Goal: Task Accomplishment & Management: Manage account settings

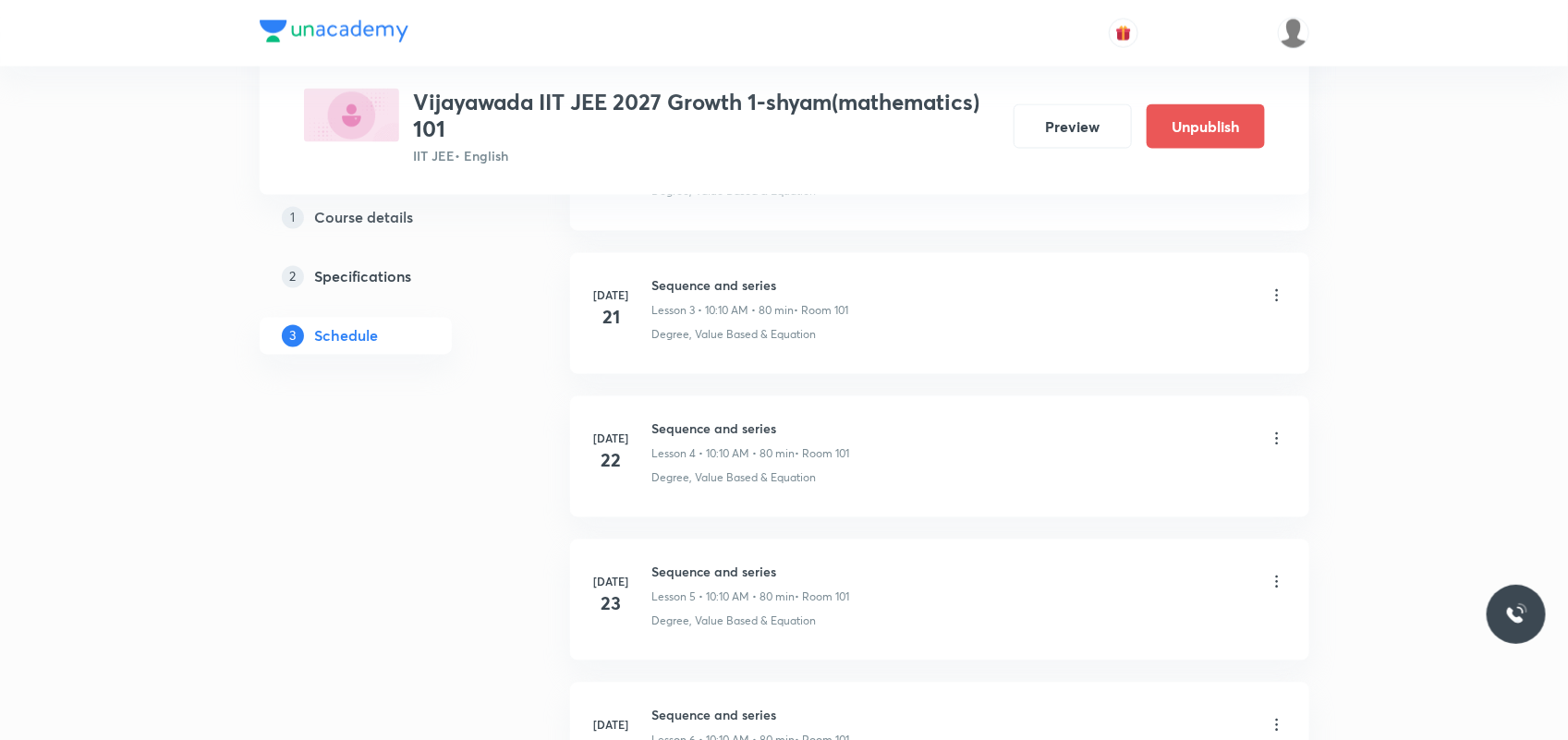
scroll to position [1386, 0]
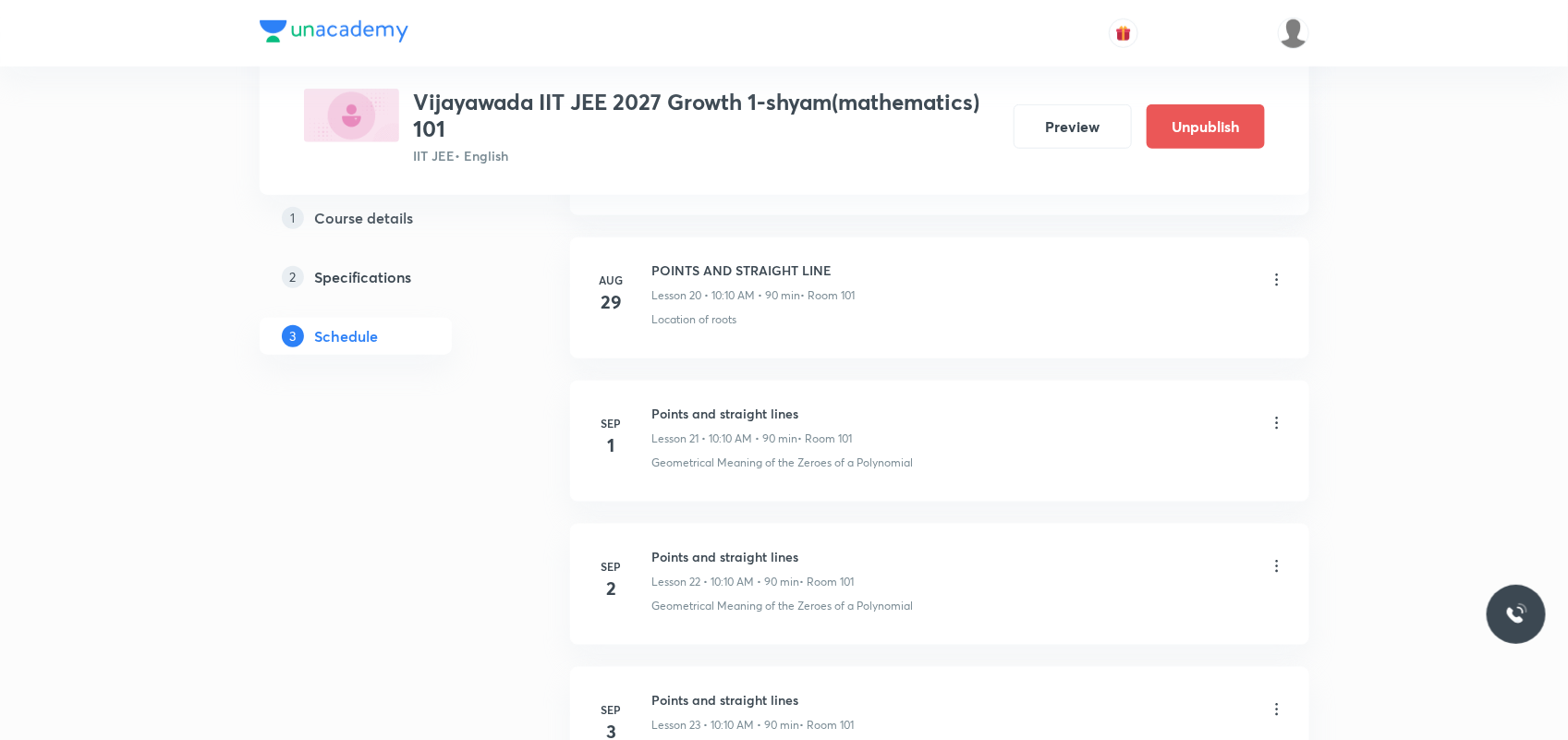
scroll to position [4644, 0]
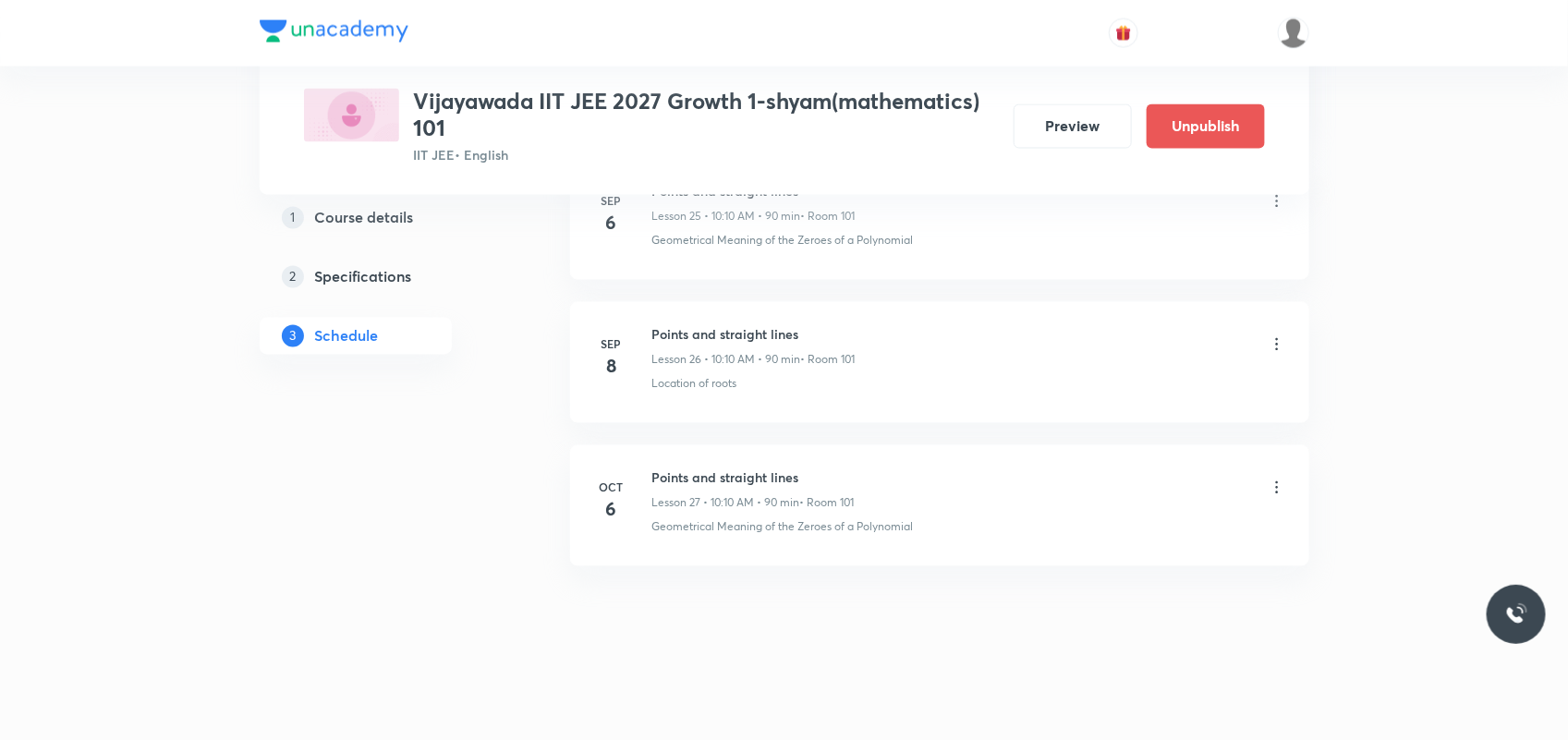
click at [1277, 488] on icon at bounding box center [1276, 487] width 18 height 18
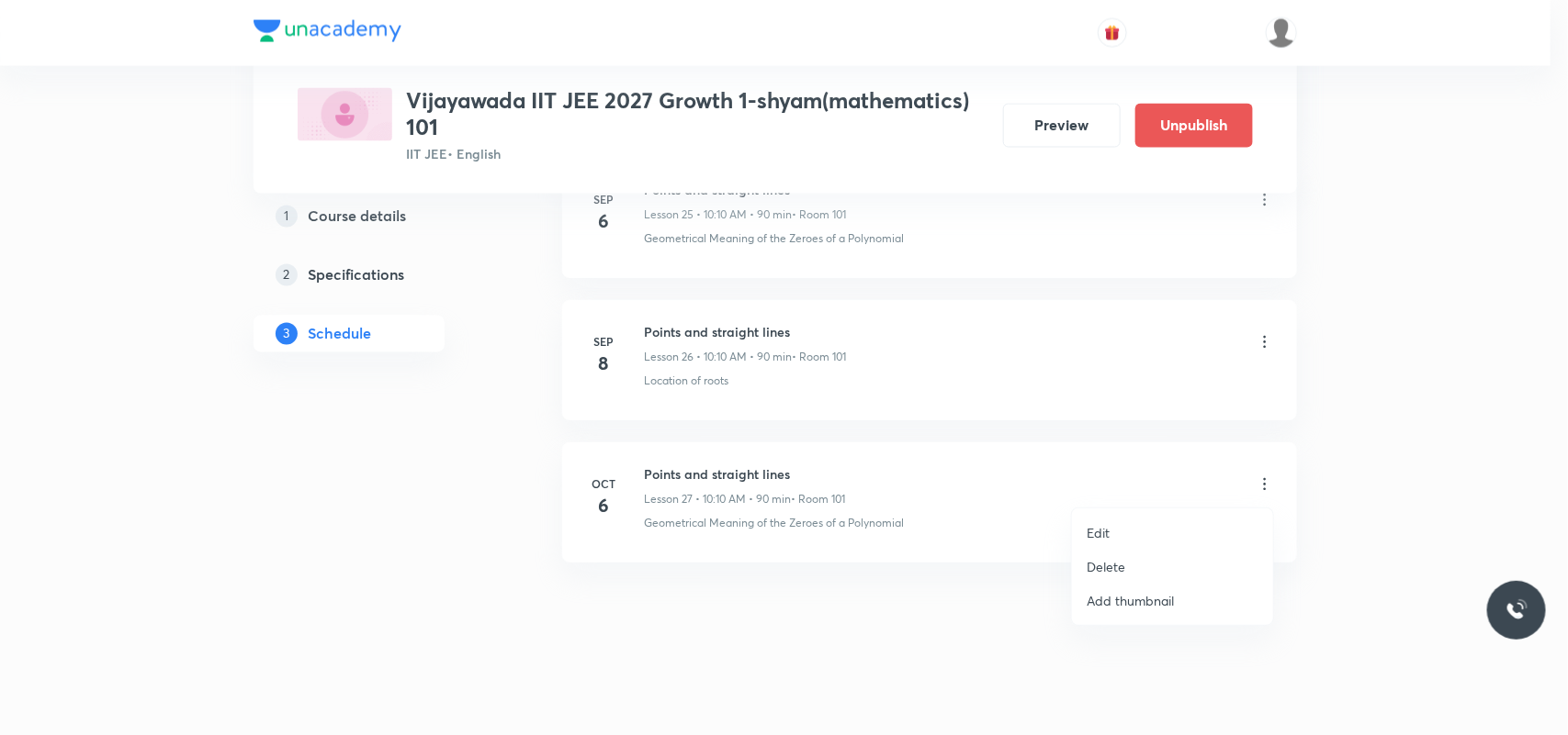
click at [1107, 560] on p "Delete" at bounding box center [1106, 567] width 39 height 19
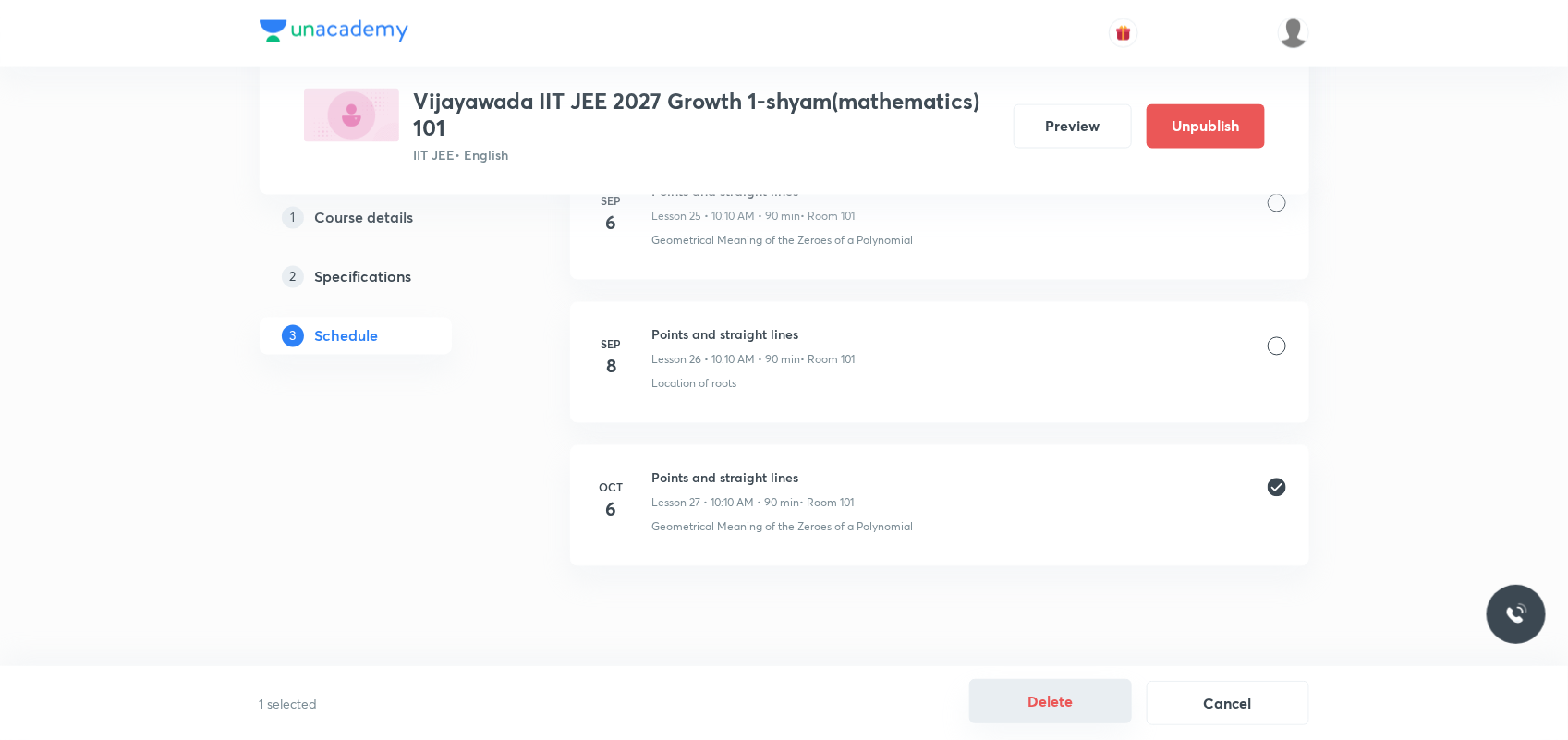
click at [1036, 709] on button "Delete" at bounding box center [1051, 702] width 163 height 44
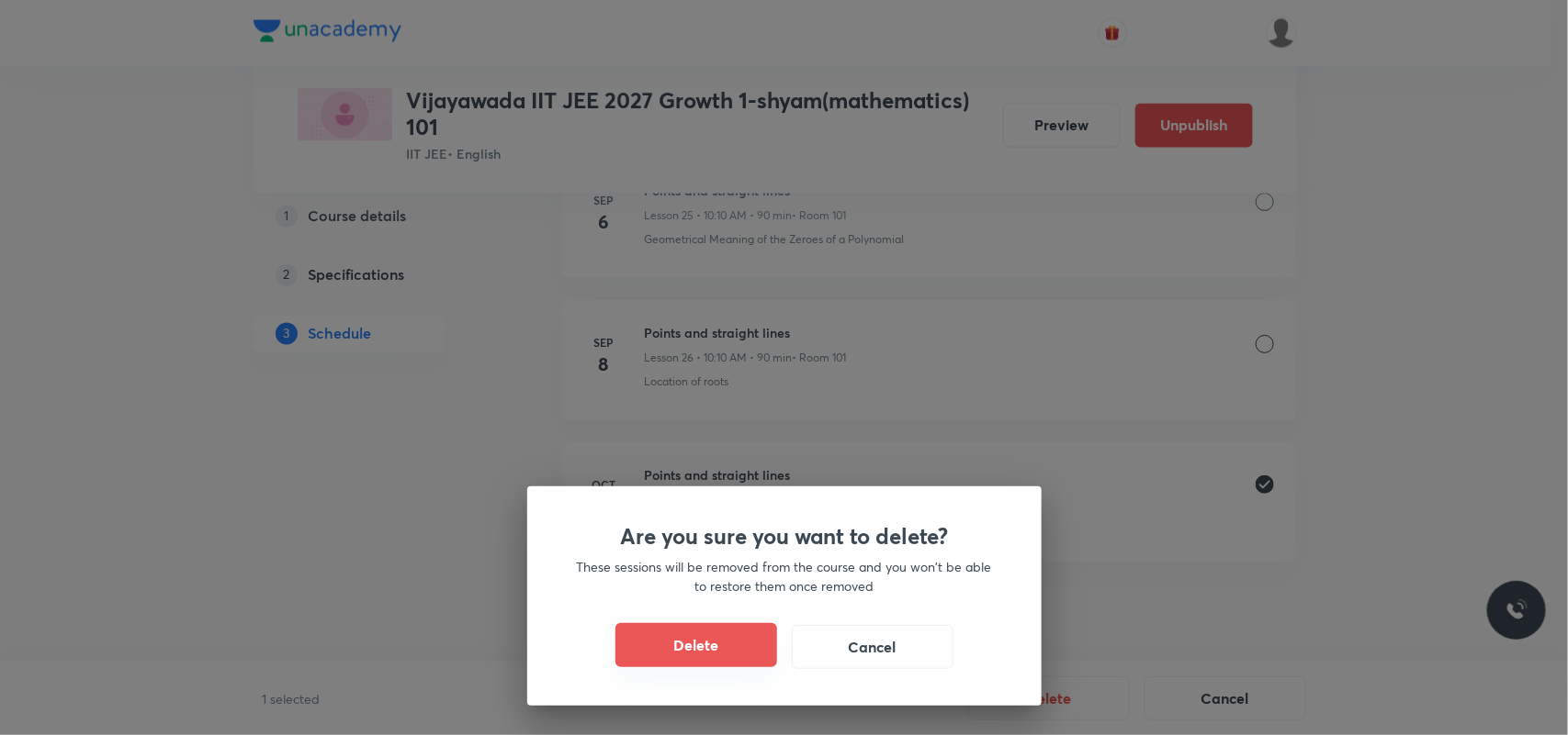
click at [719, 652] on button "Delete" at bounding box center [696, 645] width 162 height 44
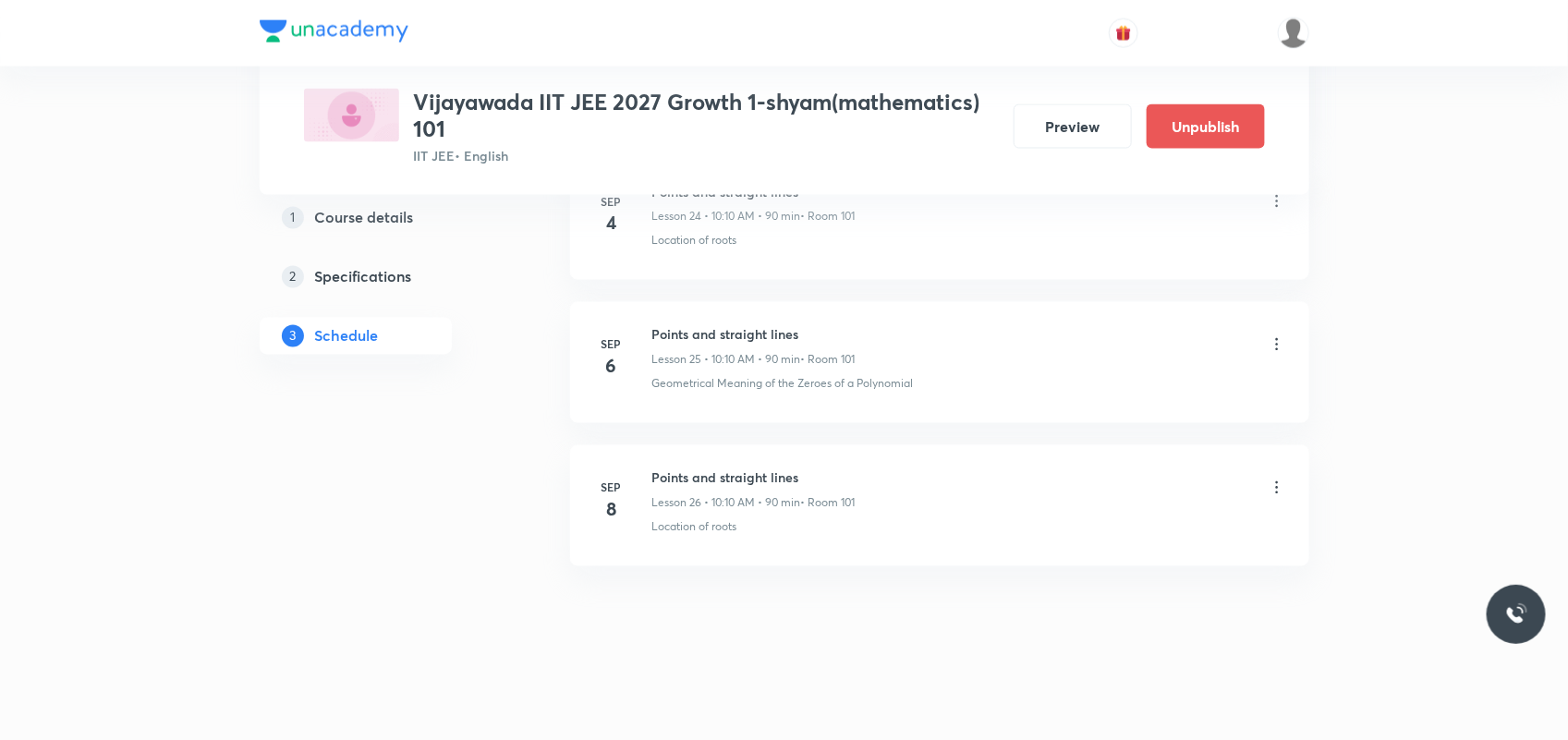
scroll to position [4500, 0]
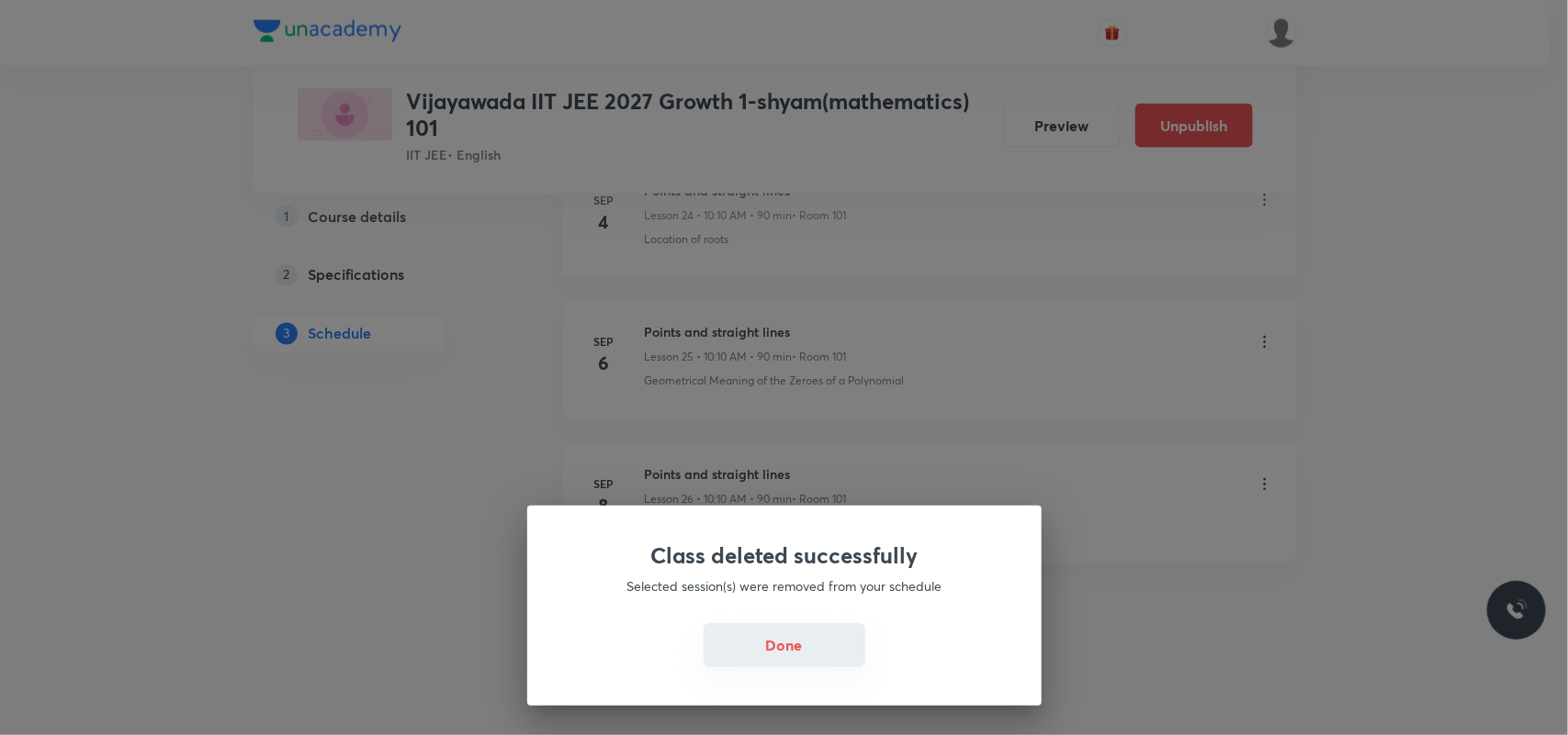
click at [773, 635] on button "Done" at bounding box center [784, 645] width 162 height 44
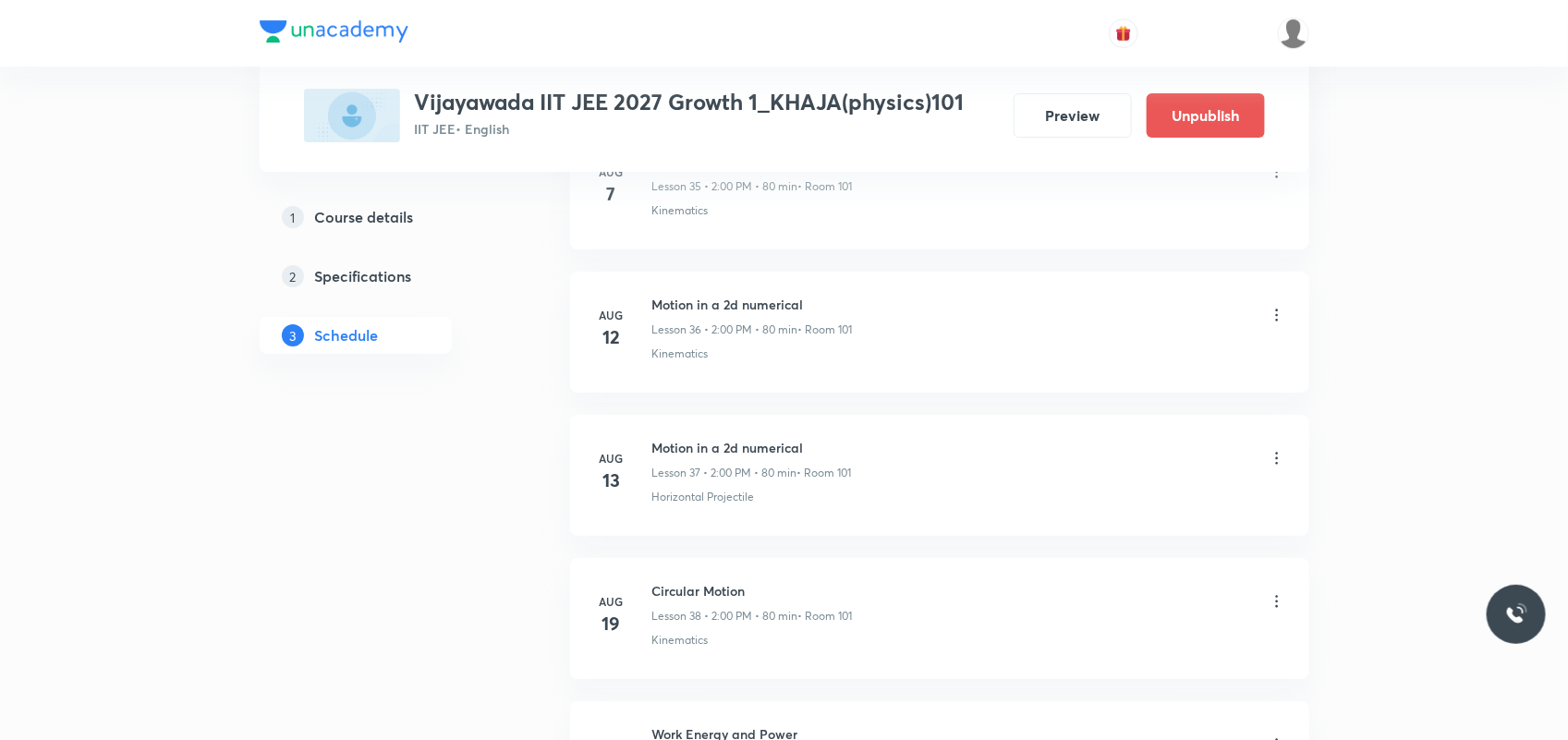
scroll to position [7925, 0]
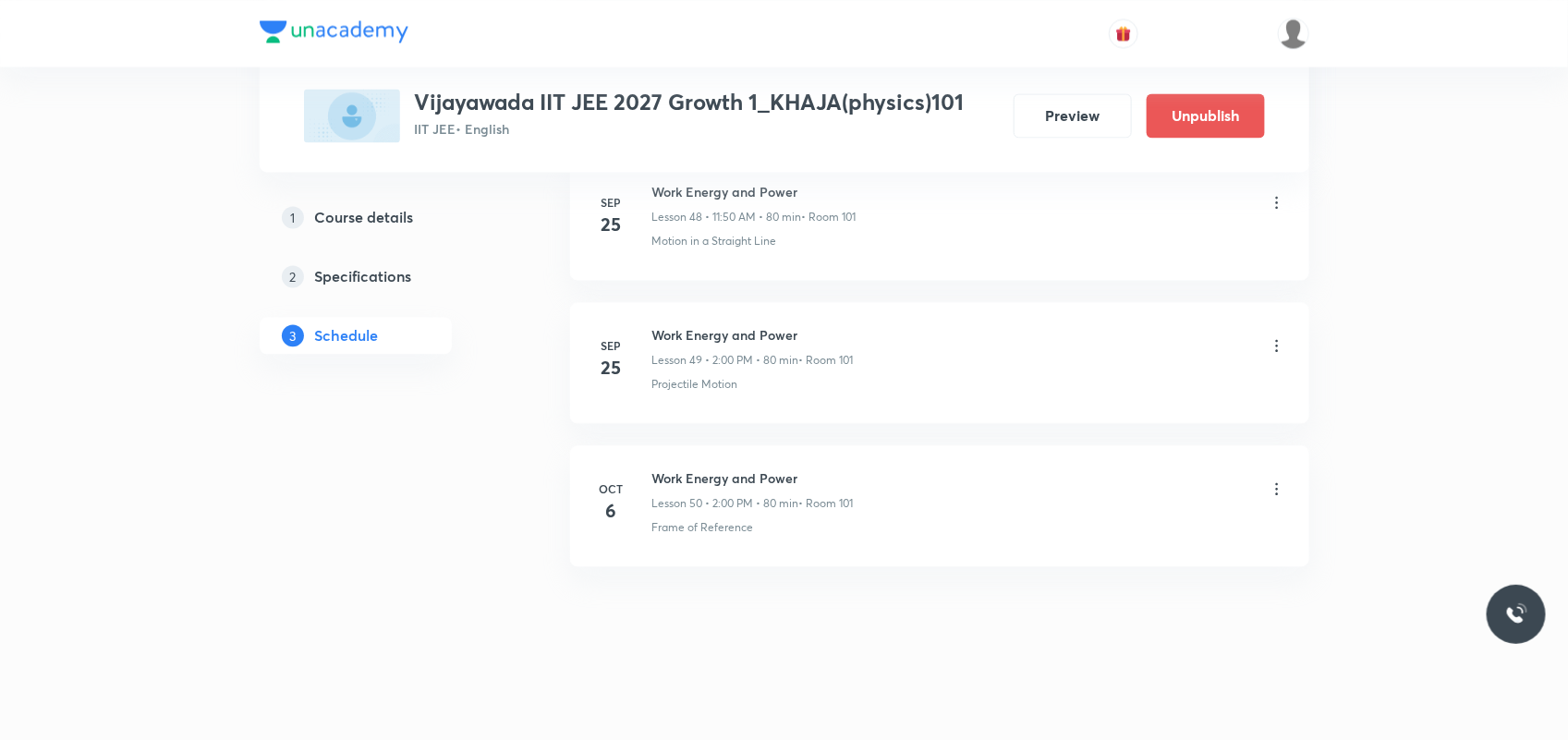
click at [1275, 491] on icon at bounding box center [1276, 488] width 18 height 18
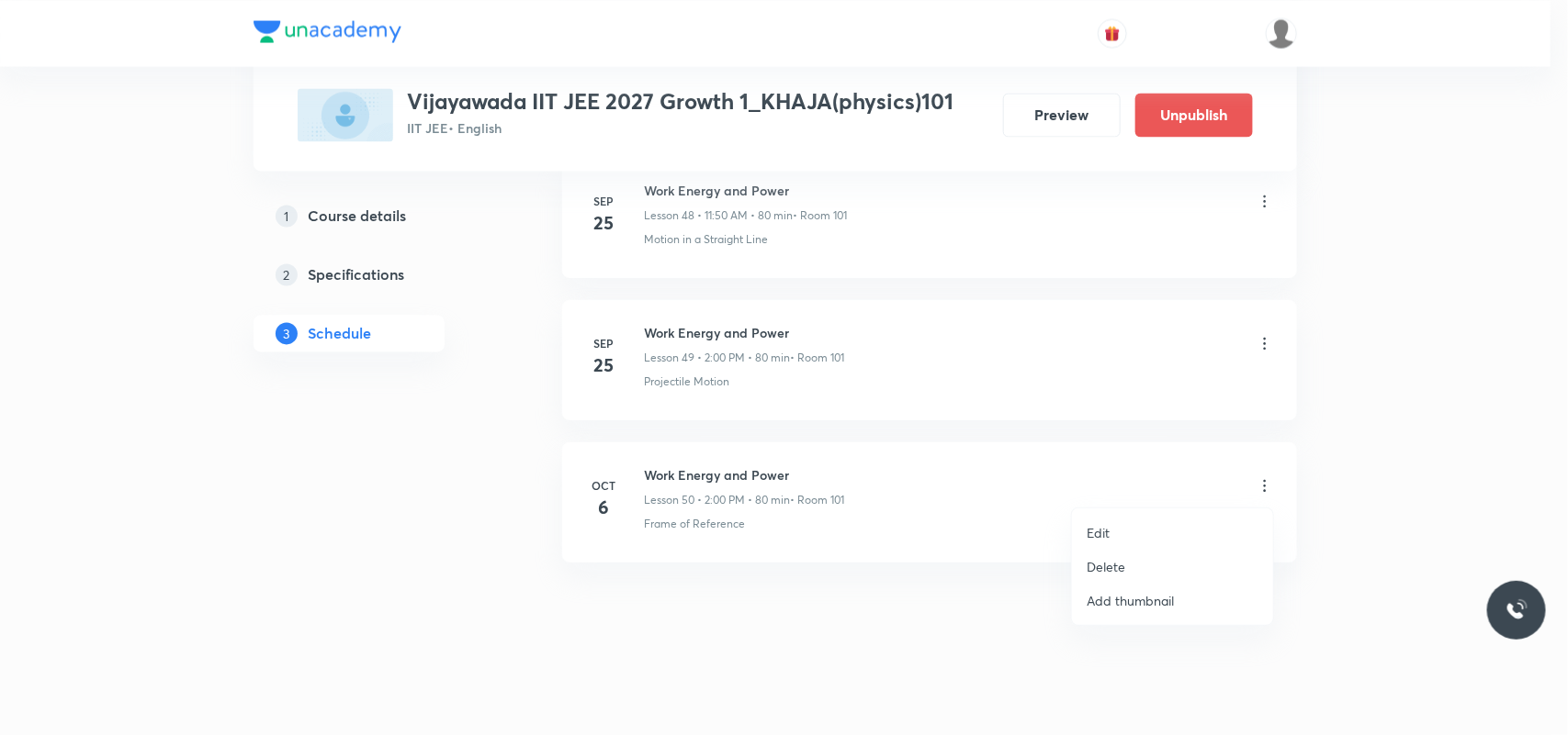
click at [1130, 567] on li "Delete" at bounding box center [1172, 567] width 201 height 34
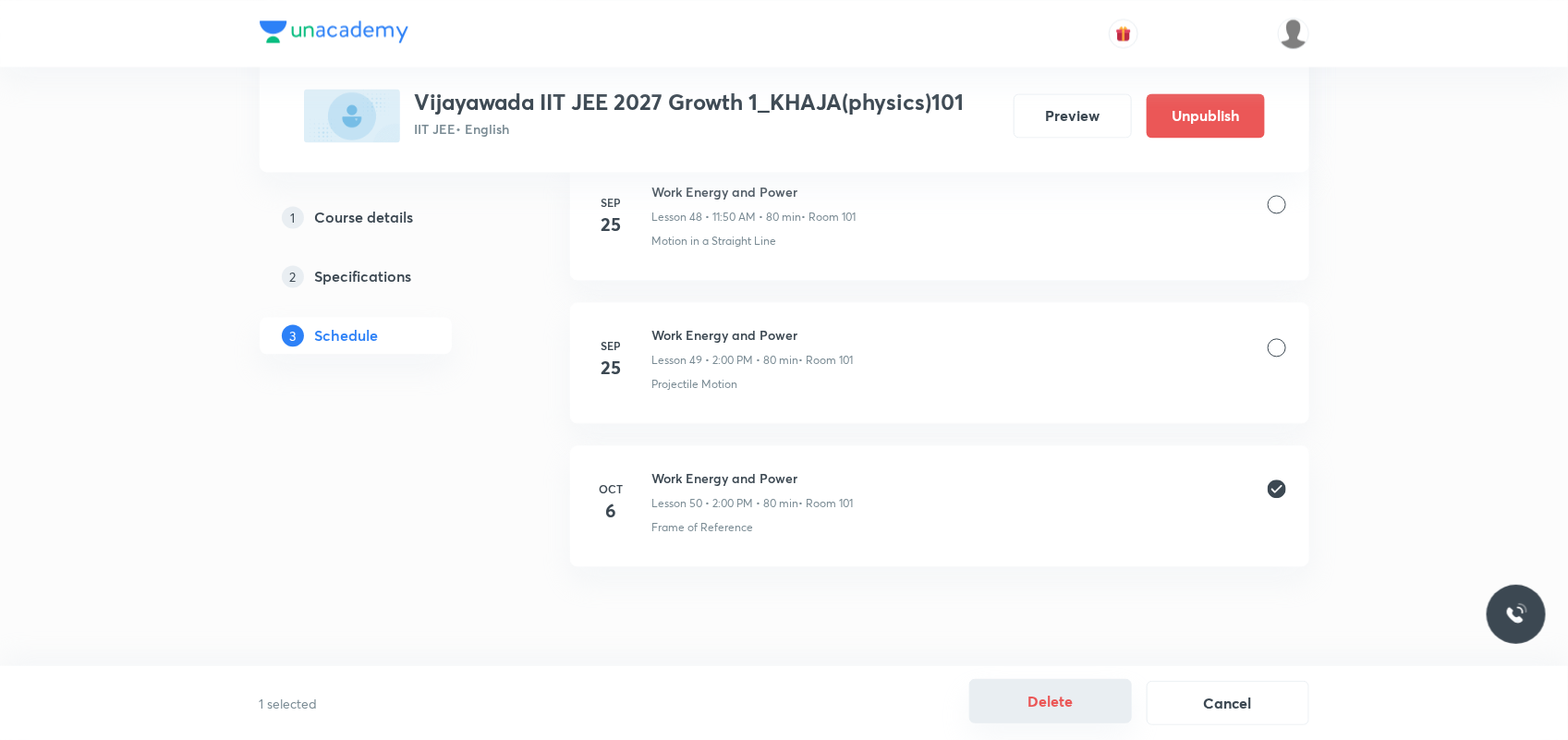
click at [1041, 712] on button "Delete" at bounding box center [1051, 702] width 163 height 44
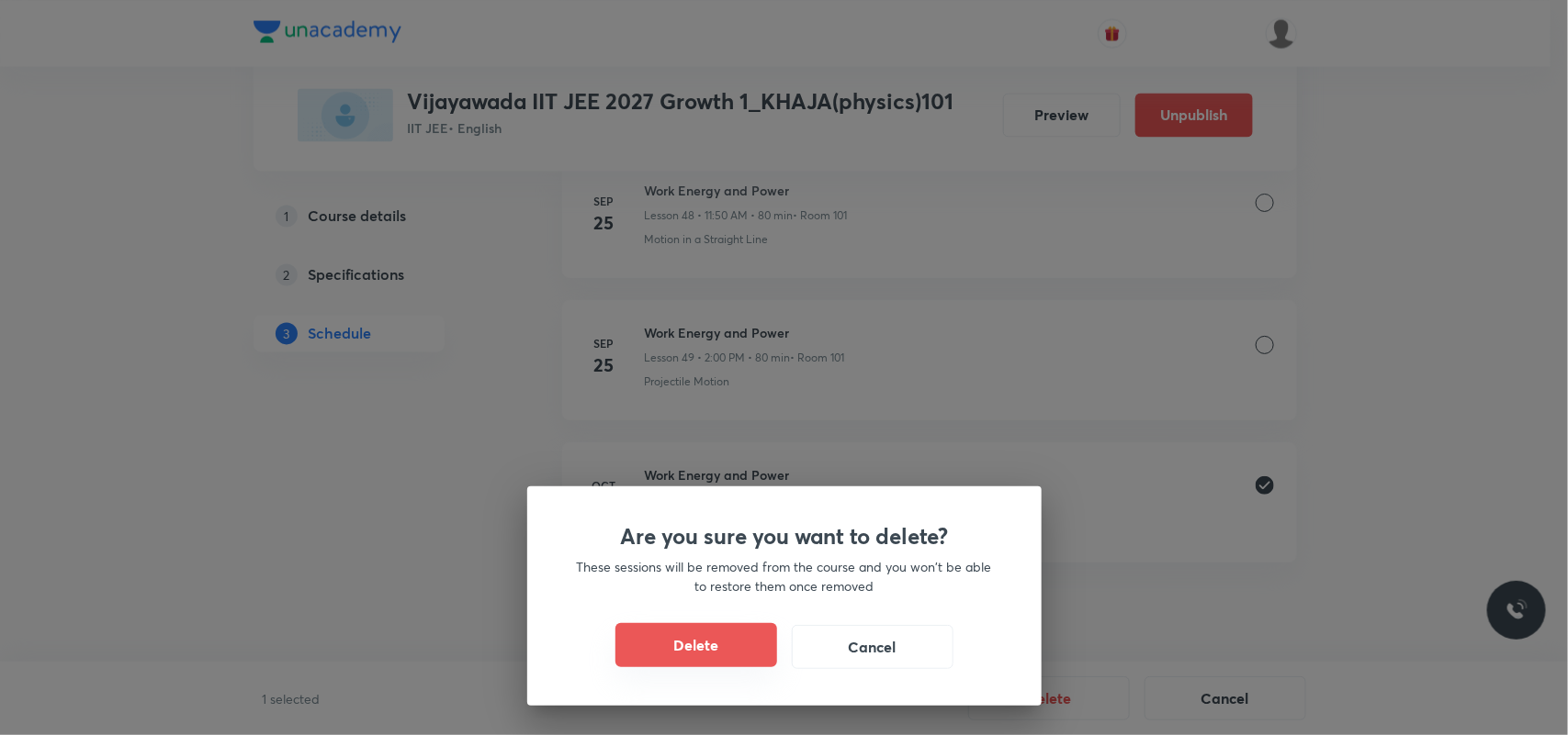
click at [698, 640] on button "Delete" at bounding box center [696, 645] width 162 height 44
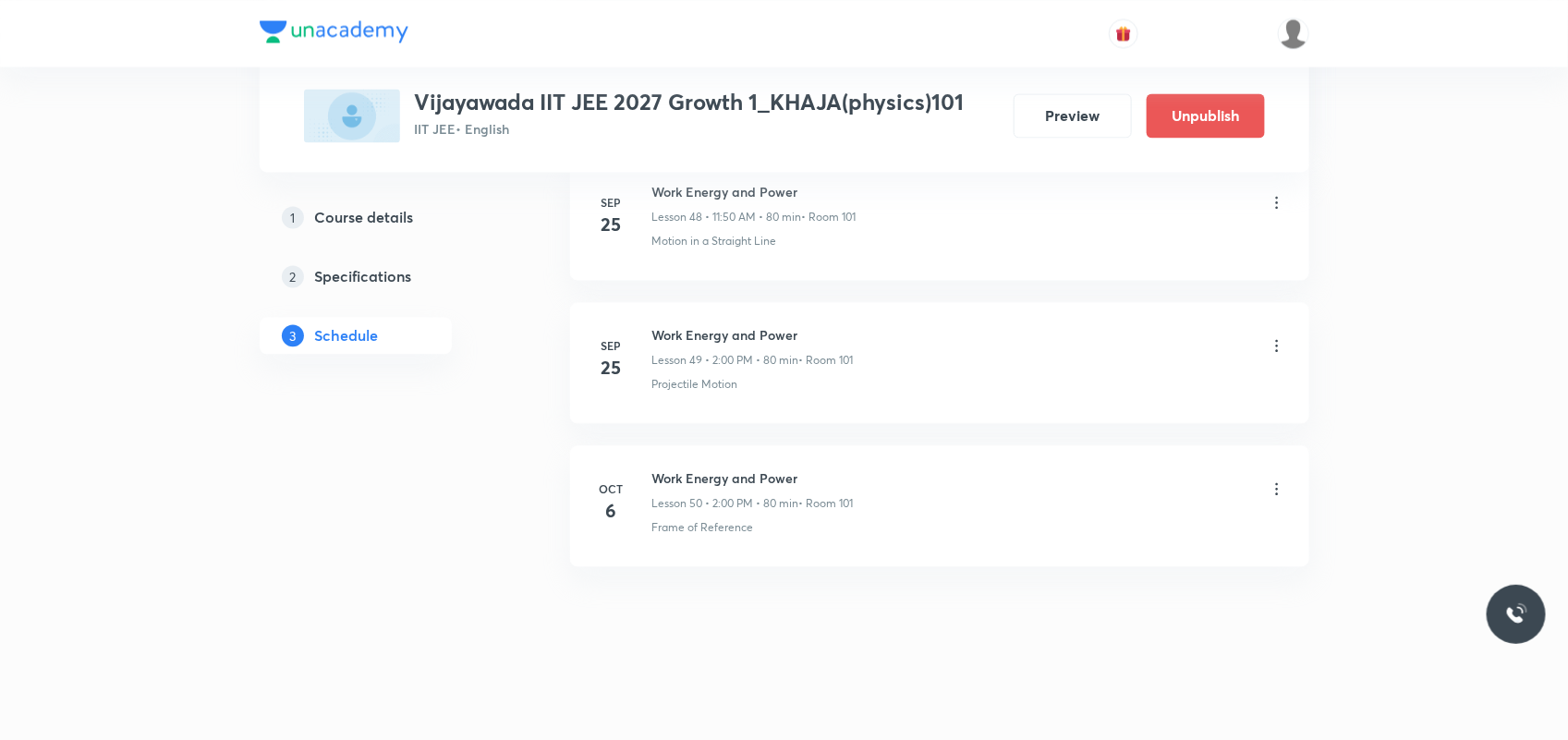
scroll to position [7781, 0]
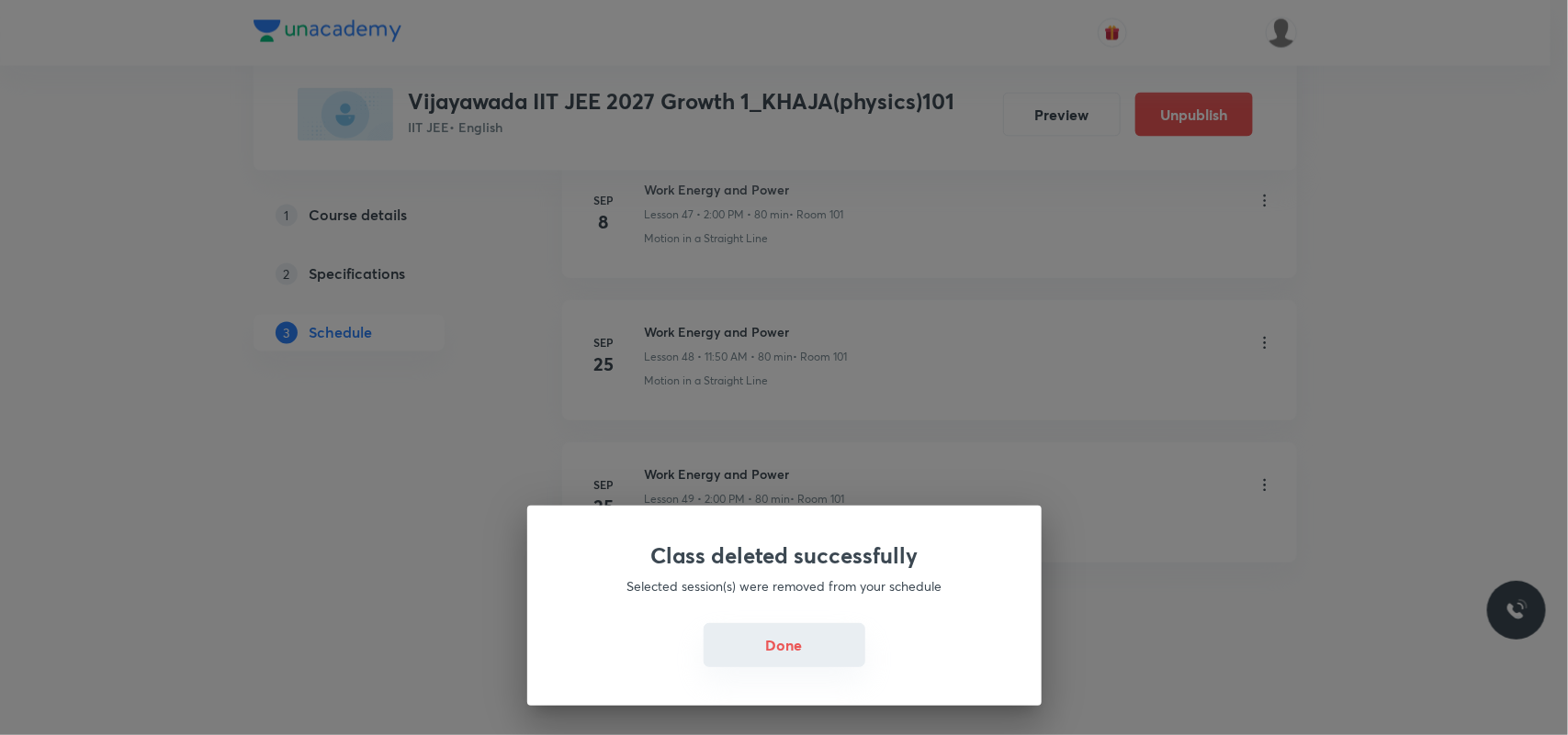
click at [834, 653] on button "Done" at bounding box center [784, 645] width 162 height 44
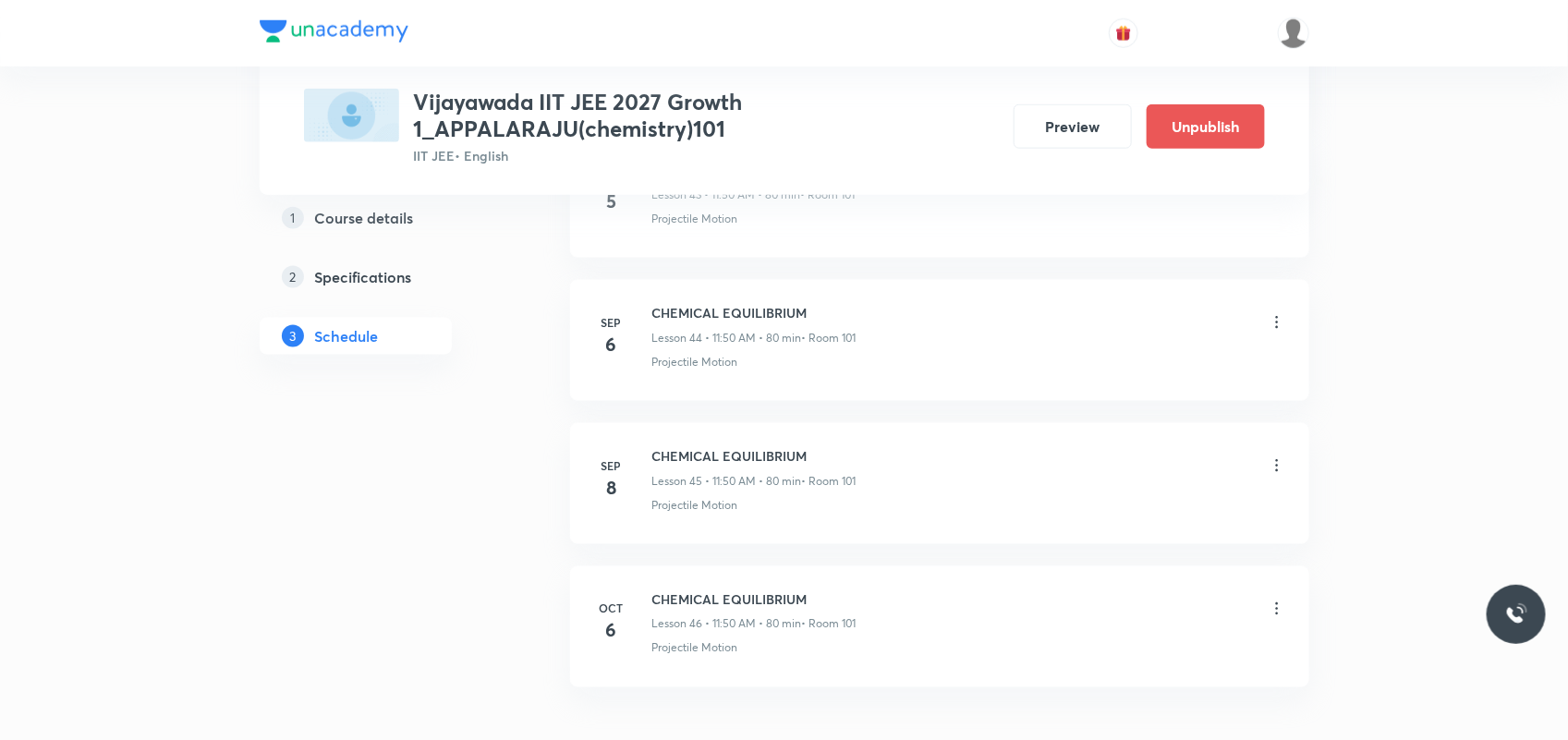
scroll to position [7372, 0]
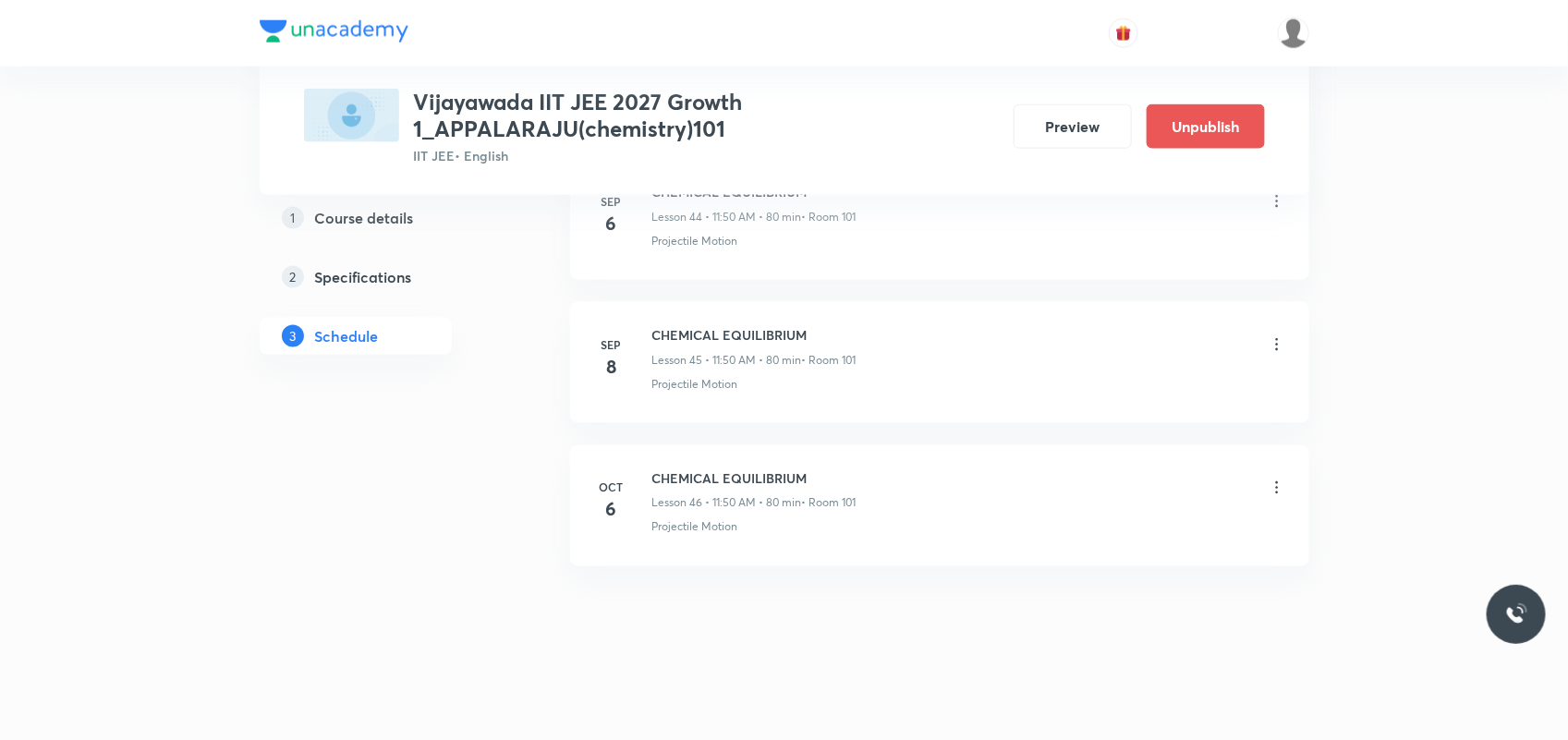
click at [1268, 490] on icon at bounding box center [1276, 487] width 18 height 18
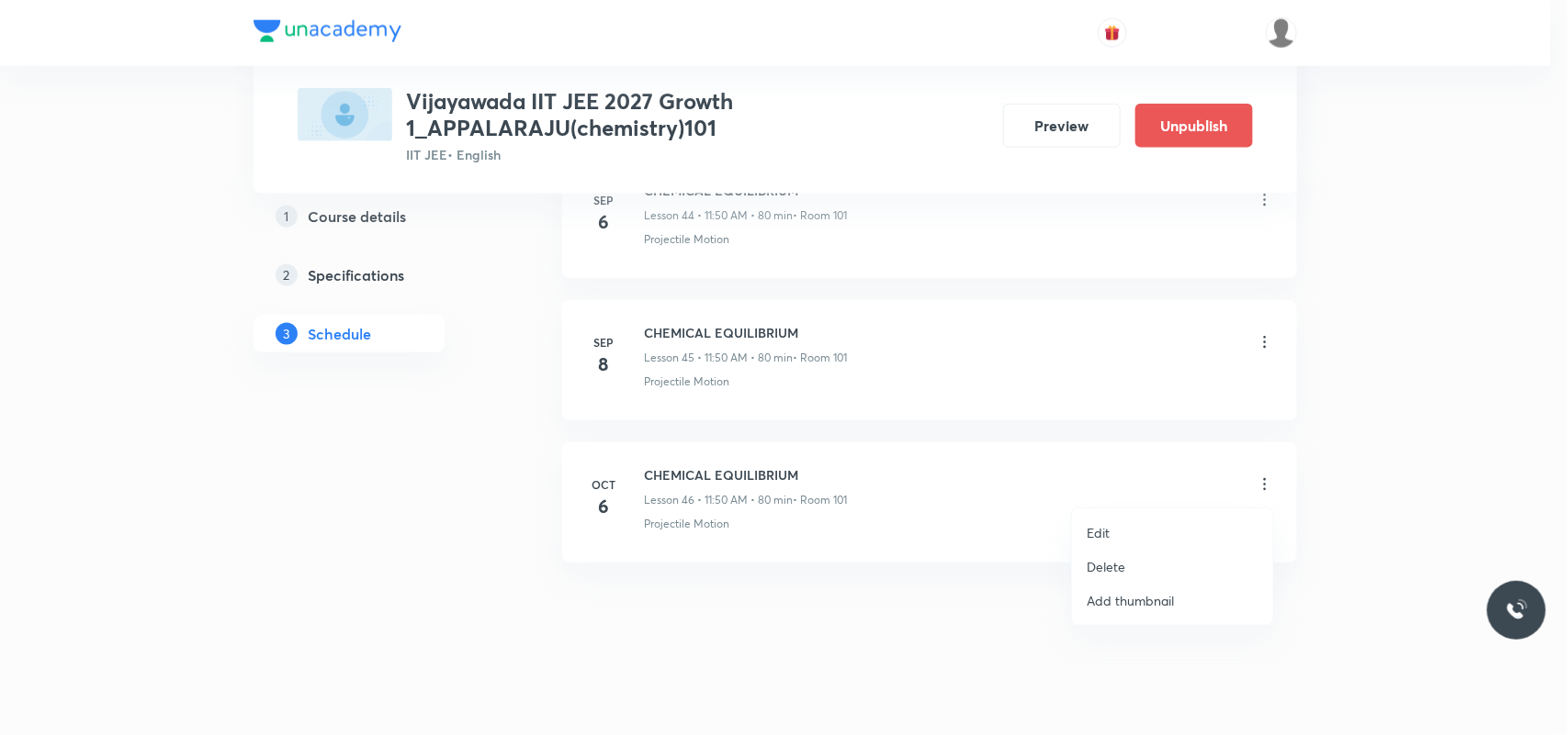
click at [1127, 560] on li "Delete" at bounding box center [1172, 567] width 201 height 34
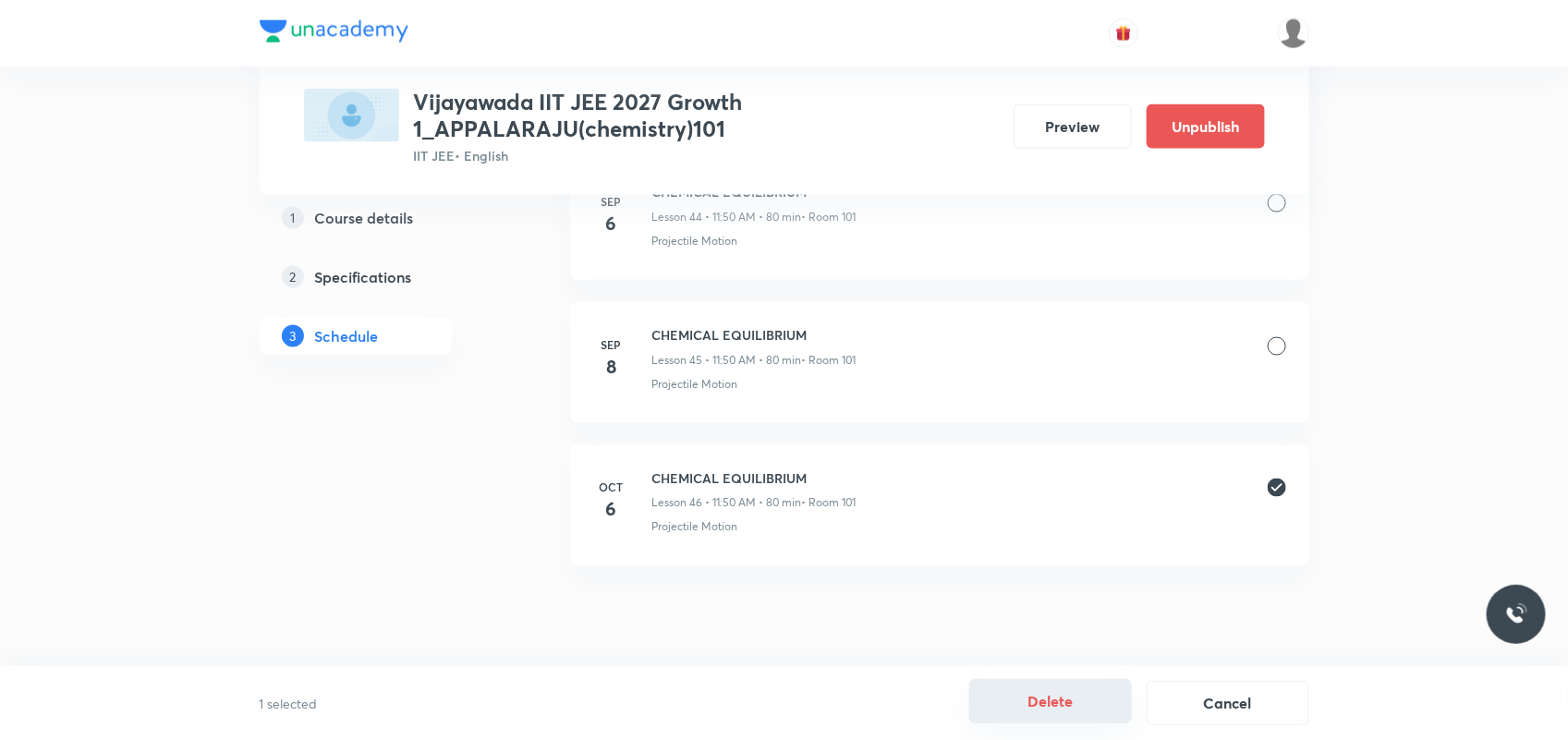
click at [1015, 718] on button "Delete" at bounding box center [1051, 702] width 163 height 44
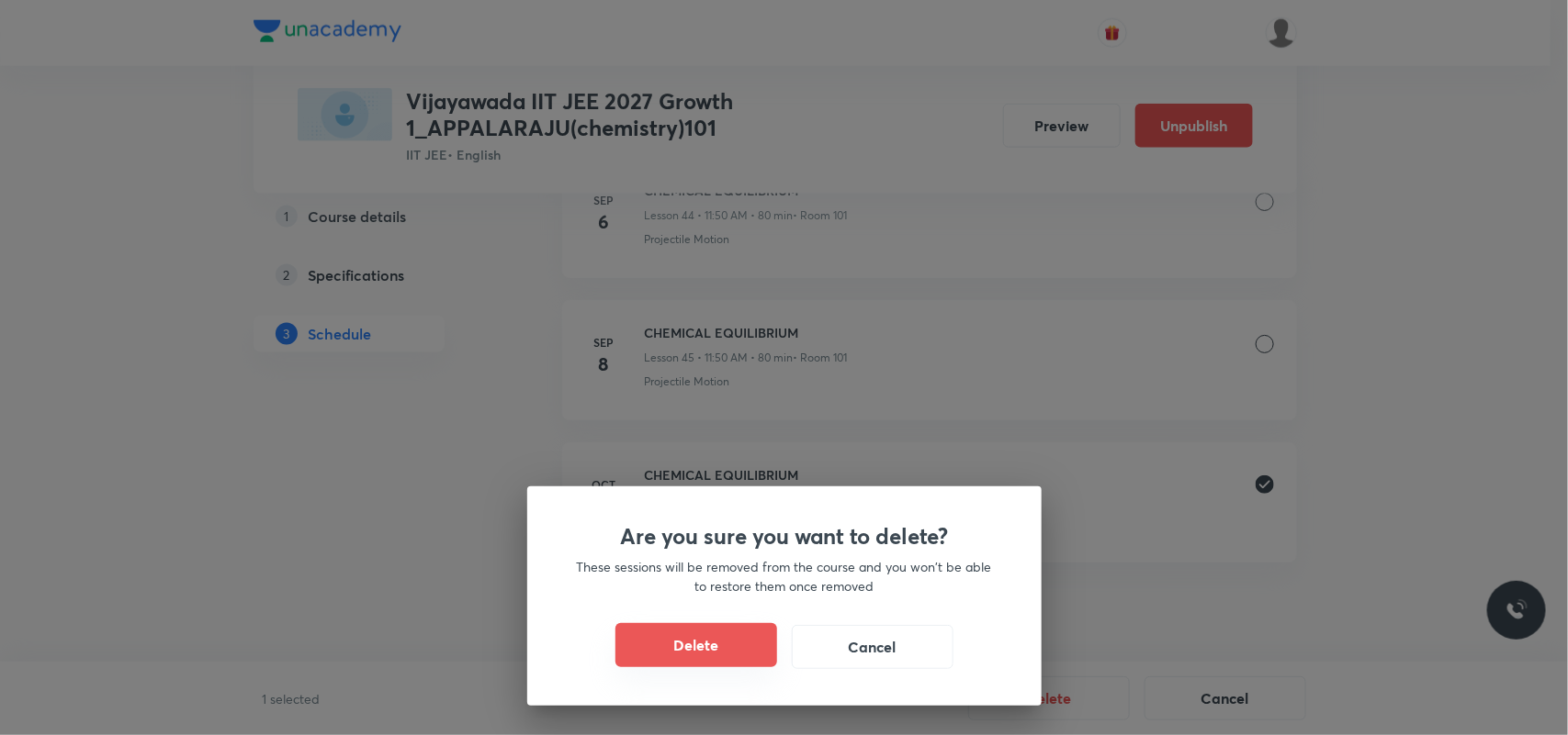
click at [731, 649] on button "Delete" at bounding box center [696, 645] width 162 height 44
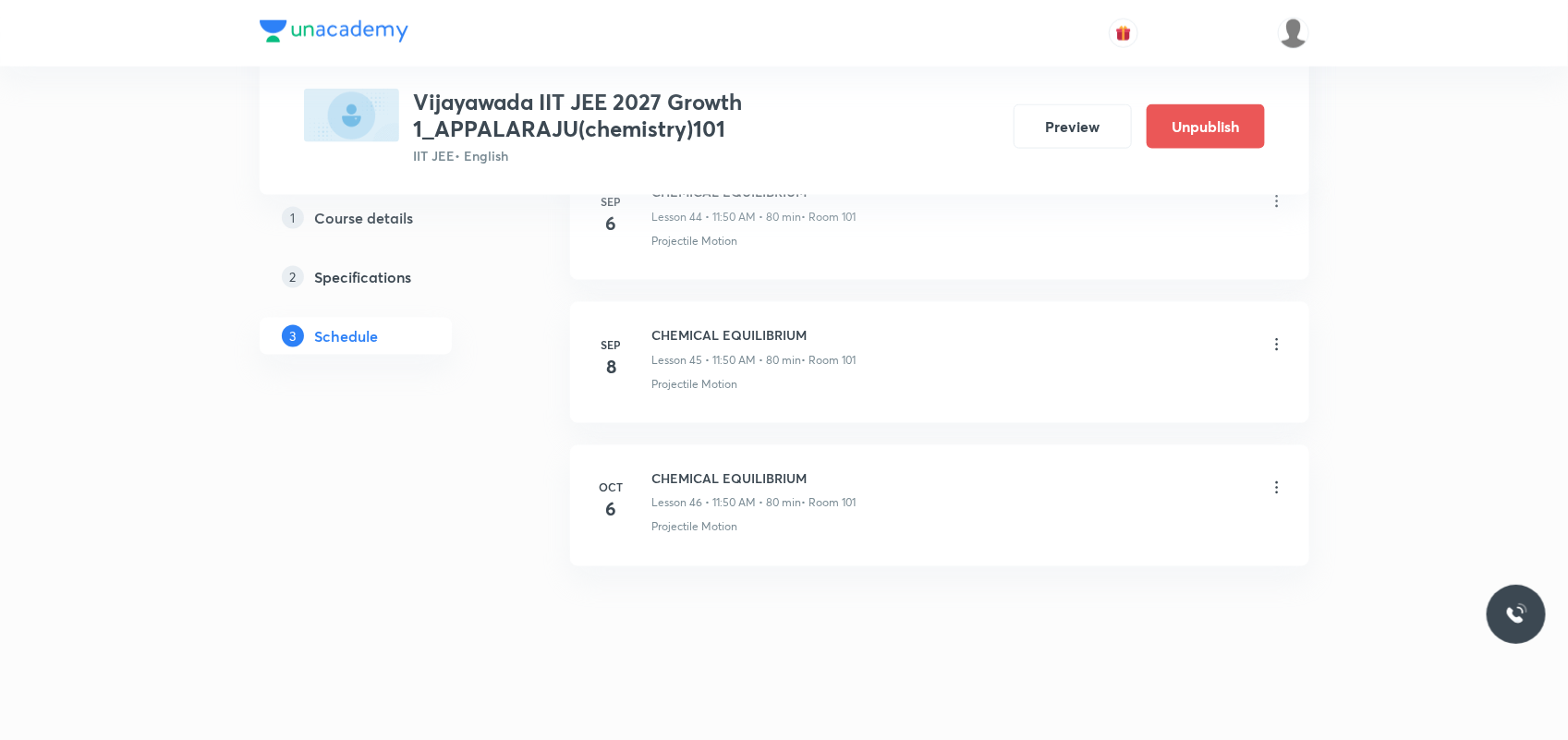
scroll to position [7229, 0]
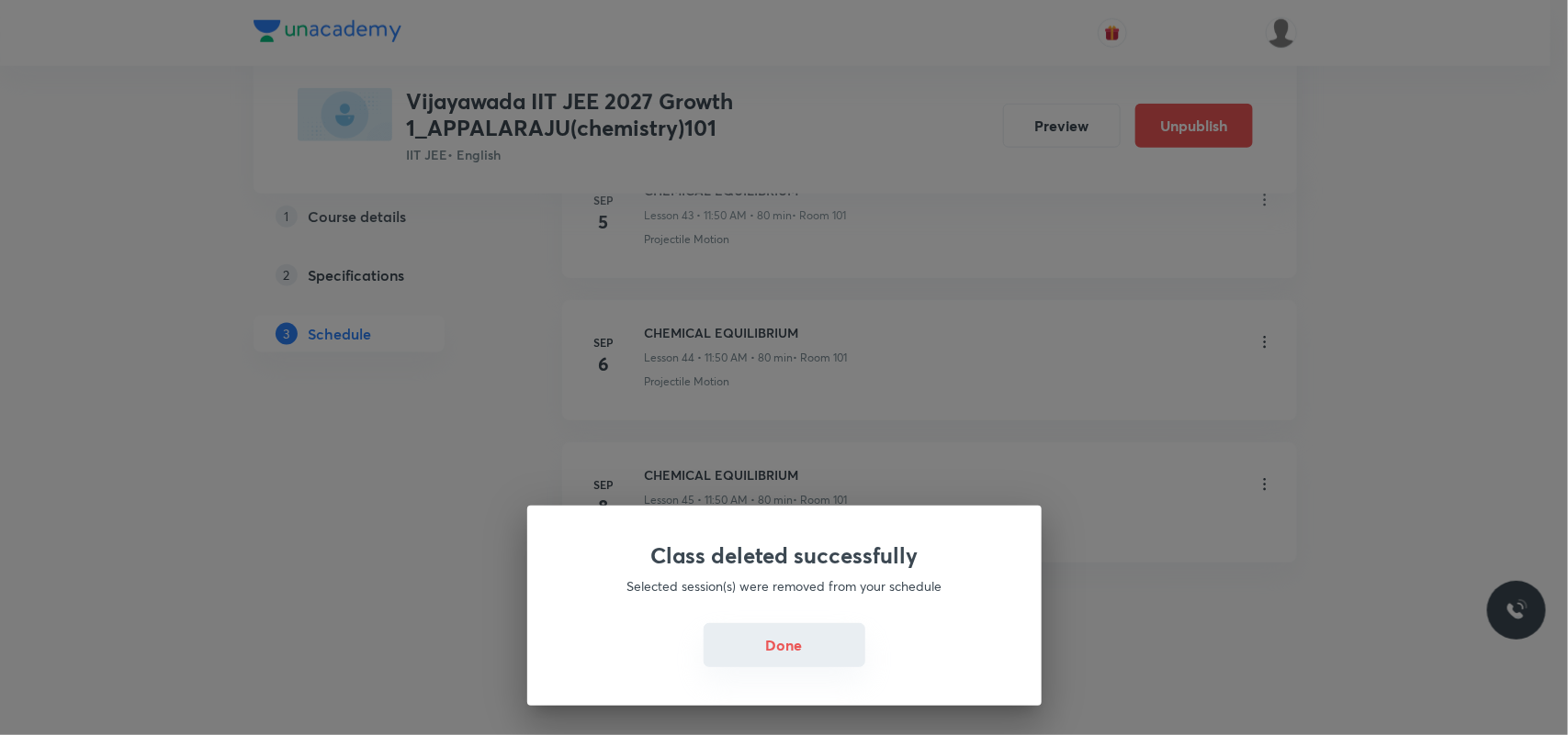
click at [741, 643] on button "Done" at bounding box center [784, 645] width 162 height 44
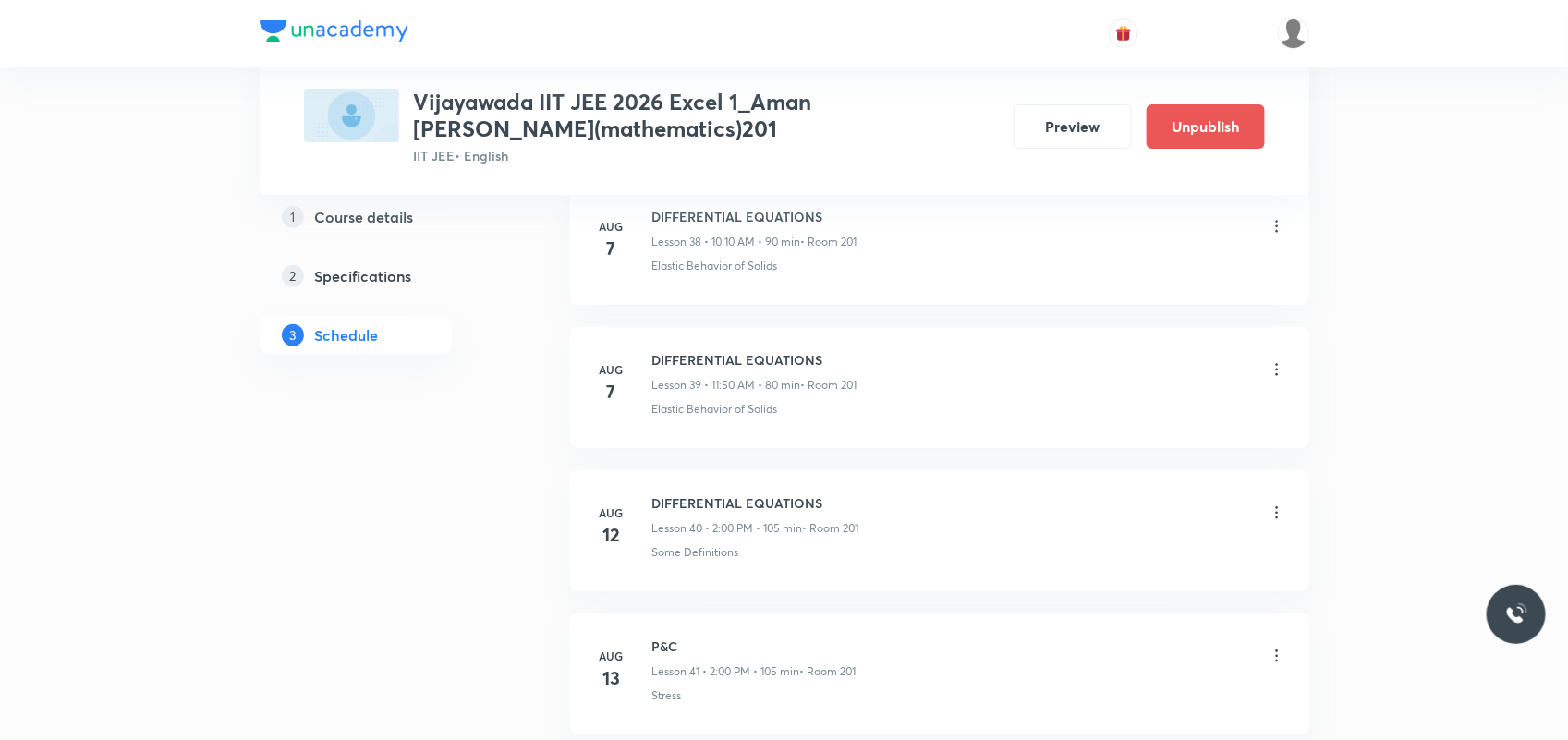
scroll to position [7802, 0]
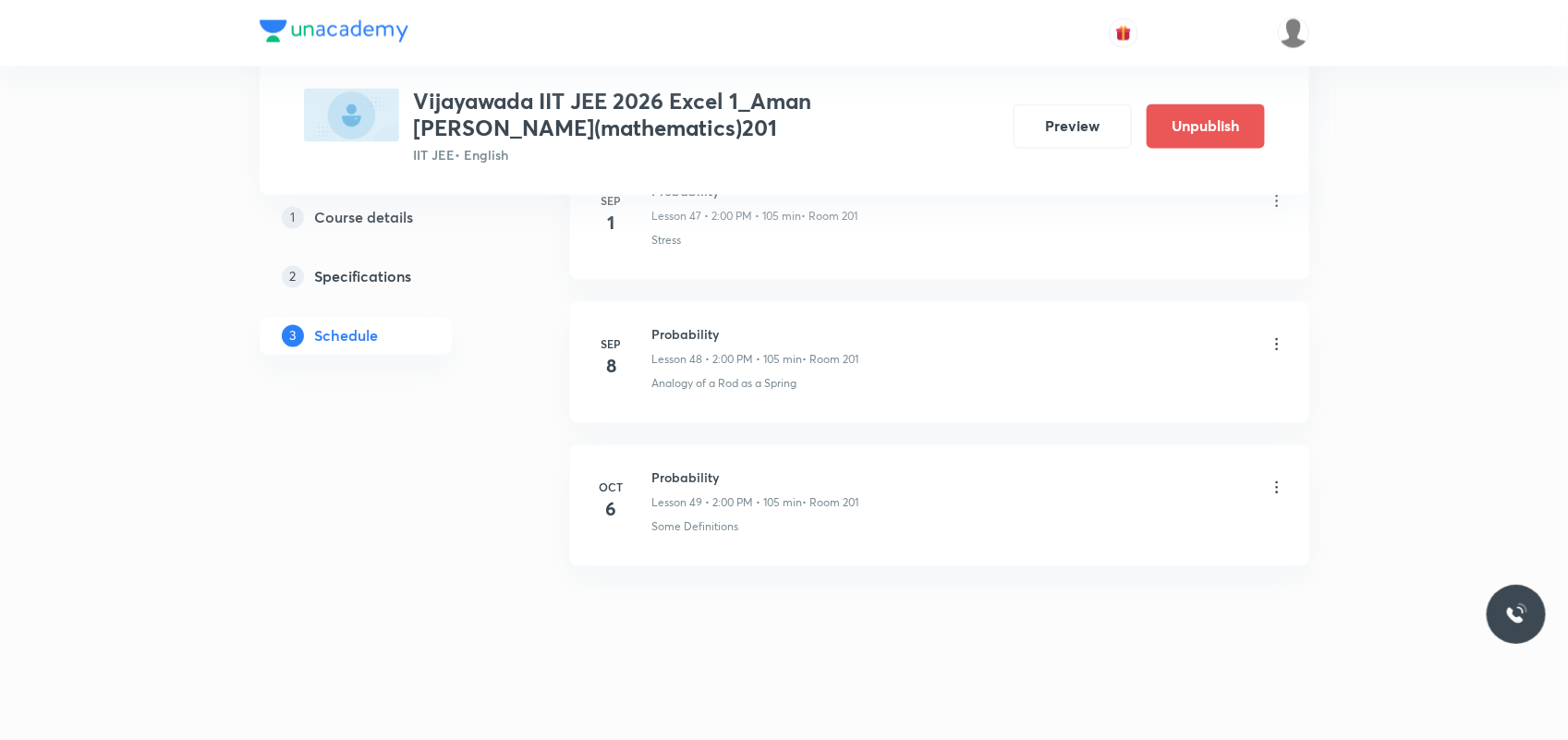
click at [1281, 483] on icon at bounding box center [1276, 487] width 18 height 18
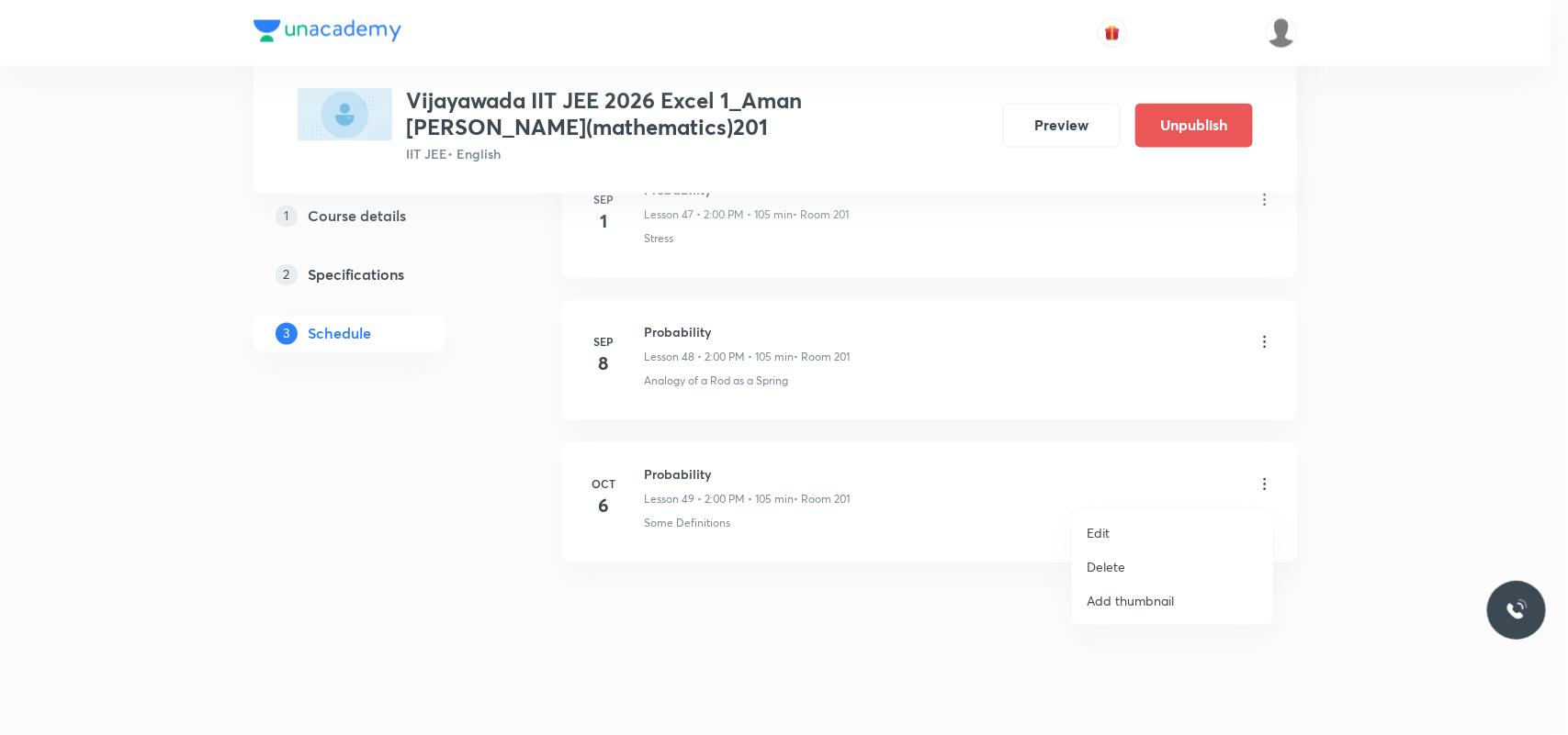
click at [1146, 560] on li "Delete" at bounding box center [1172, 567] width 201 height 34
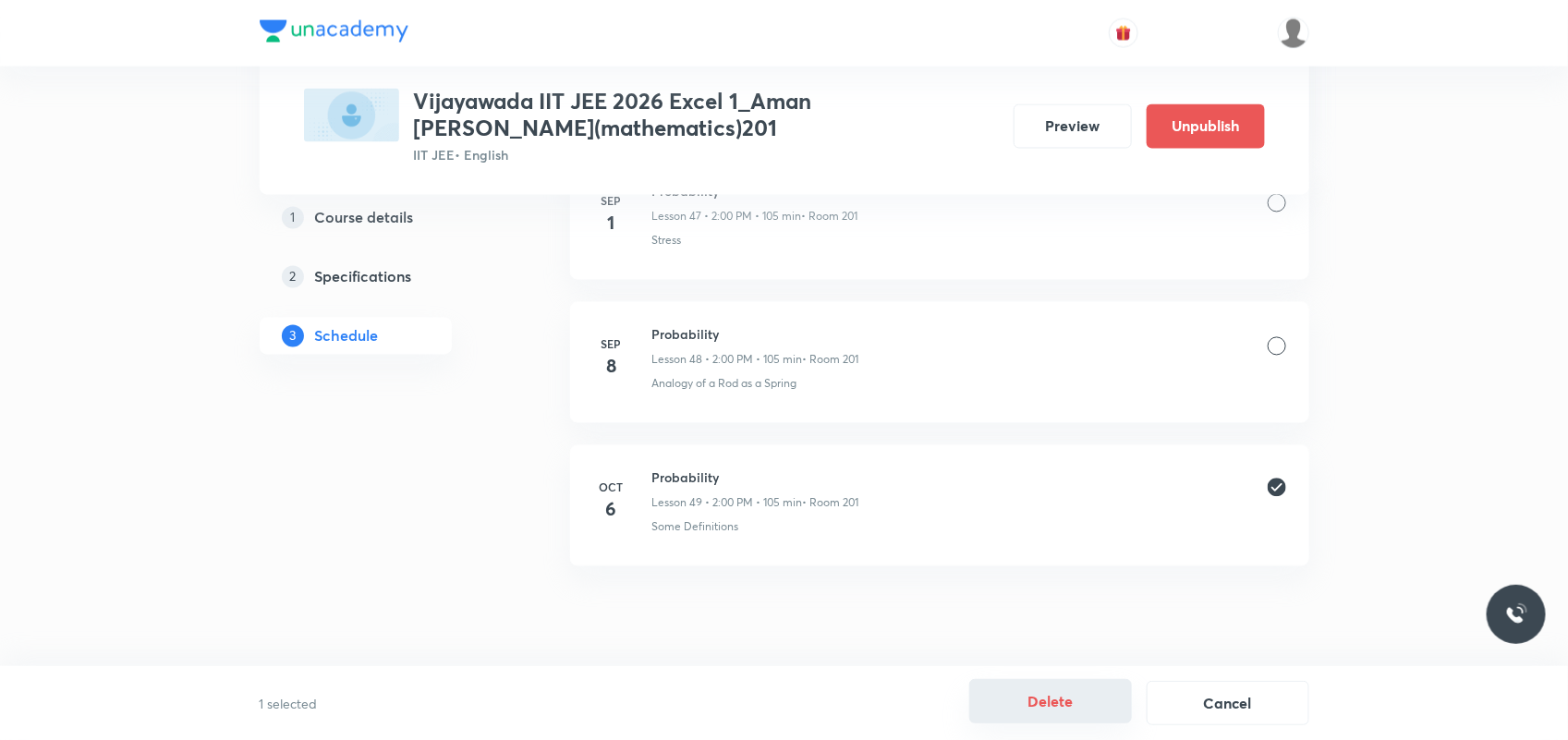
click at [1023, 708] on button "Delete" at bounding box center [1051, 702] width 163 height 44
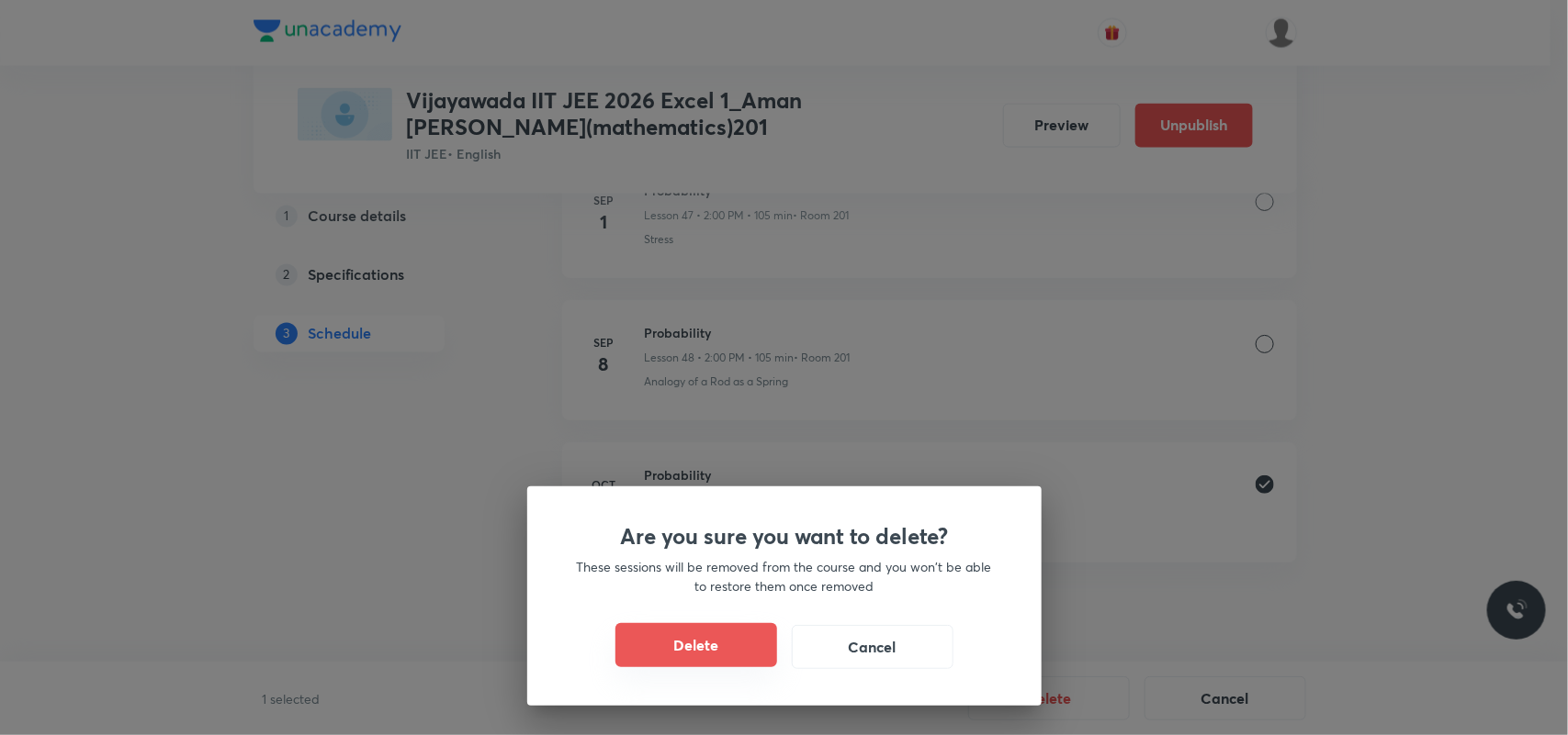
click at [676, 641] on button "Delete" at bounding box center [696, 645] width 162 height 44
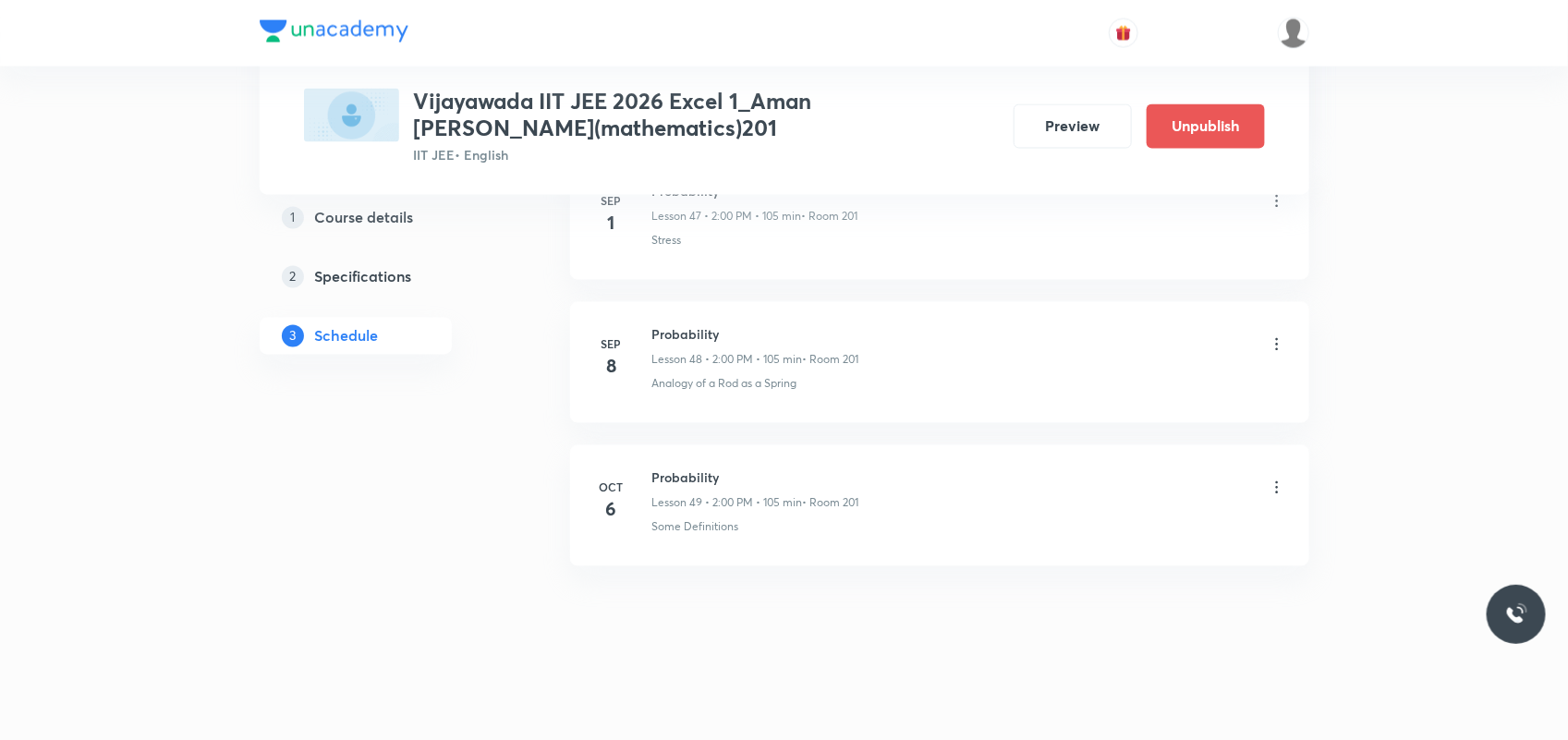
scroll to position [7659, 0]
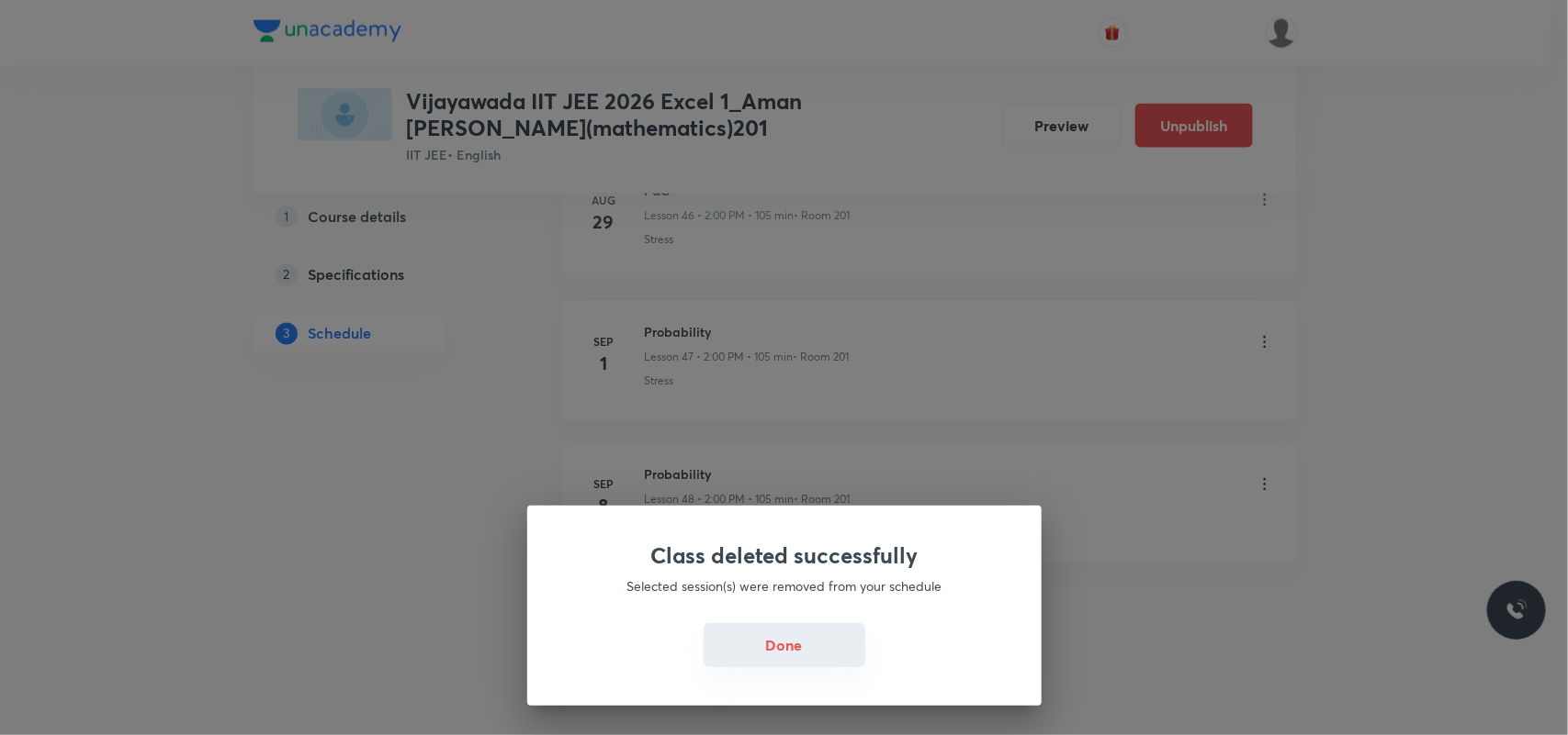
click at [815, 652] on button "Done" at bounding box center [784, 645] width 162 height 44
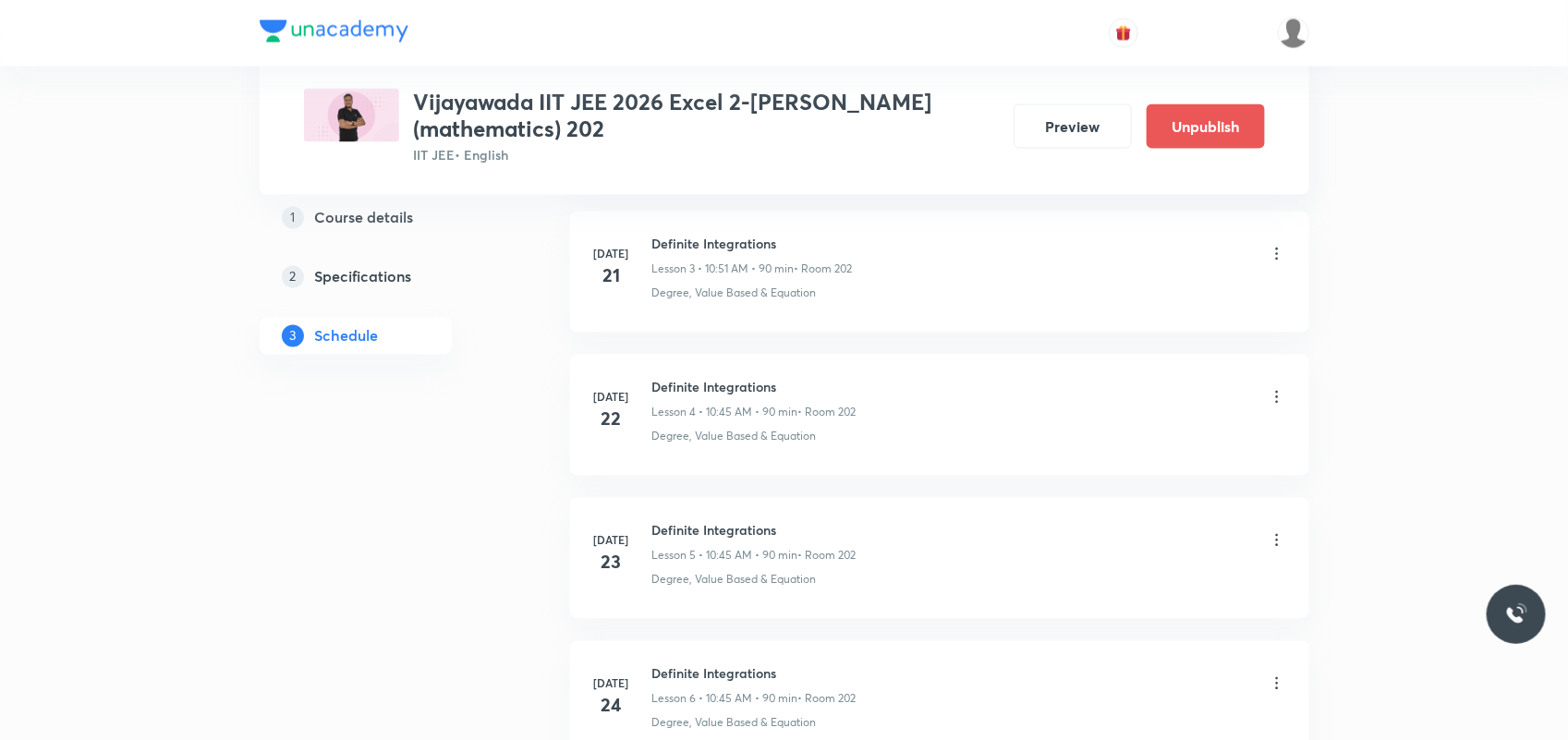
scroll to position [3207, 0]
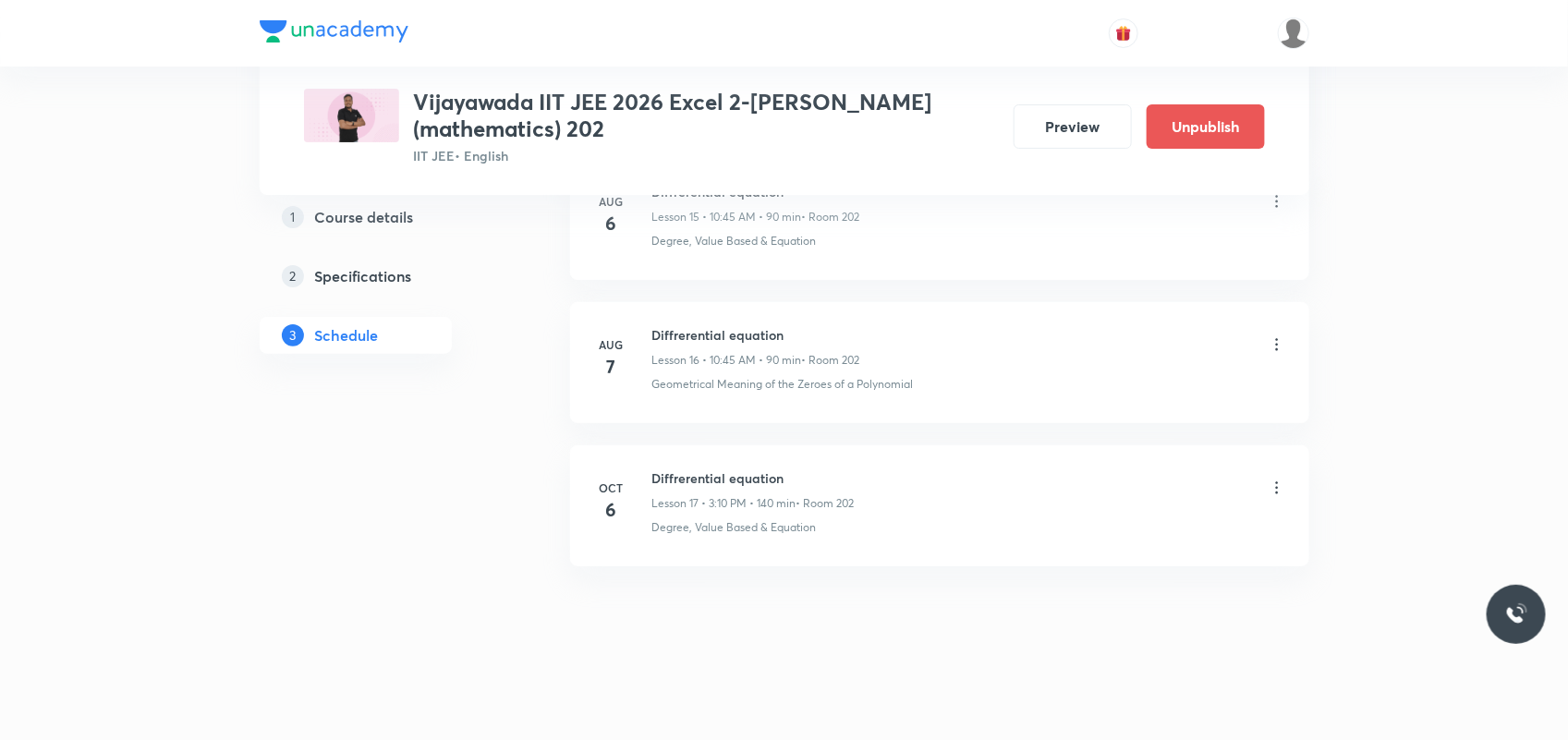
click at [1280, 486] on icon at bounding box center [1276, 487] width 18 height 18
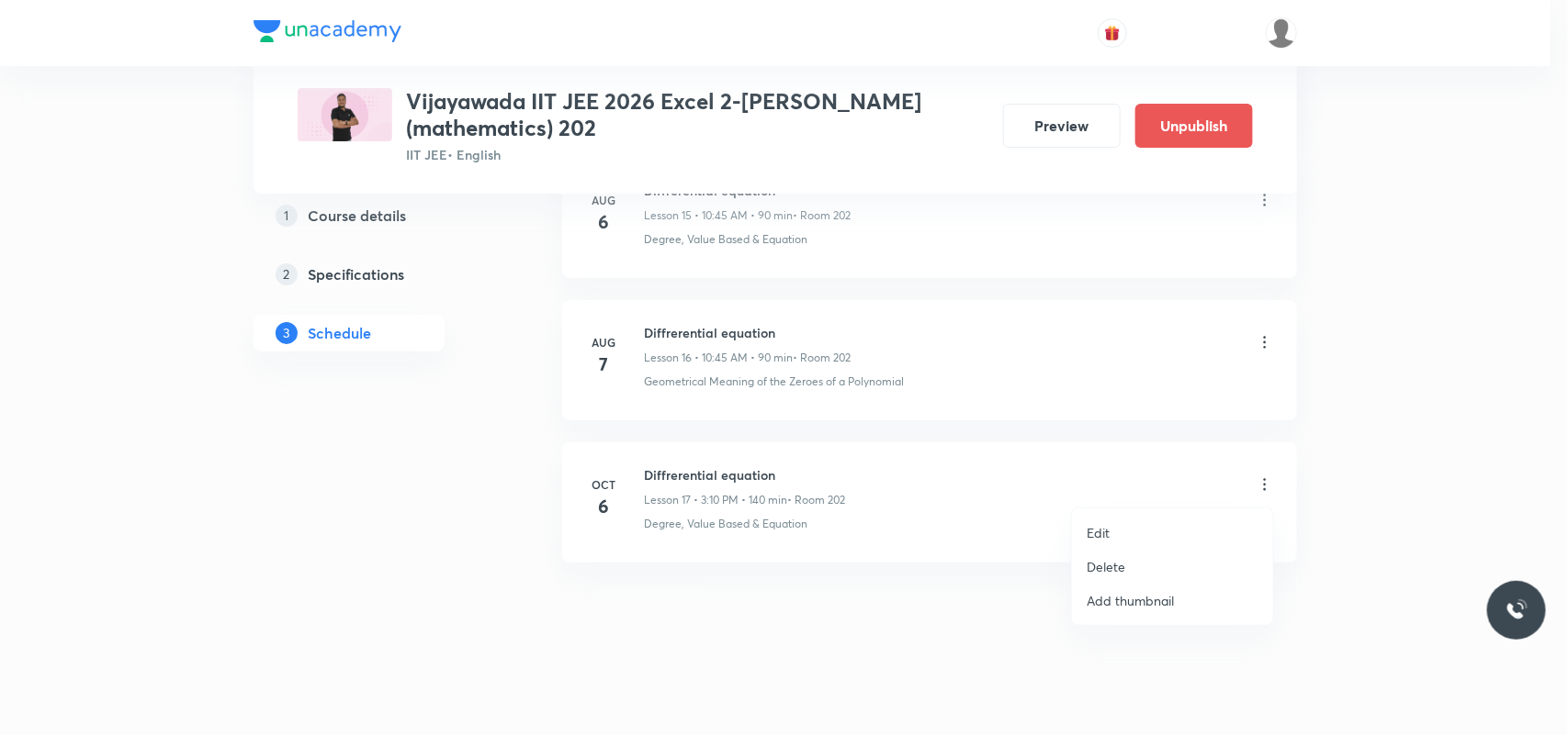
click at [1095, 570] on p "Delete" at bounding box center [1106, 567] width 39 height 19
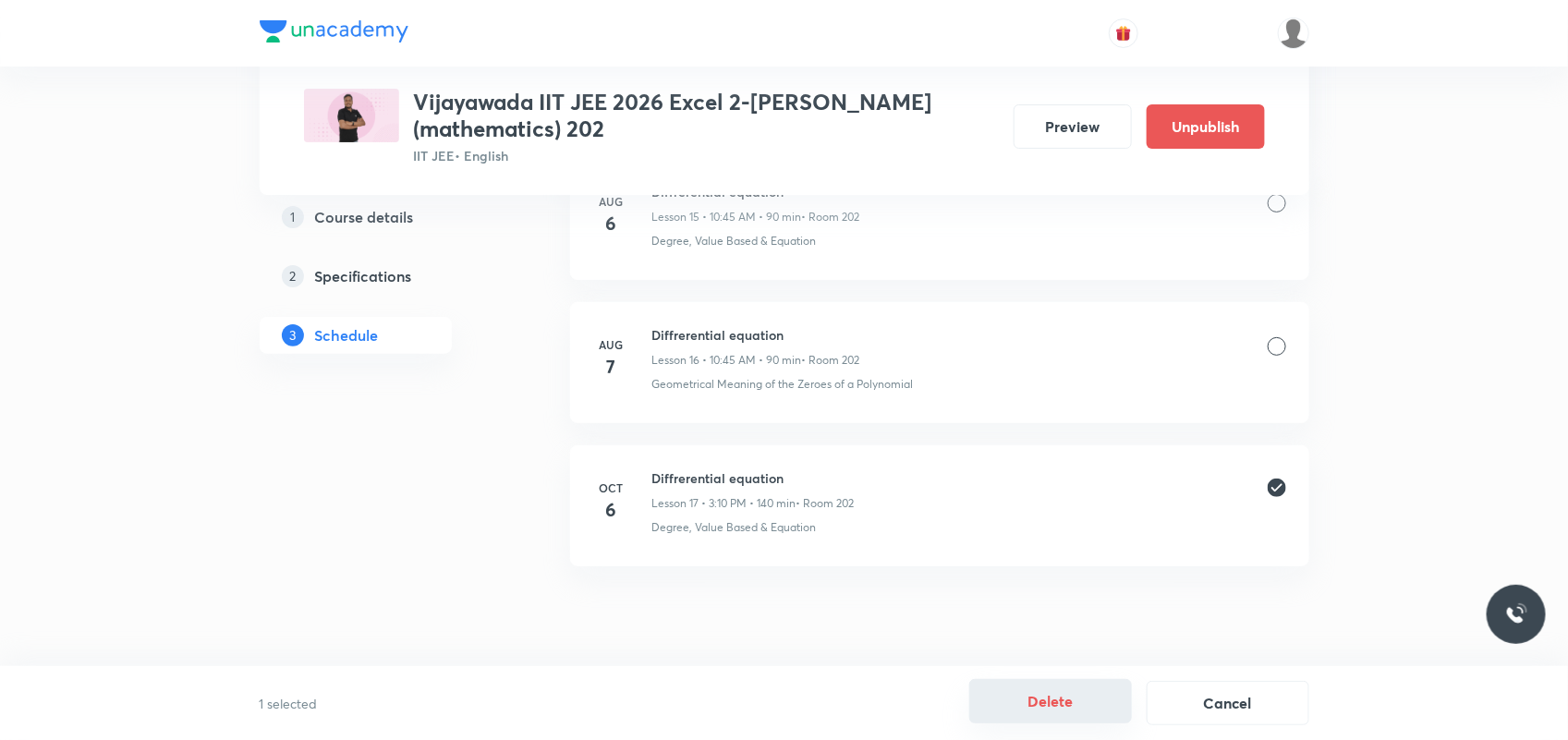
click at [1019, 693] on button "Delete" at bounding box center [1051, 702] width 163 height 44
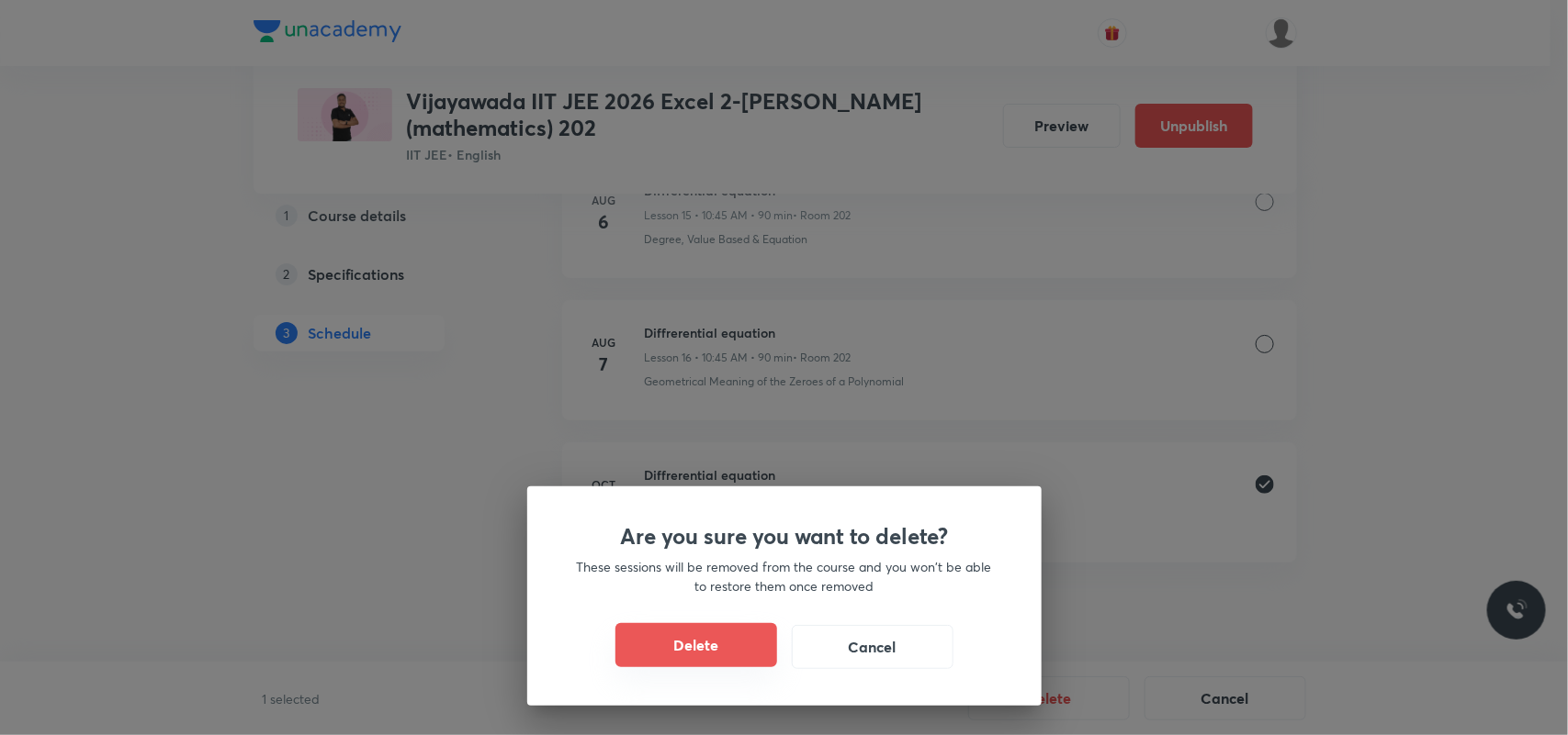
click at [703, 648] on button "Delete" at bounding box center [696, 645] width 162 height 44
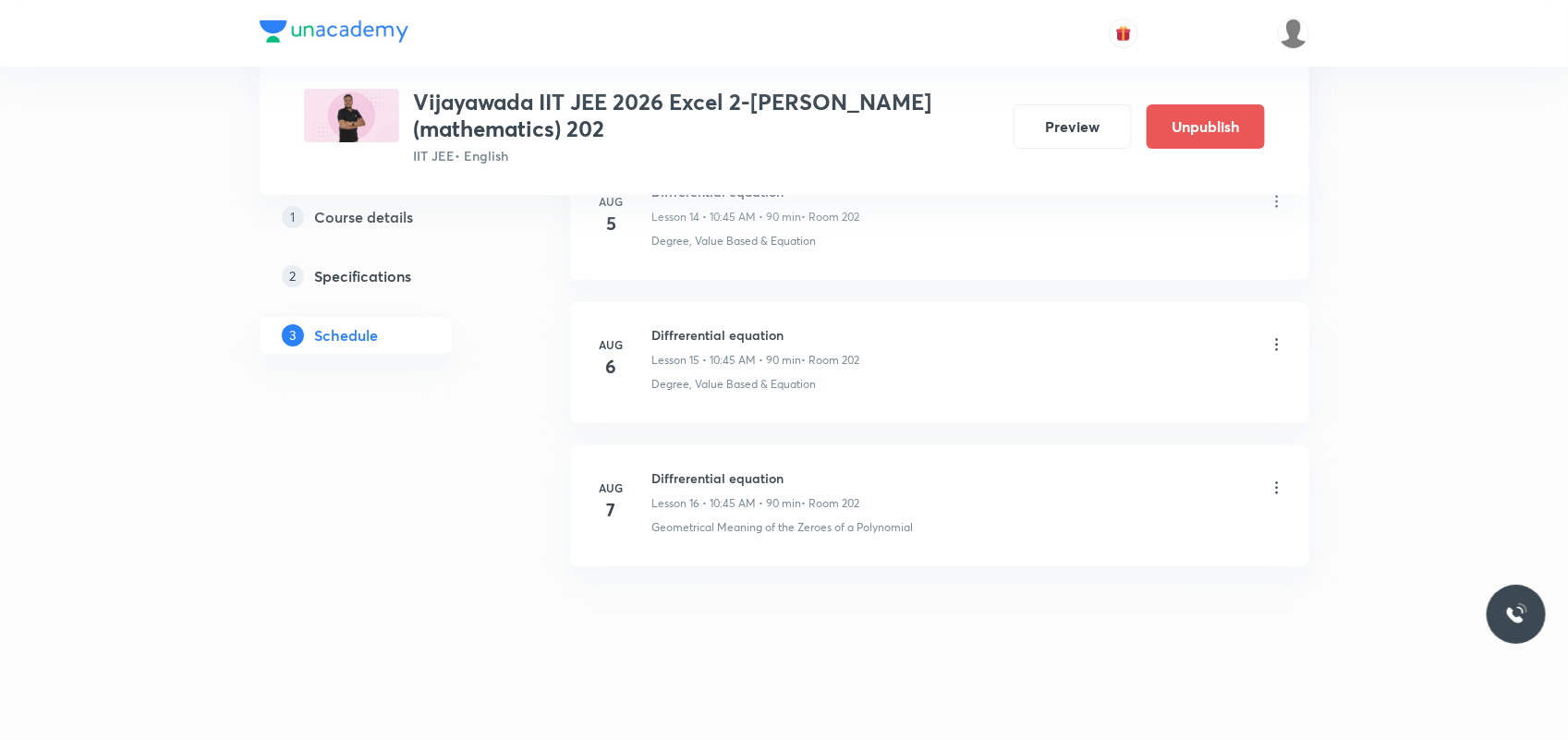
scroll to position [3063, 0]
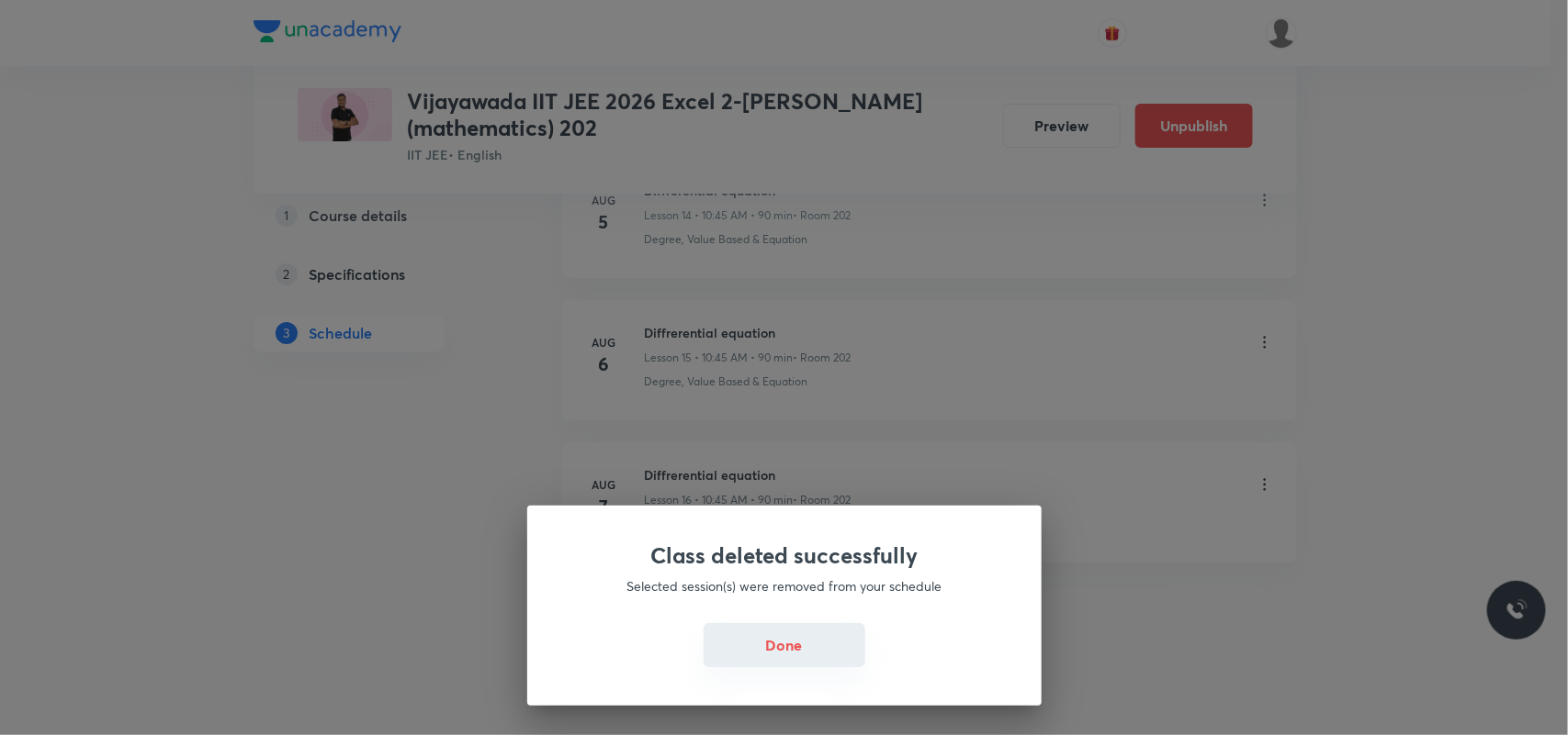
click at [758, 654] on button "Done" at bounding box center [784, 645] width 162 height 44
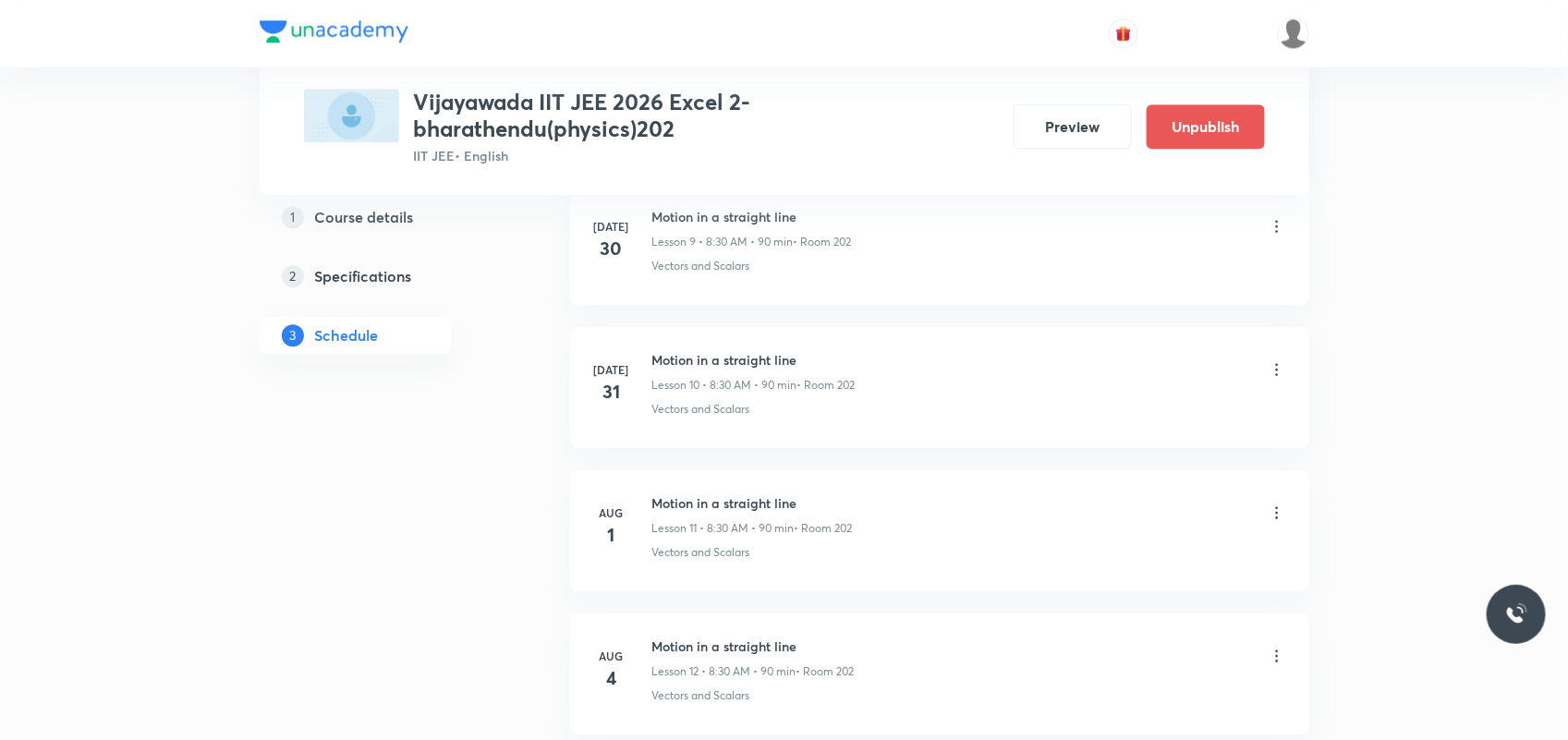
scroll to position [2921, 0]
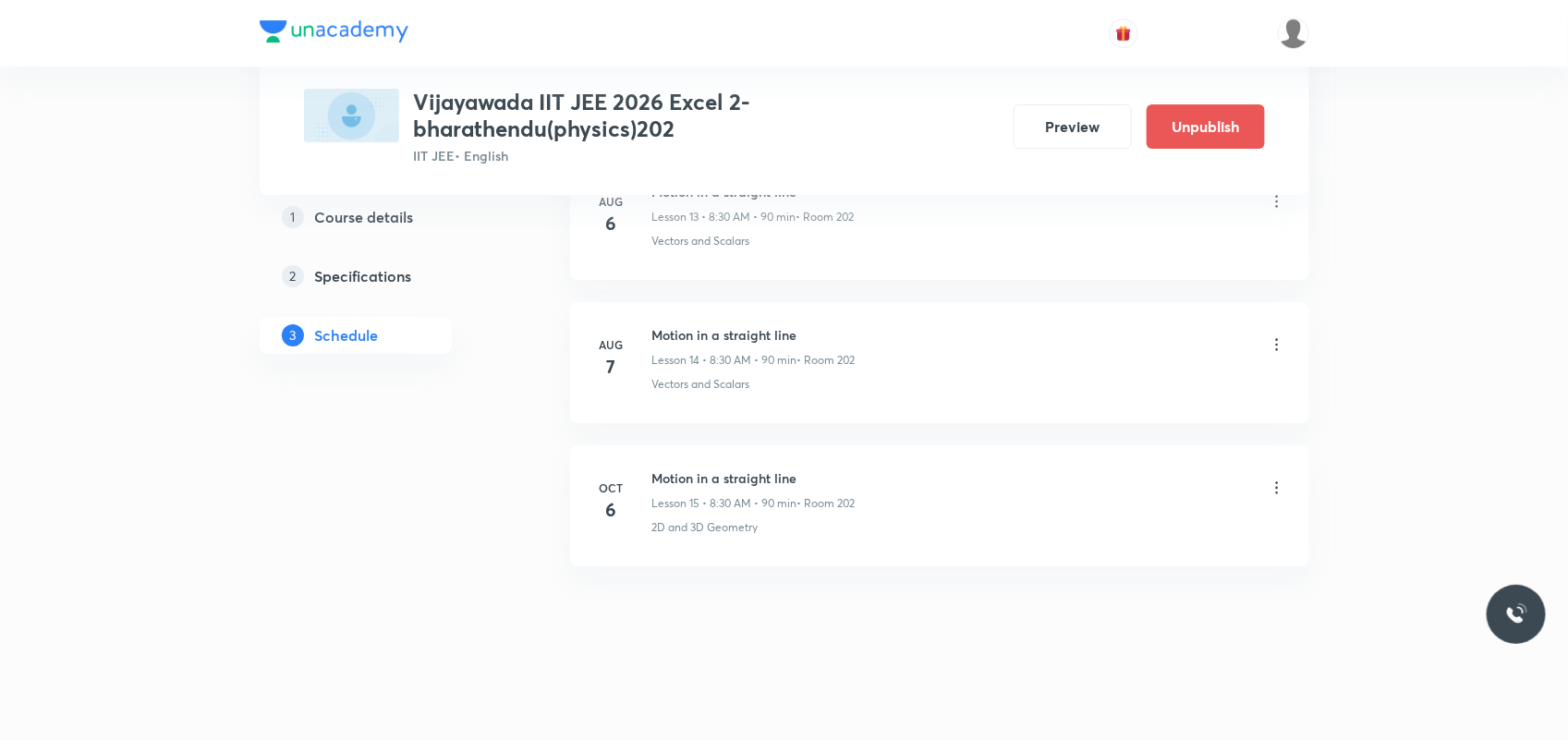
click at [1278, 482] on icon at bounding box center [1276, 487] width 18 height 18
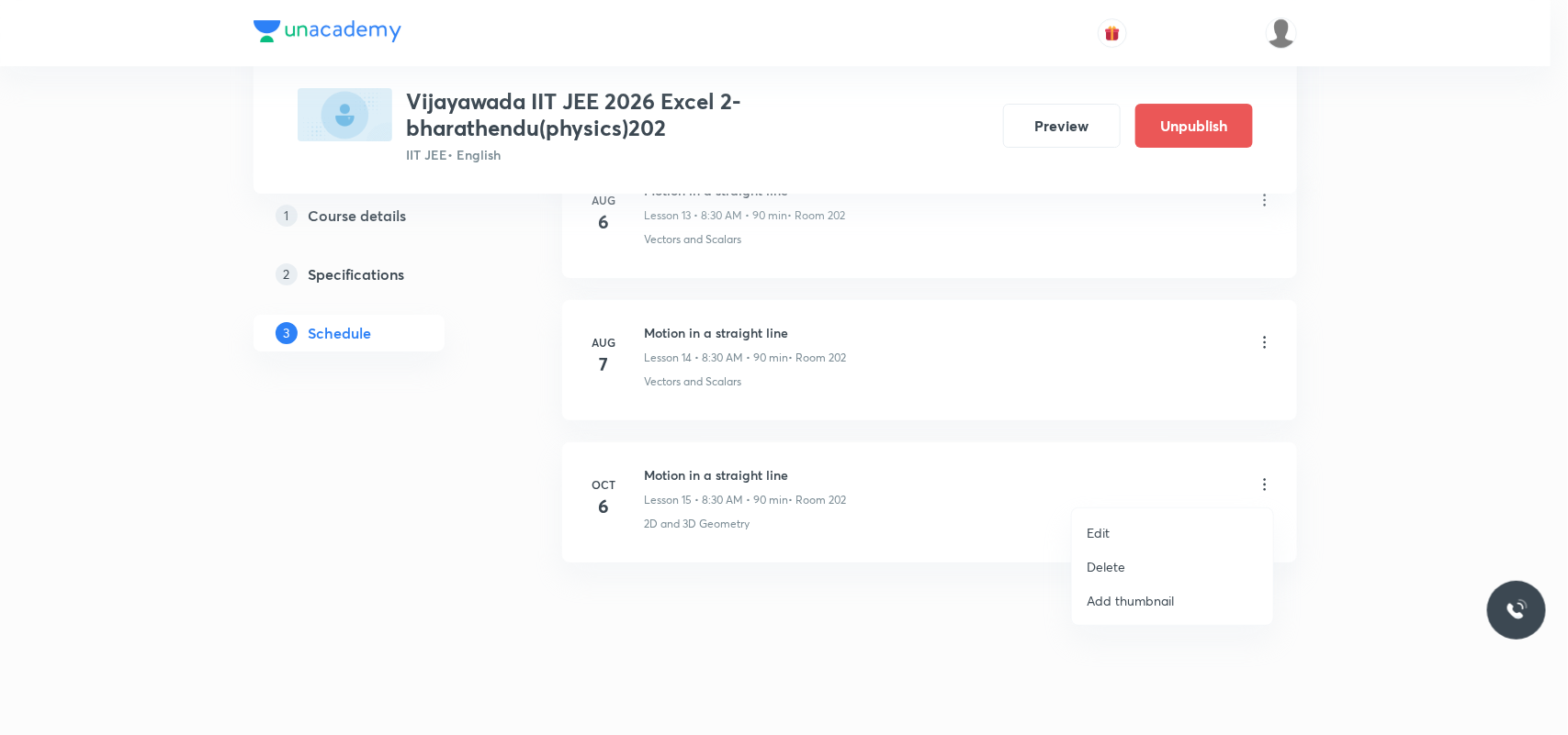
click at [1130, 570] on li "Delete" at bounding box center [1172, 567] width 201 height 34
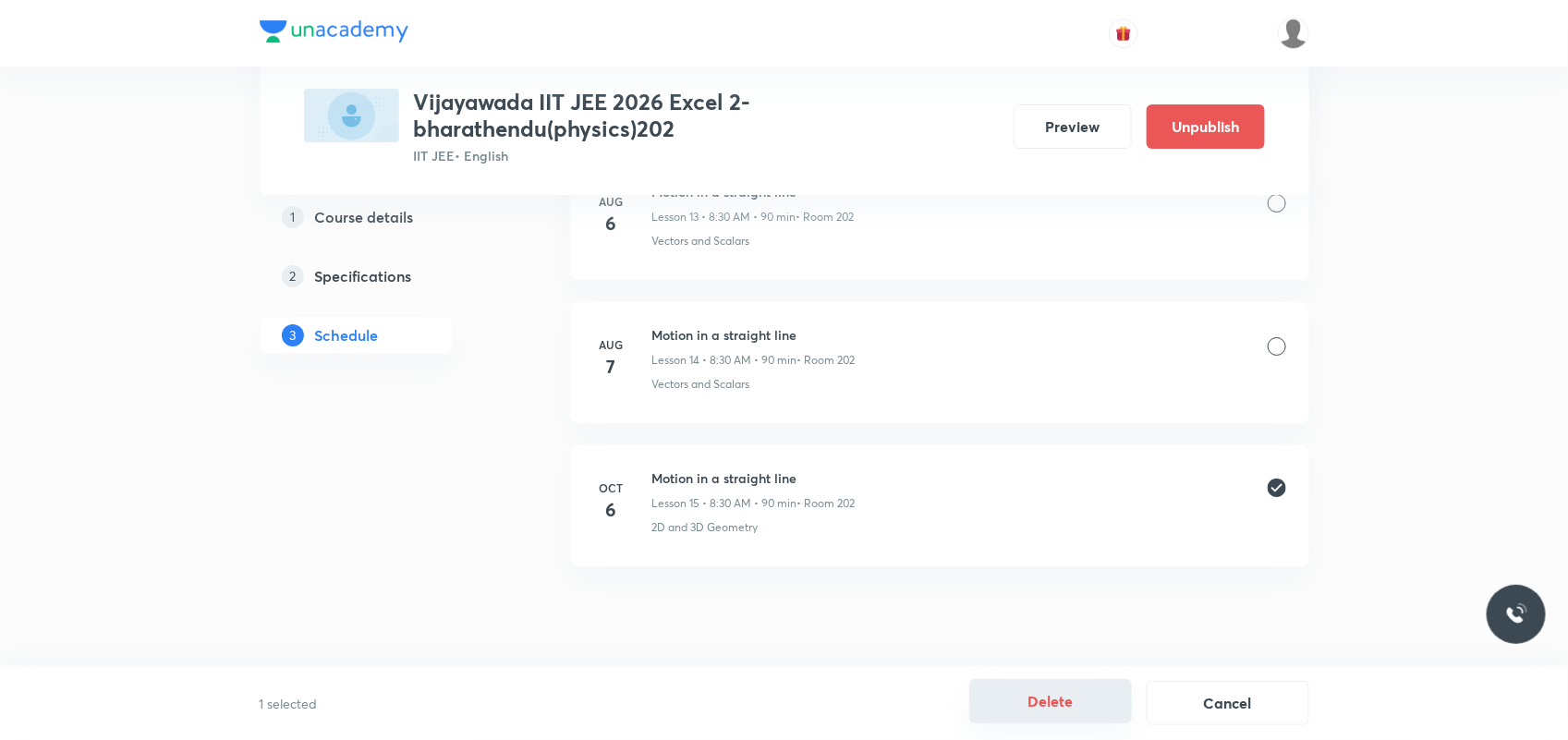
click at [1019, 691] on button "Delete" at bounding box center [1051, 702] width 163 height 44
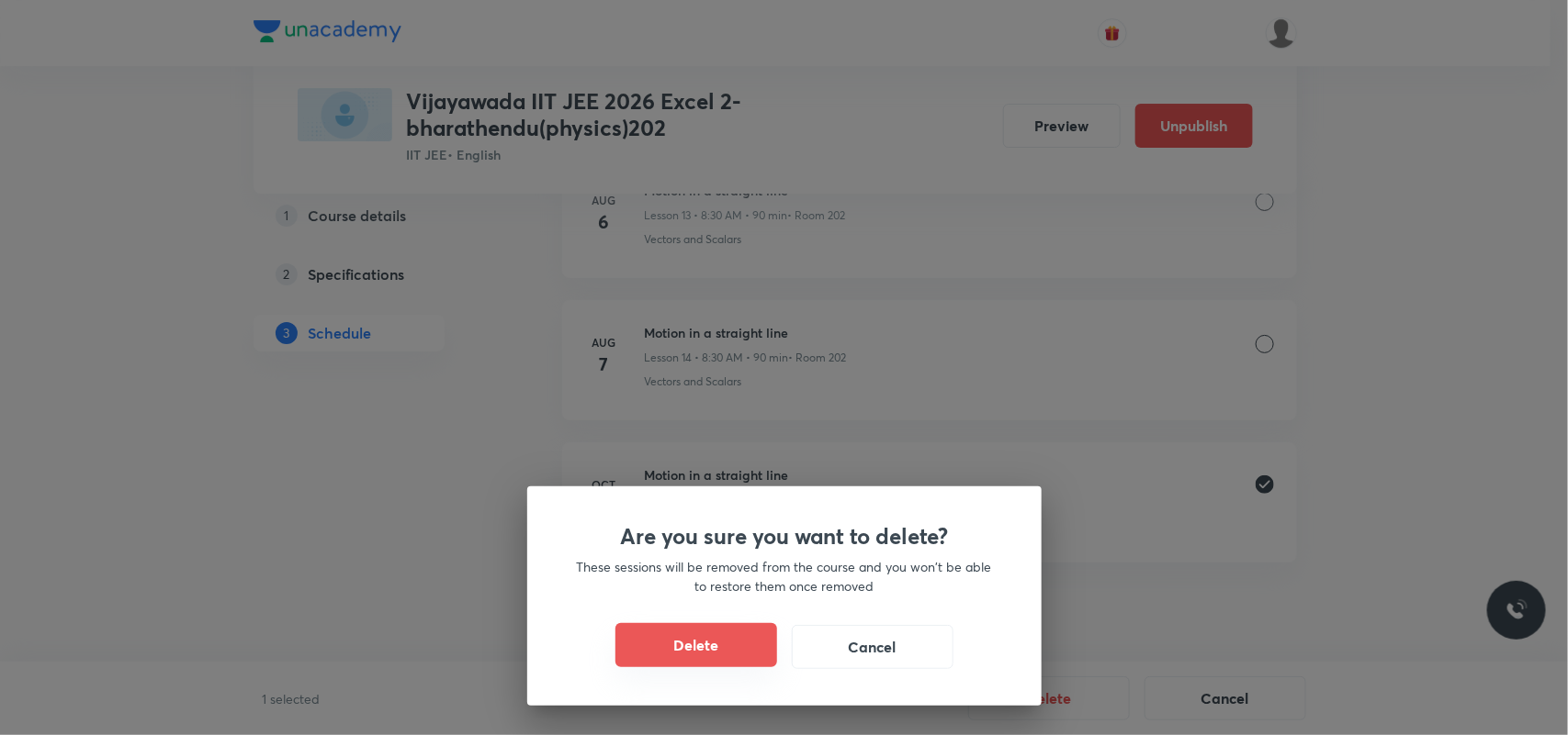
click at [731, 648] on button "Delete" at bounding box center [696, 645] width 162 height 44
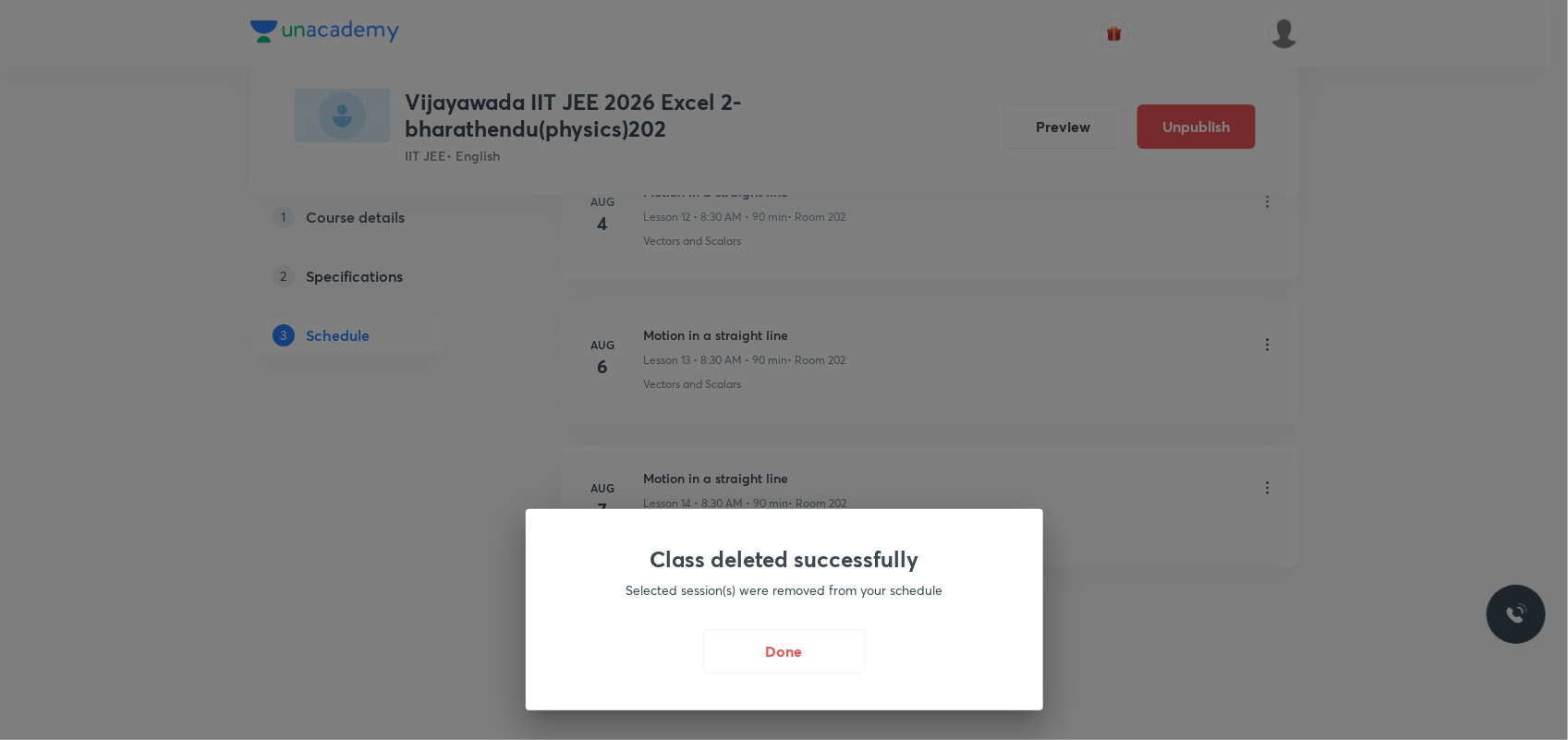
scroll to position [2775, 0]
click at [768, 658] on button "Done" at bounding box center [789, 649] width 163 height 44
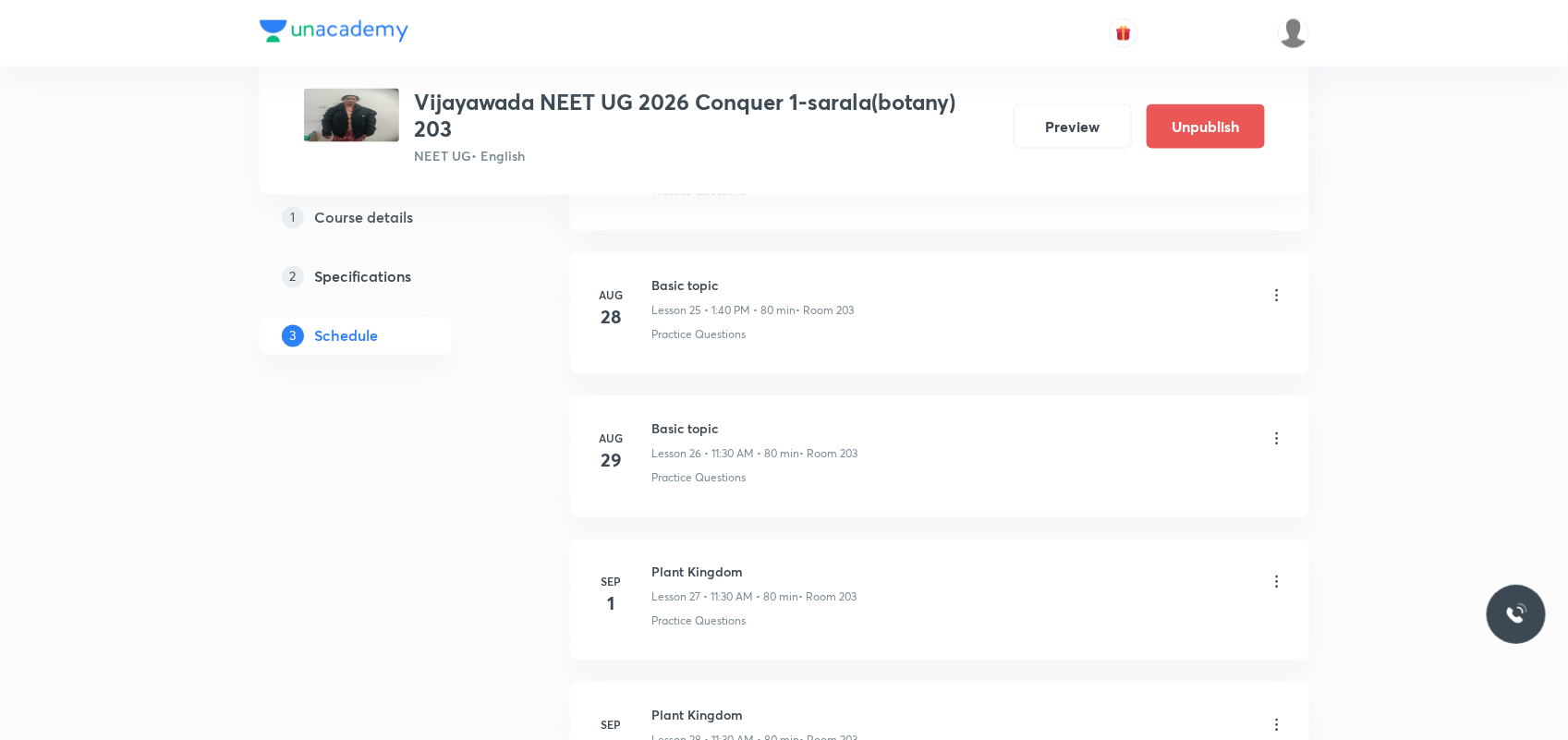
scroll to position [8235, 0]
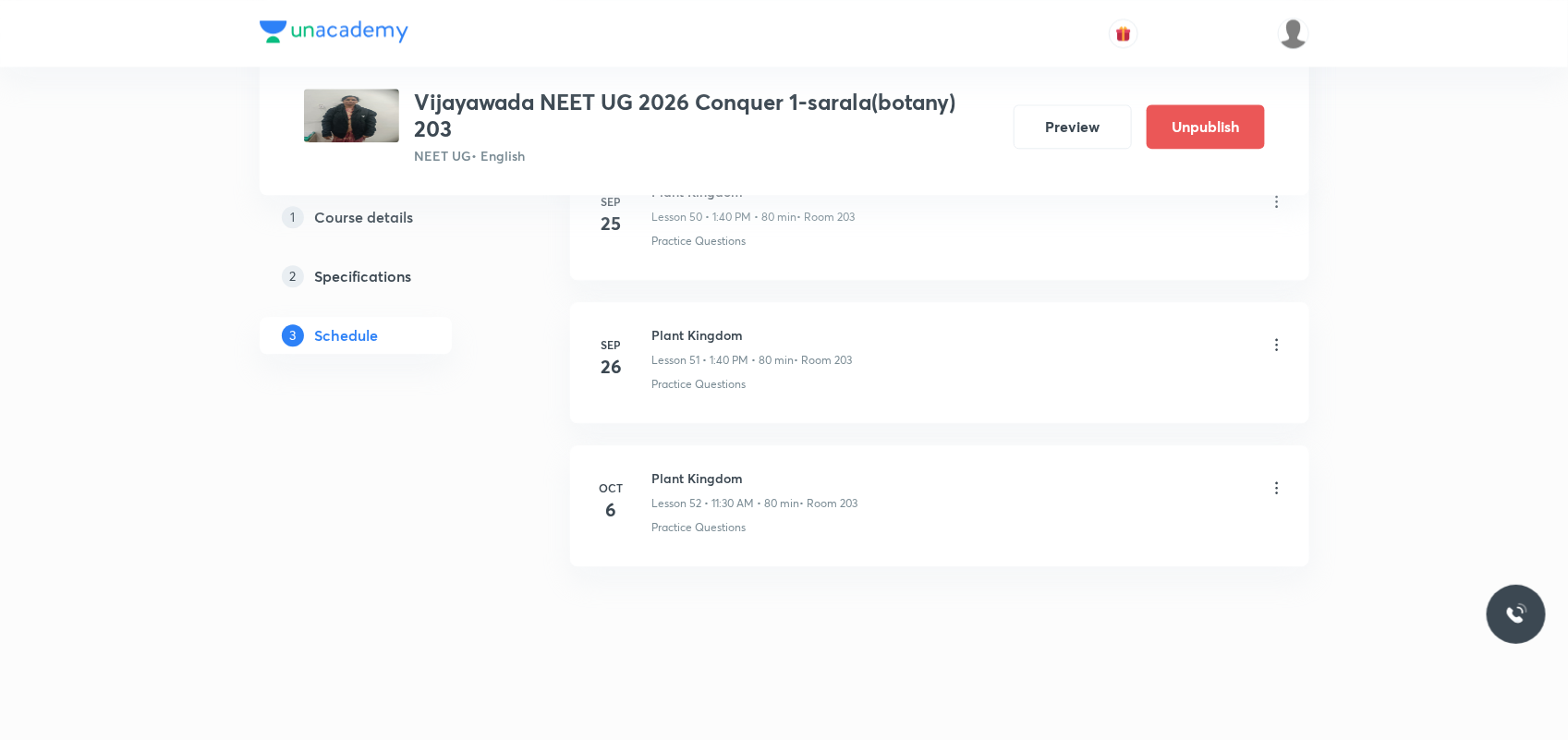
click at [1252, 479] on icon at bounding box center [1276, 487] width 18 height 18
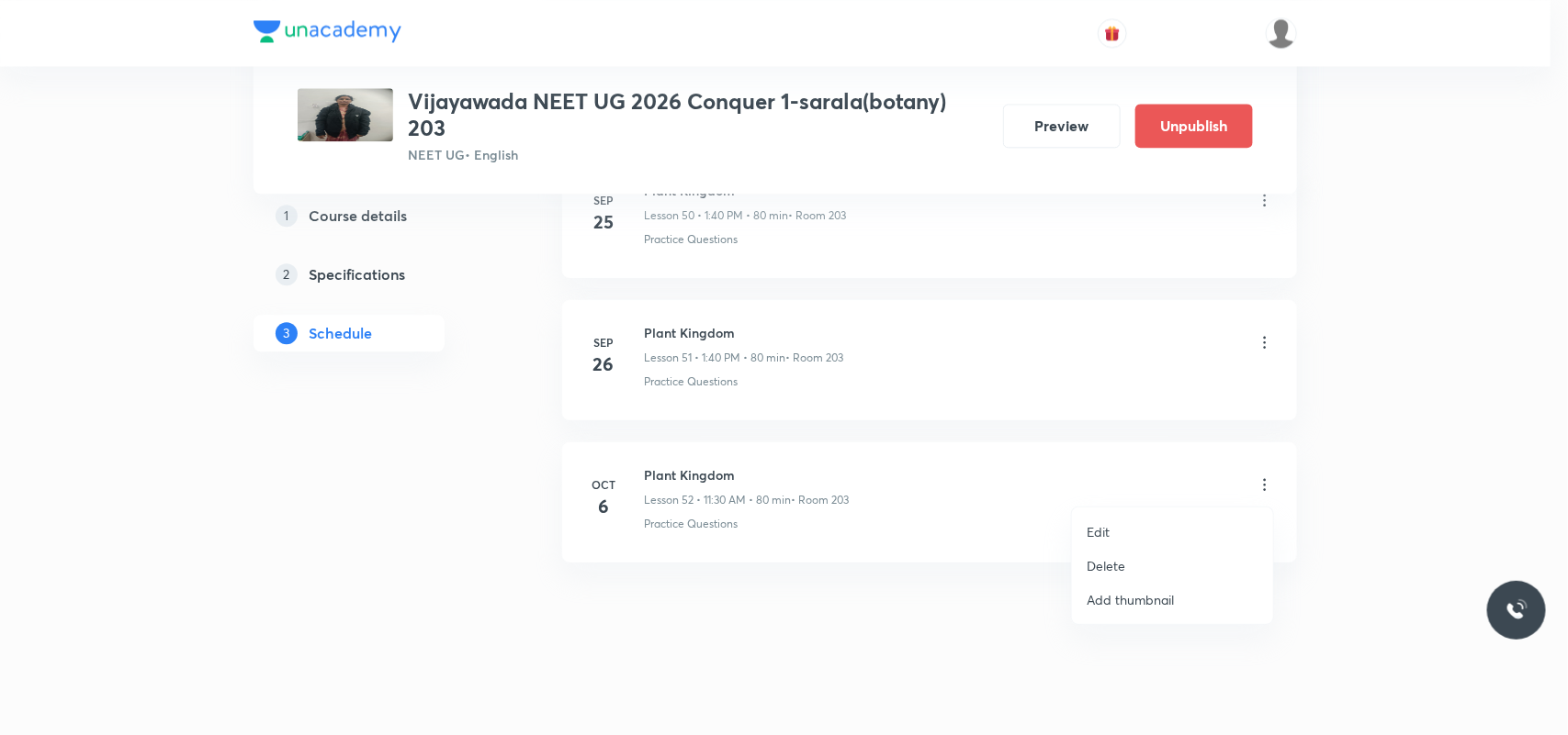
click at [1093, 565] on p "Delete" at bounding box center [1106, 566] width 39 height 19
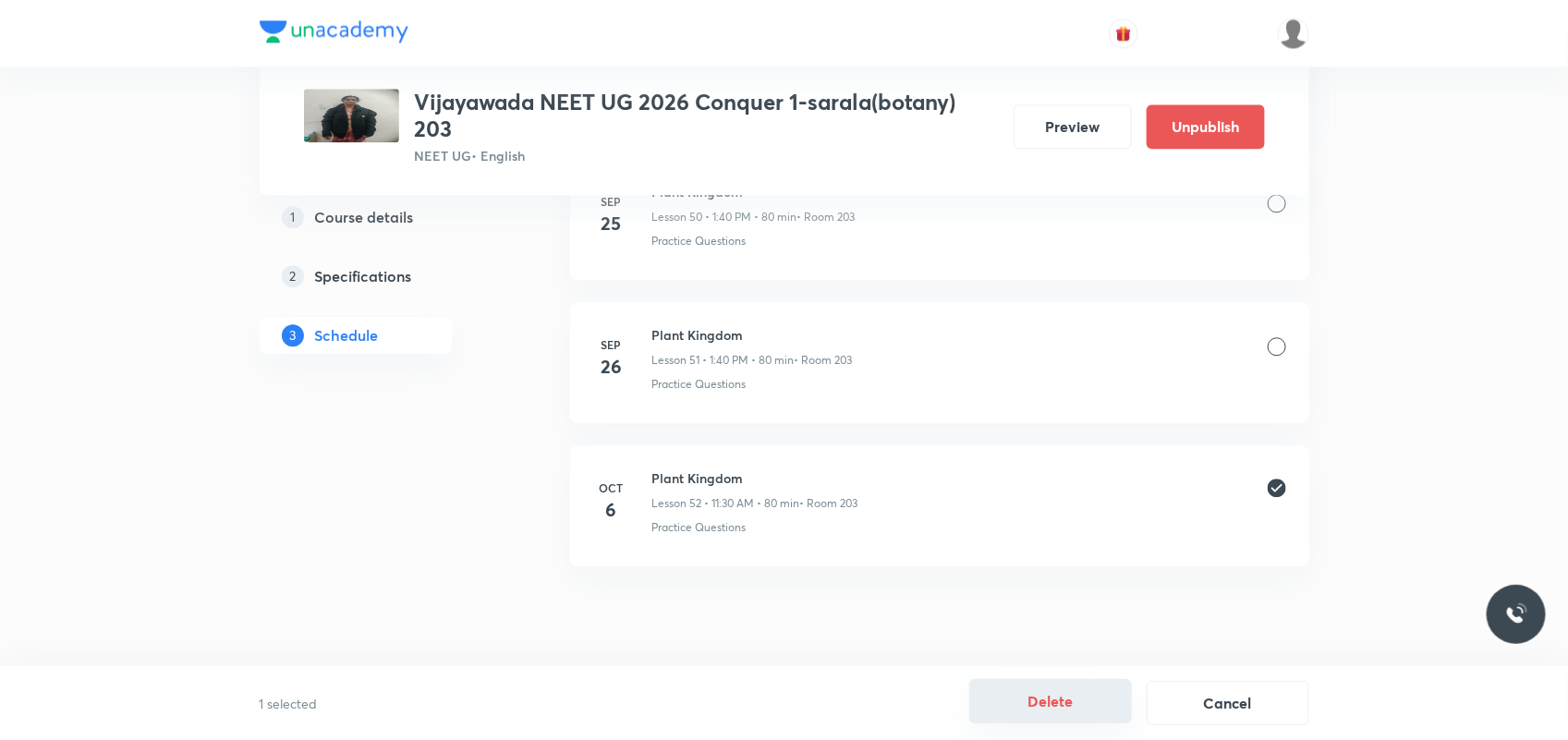
click at [1021, 592] on button "Delete" at bounding box center [1051, 702] width 163 height 44
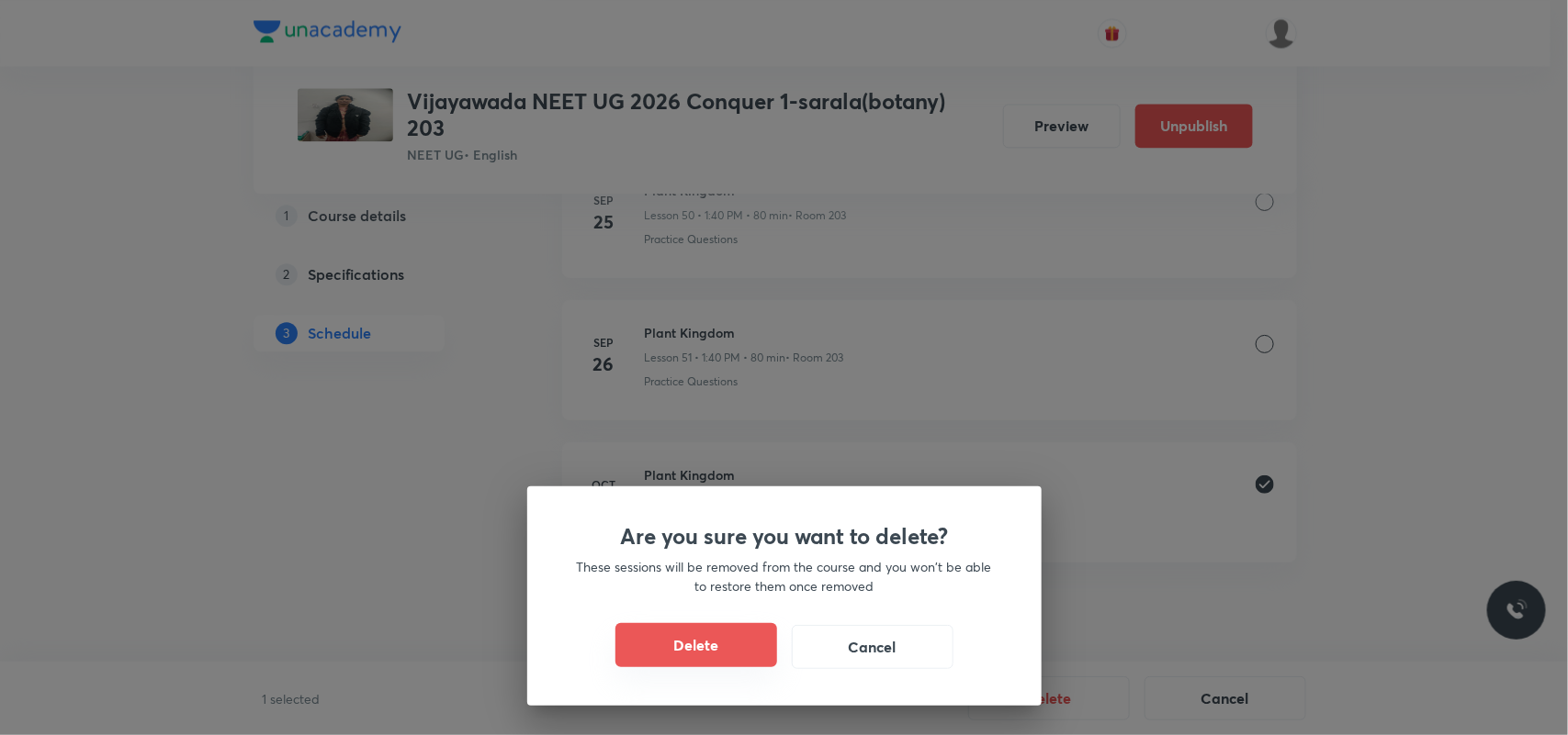
click at [707, 588] on button "Delete" at bounding box center [696, 645] width 162 height 44
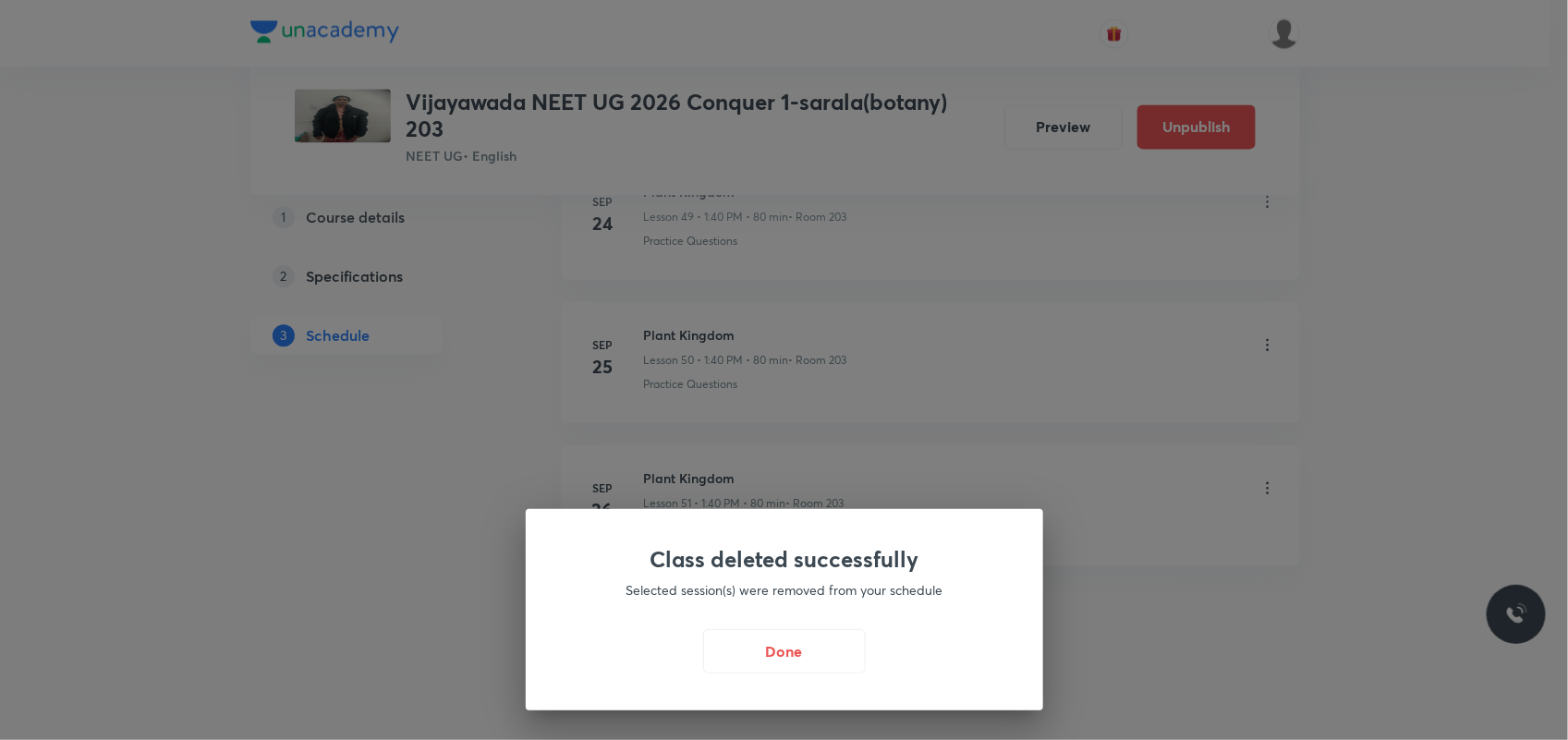
scroll to position [8091, 0]
click at [781, 592] on button "Done" at bounding box center [789, 649] width 163 height 44
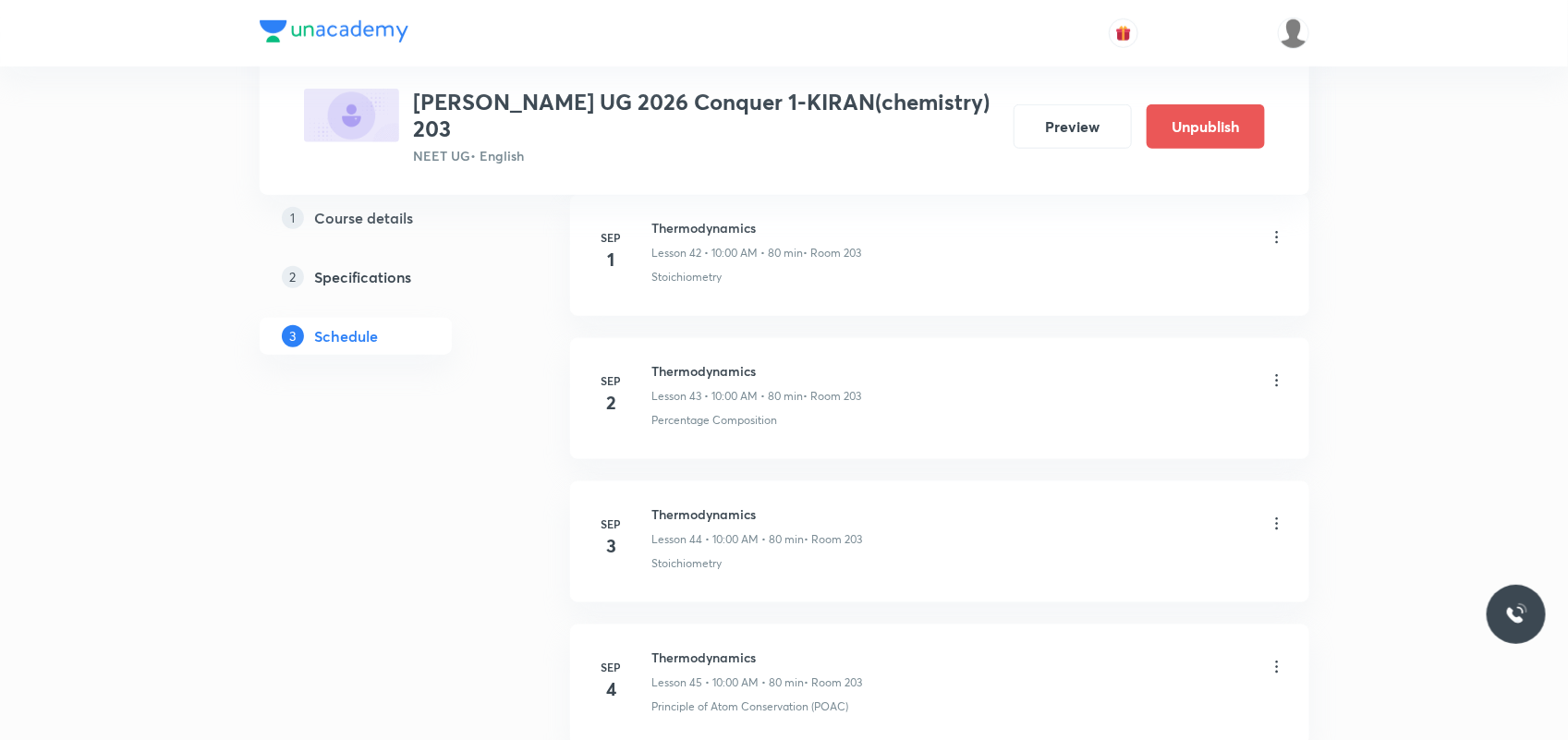
scroll to position [9814, 0]
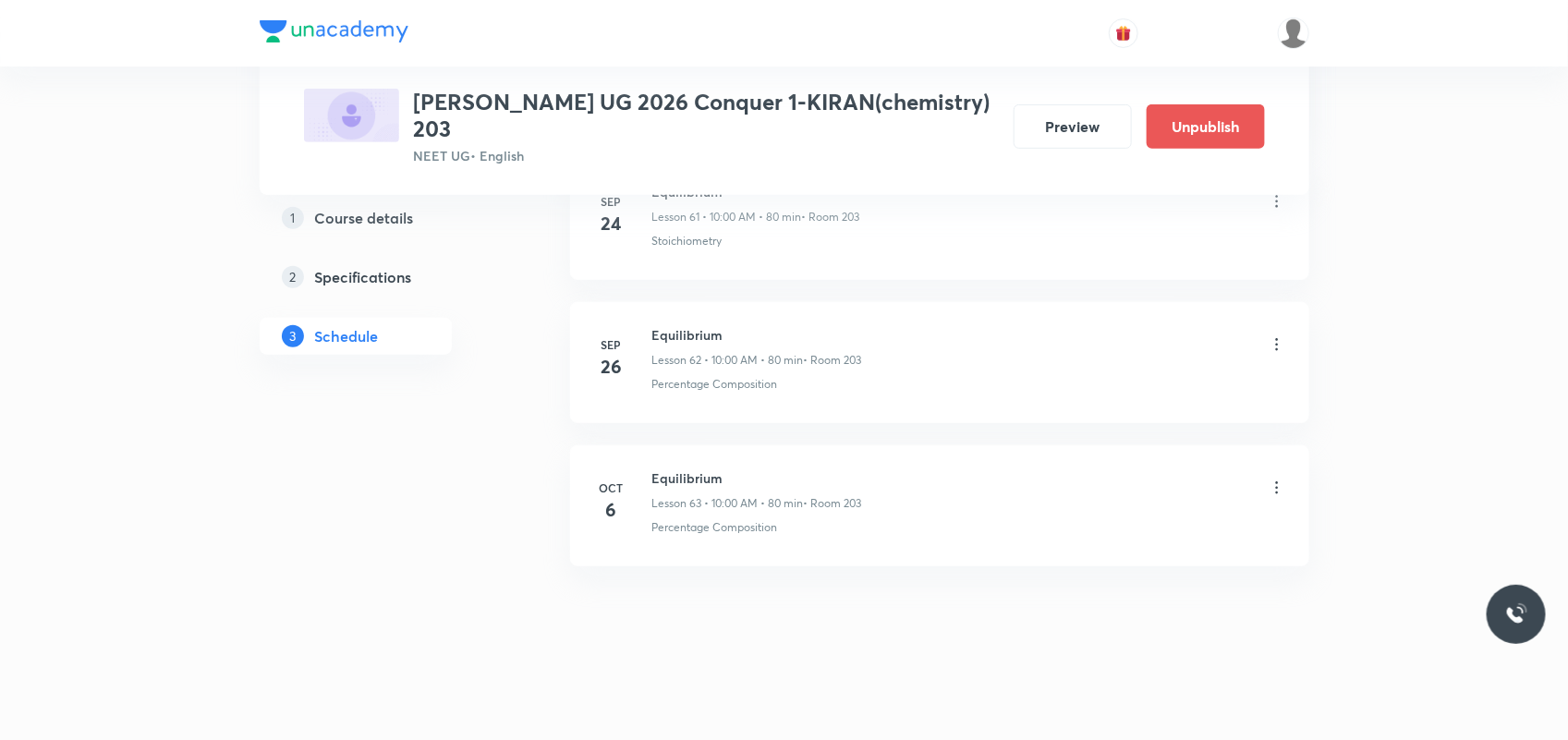
click at [1276, 481] on icon at bounding box center [1276, 487] width 18 height 18
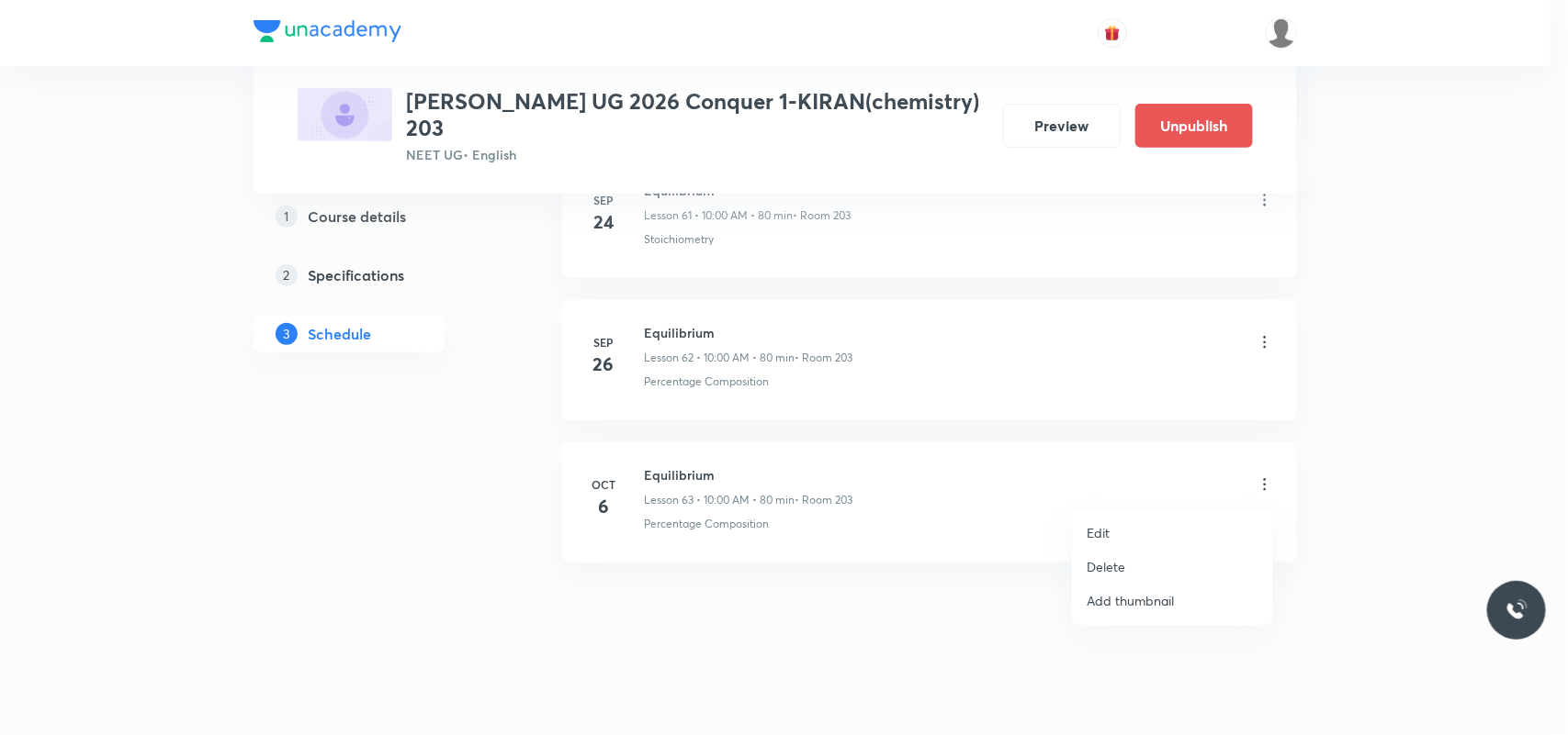
click at [1123, 552] on li "Delete" at bounding box center [1172, 567] width 201 height 34
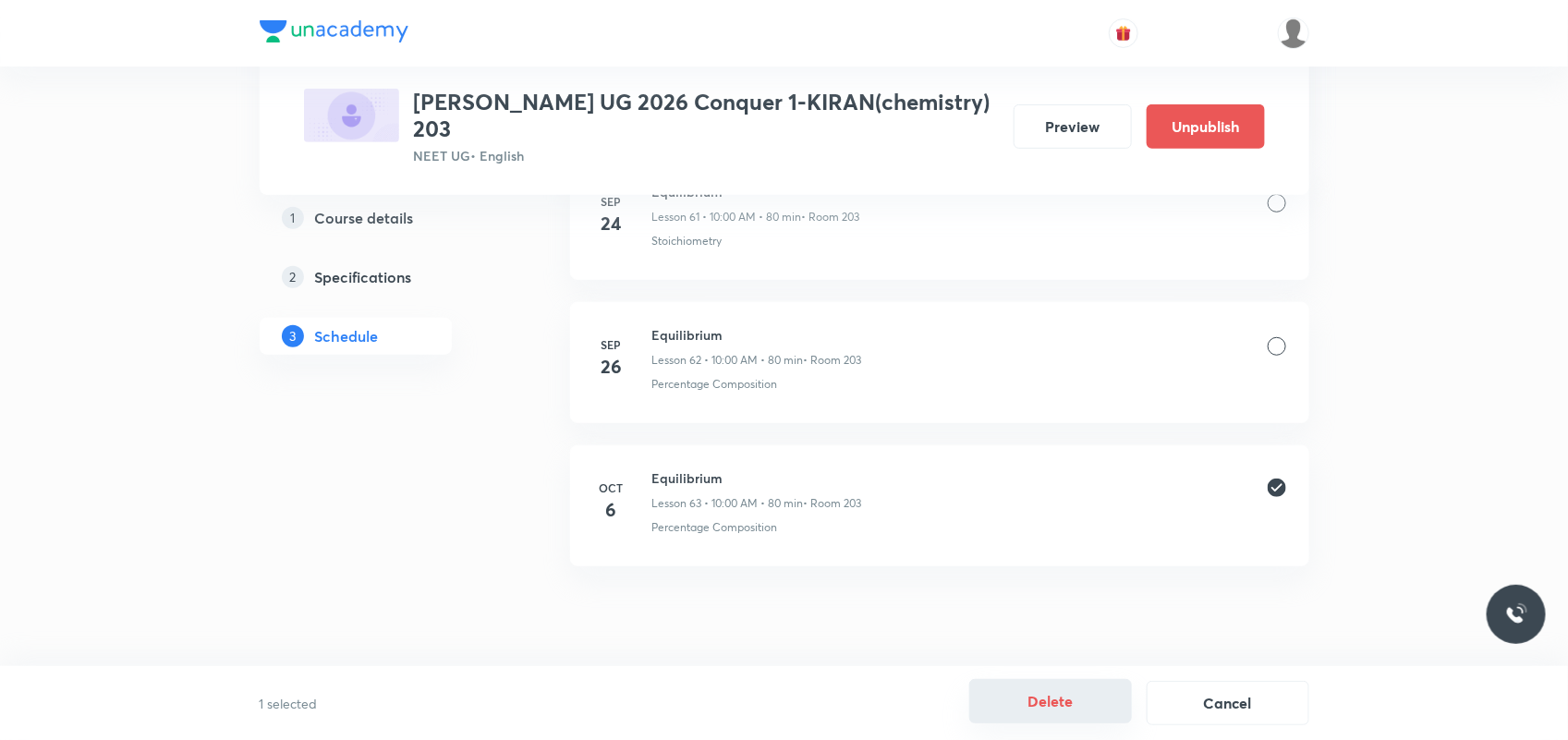
click at [1053, 723] on button "Delete" at bounding box center [1051, 702] width 163 height 44
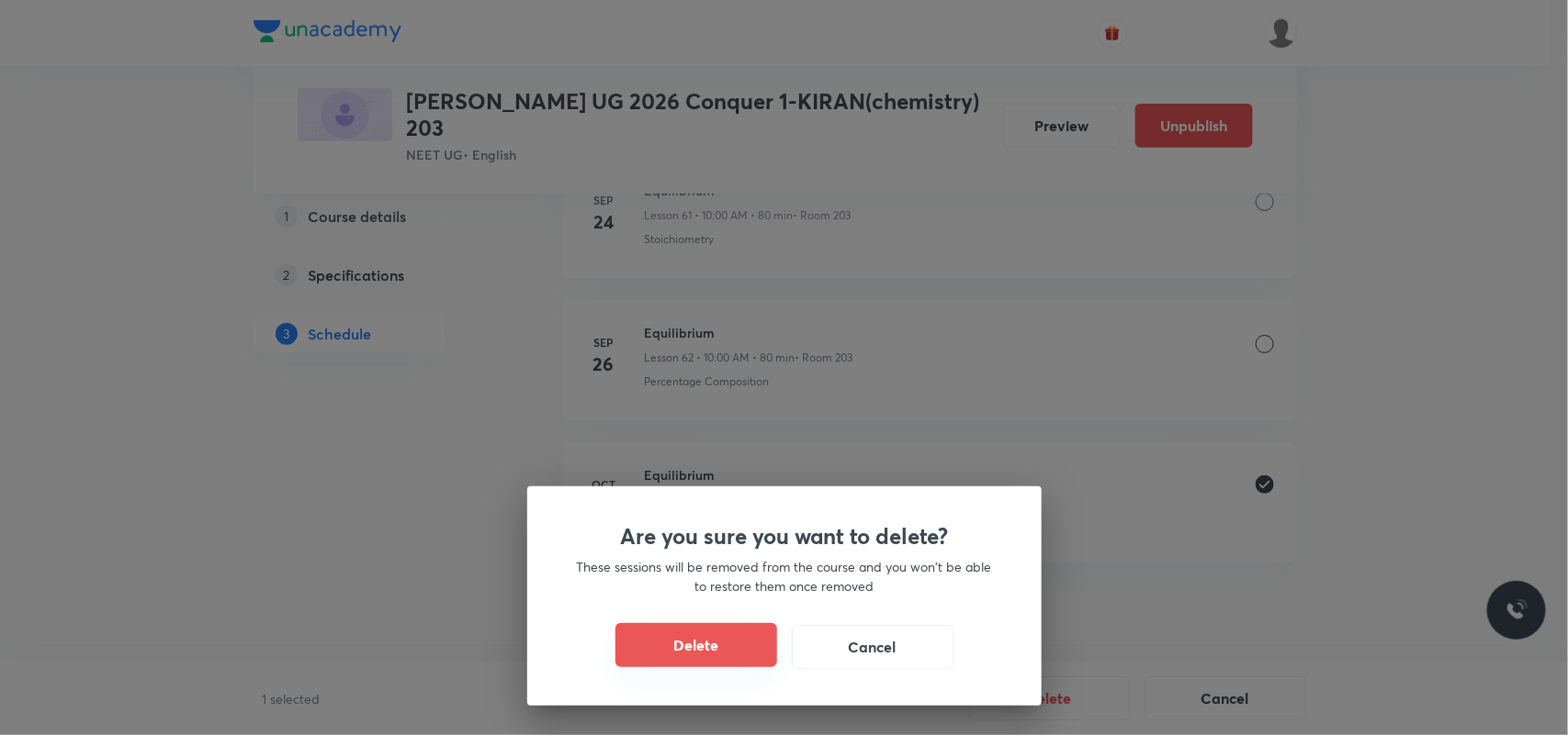
click at [707, 648] on button "Delete" at bounding box center [696, 645] width 162 height 44
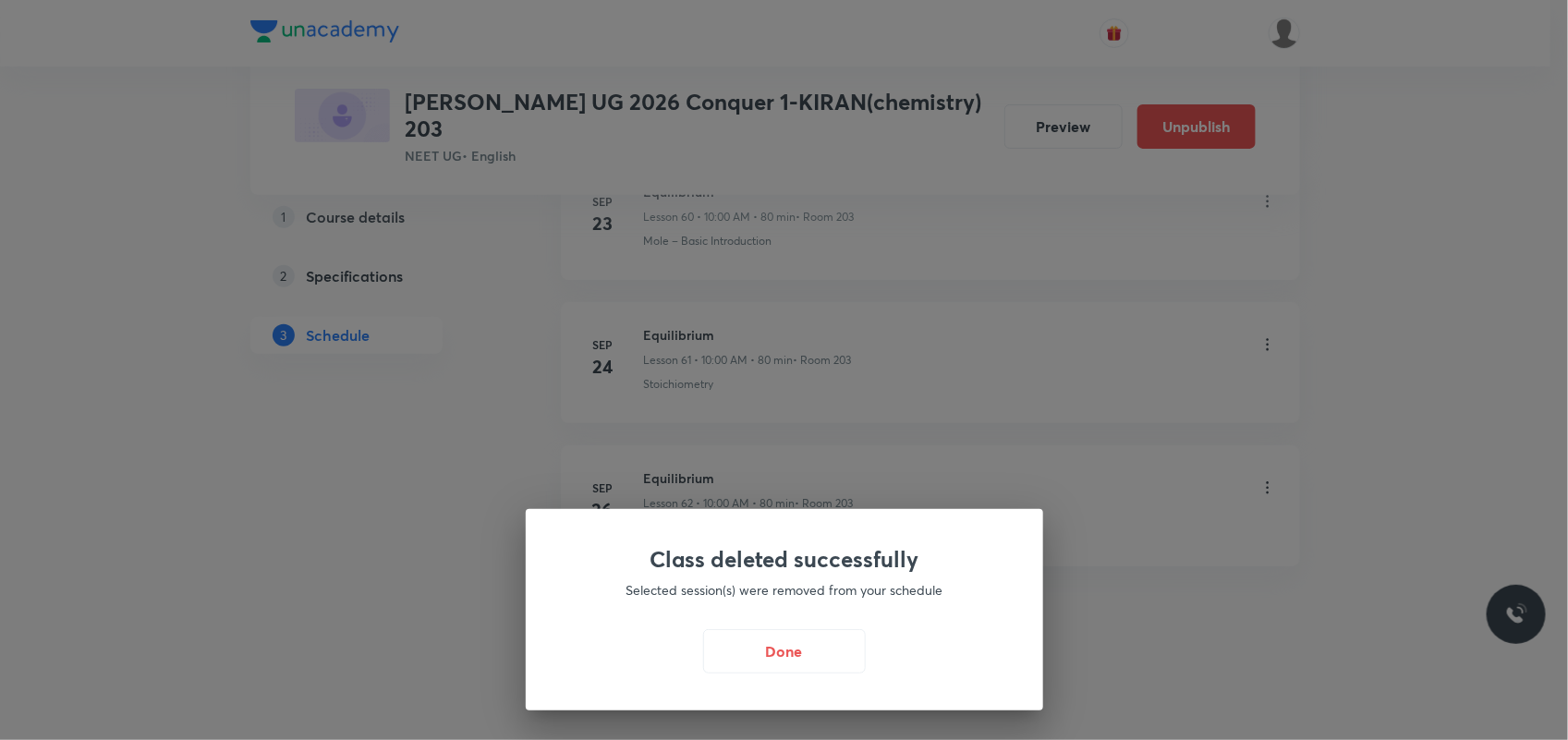
scroll to position [9671, 0]
click at [804, 667] on button "Done" at bounding box center [789, 649] width 163 height 44
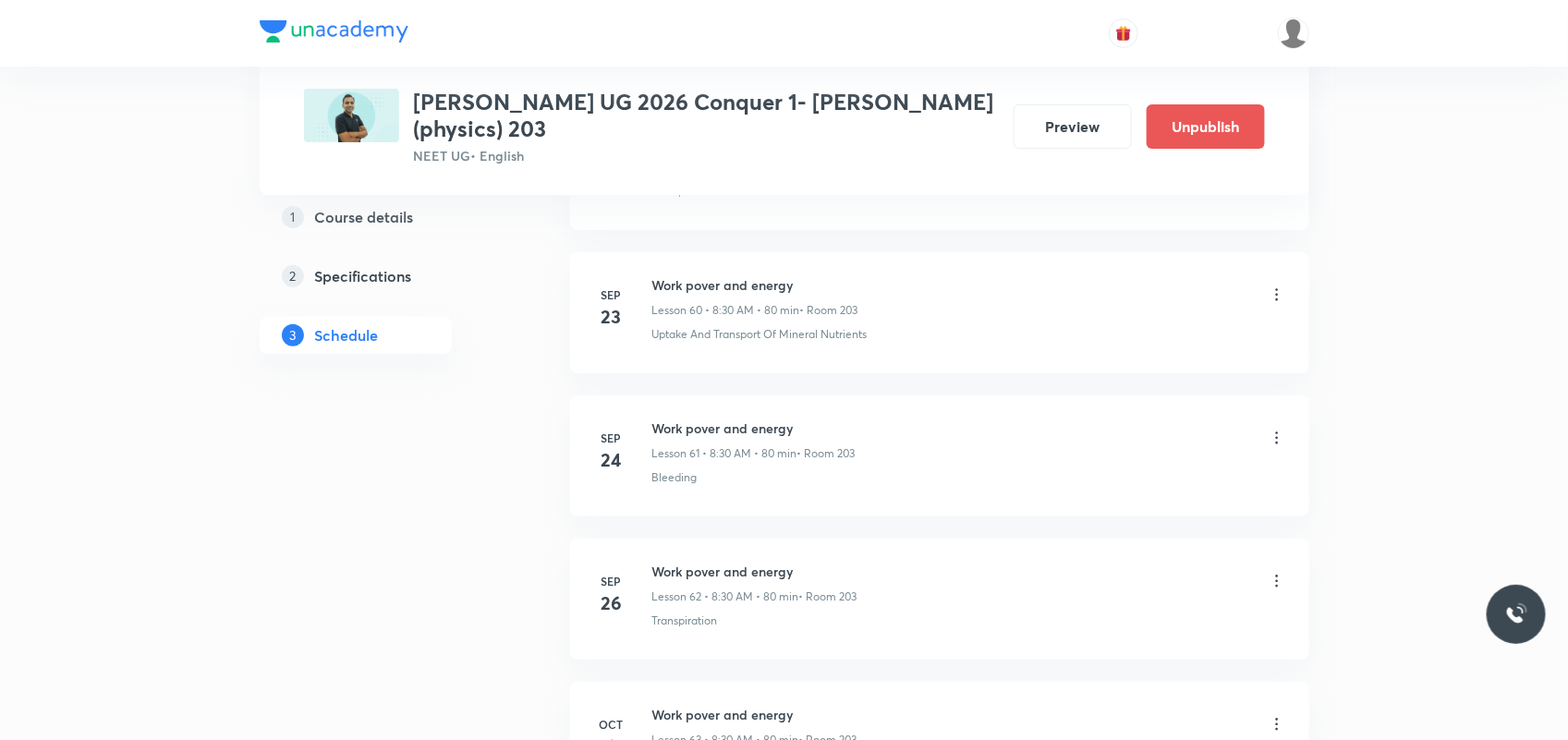
scroll to position [9815, 0]
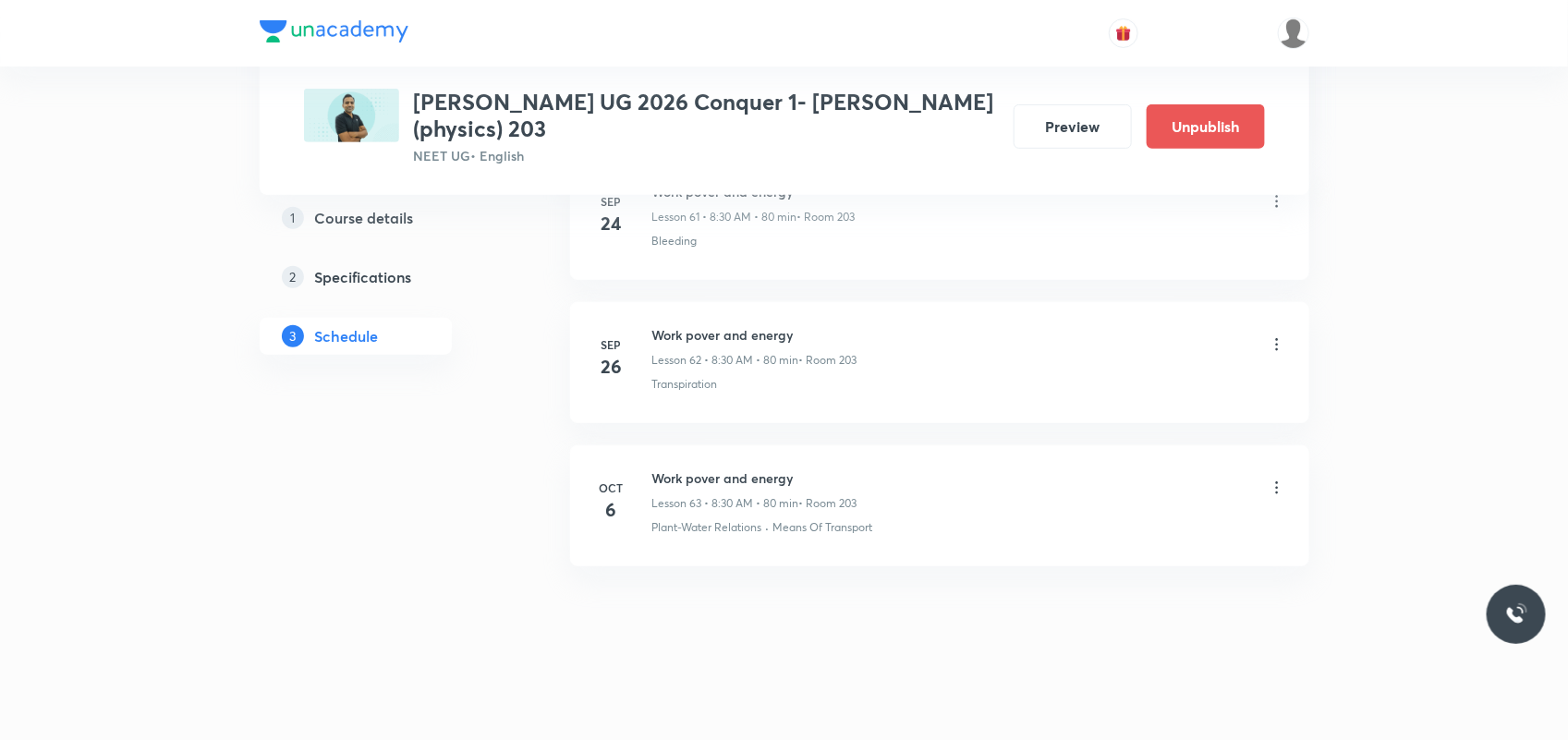
click at [1280, 485] on icon at bounding box center [1276, 487] width 18 height 18
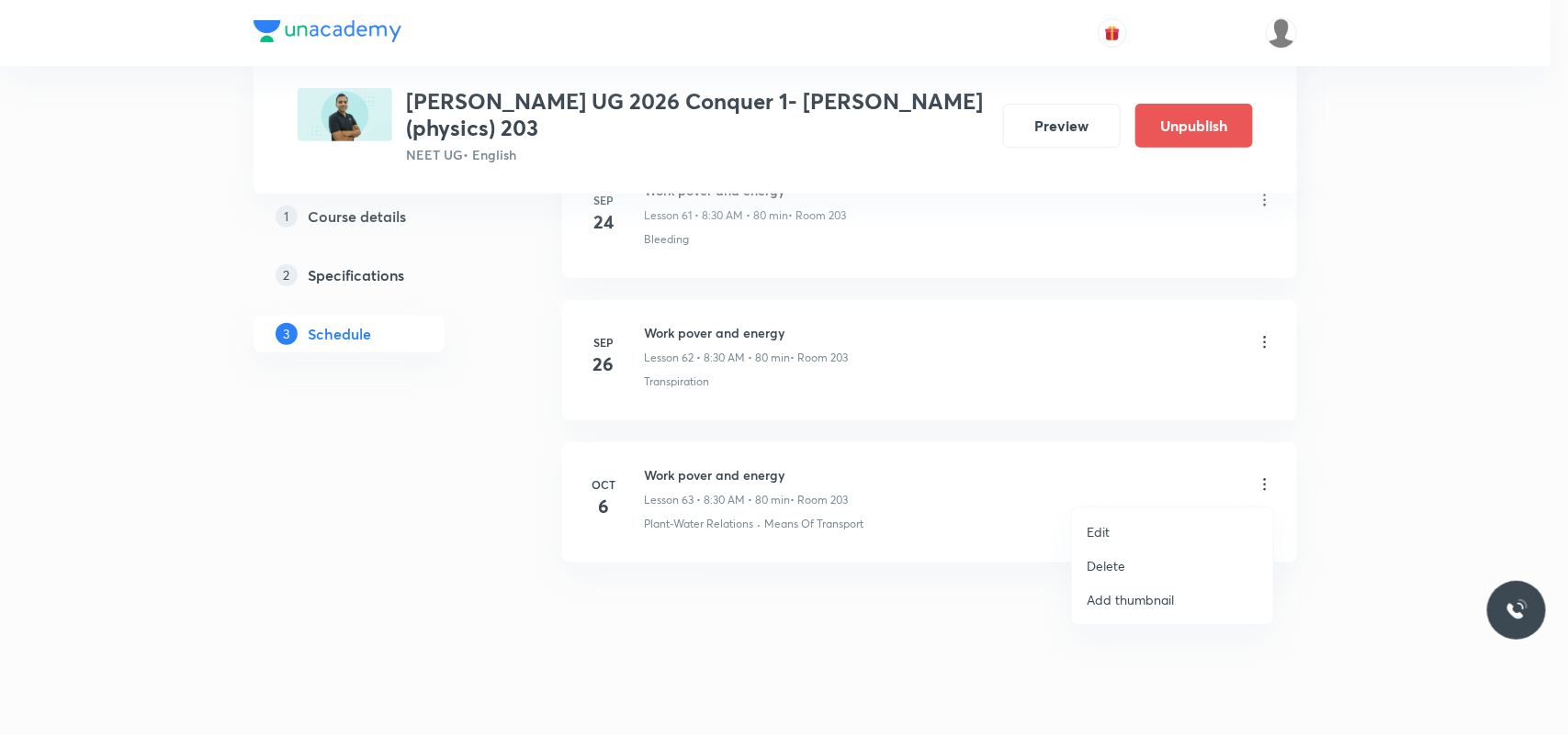
click at [1104, 563] on p "Delete" at bounding box center [1106, 566] width 39 height 19
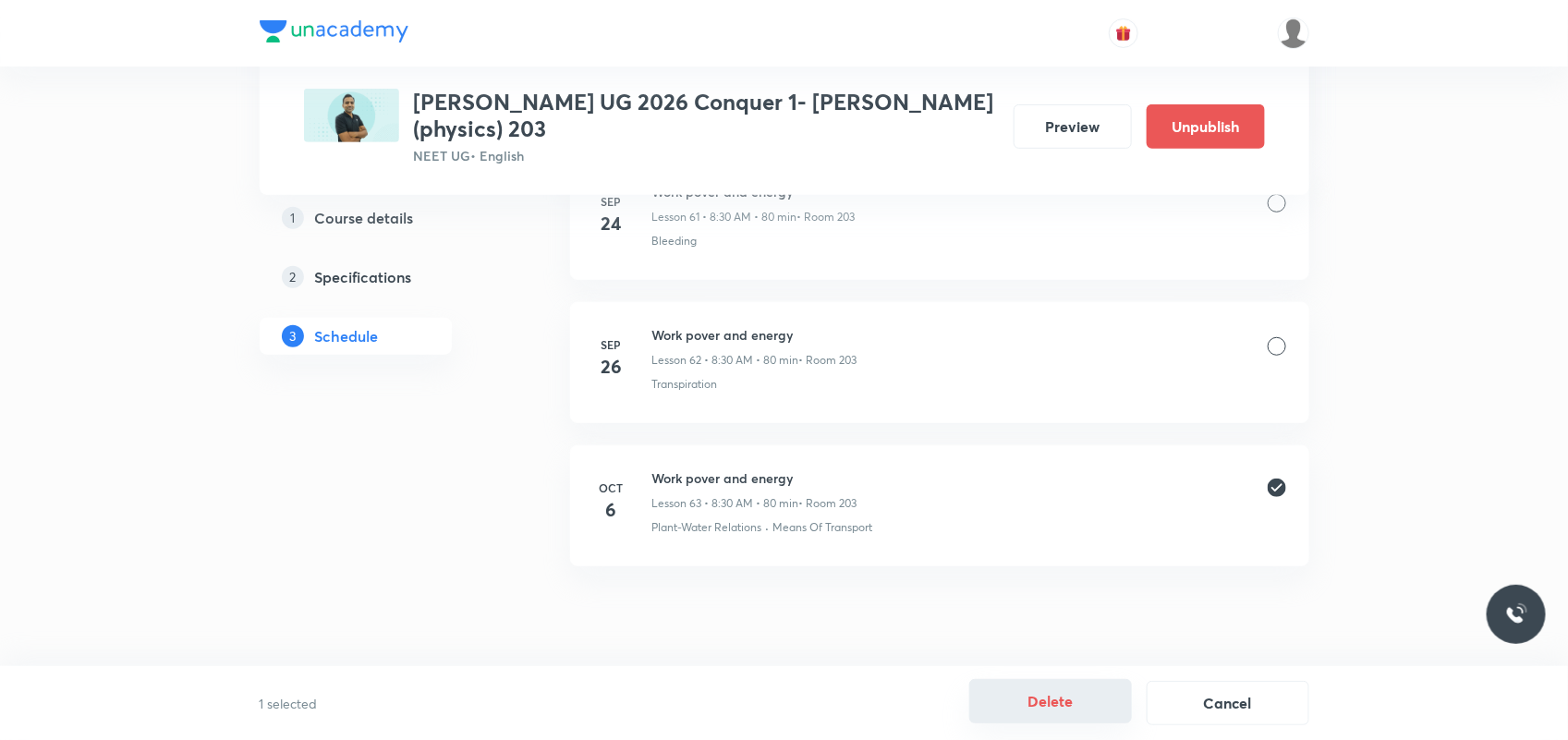
click at [1000, 699] on button "Delete" at bounding box center [1051, 702] width 163 height 44
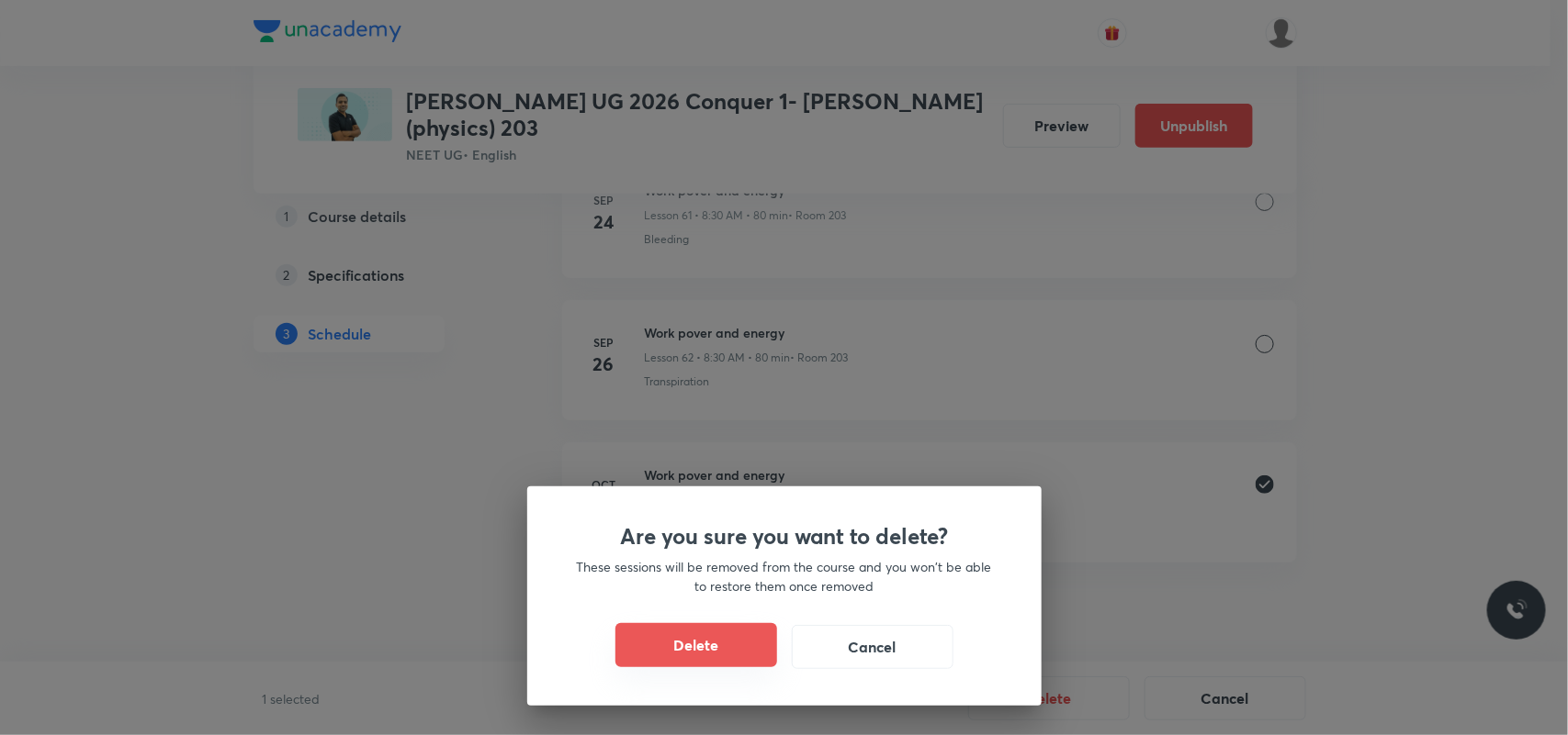
click at [704, 648] on button "Delete" at bounding box center [696, 645] width 162 height 44
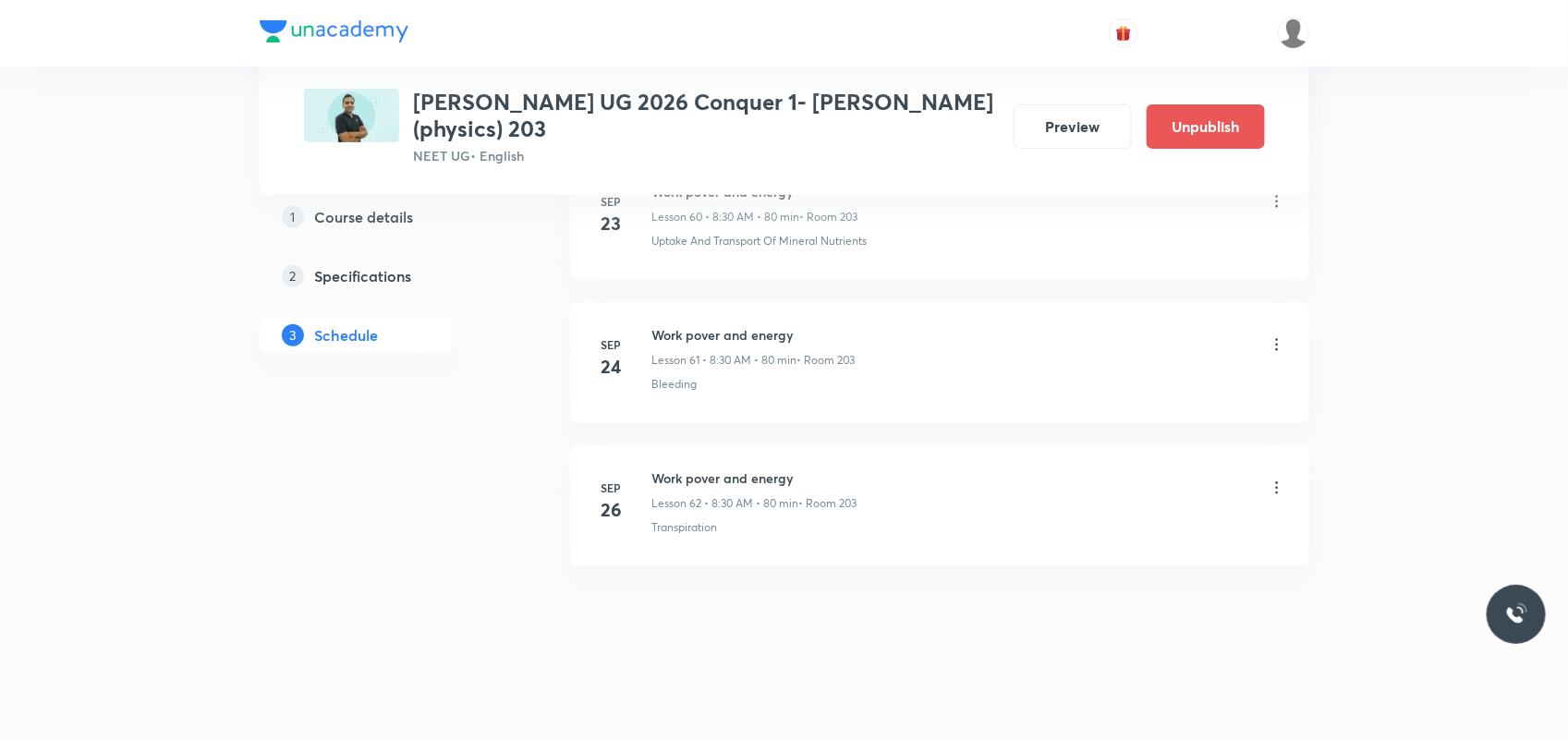
scroll to position [9671, 0]
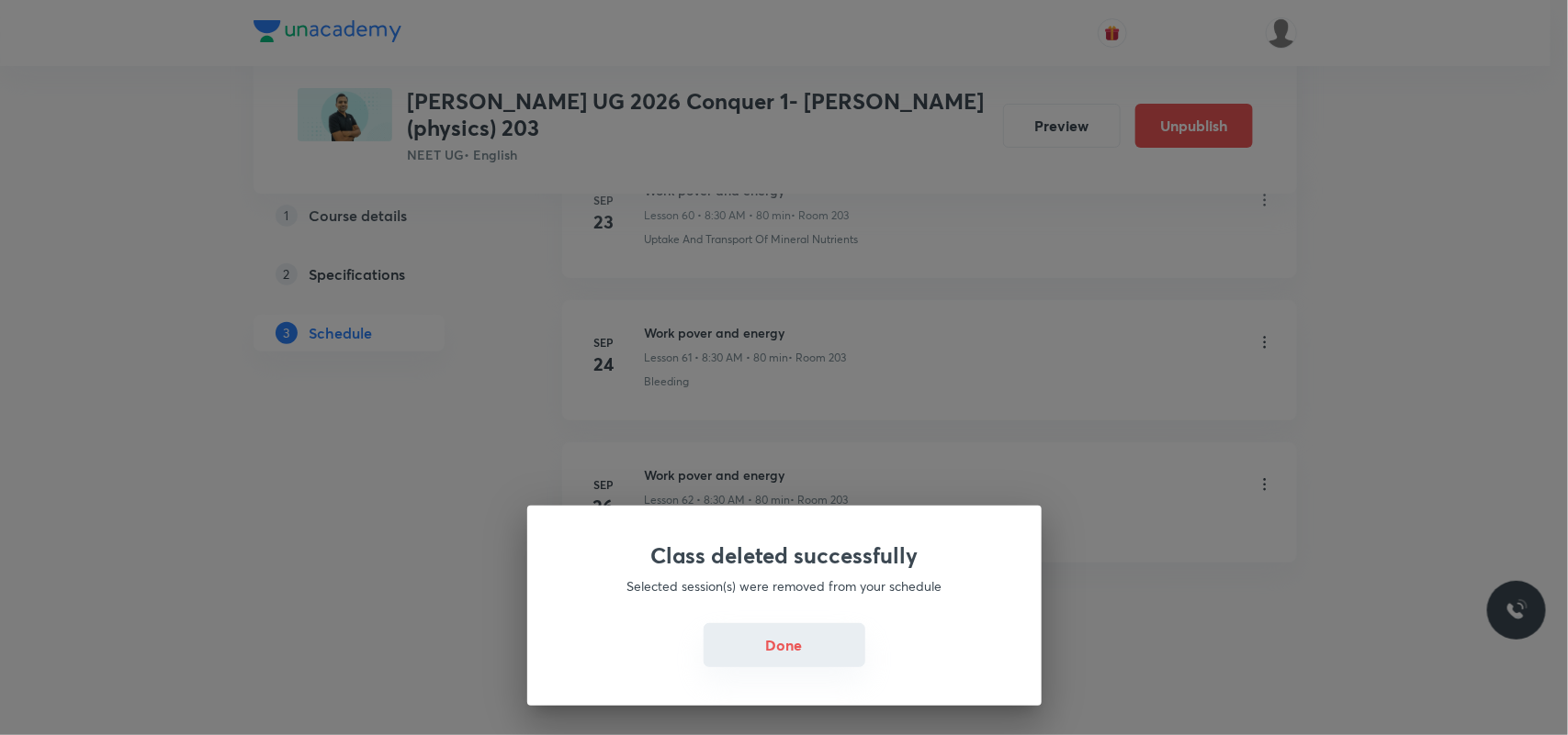
click at [781, 651] on button "Done" at bounding box center [784, 645] width 162 height 44
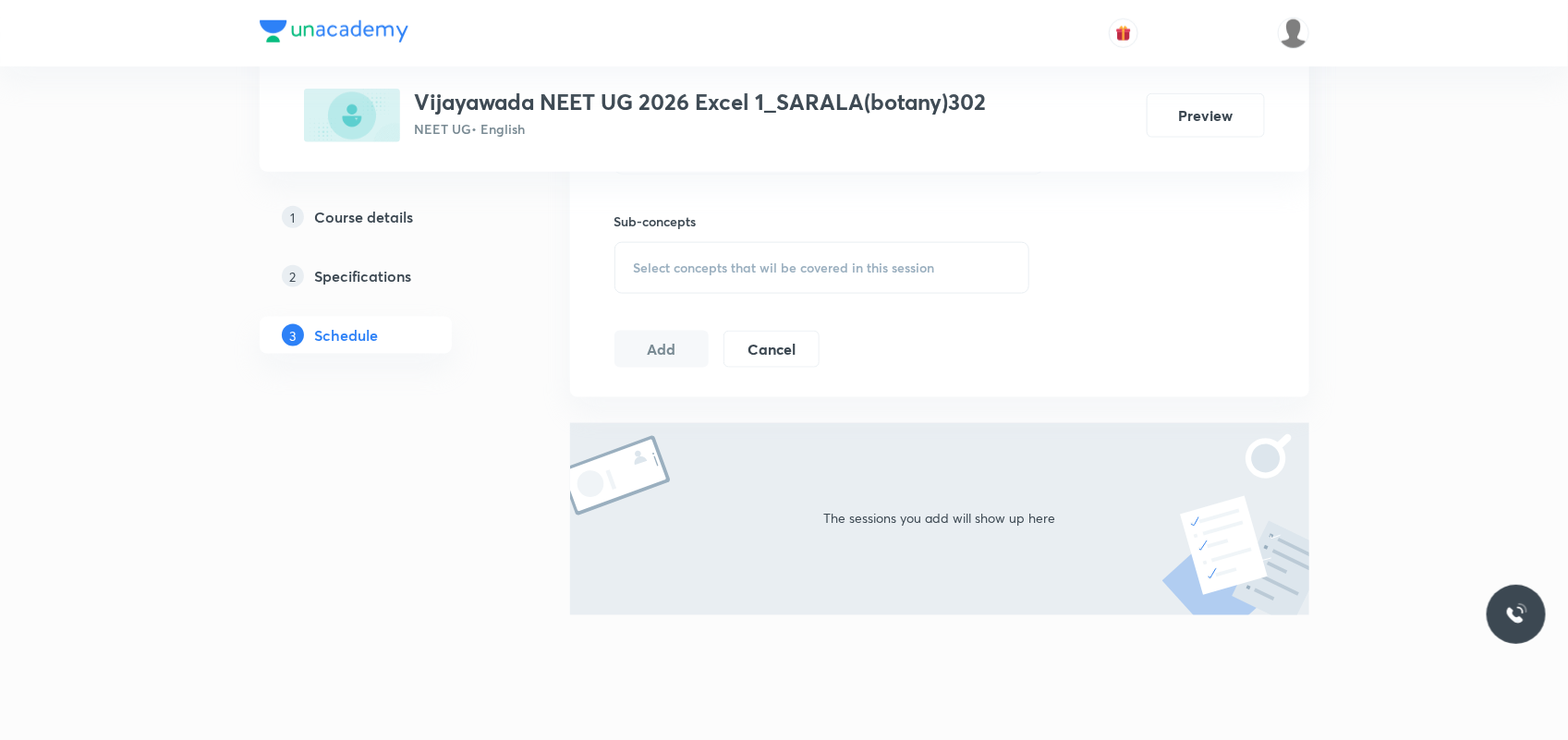
scroll to position [927, 0]
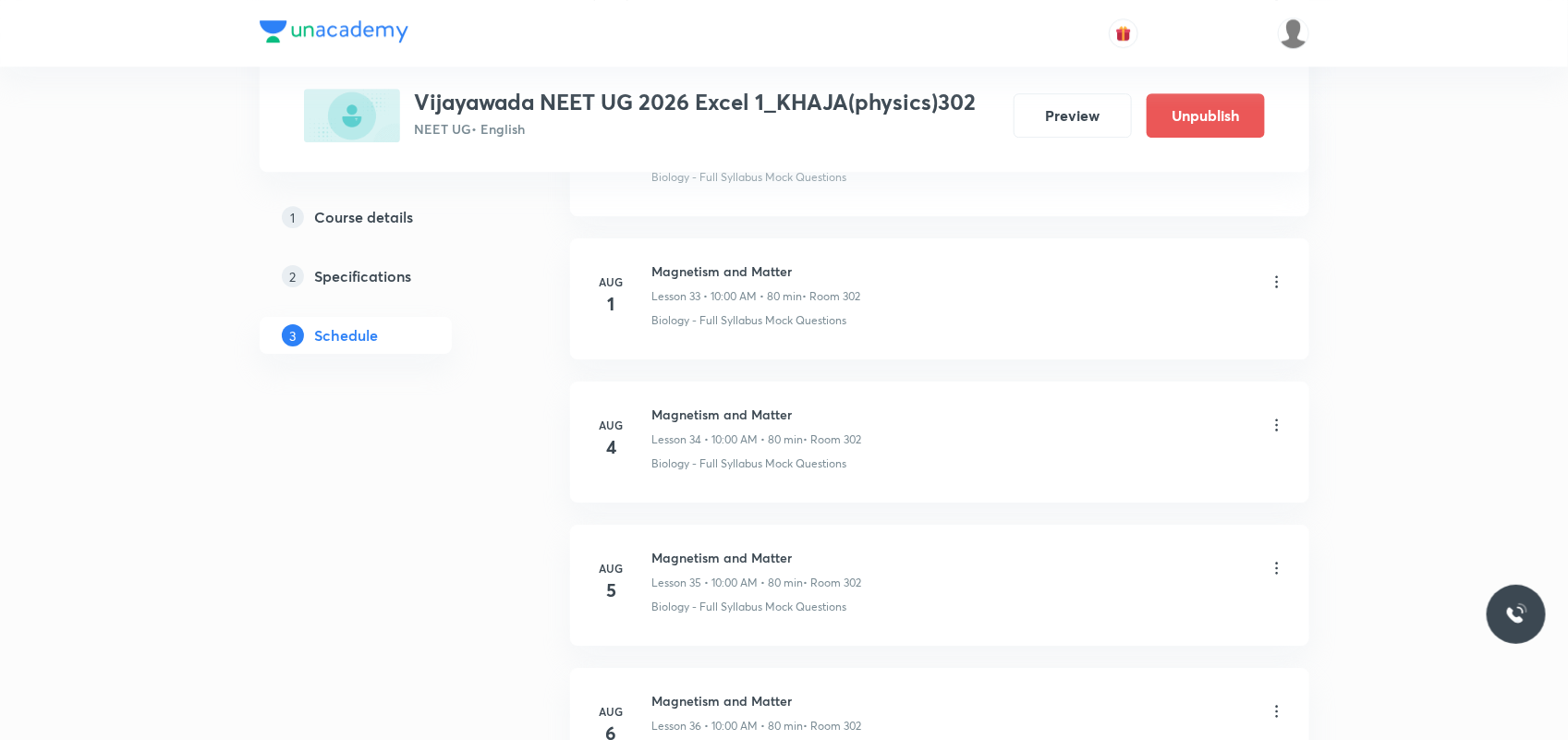
scroll to position [7636, 0]
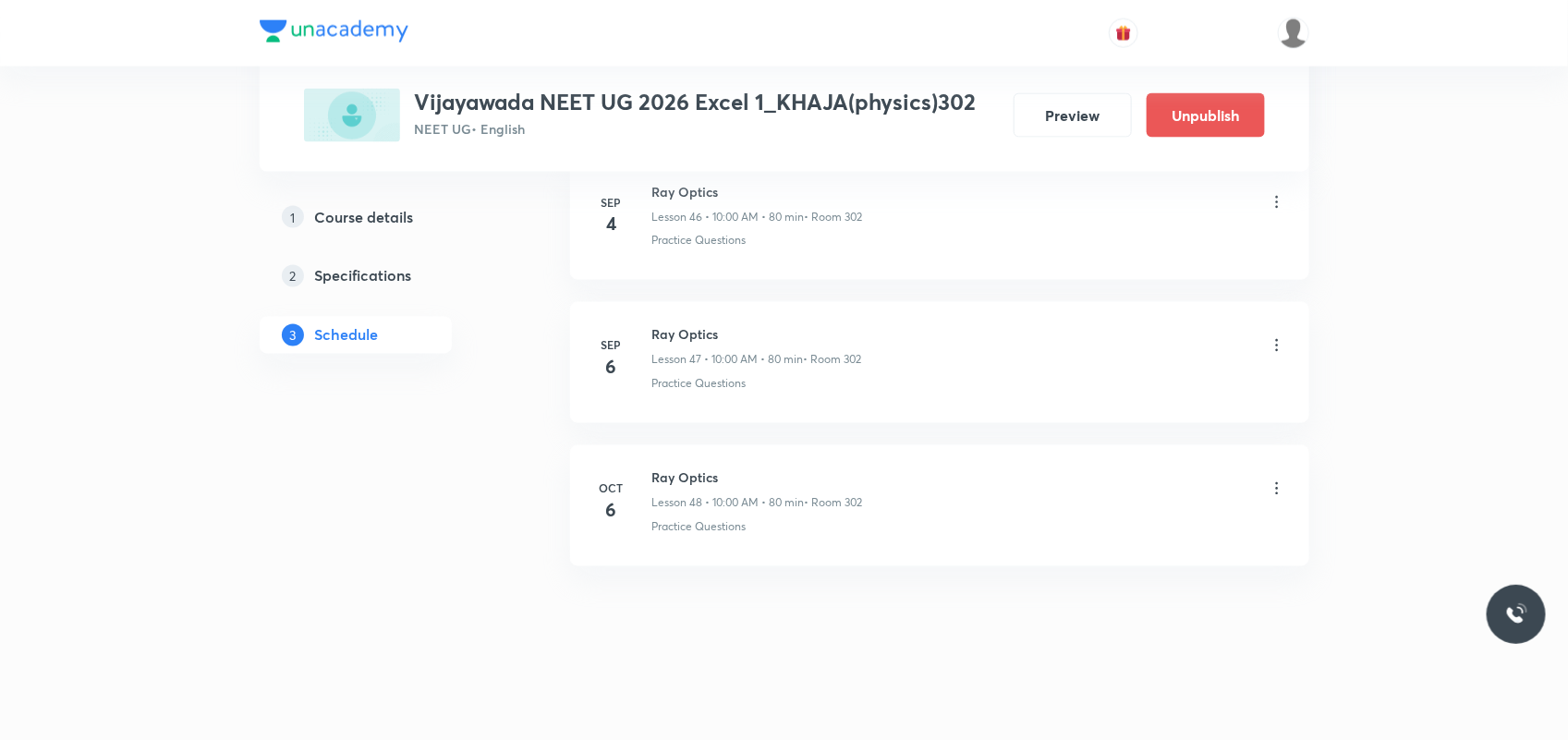
click at [1273, 483] on icon at bounding box center [1276, 488] width 18 height 18
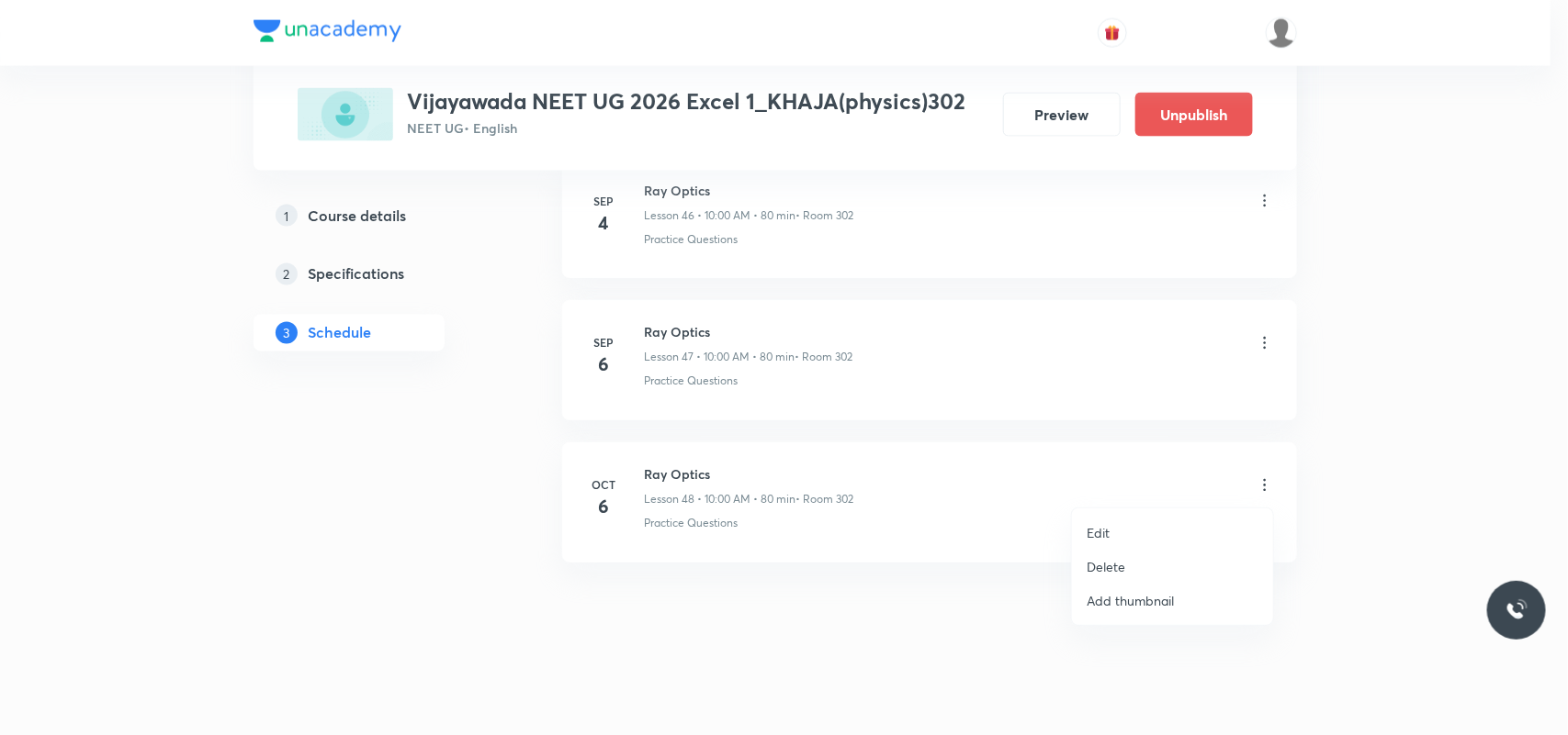
click at [1096, 560] on p "Delete" at bounding box center [1106, 567] width 39 height 19
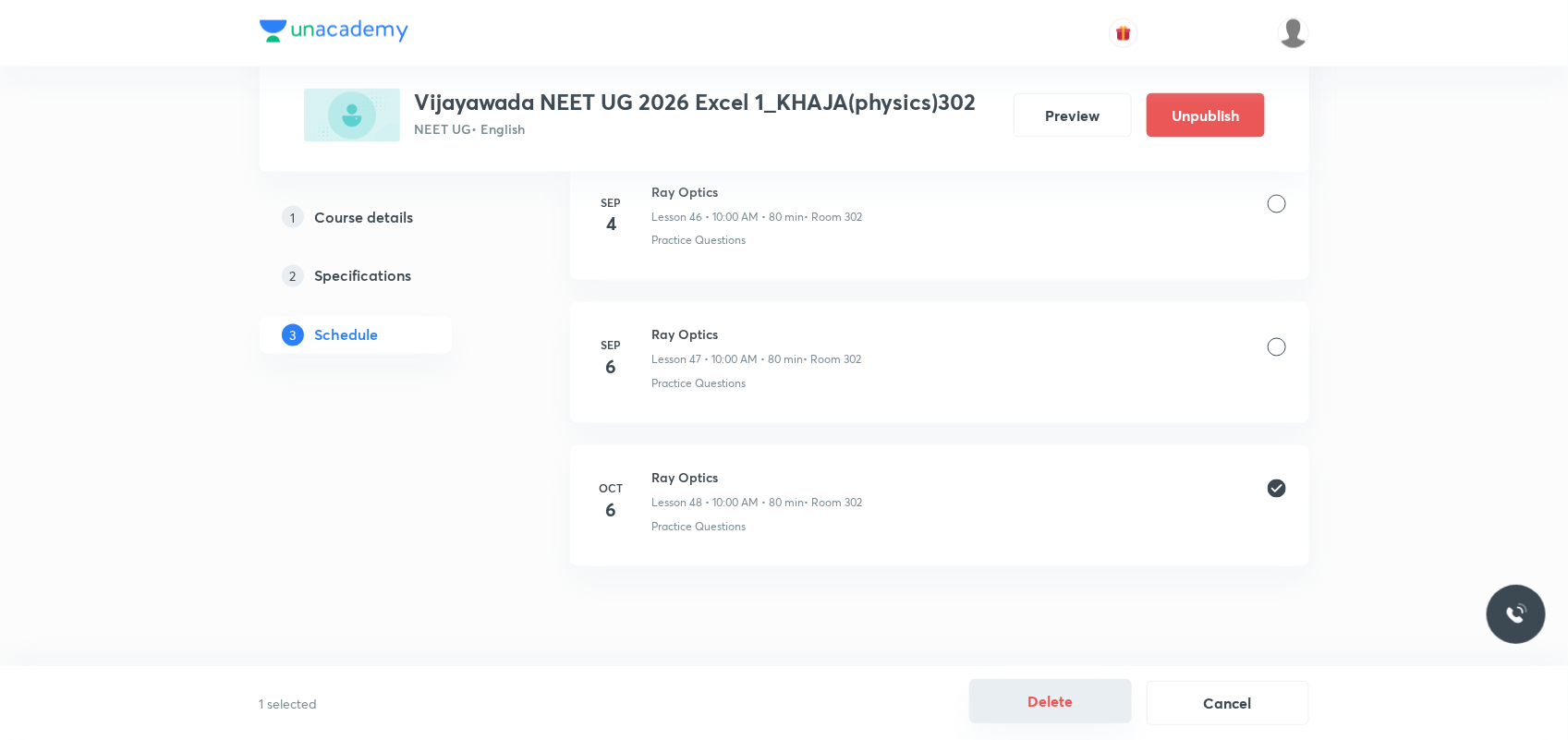
click at [1045, 711] on button "Delete" at bounding box center [1051, 702] width 163 height 44
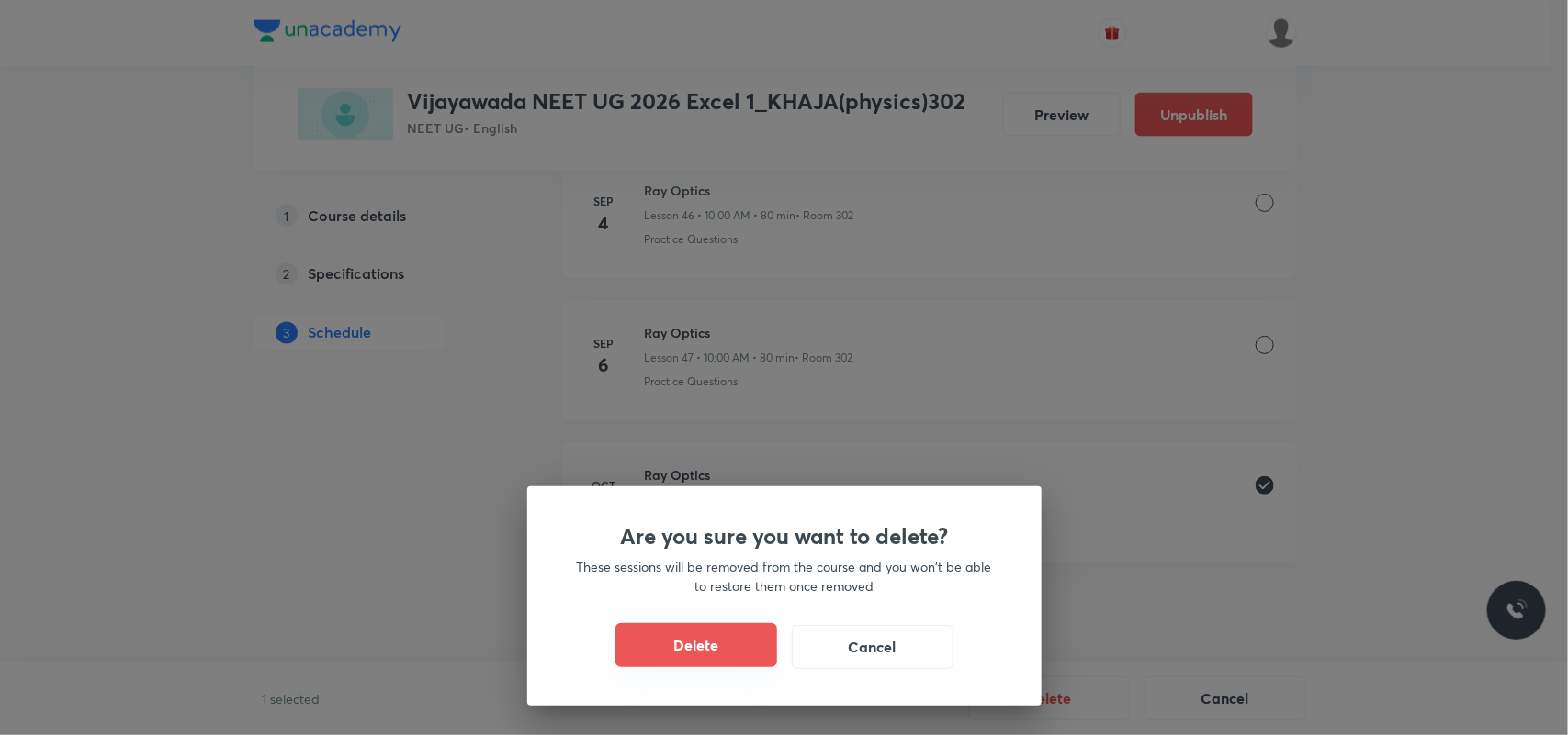
click at [701, 635] on button "Delete" at bounding box center [696, 645] width 162 height 44
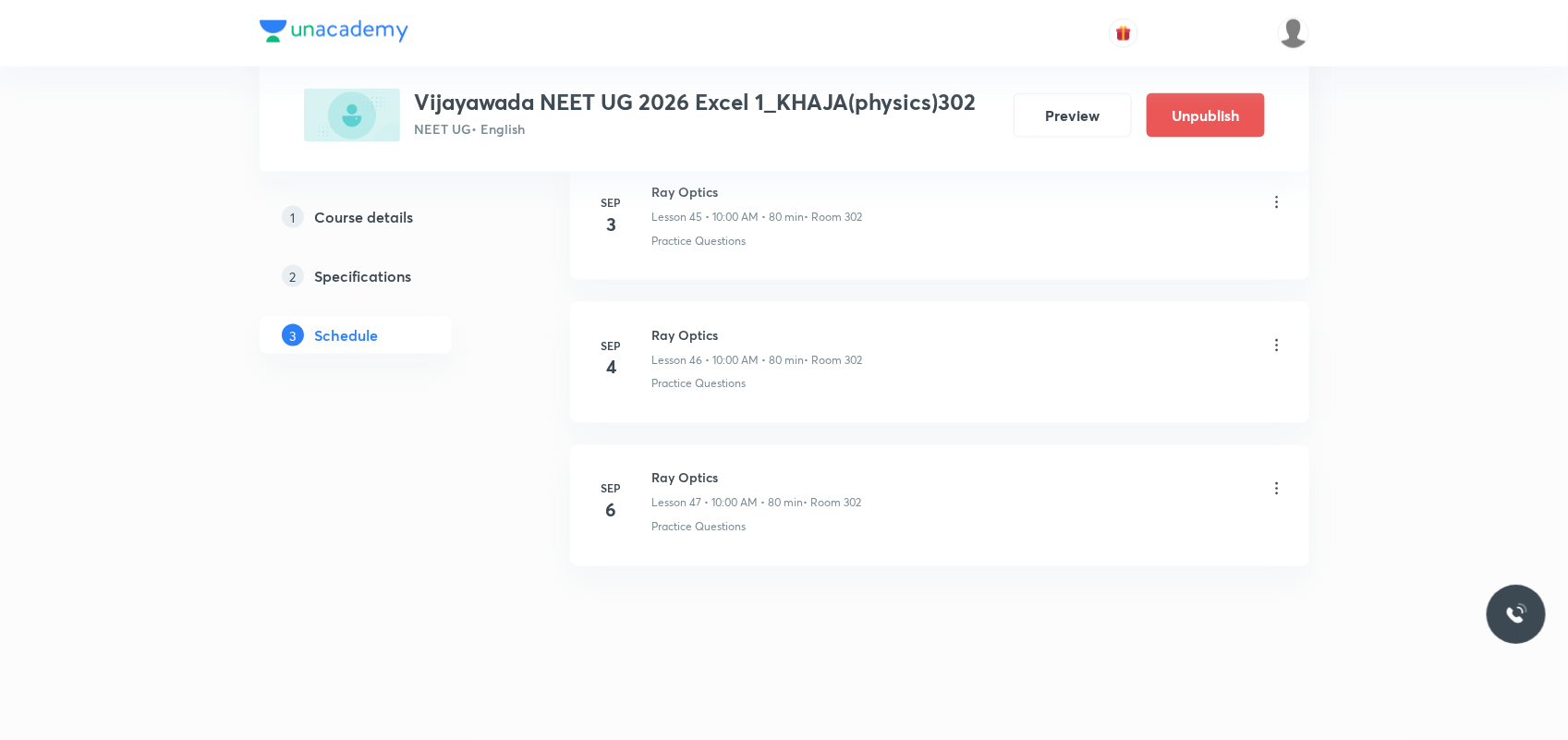
scroll to position [7493, 0]
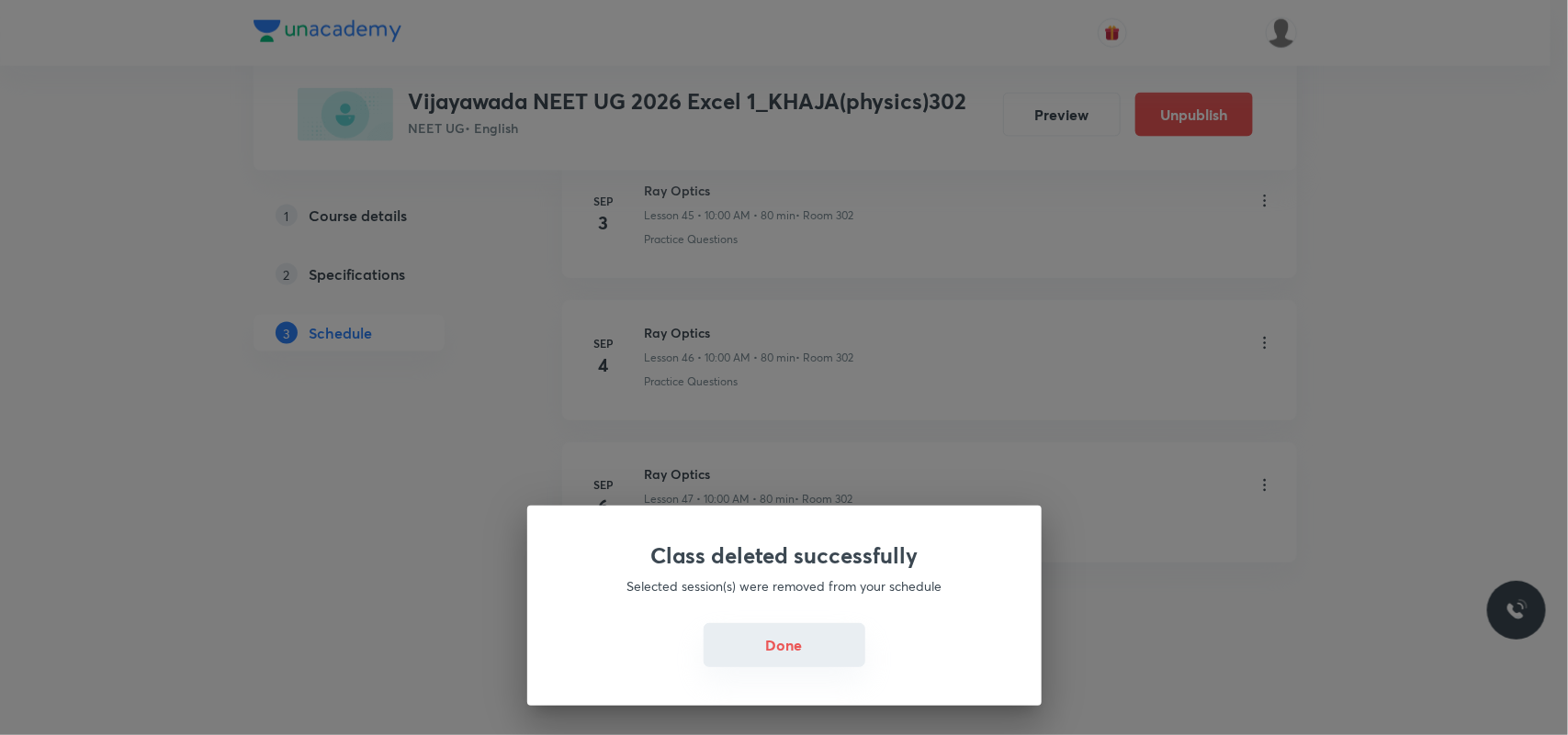
click at [778, 649] on button "Done" at bounding box center [784, 645] width 162 height 44
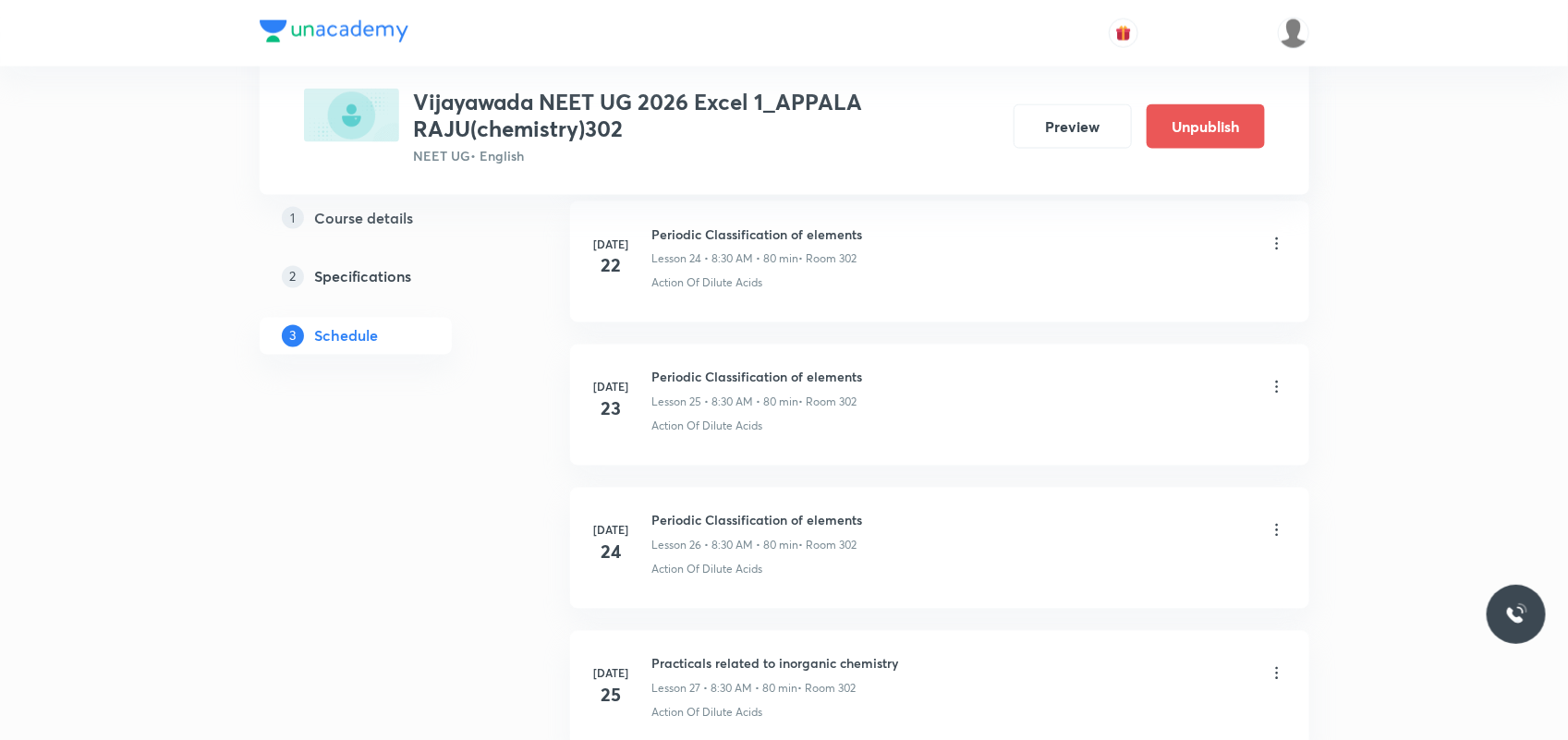
scroll to position [7085, 0]
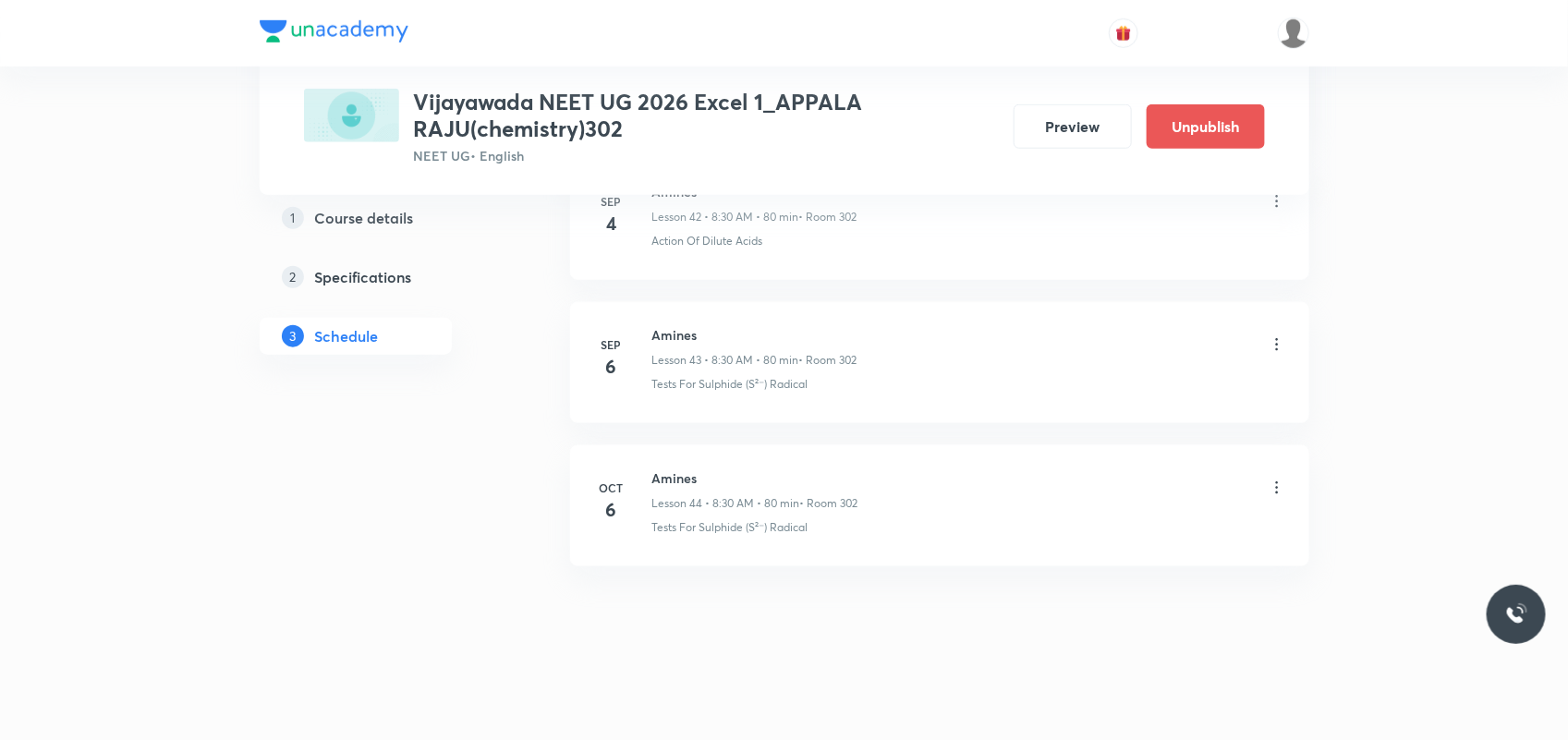
click at [1273, 485] on icon at bounding box center [1276, 487] width 18 height 18
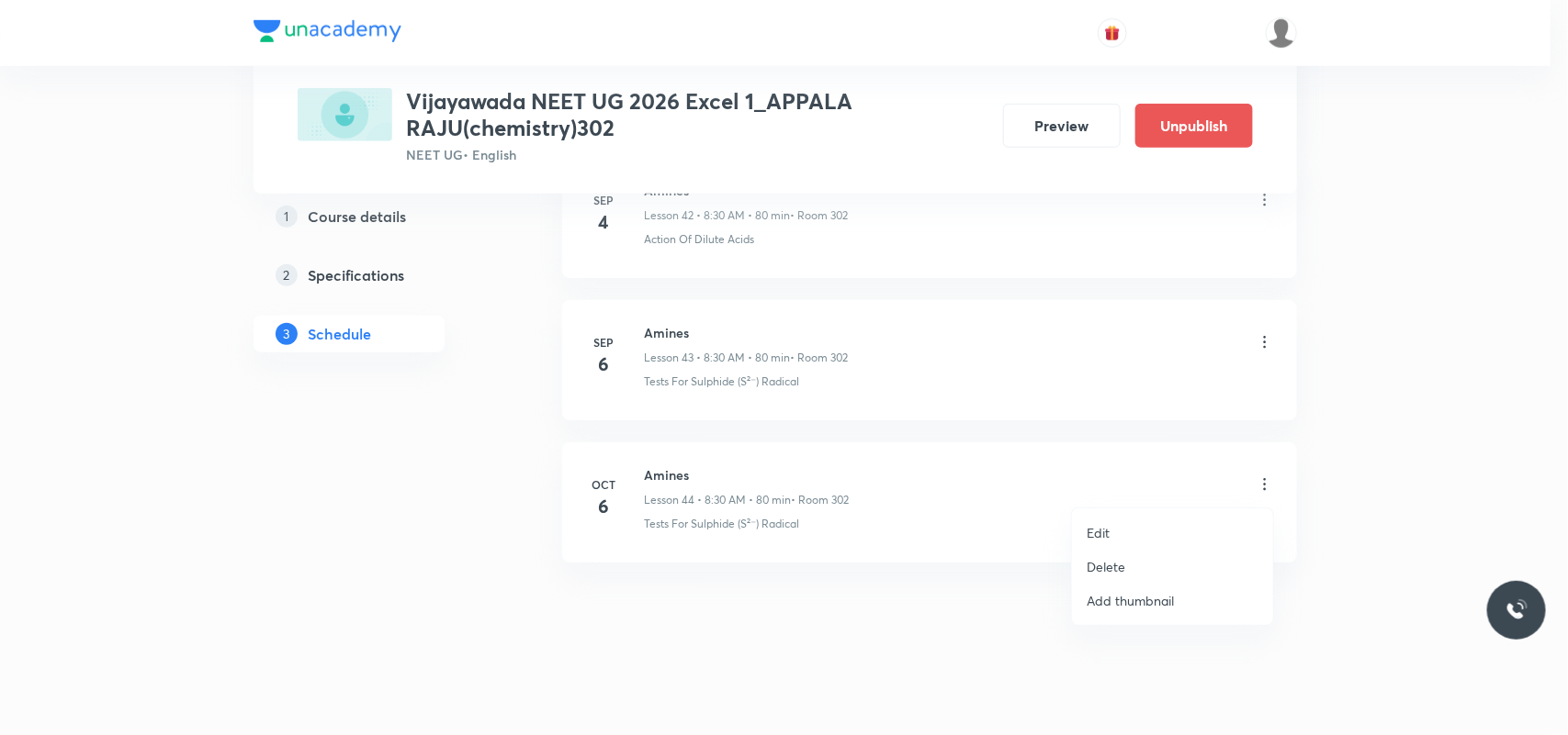
click at [1107, 558] on p "Delete" at bounding box center [1106, 567] width 39 height 19
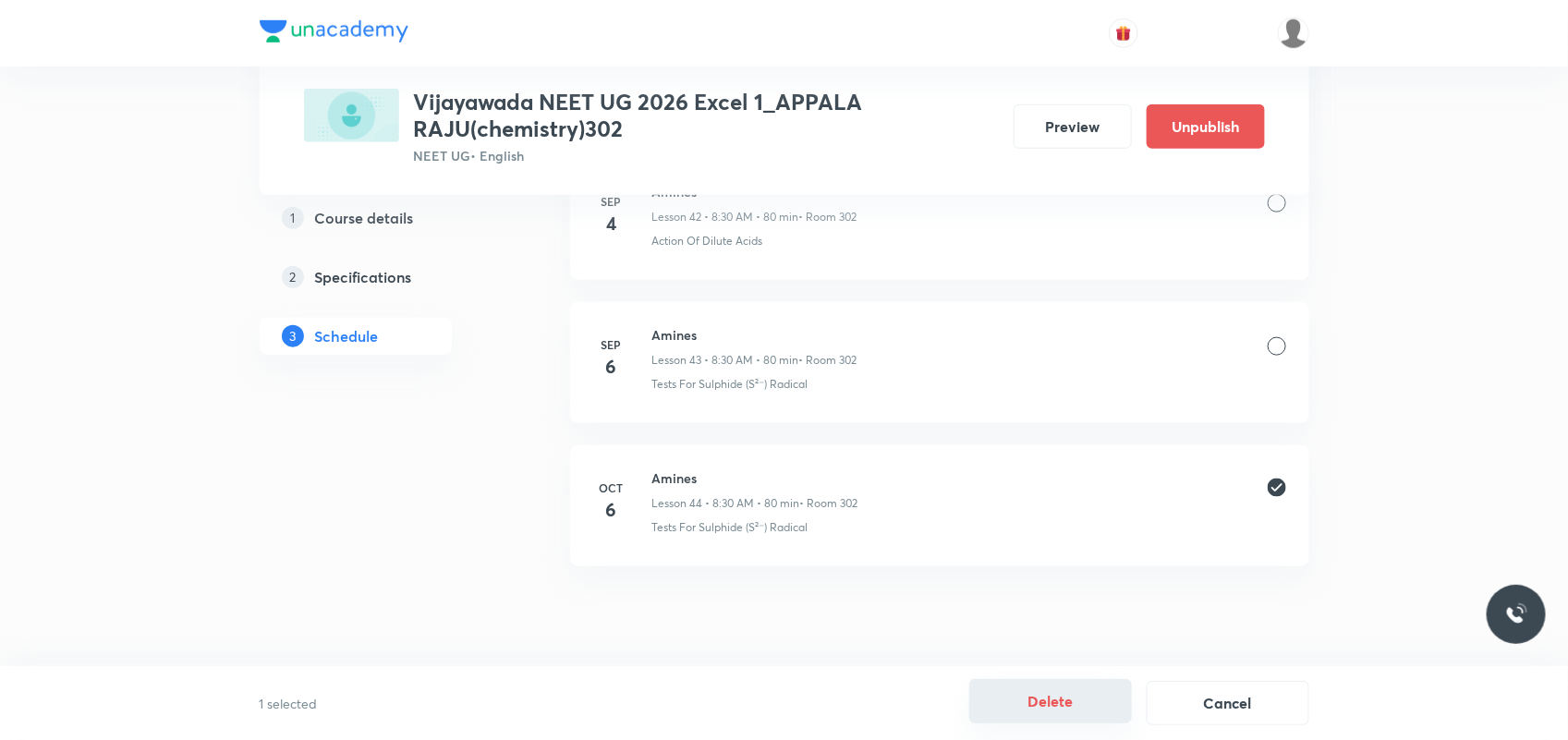
click at [1014, 705] on button "Delete" at bounding box center [1051, 702] width 163 height 44
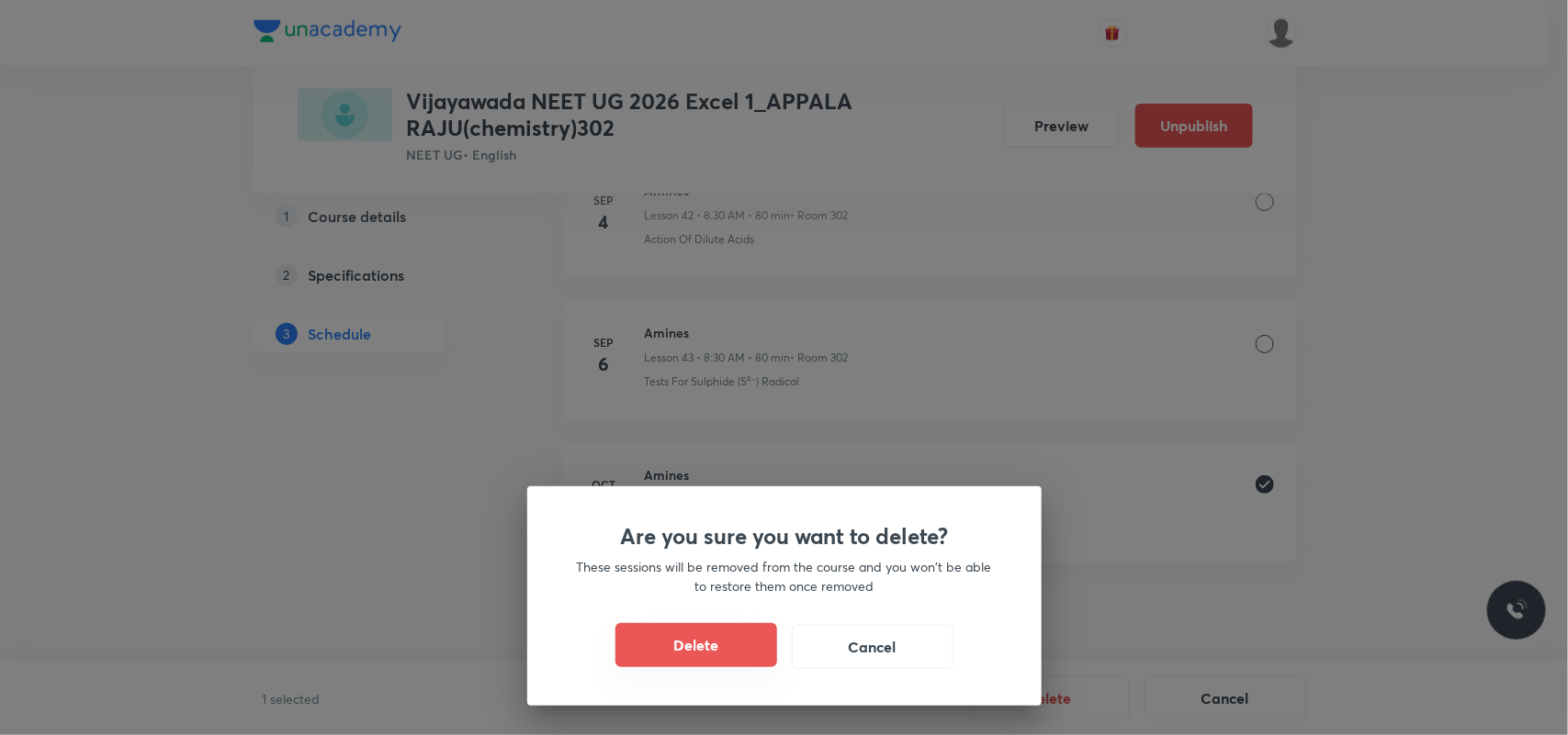
click at [692, 649] on button "Delete" at bounding box center [696, 645] width 162 height 44
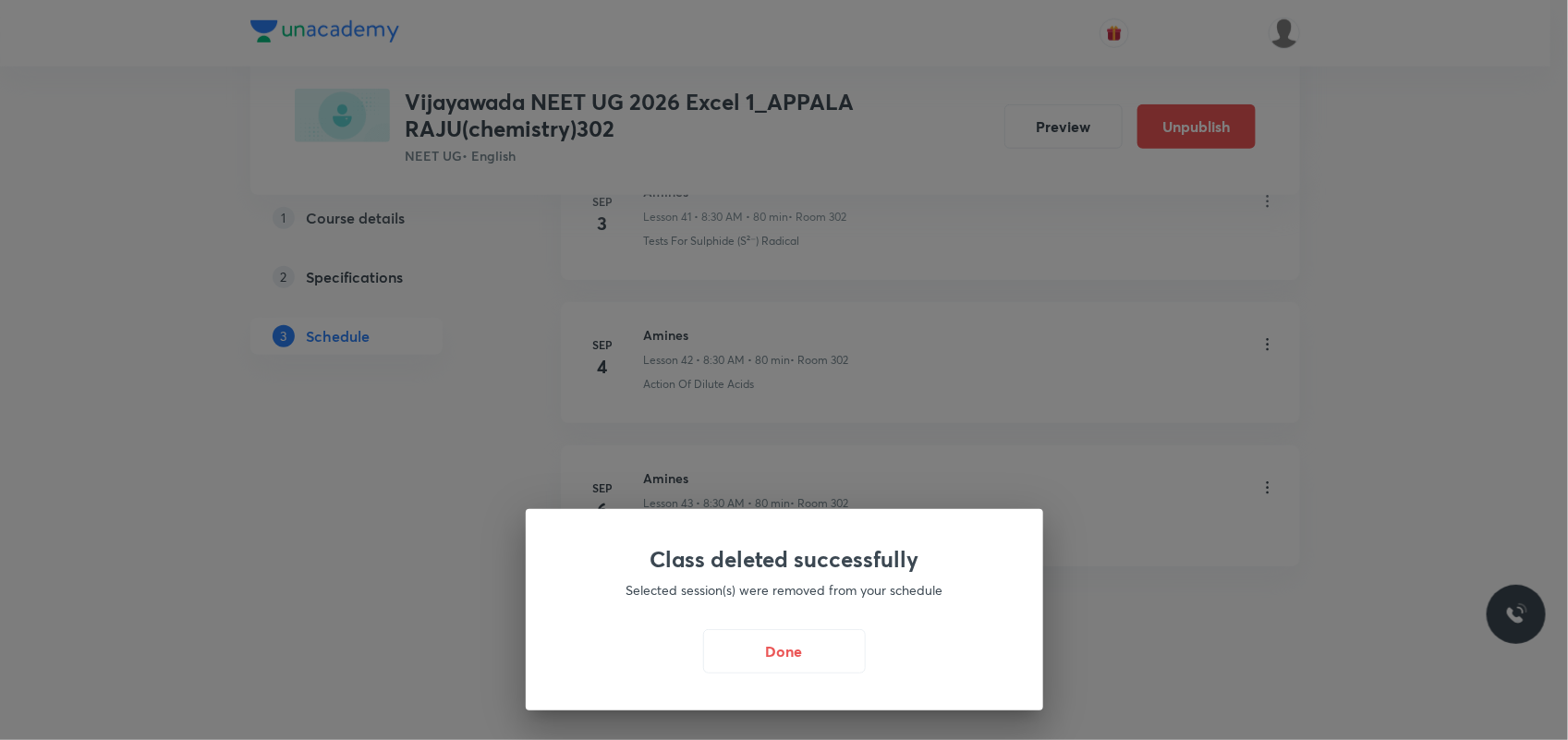
scroll to position [6941, 0]
click at [814, 670] on button "Done" at bounding box center [789, 649] width 163 height 44
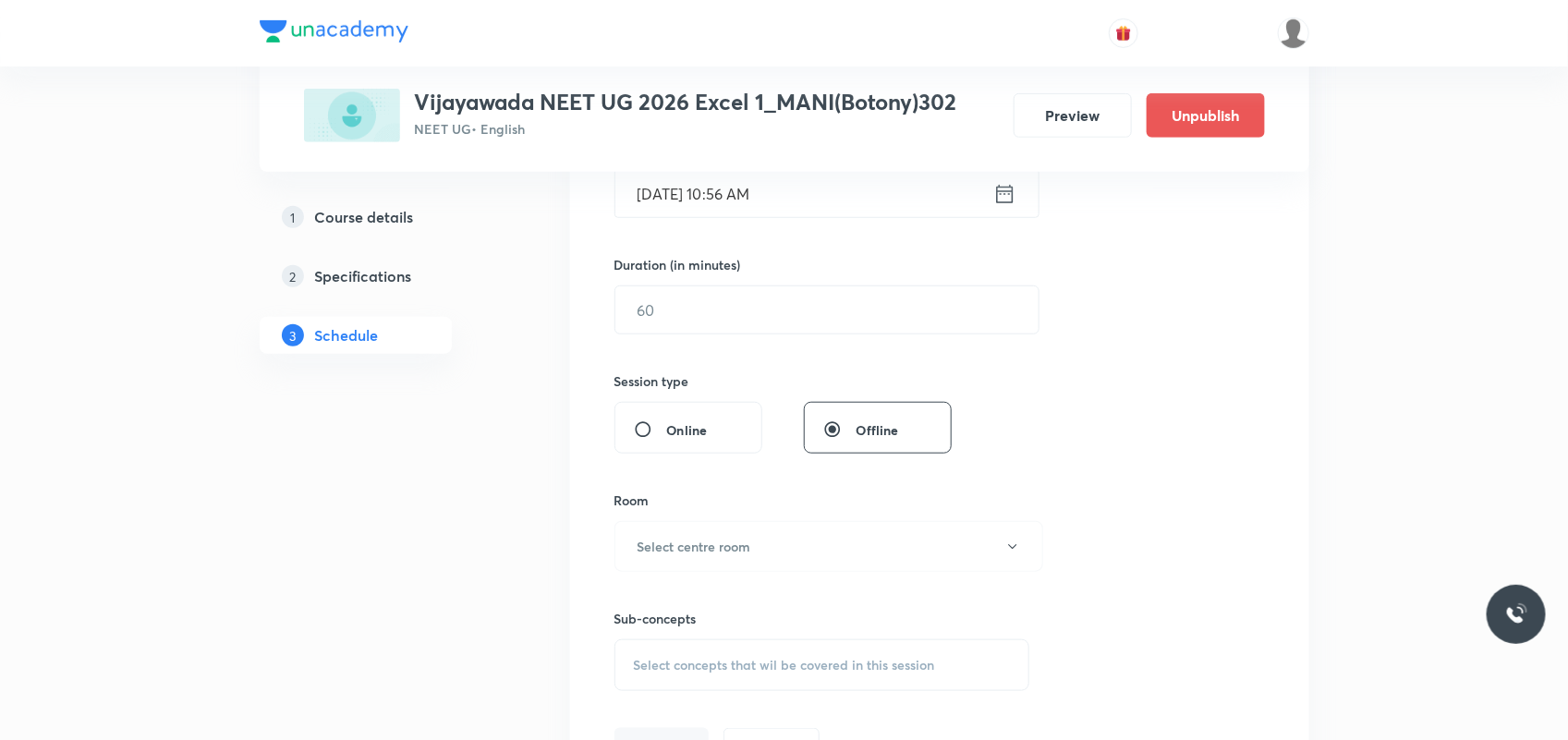
scroll to position [1461, 0]
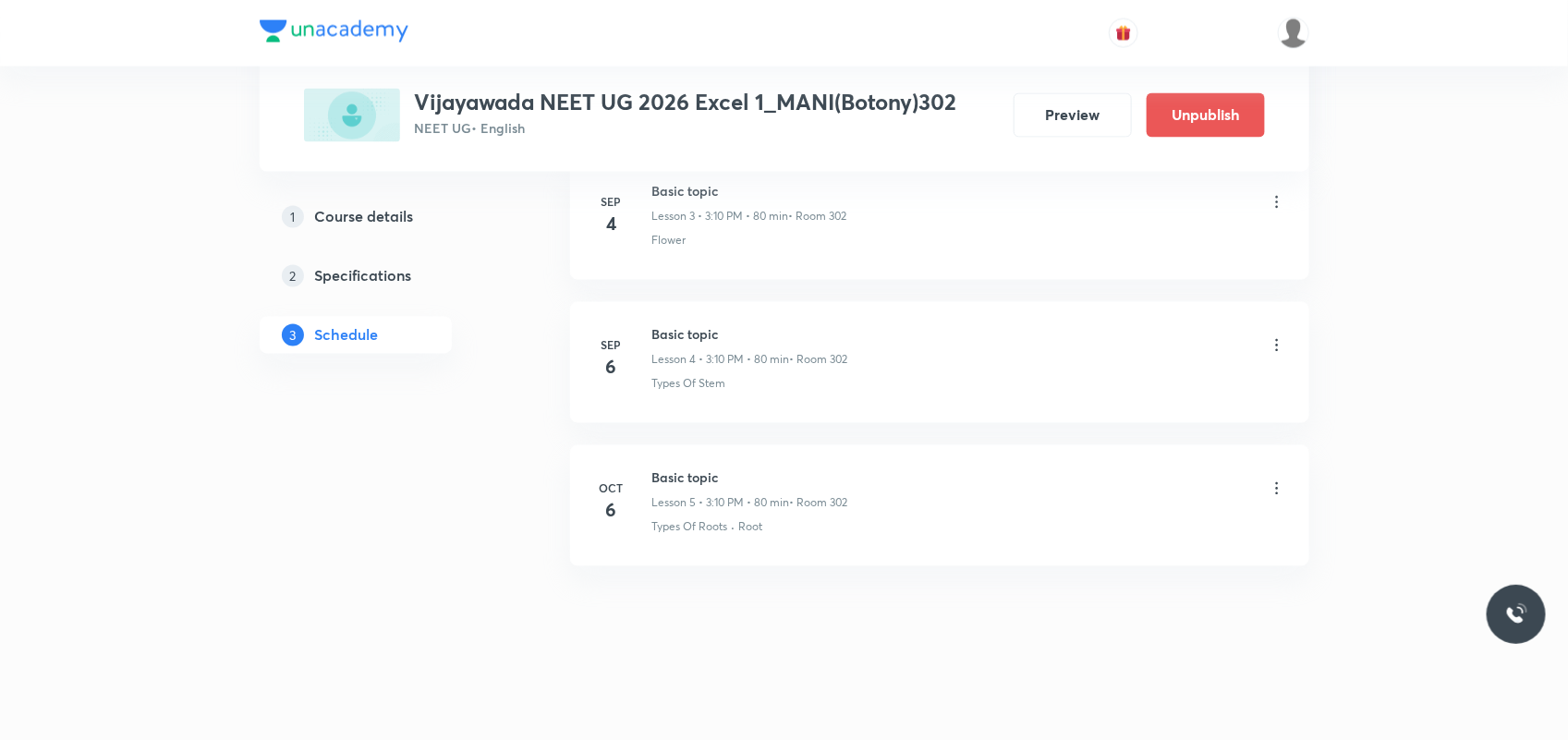
click at [1268, 481] on icon at bounding box center [1276, 488] width 18 height 18
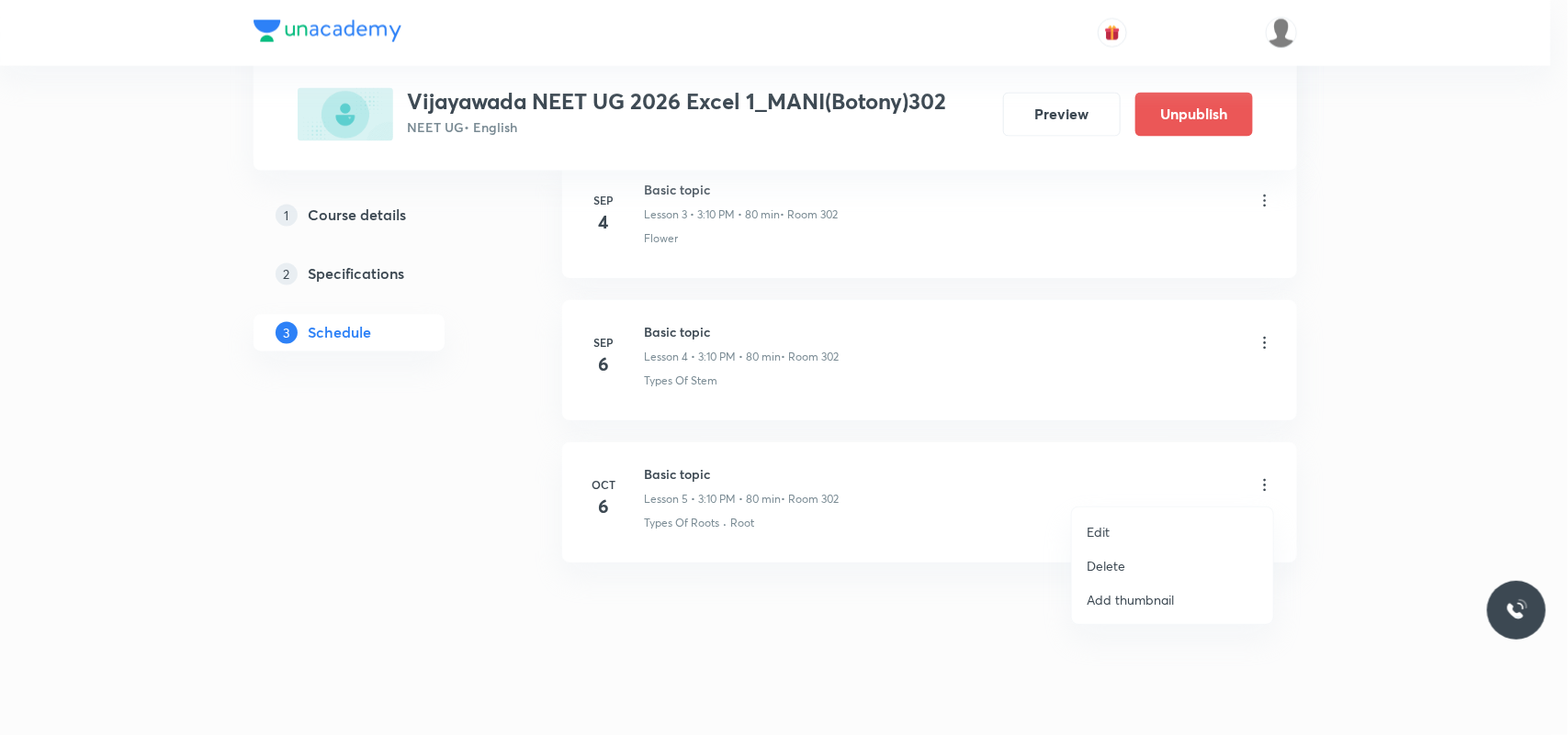
click at [1117, 562] on p "Delete" at bounding box center [1106, 566] width 39 height 19
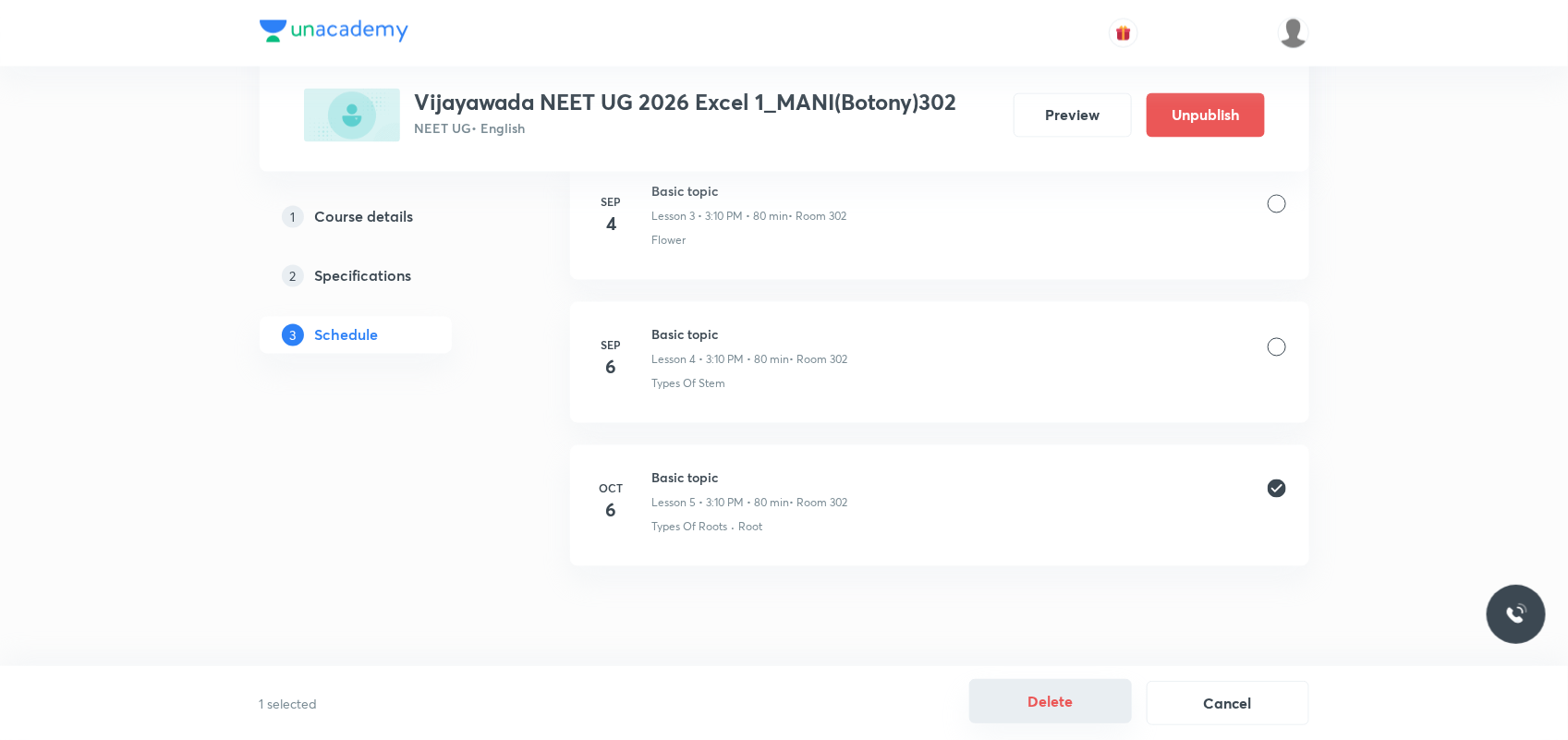
click at [1075, 711] on button "Delete" at bounding box center [1051, 702] width 163 height 44
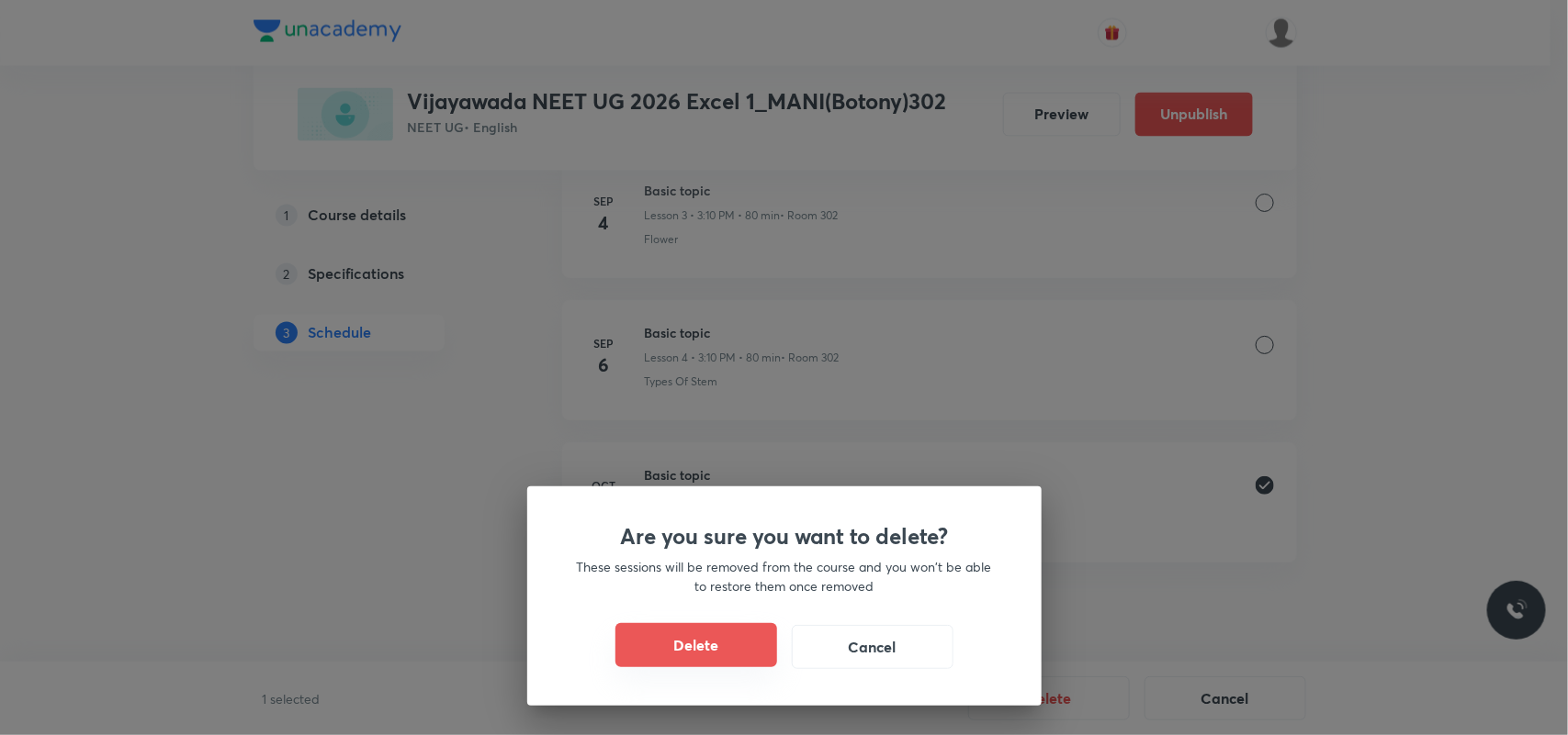
click at [682, 648] on button "Delete" at bounding box center [696, 645] width 162 height 44
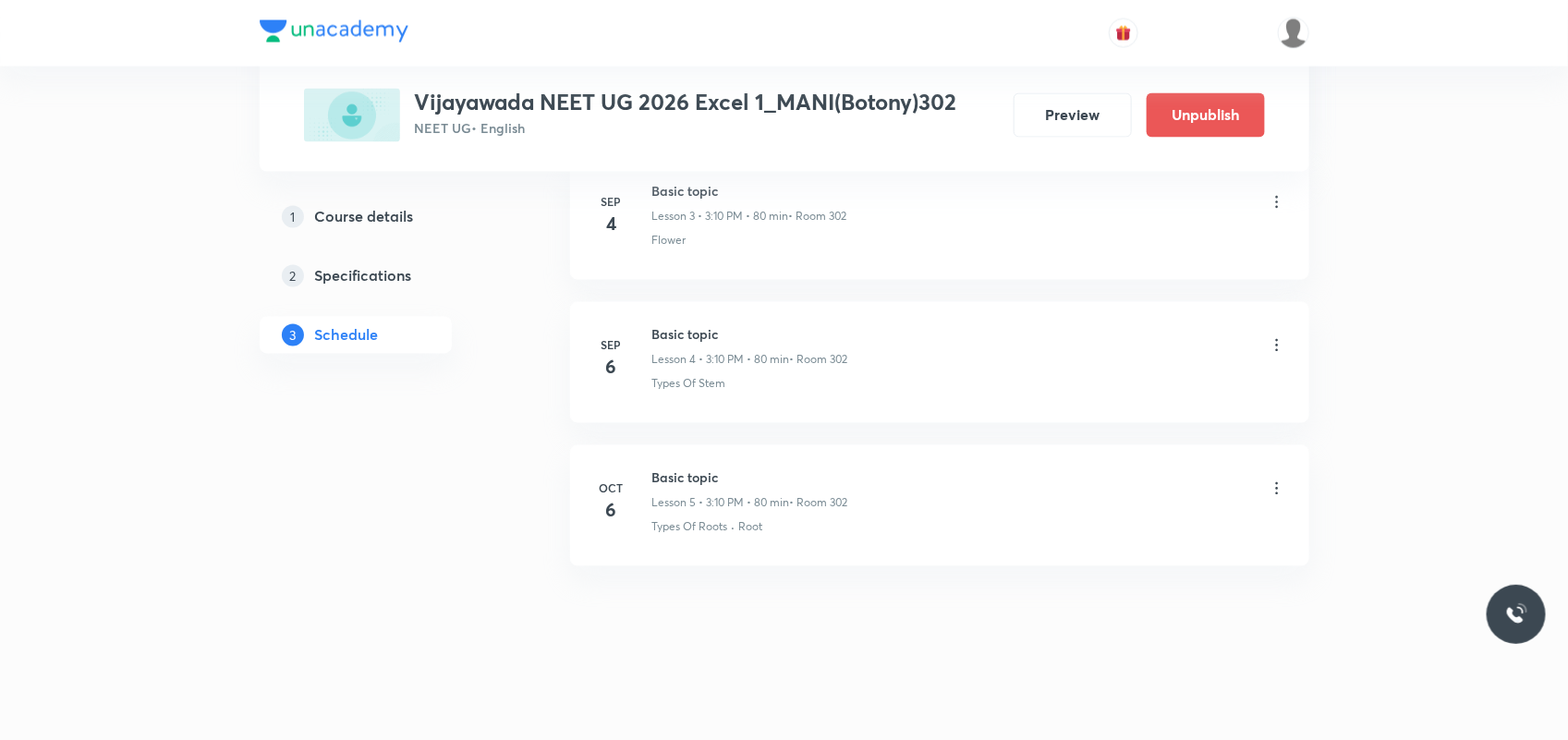
scroll to position [1317, 0]
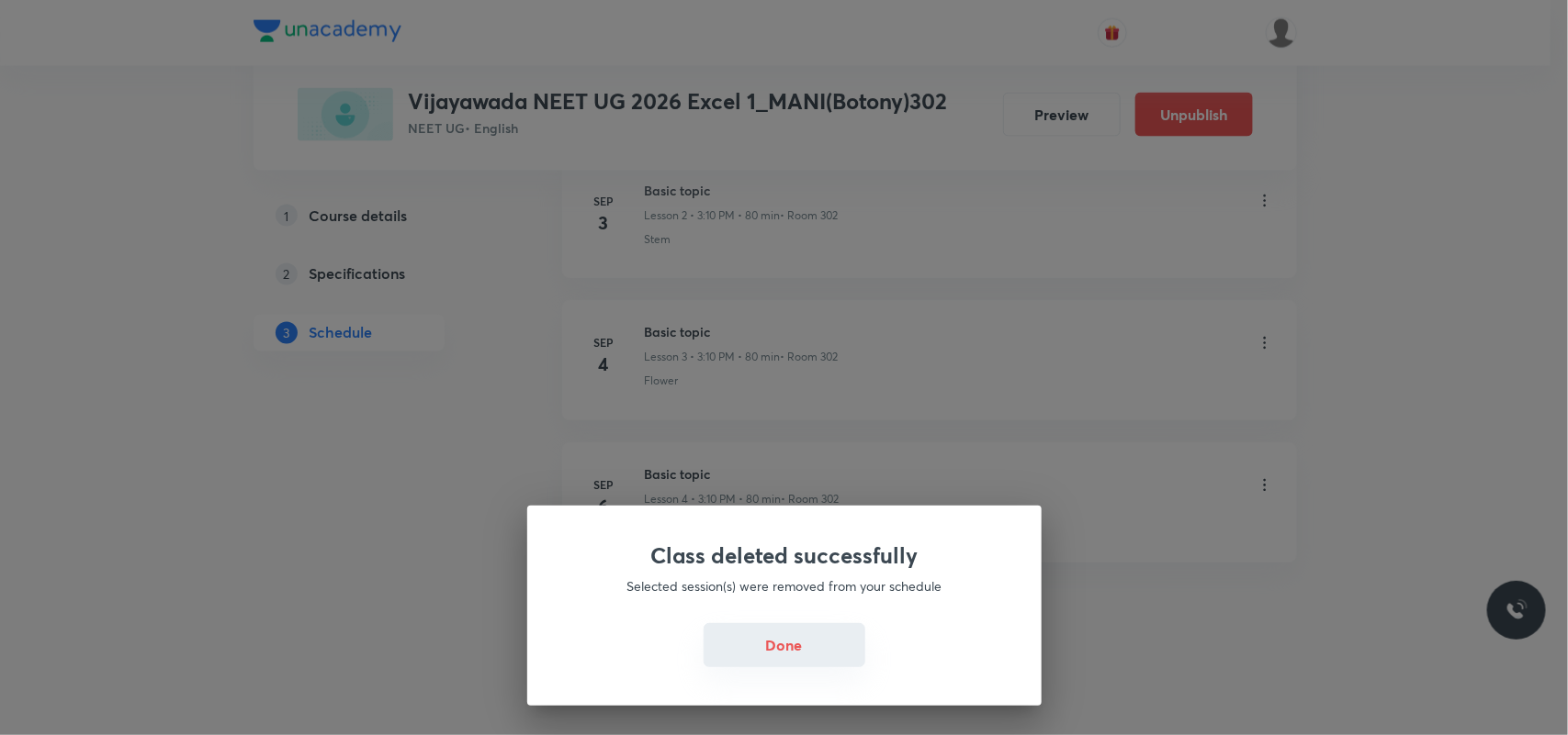
click at [833, 644] on button "Done" at bounding box center [784, 645] width 162 height 44
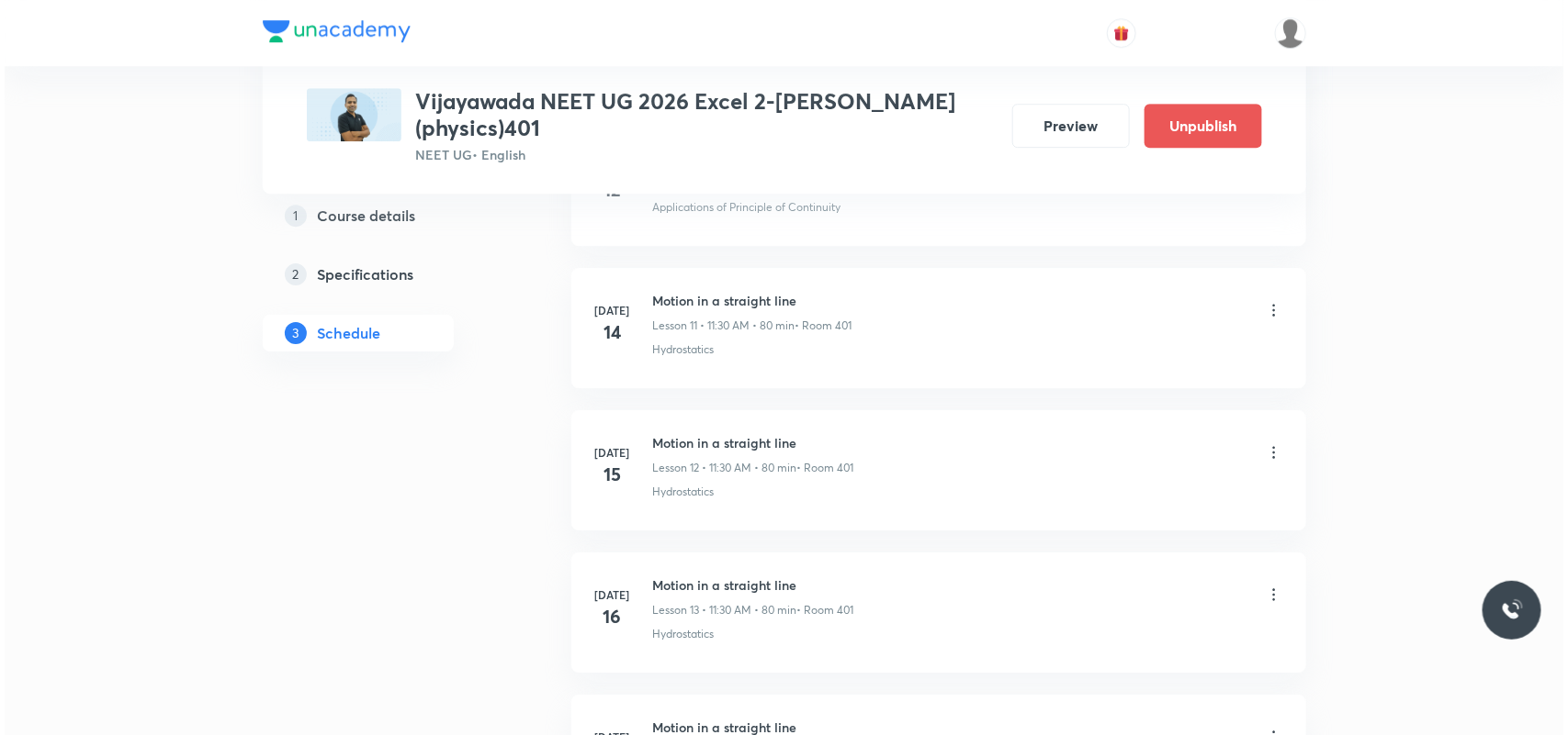
scroll to position [7871, 0]
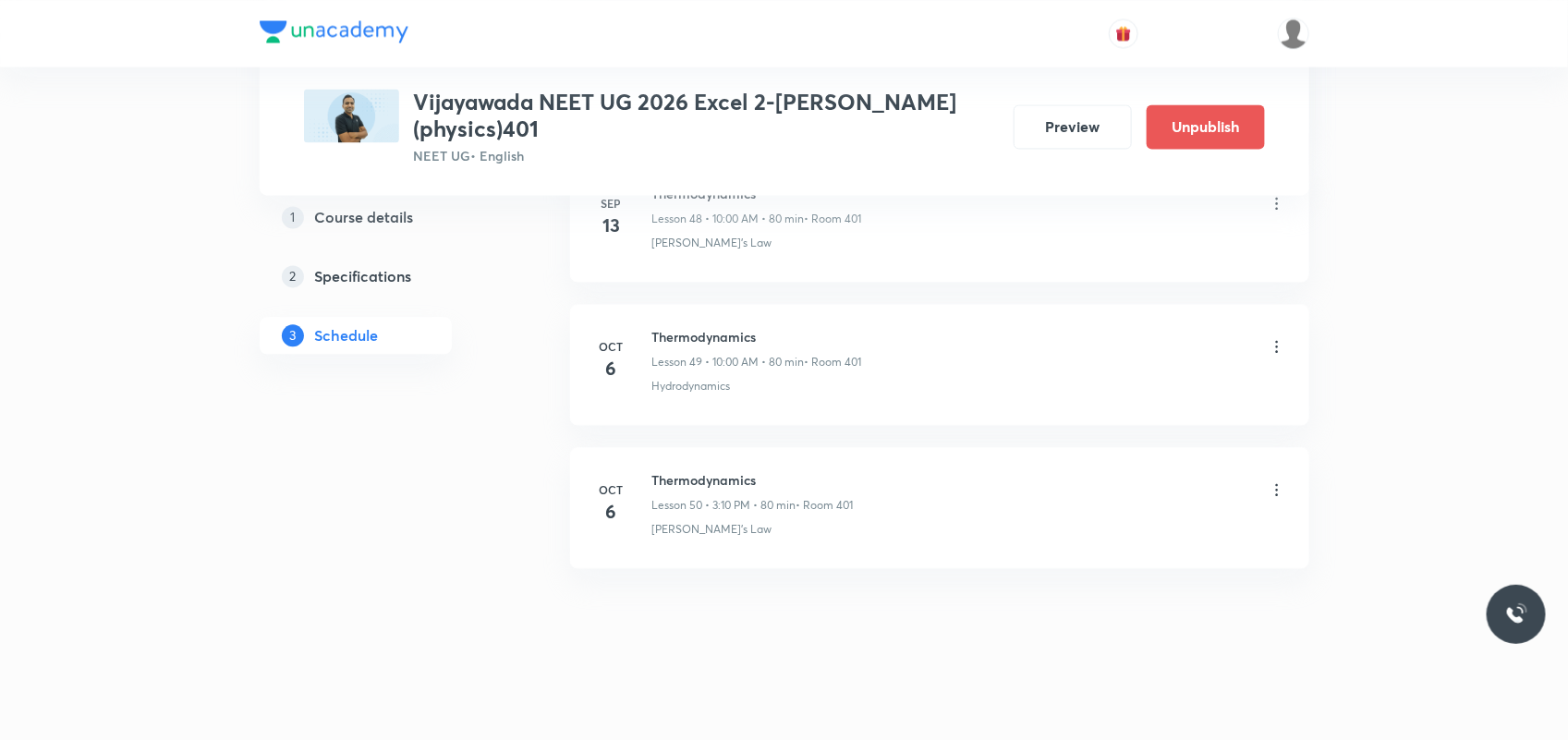
click at [1252, 487] on icon at bounding box center [1276, 489] width 18 height 18
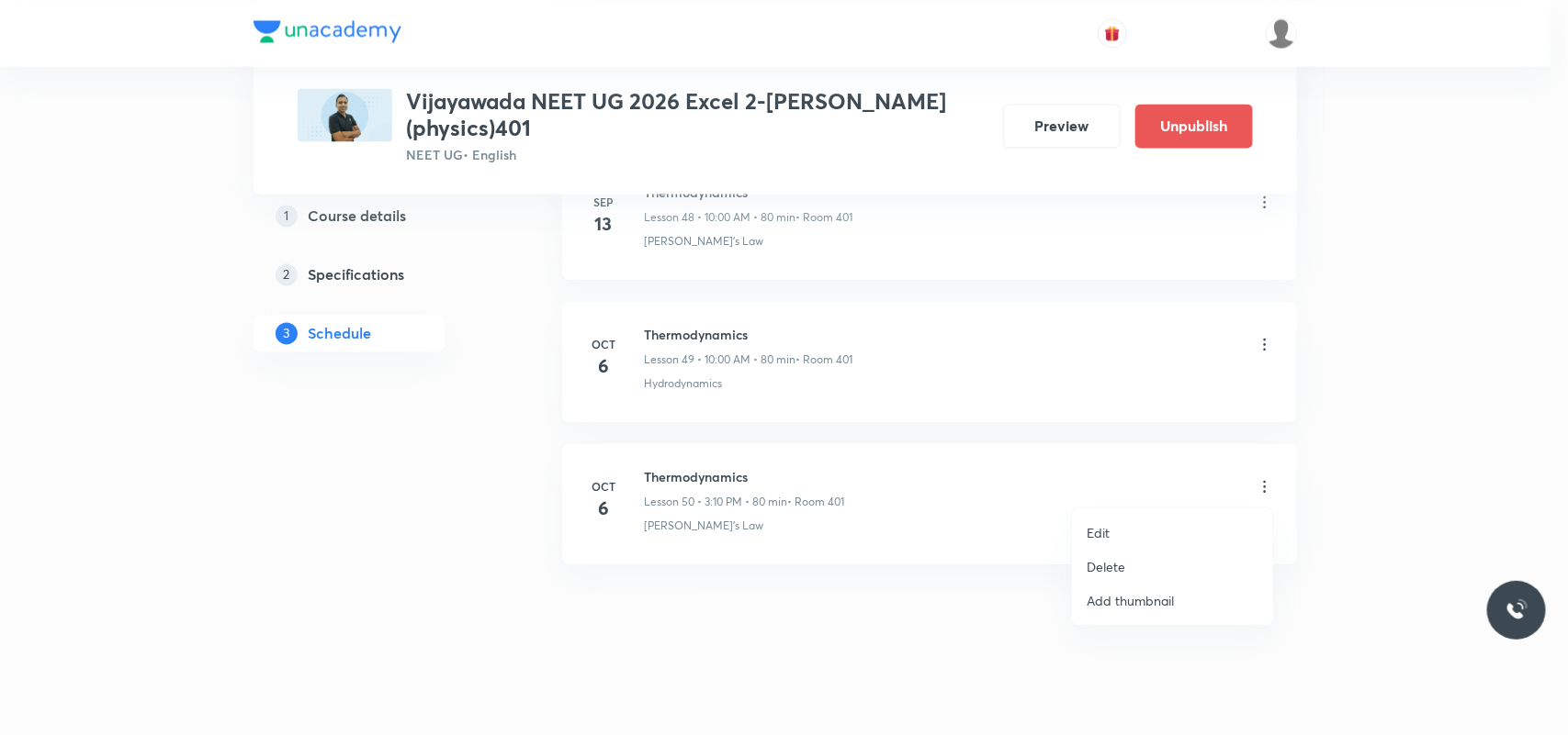
click at [1117, 561] on p "Delete" at bounding box center [1106, 567] width 39 height 19
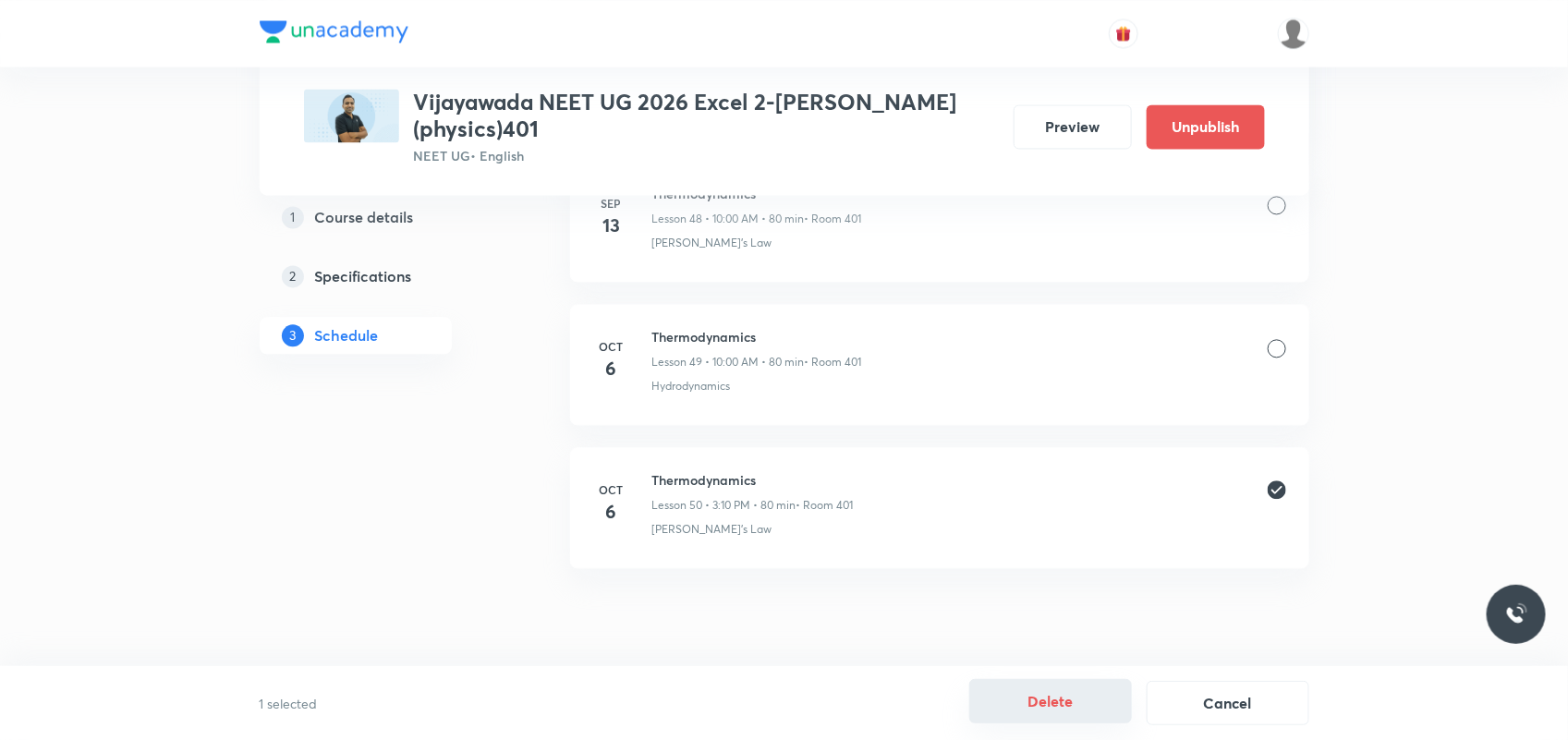
click at [1064, 592] on button "Delete" at bounding box center [1051, 702] width 163 height 44
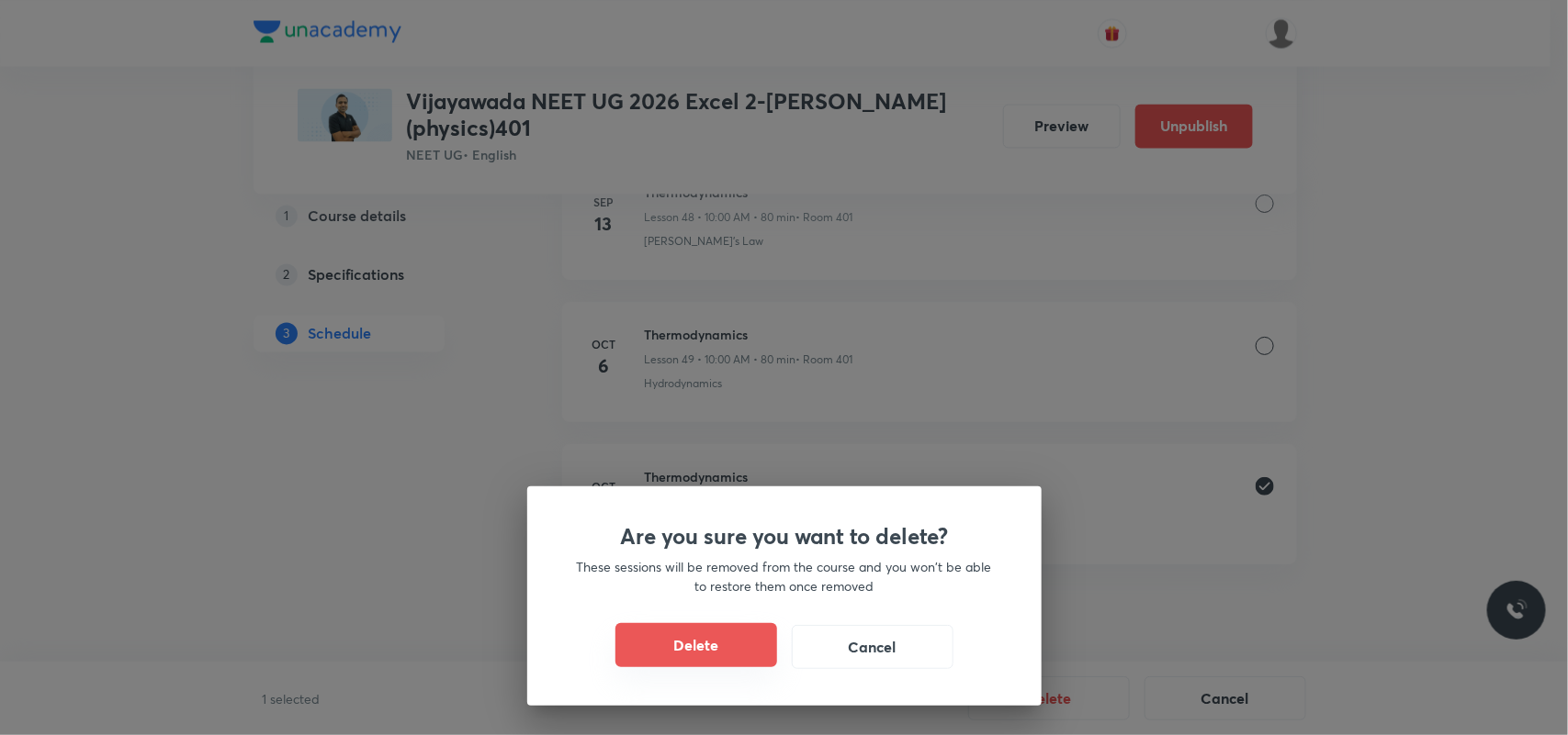
click at [692, 588] on button "Delete" at bounding box center [696, 645] width 162 height 44
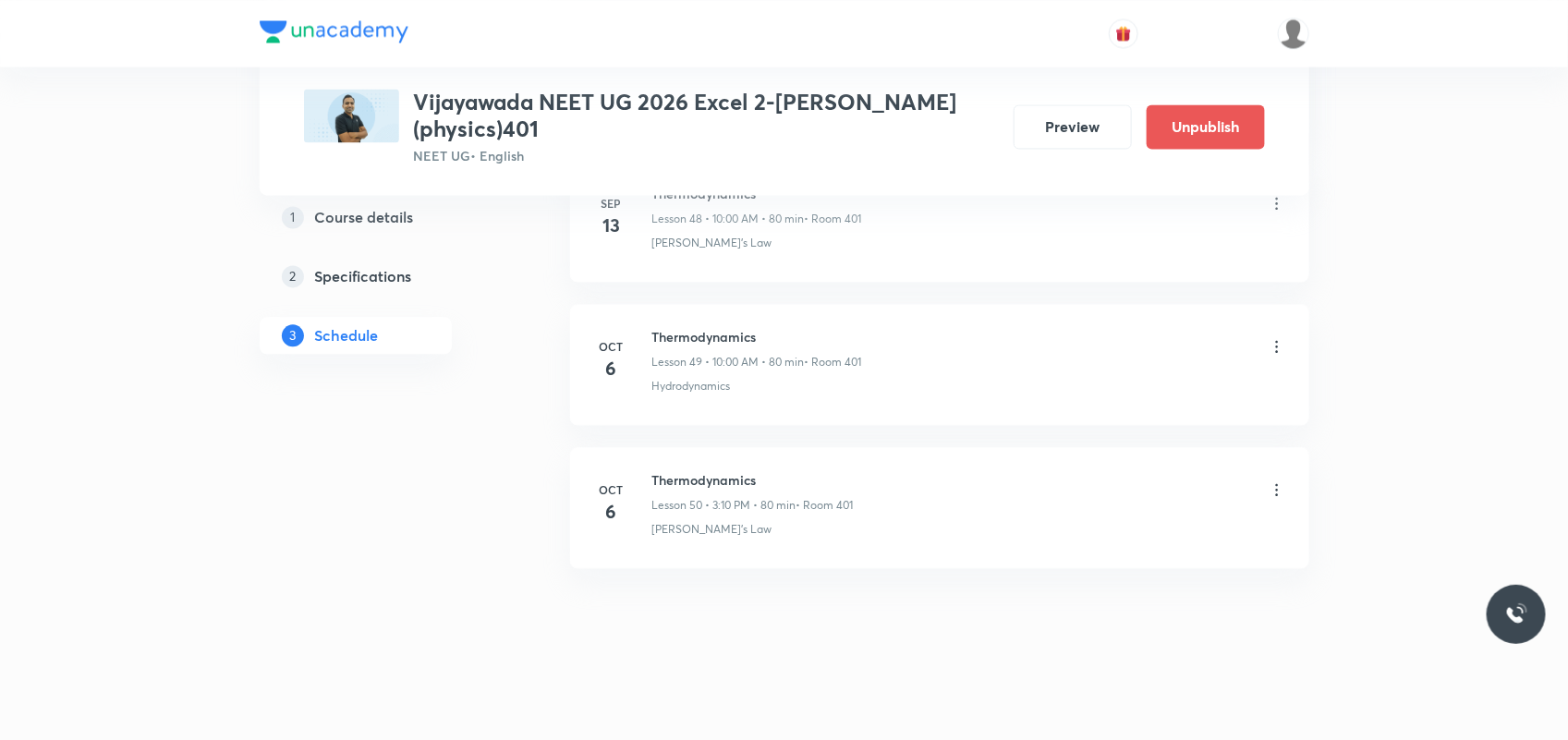
click at [1252, 344] on icon at bounding box center [1276, 346] width 18 height 18
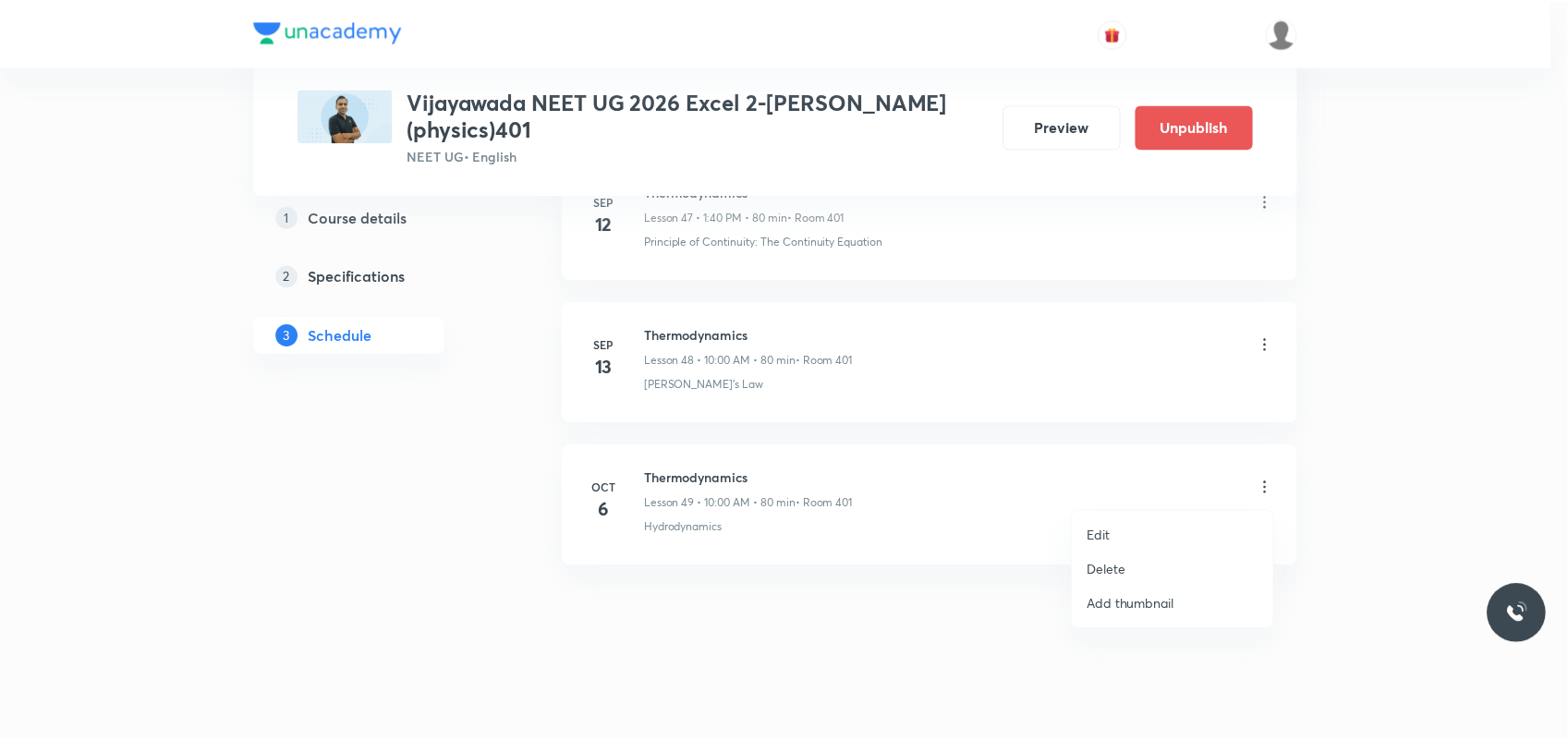
scroll to position [7781, 0]
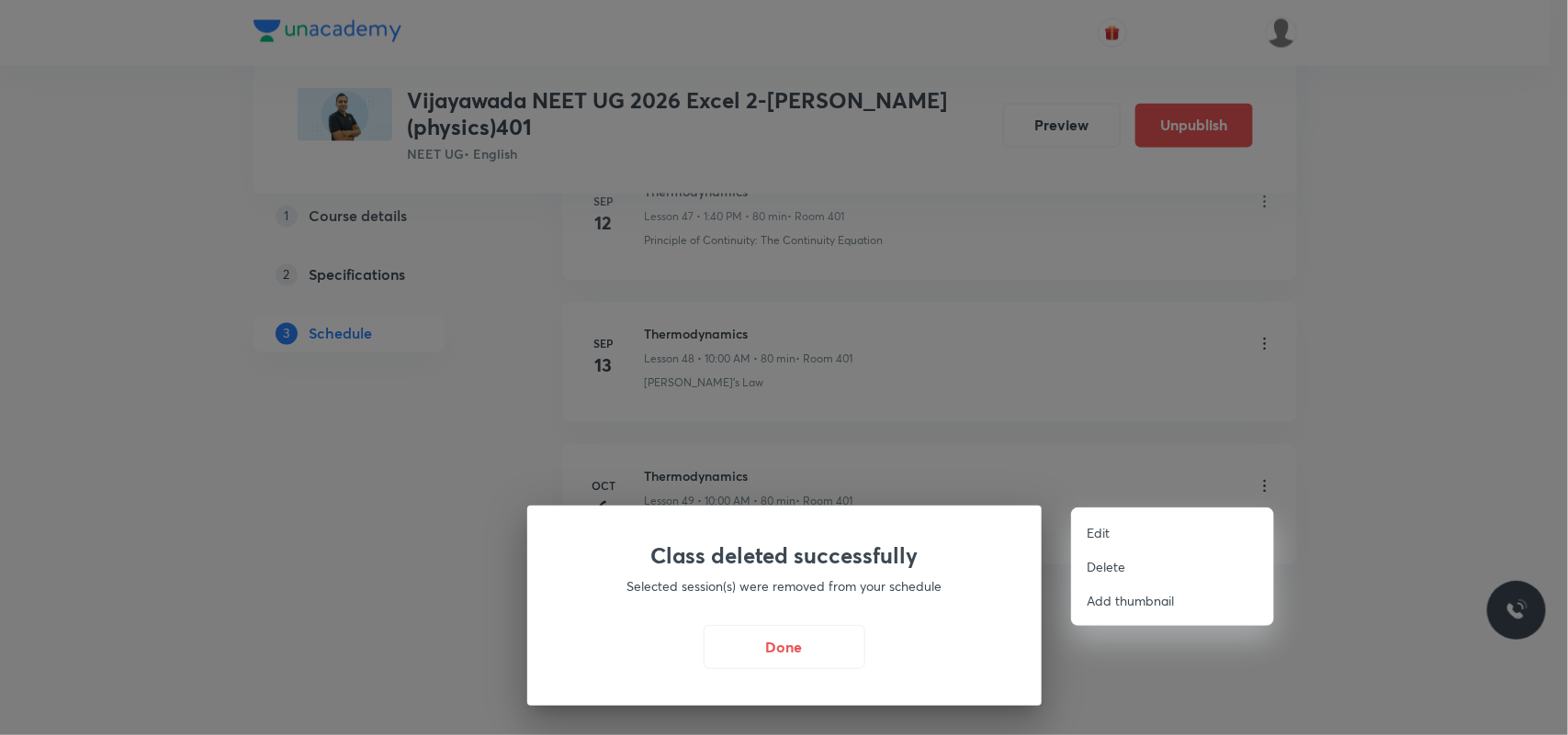
click at [782, 588] on div at bounding box center [784, 367] width 1568 height 735
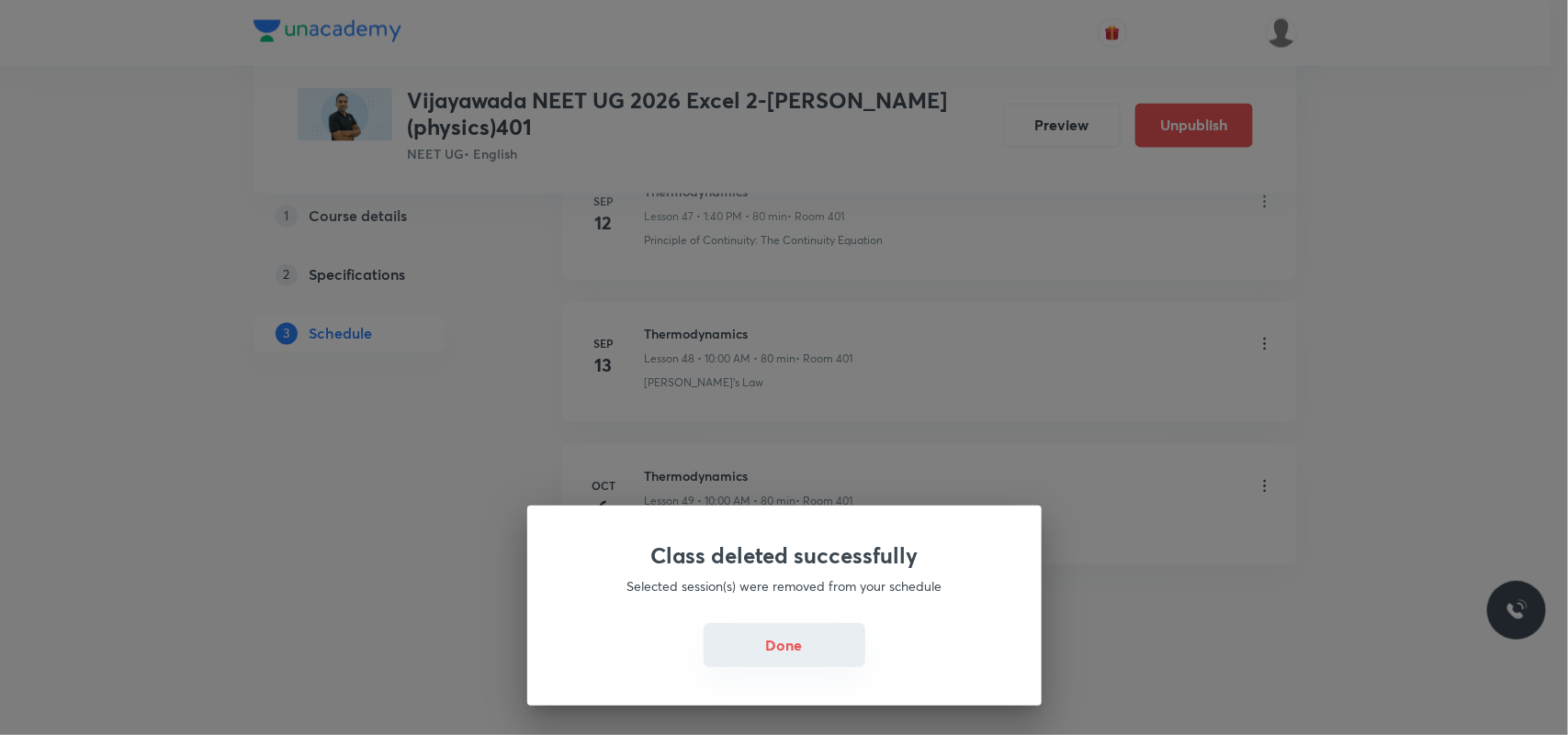
click at [758, 588] on button "Done" at bounding box center [784, 645] width 162 height 44
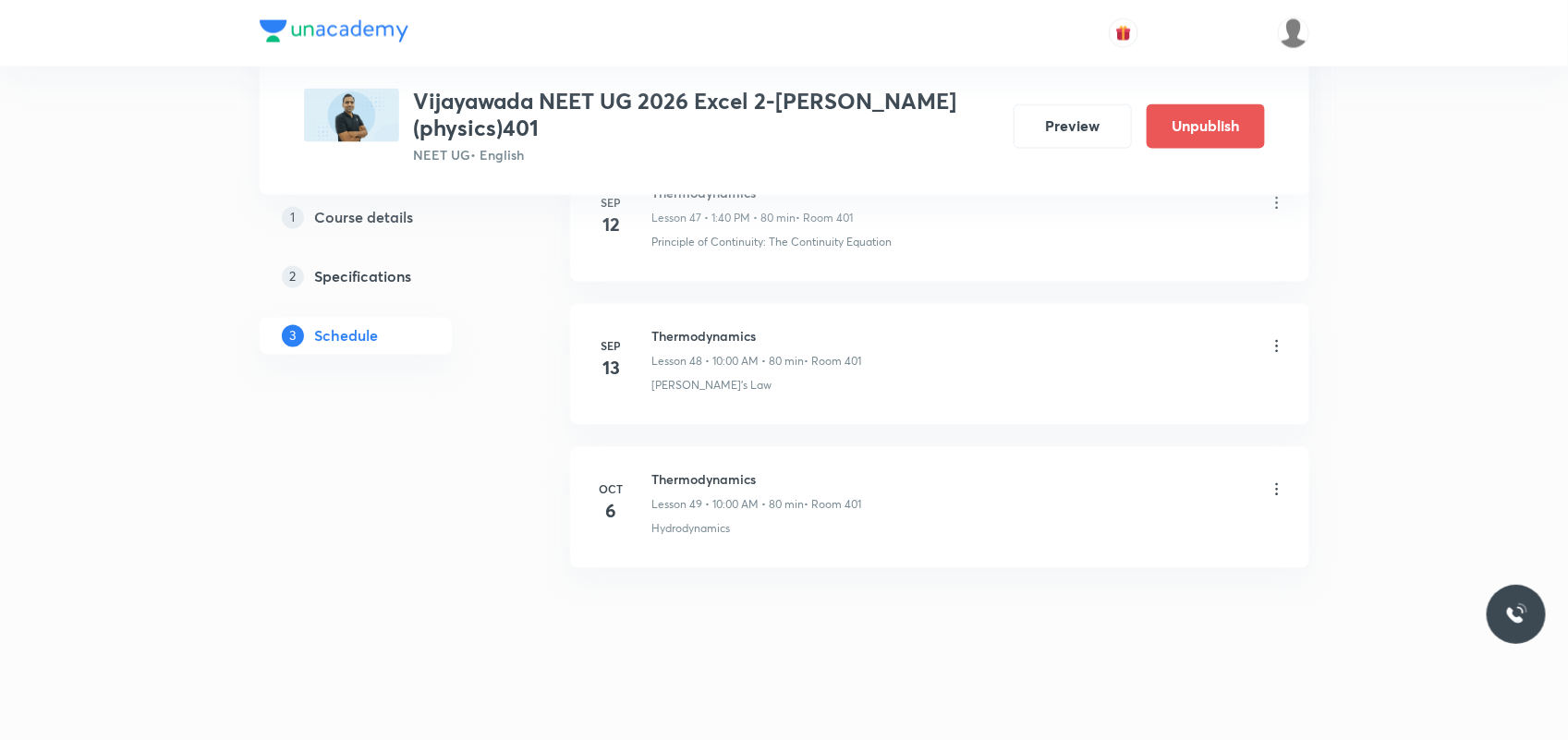
click at [1252, 492] on icon at bounding box center [1276, 489] width 18 height 18
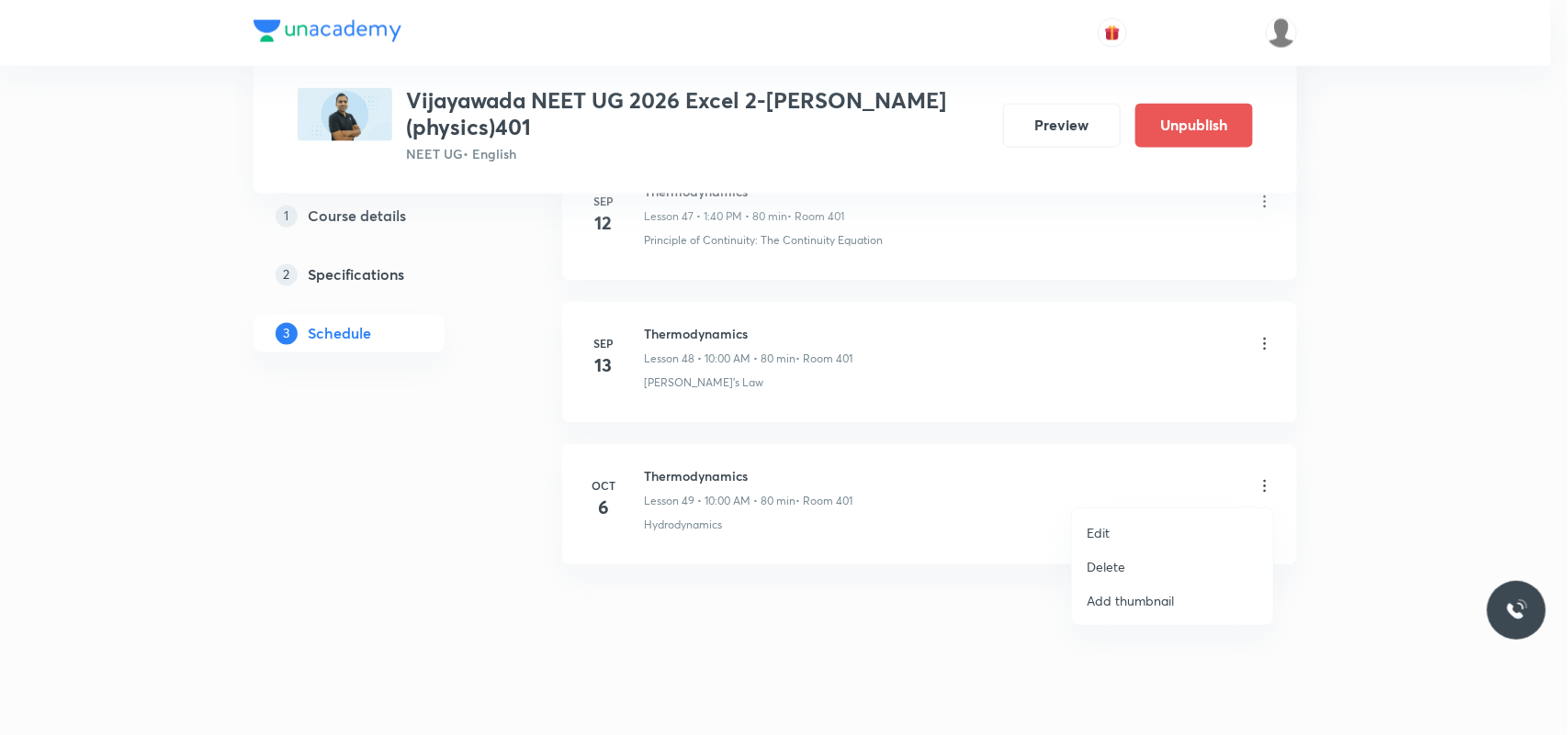
click at [1130, 570] on li "Delete" at bounding box center [1172, 567] width 201 height 34
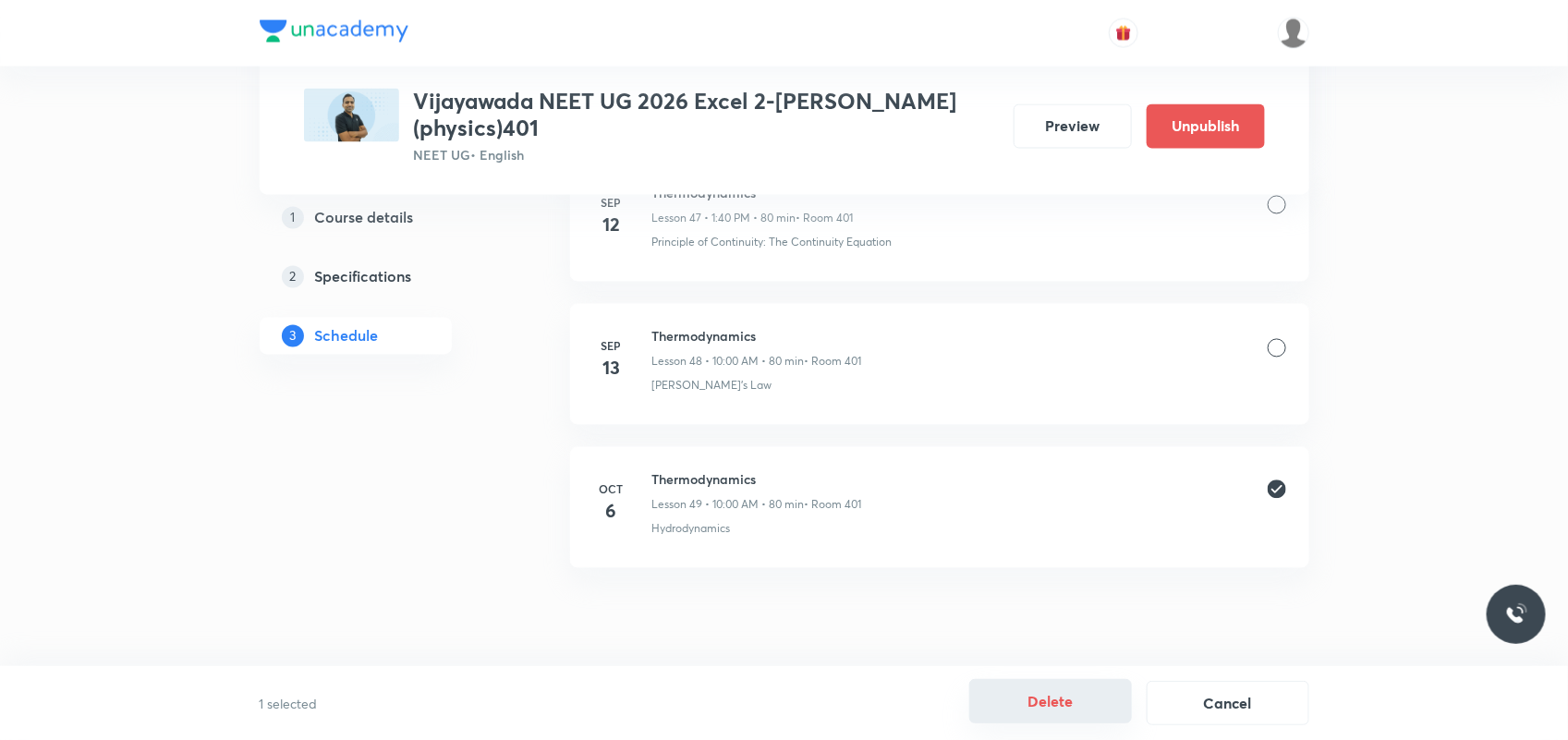
click at [1032, 592] on button "Delete" at bounding box center [1051, 702] width 163 height 44
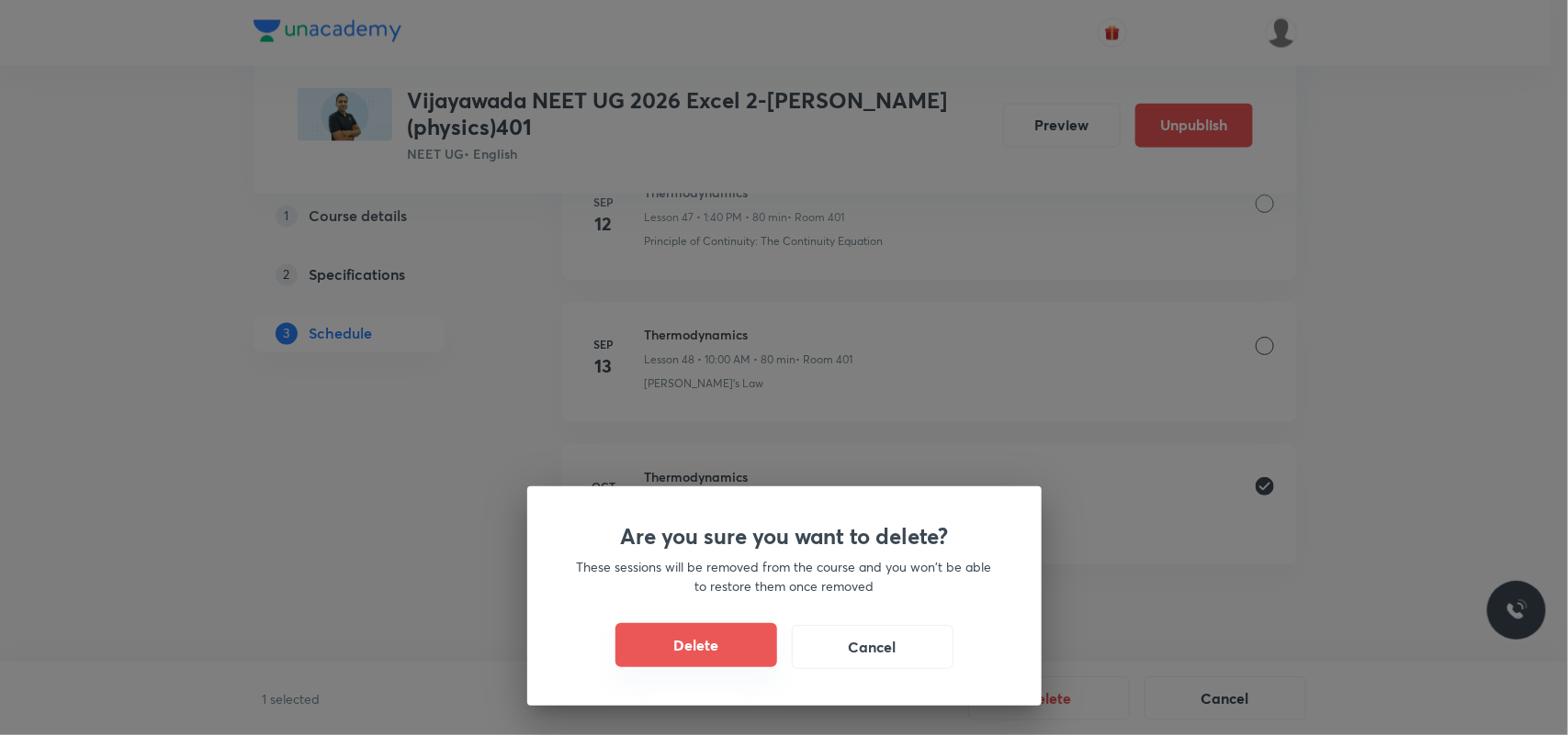
click at [713, 588] on button "Delete" at bounding box center [696, 645] width 162 height 44
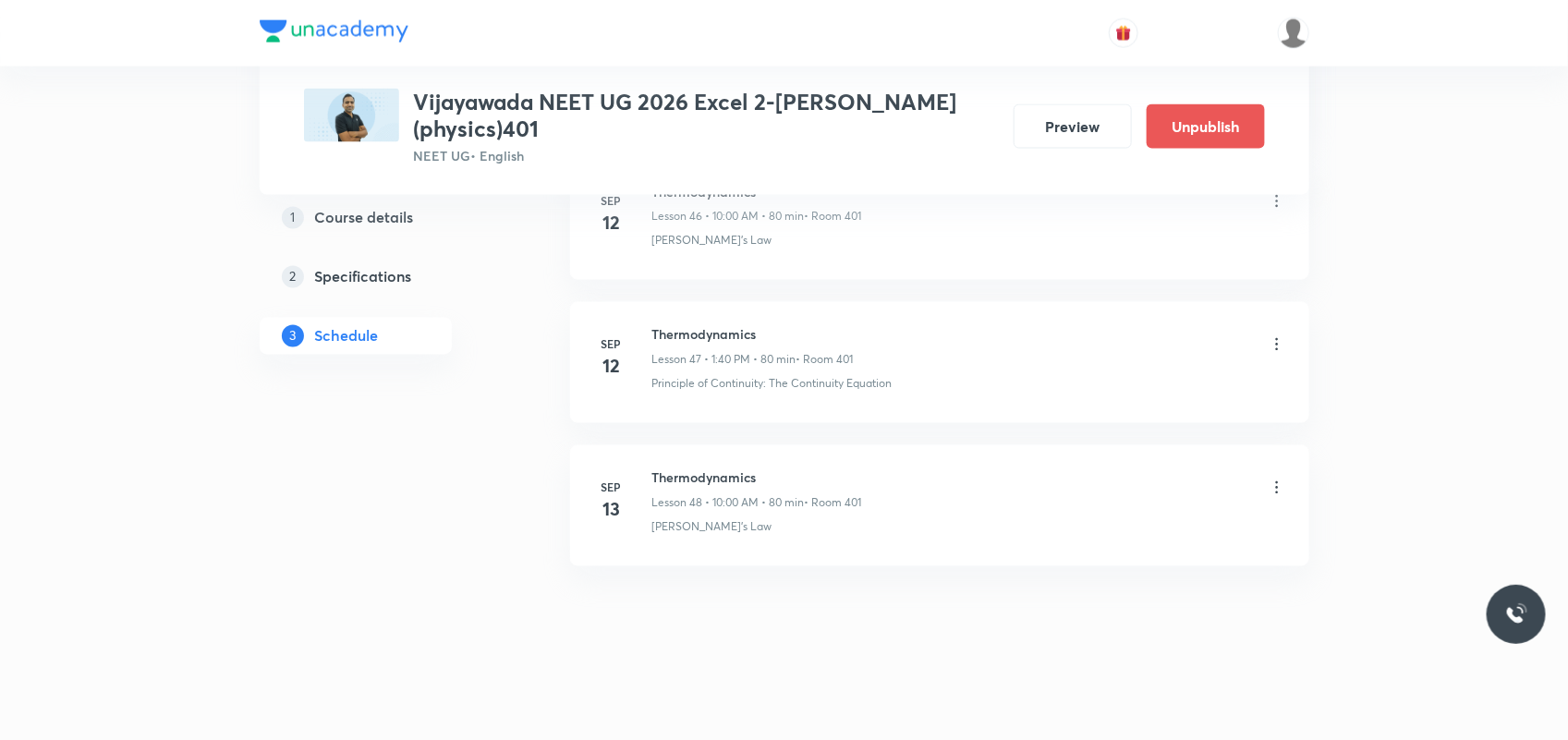
scroll to position [7636, 0]
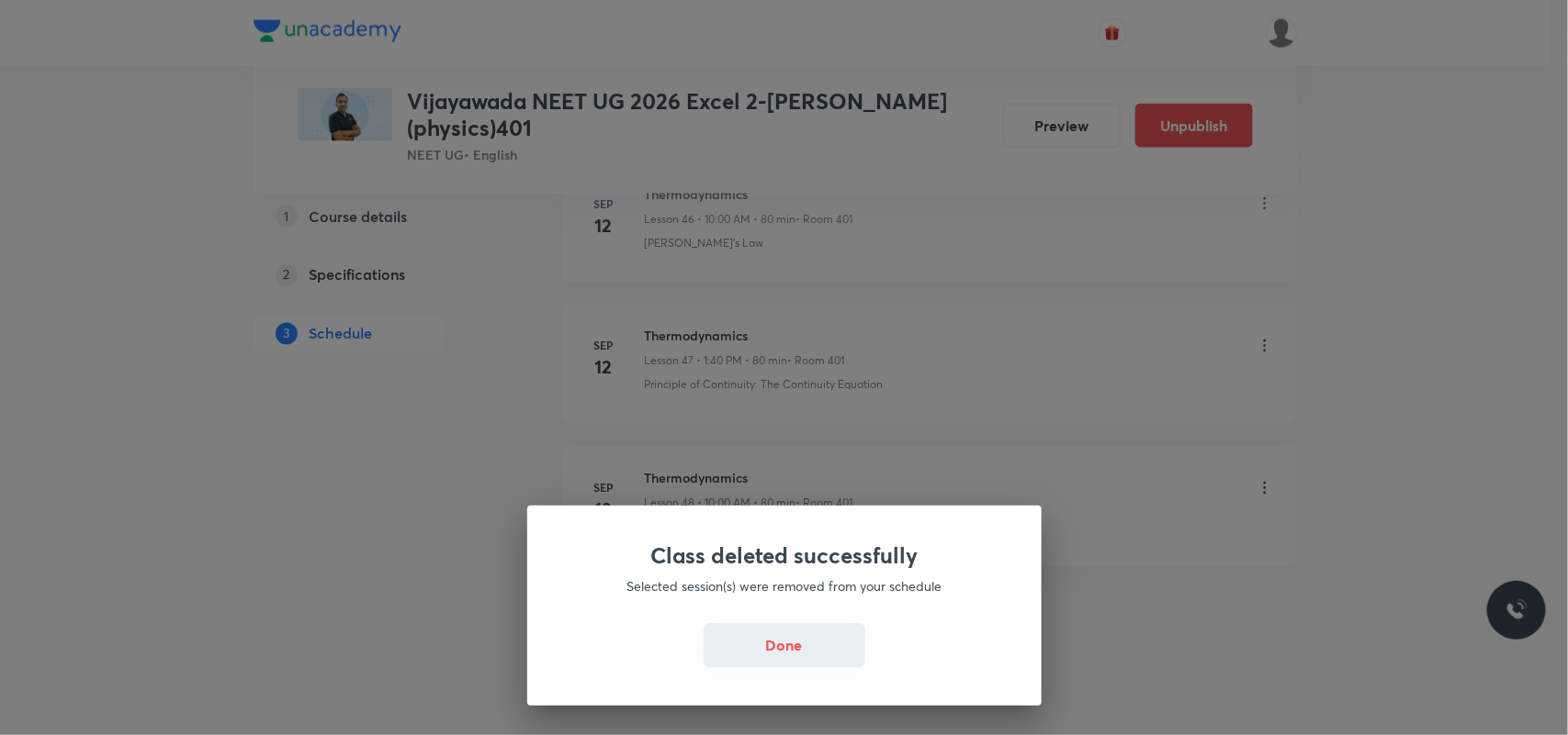
click at [755, 588] on button "Done" at bounding box center [784, 645] width 162 height 44
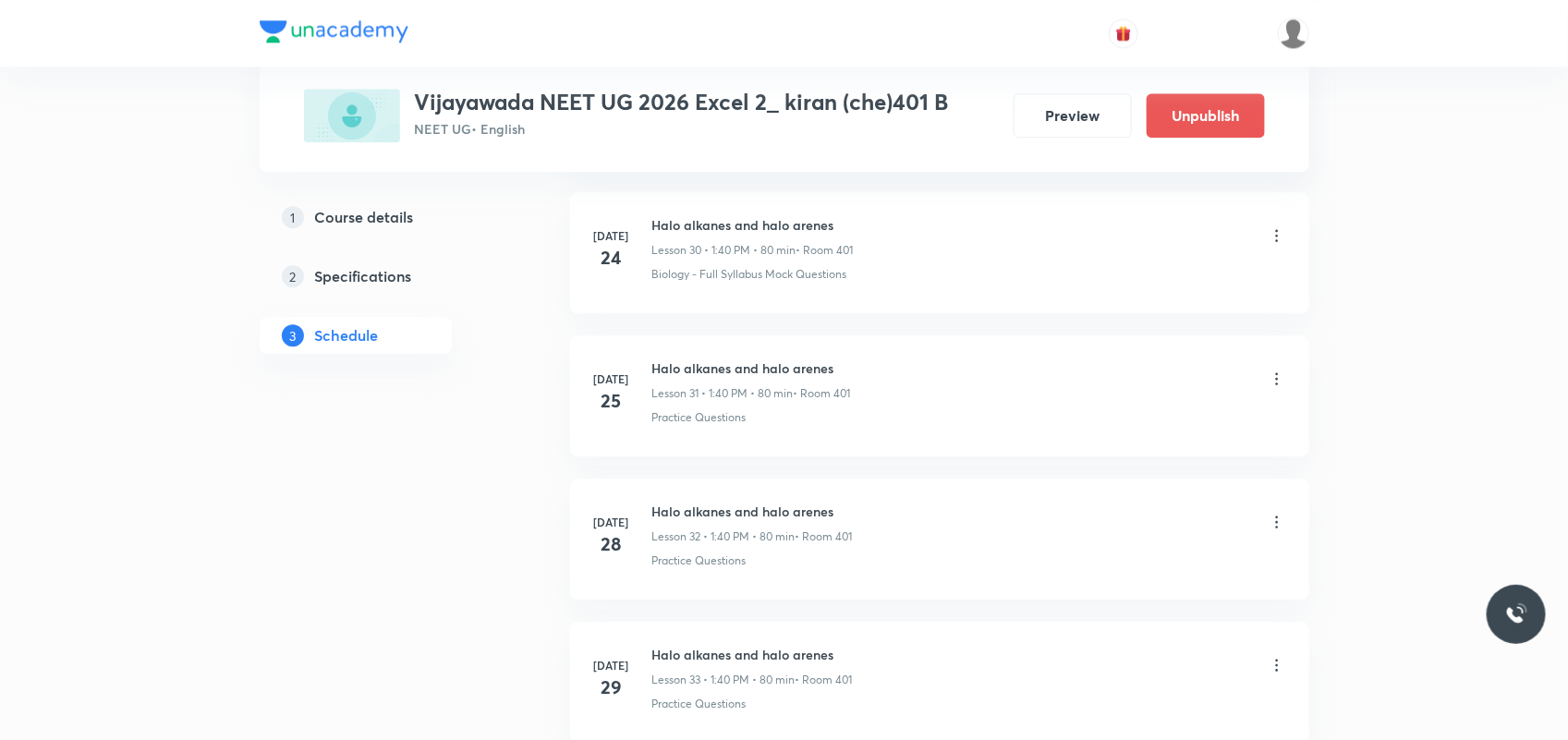
scroll to position [8355, 0]
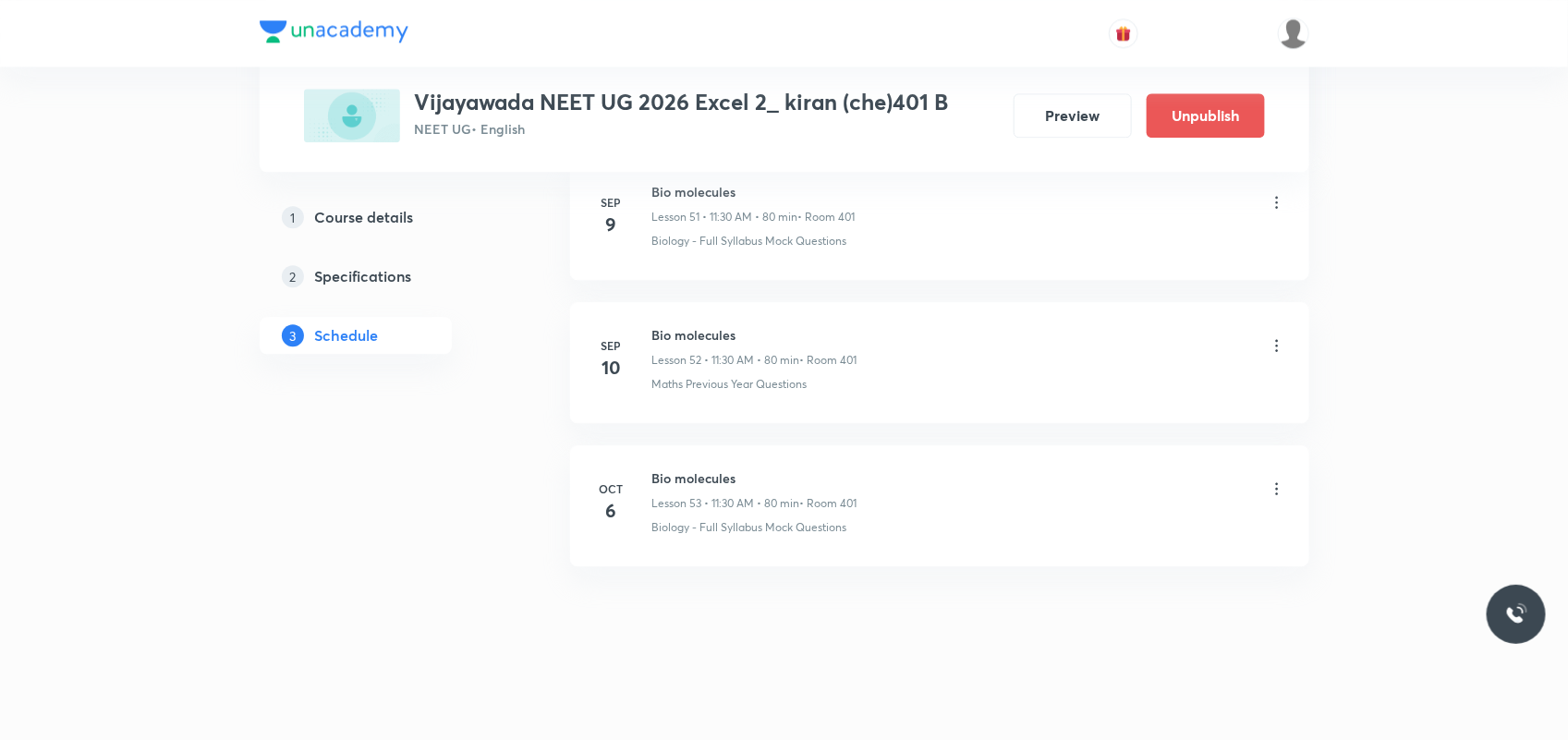
click at [1275, 480] on icon at bounding box center [1276, 488] width 18 height 18
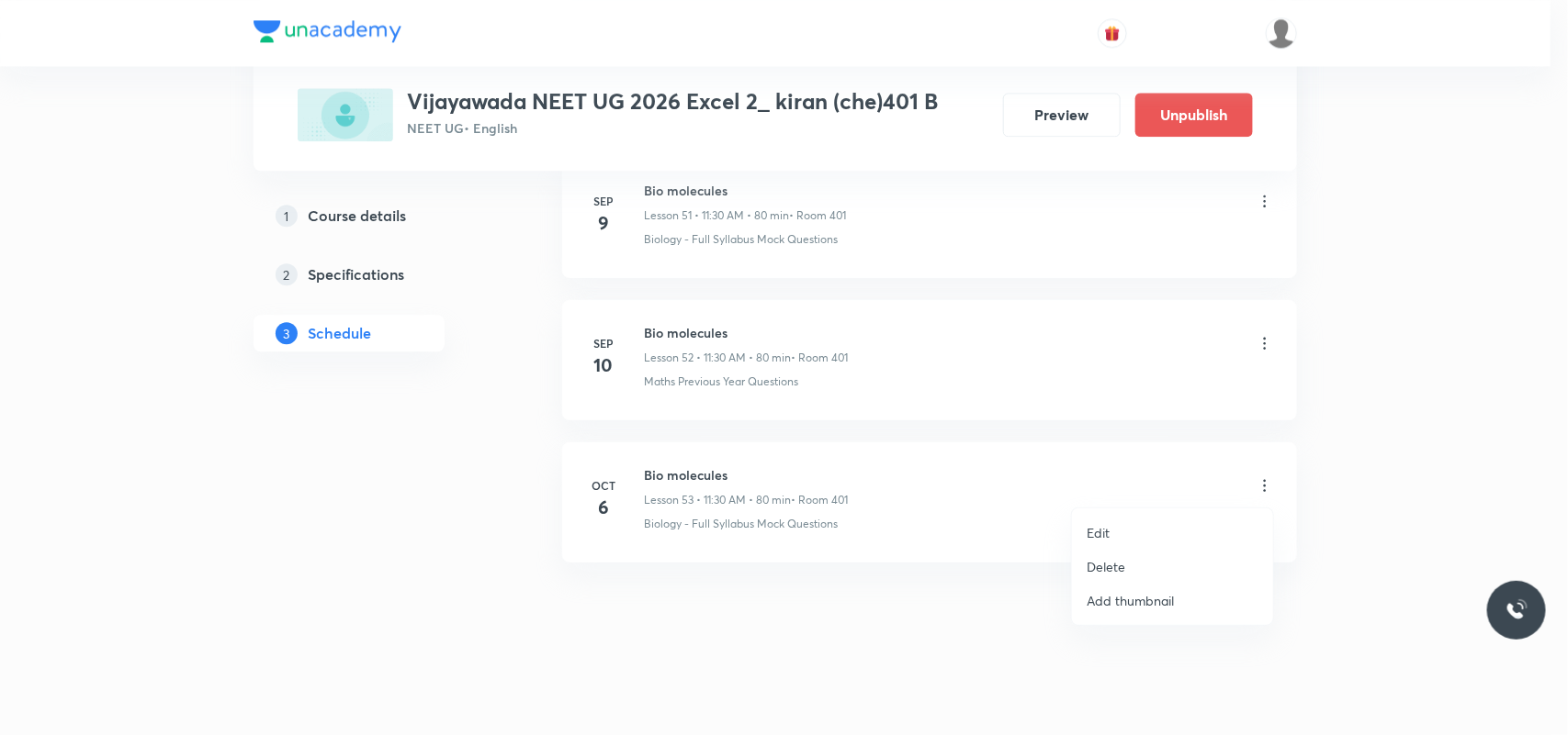
click at [1118, 567] on p "Delete" at bounding box center [1106, 567] width 39 height 19
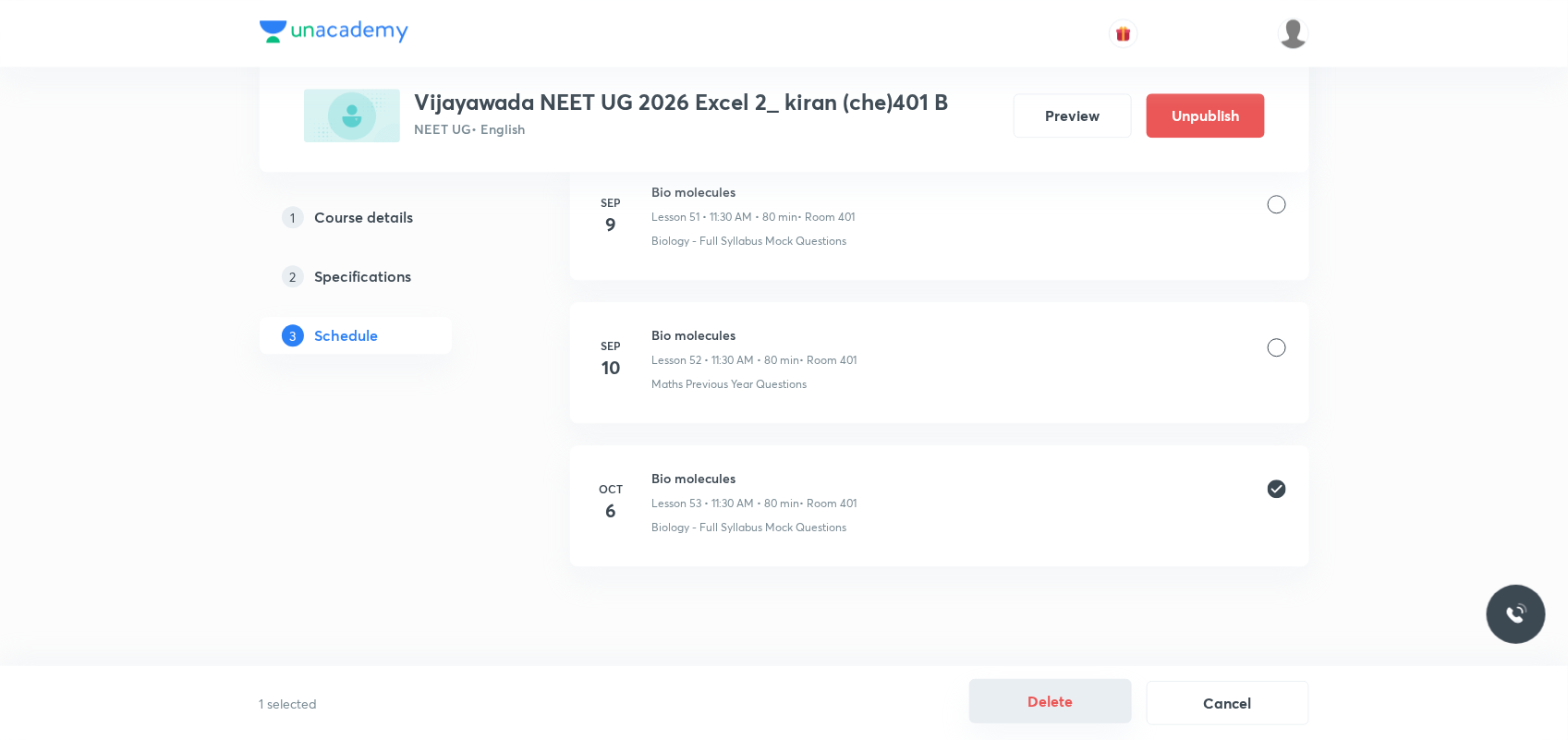
click at [1064, 709] on button "Delete" at bounding box center [1051, 702] width 163 height 44
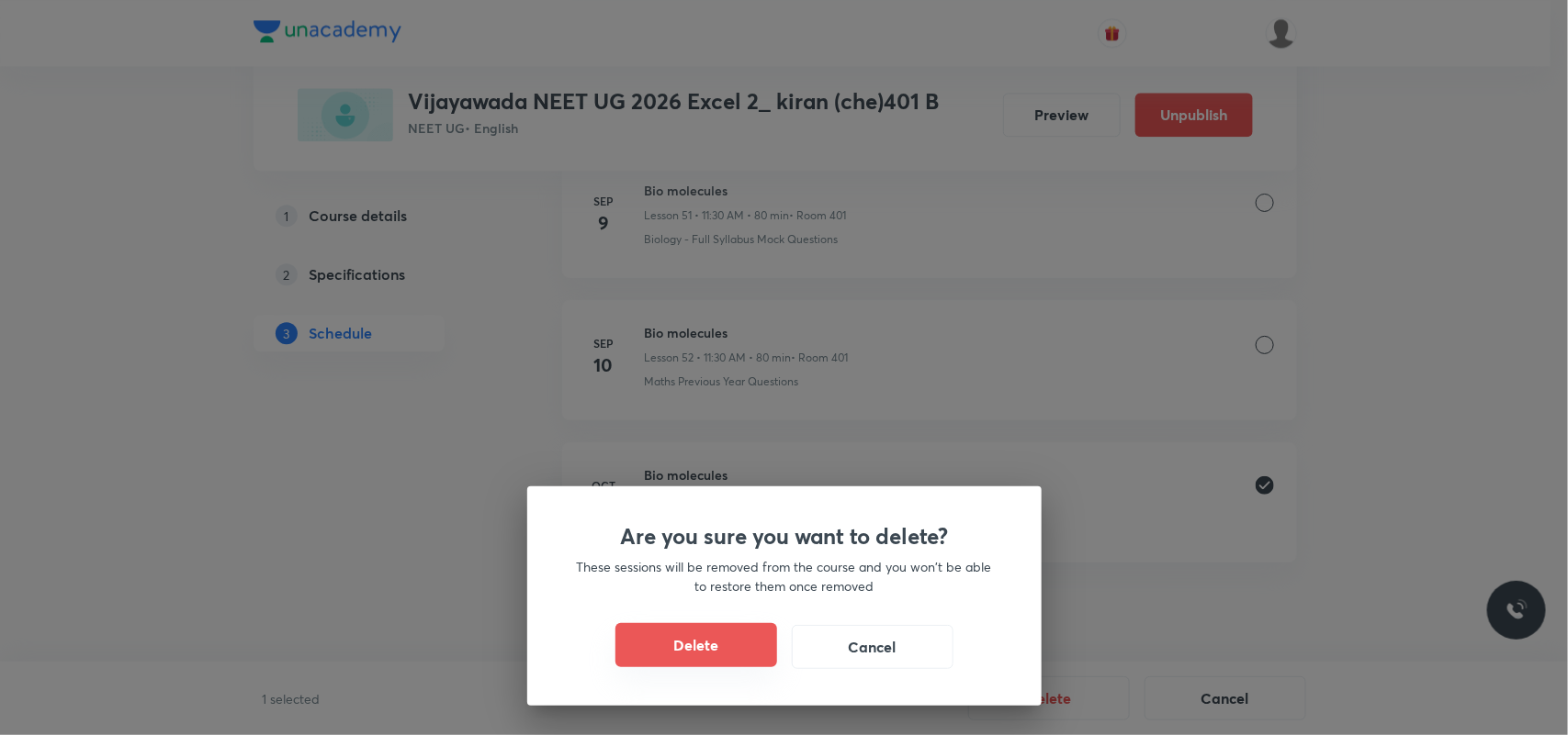
click at [686, 648] on button "Delete" at bounding box center [696, 645] width 162 height 44
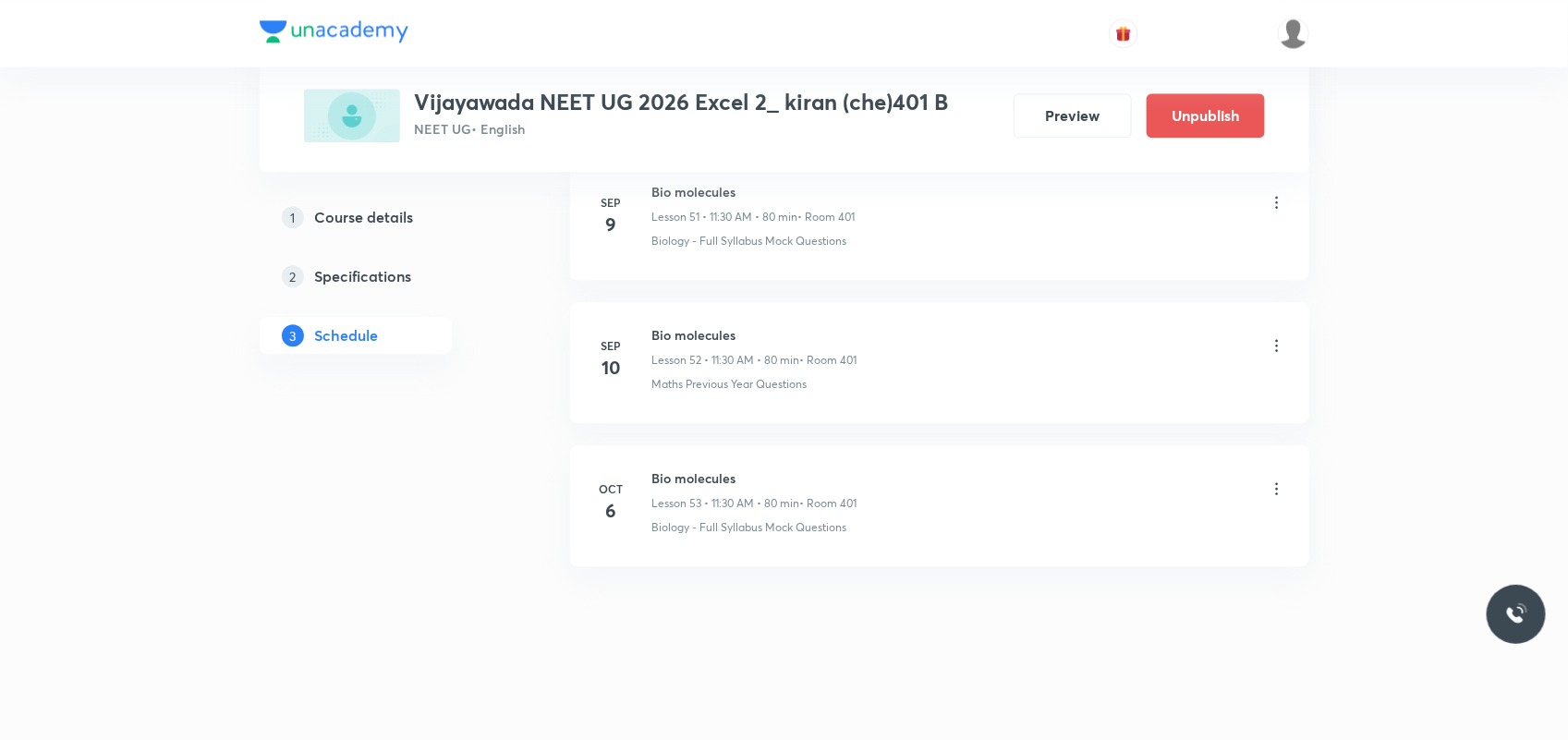
scroll to position [8212, 0]
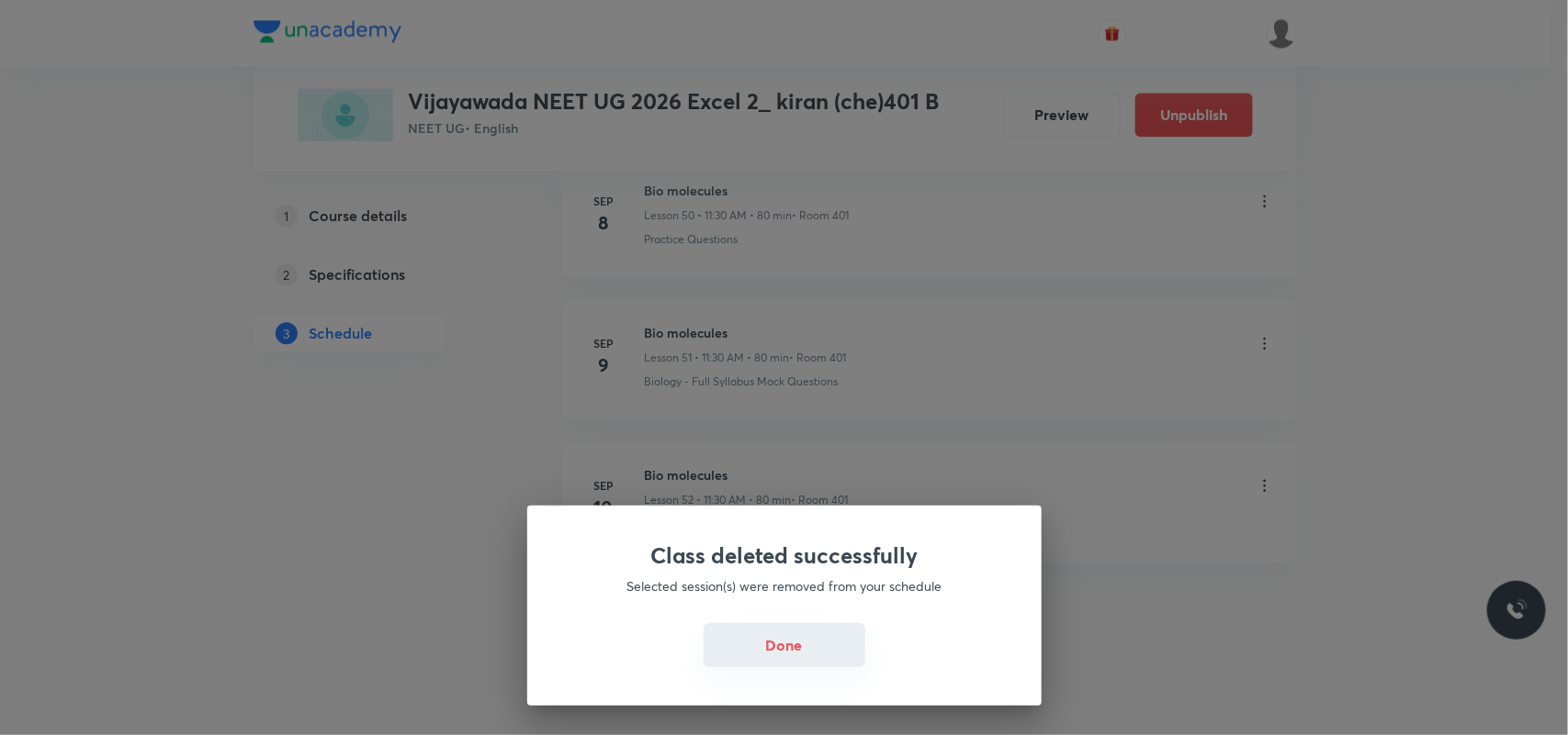
click at [781, 666] on button "Done" at bounding box center [784, 645] width 162 height 44
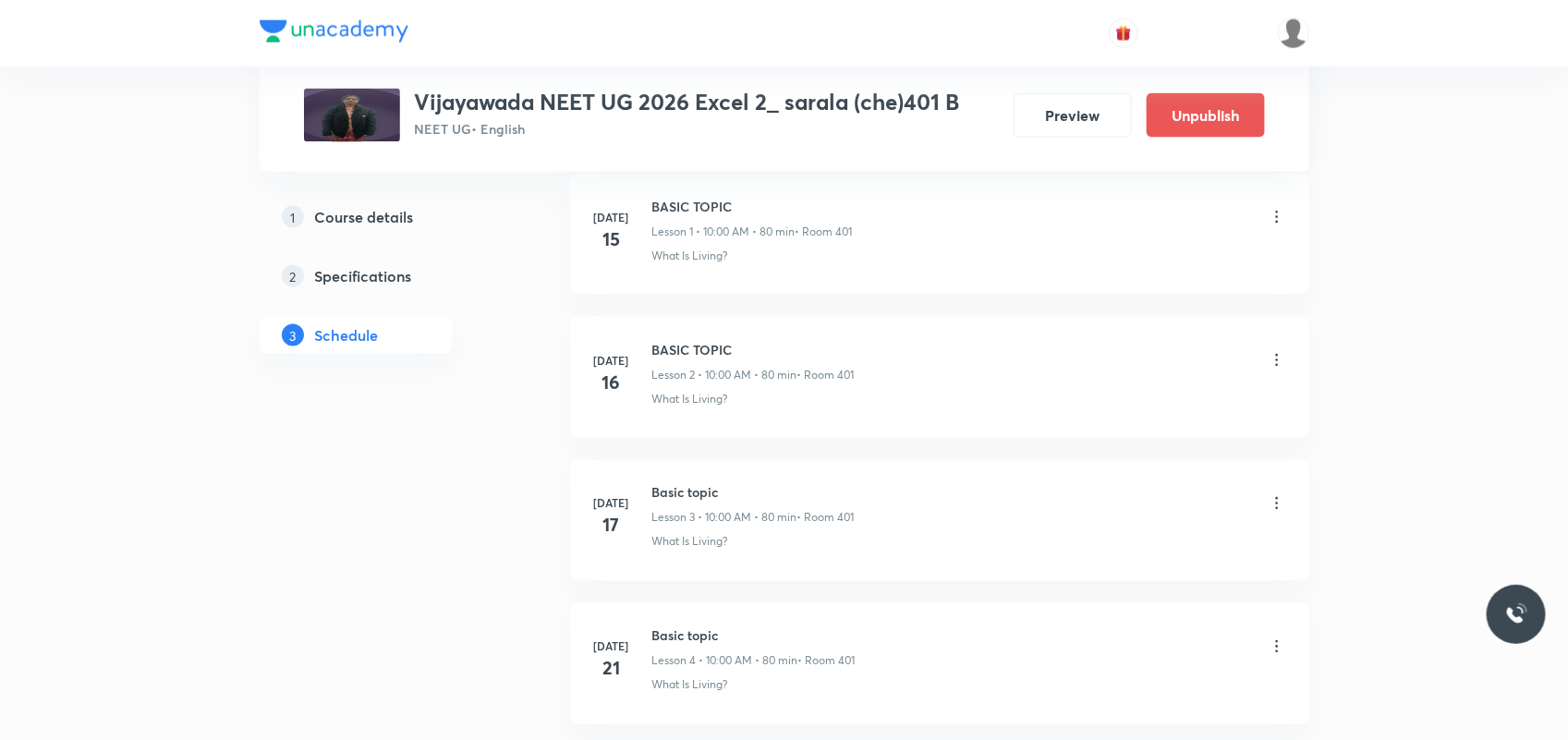
scroll to position [5339, 0]
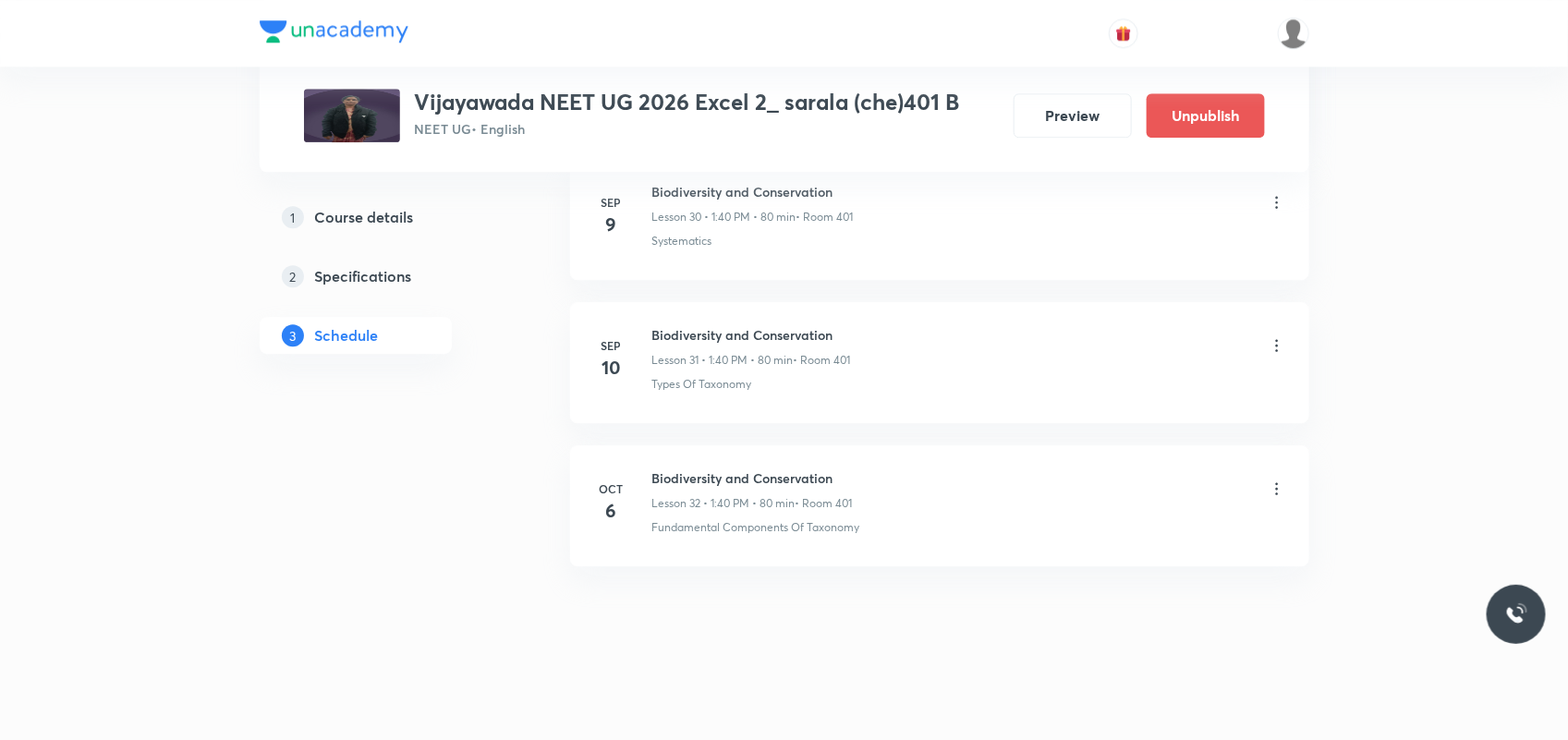
click at [1275, 481] on icon at bounding box center [1276, 488] width 18 height 18
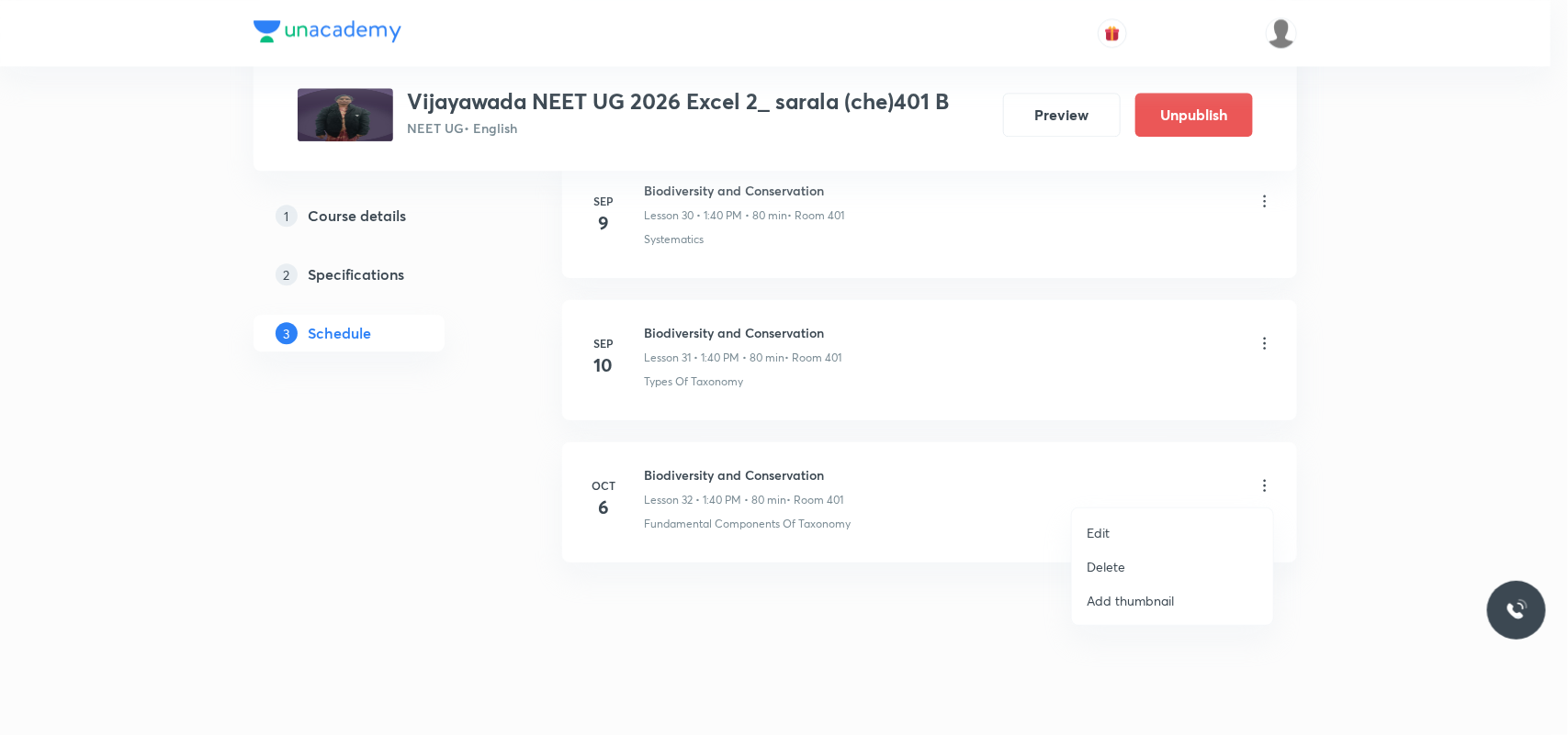
click at [1123, 563] on p "Delete" at bounding box center [1106, 567] width 39 height 19
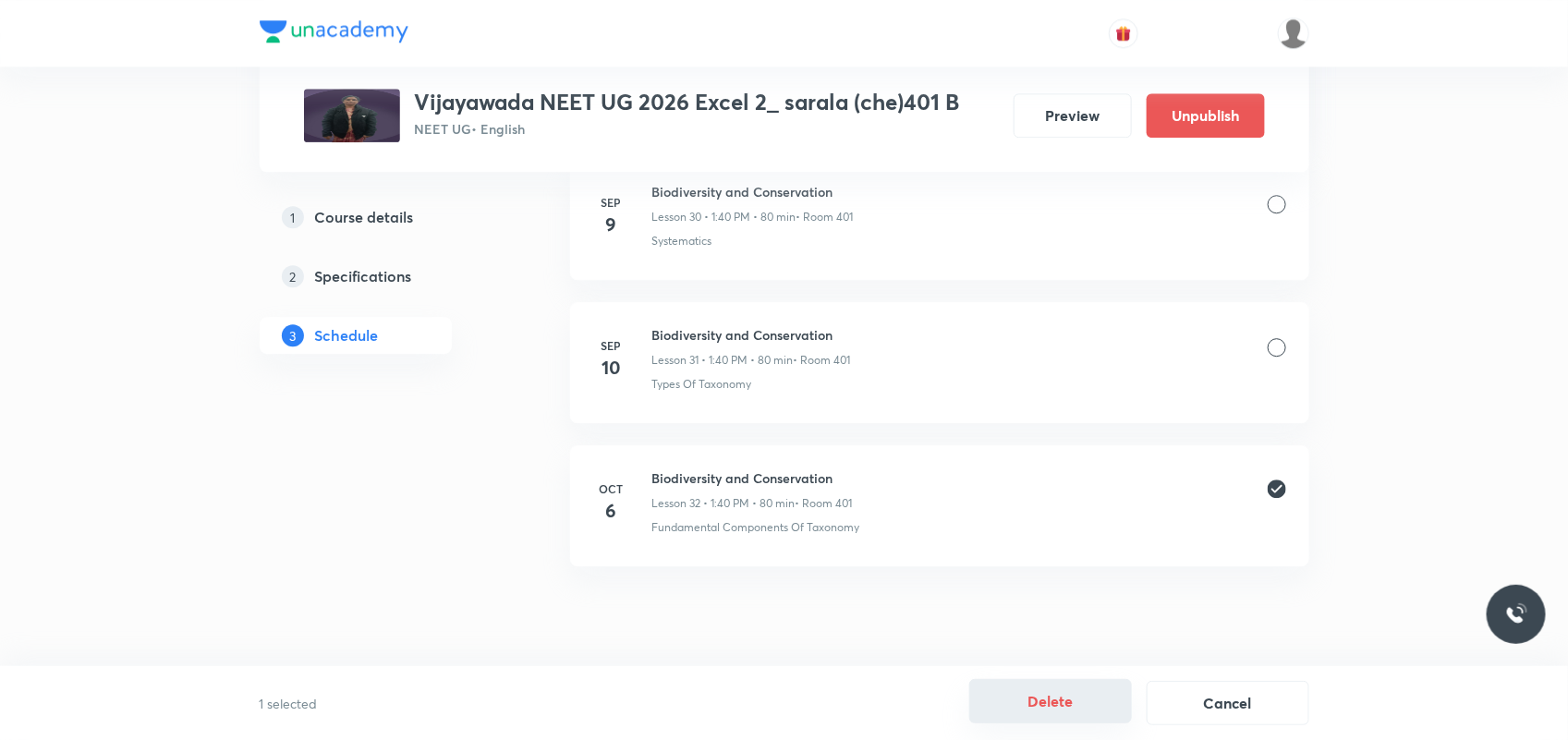
click at [1078, 709] on button "Delete" at bounding box center [1051, 702] width 163 height 44
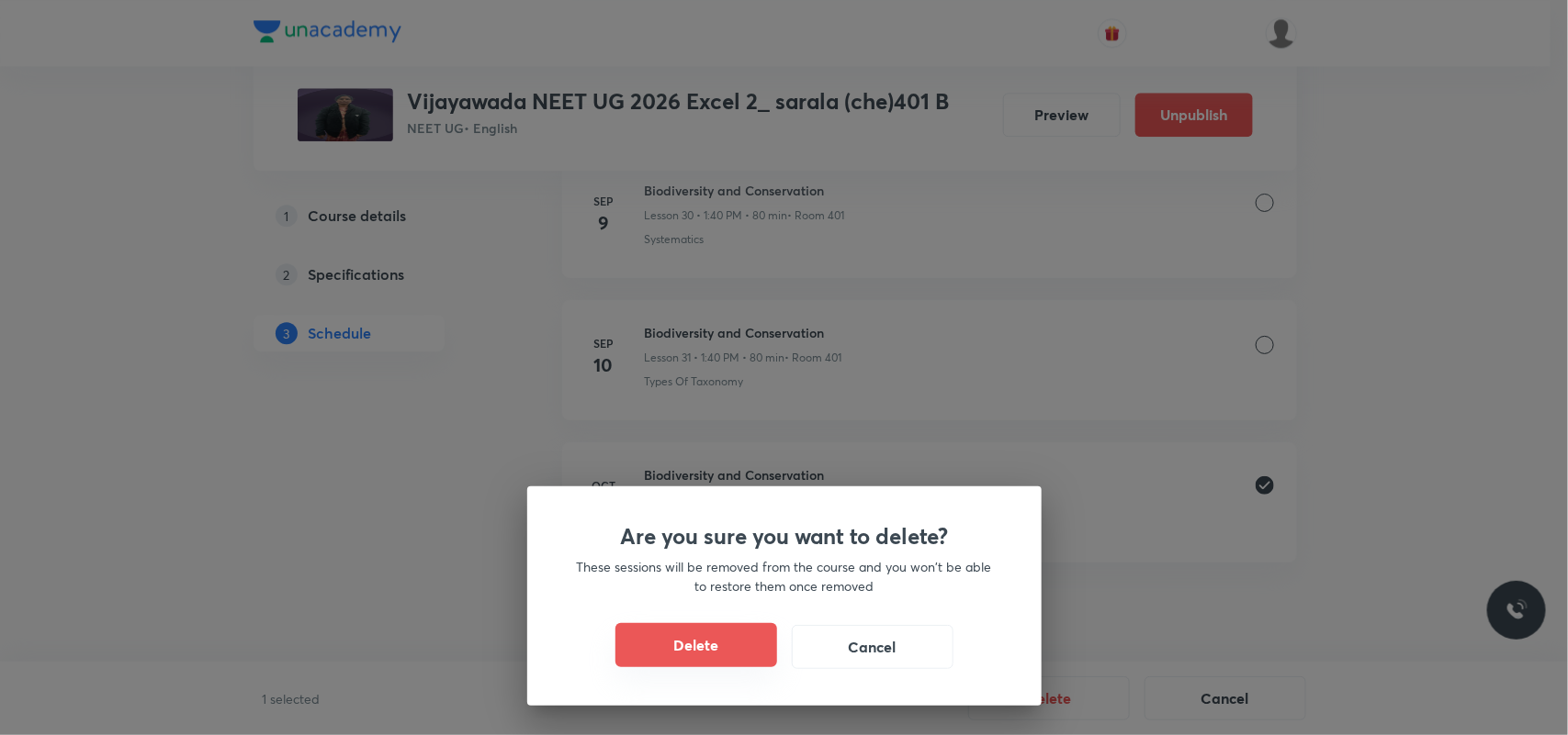
click at [679, 654] on button "Delete" at bounding box center [696, 645] width 162 height 44
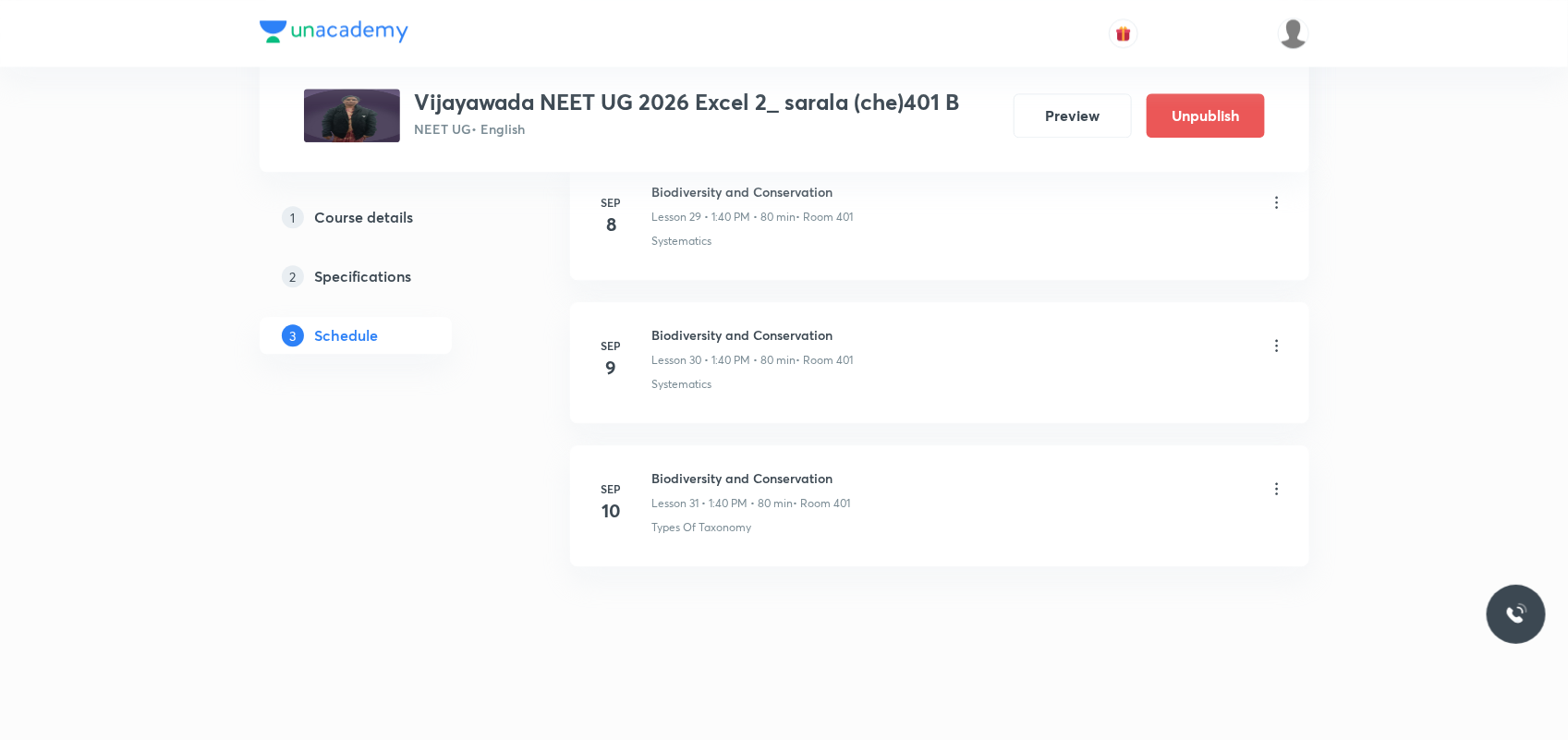
scroll to position [5195, 0]
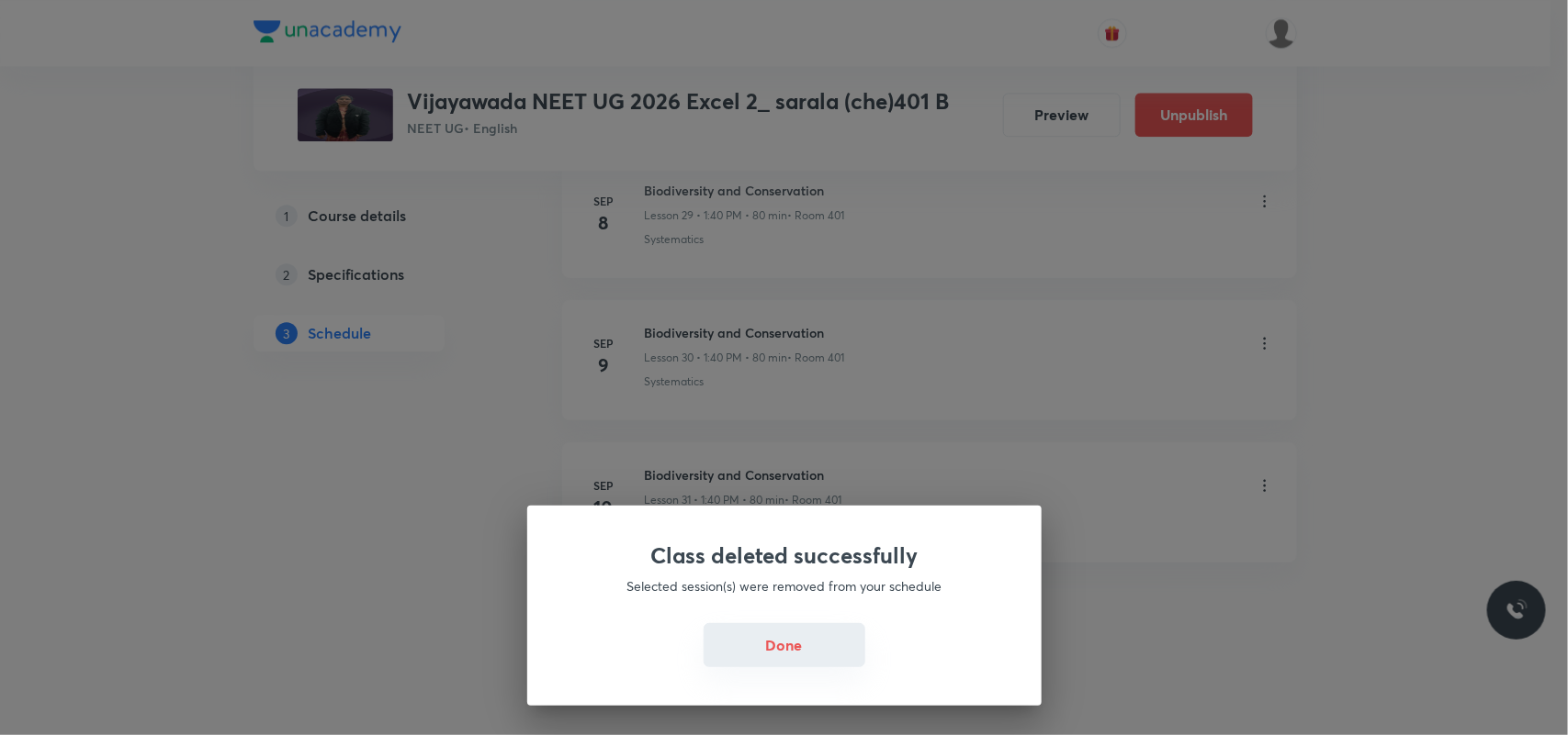
click at [786, 658] on button "Done" at bounding box center [784, 645] width 162 height 44
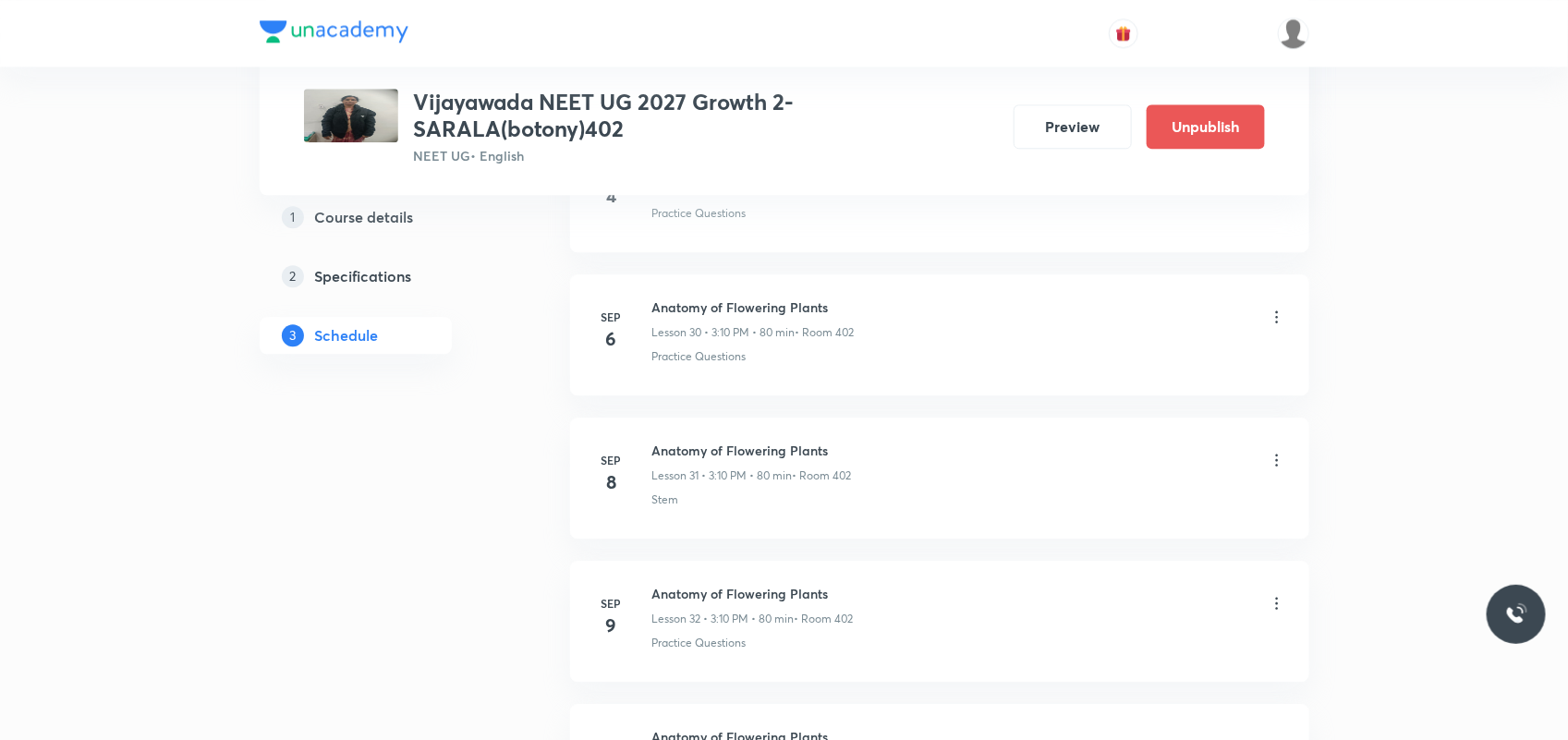
scroll to position [5793, 0]
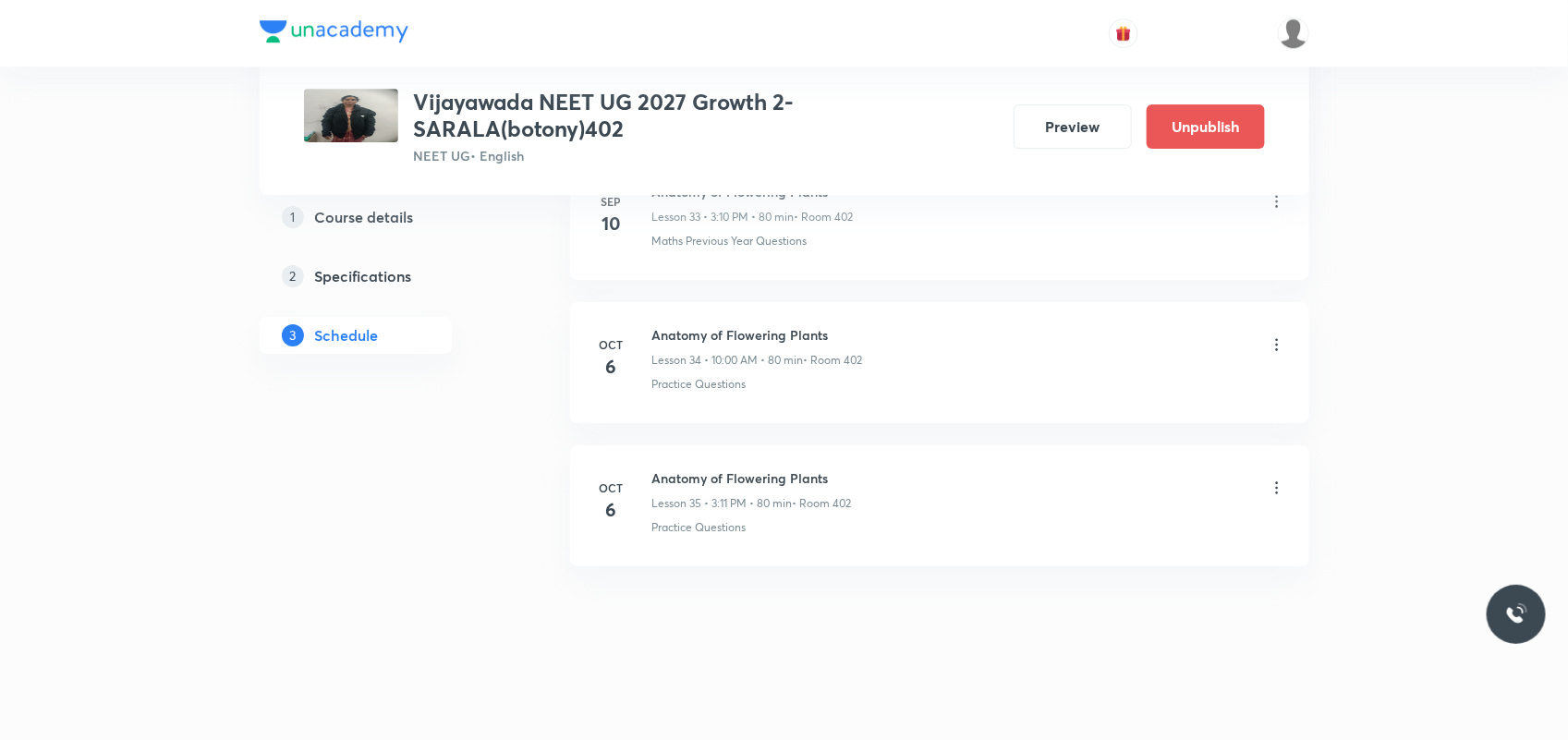
click at [1252, 345] on icon at bounding box center [1276, 344] width 18 height 18
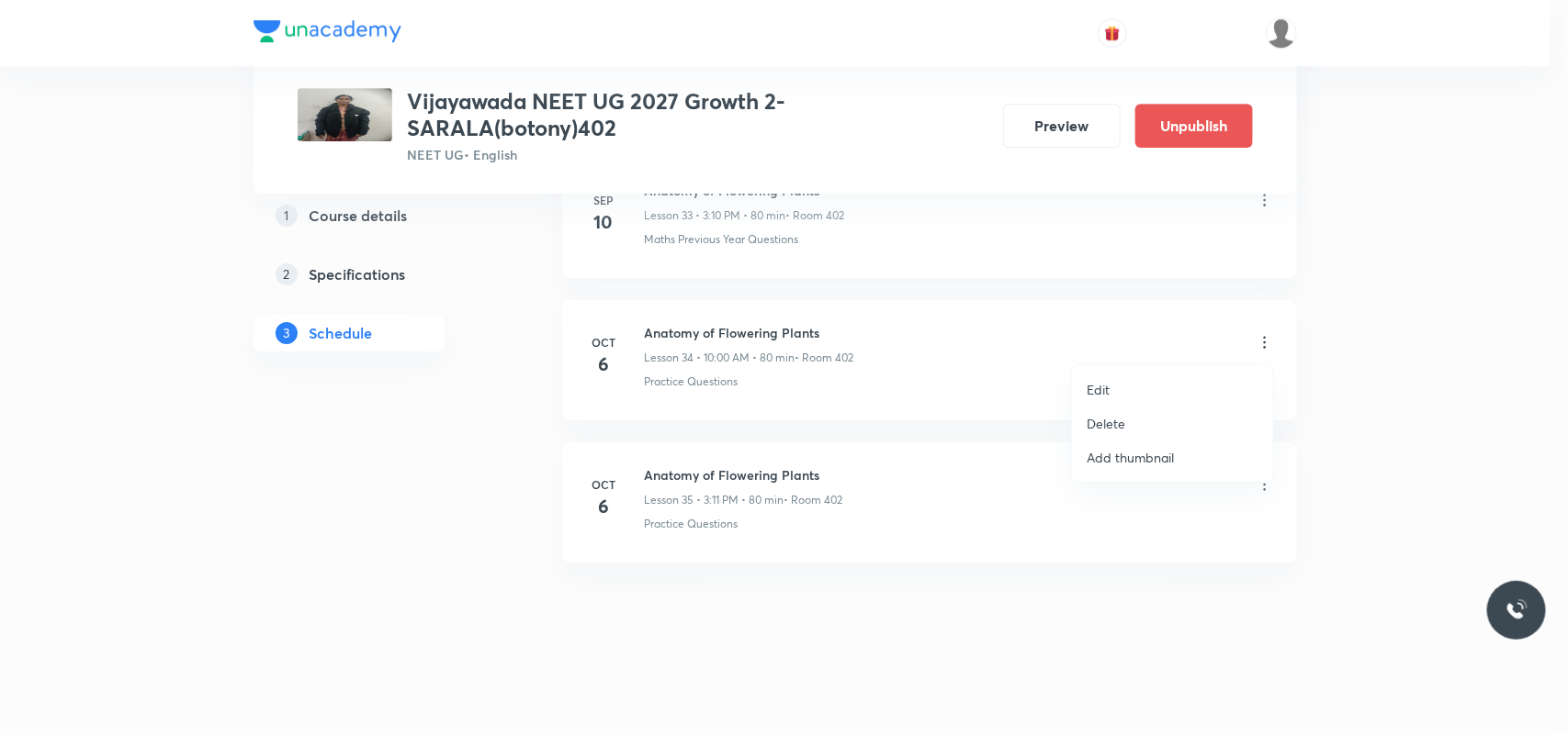
click at [1118, 427] on p "Delete" at bounding box center [1106, 423] width 39 height 19
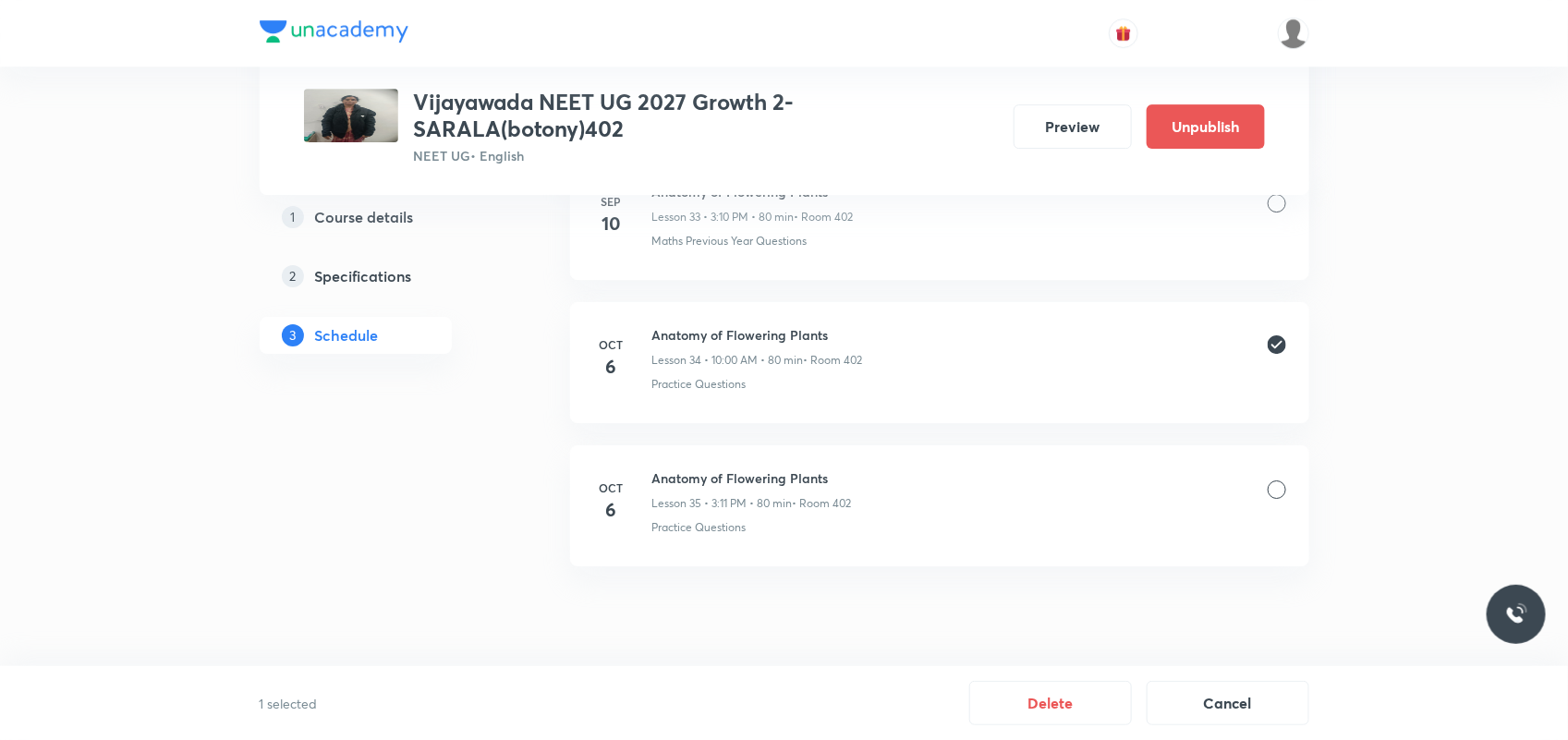
click at [1252, 492] on div at bounding box center [1276, 489] width 18 height 18
click at [1038, 592] on button "Delete" at bounding box center [1051, 702] width 163 height 44
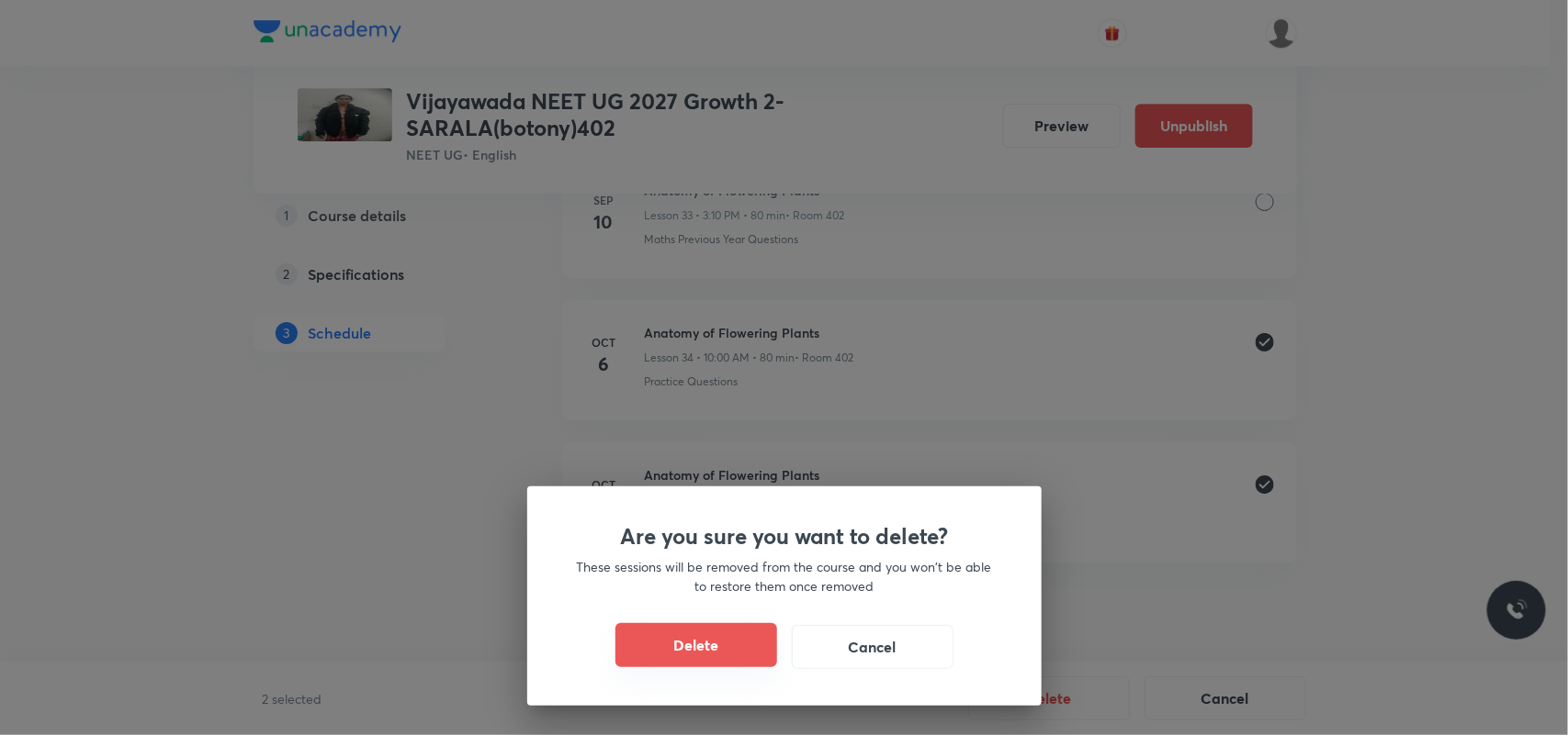
click at [708, 588] on button "Delete" at bounding box center [696, 645] width 162 height 44
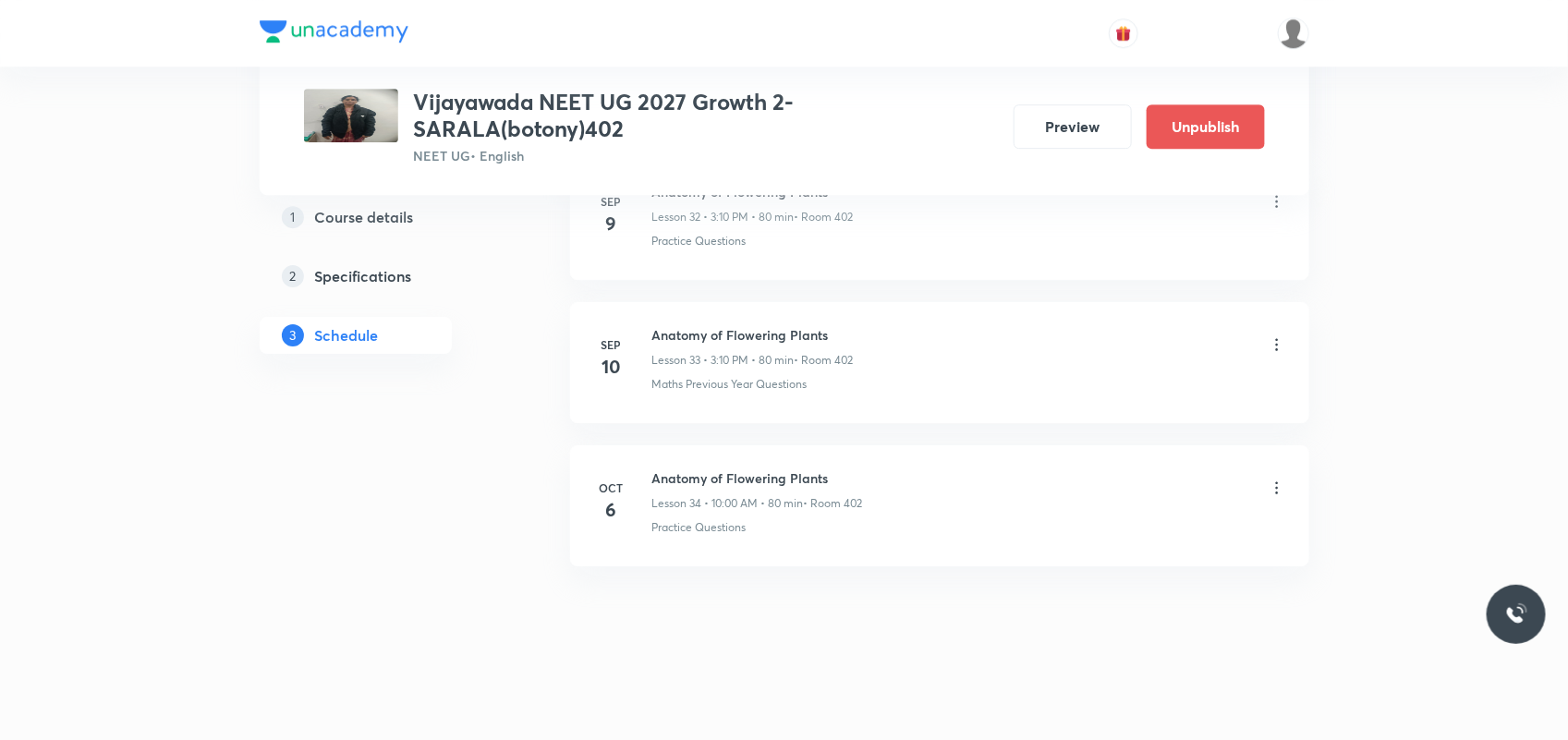
scroll to position [5505, 0]
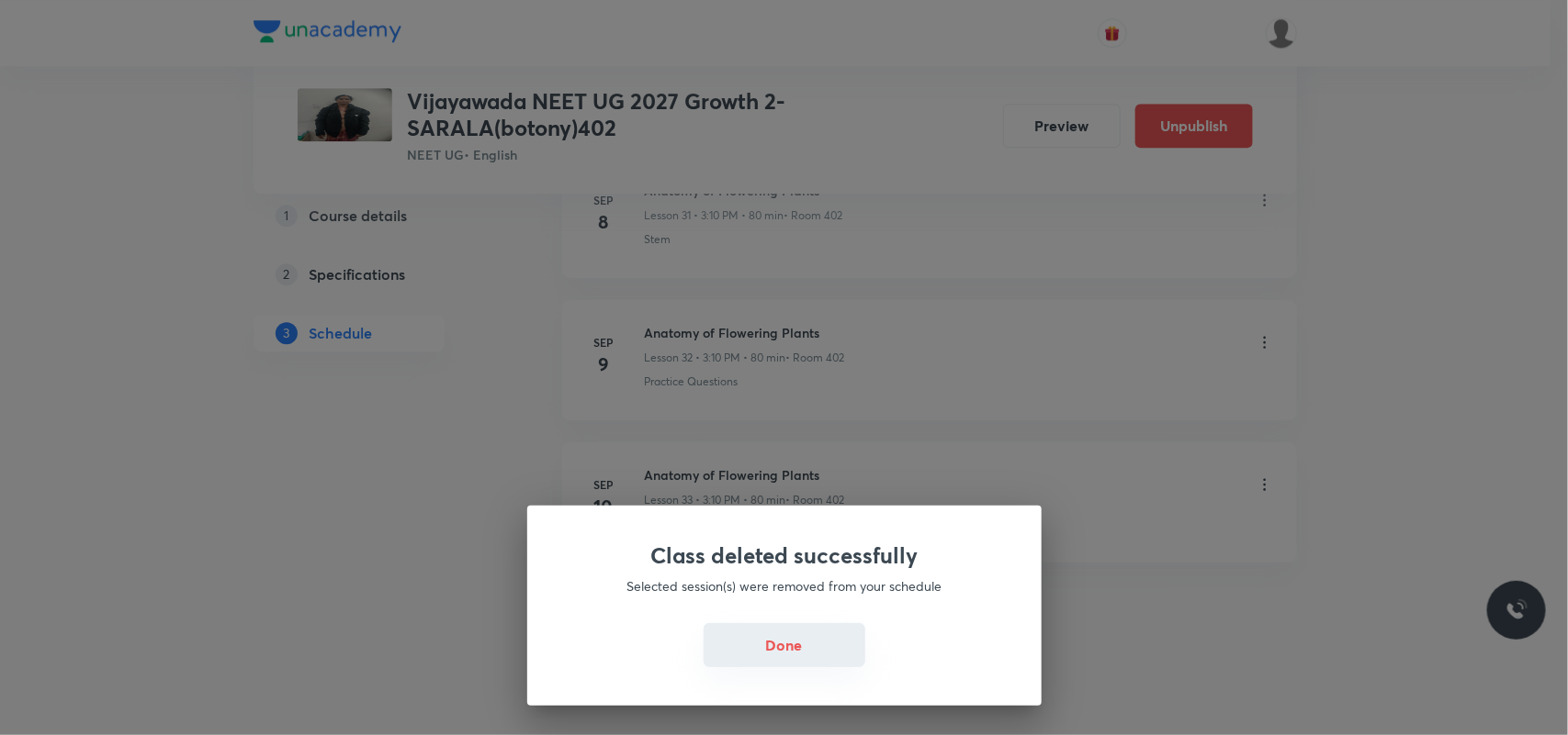
click at [792, 588] on button "Done" at bounding box center [784, 645] width 162 height 44
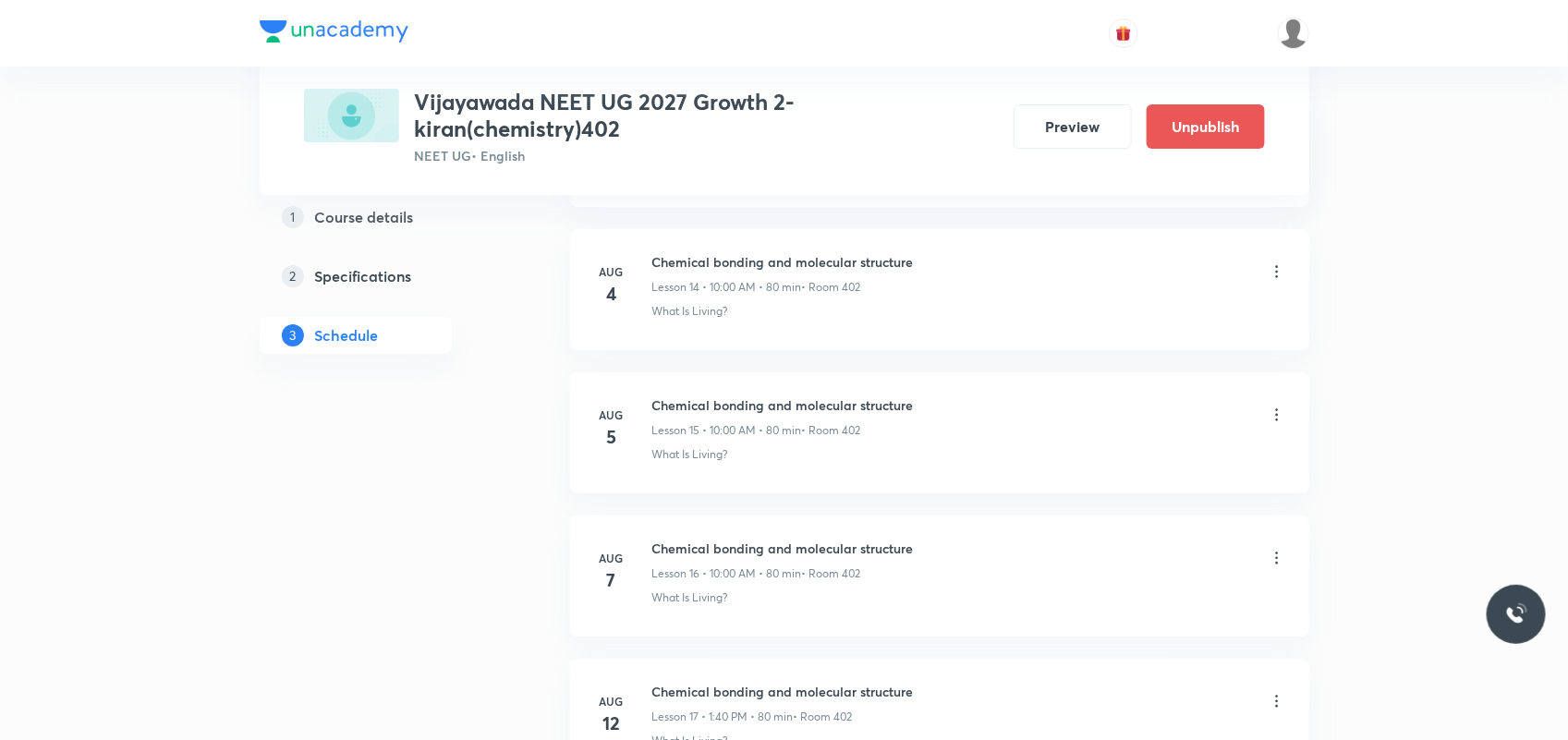
scroll to position [5217, 0]
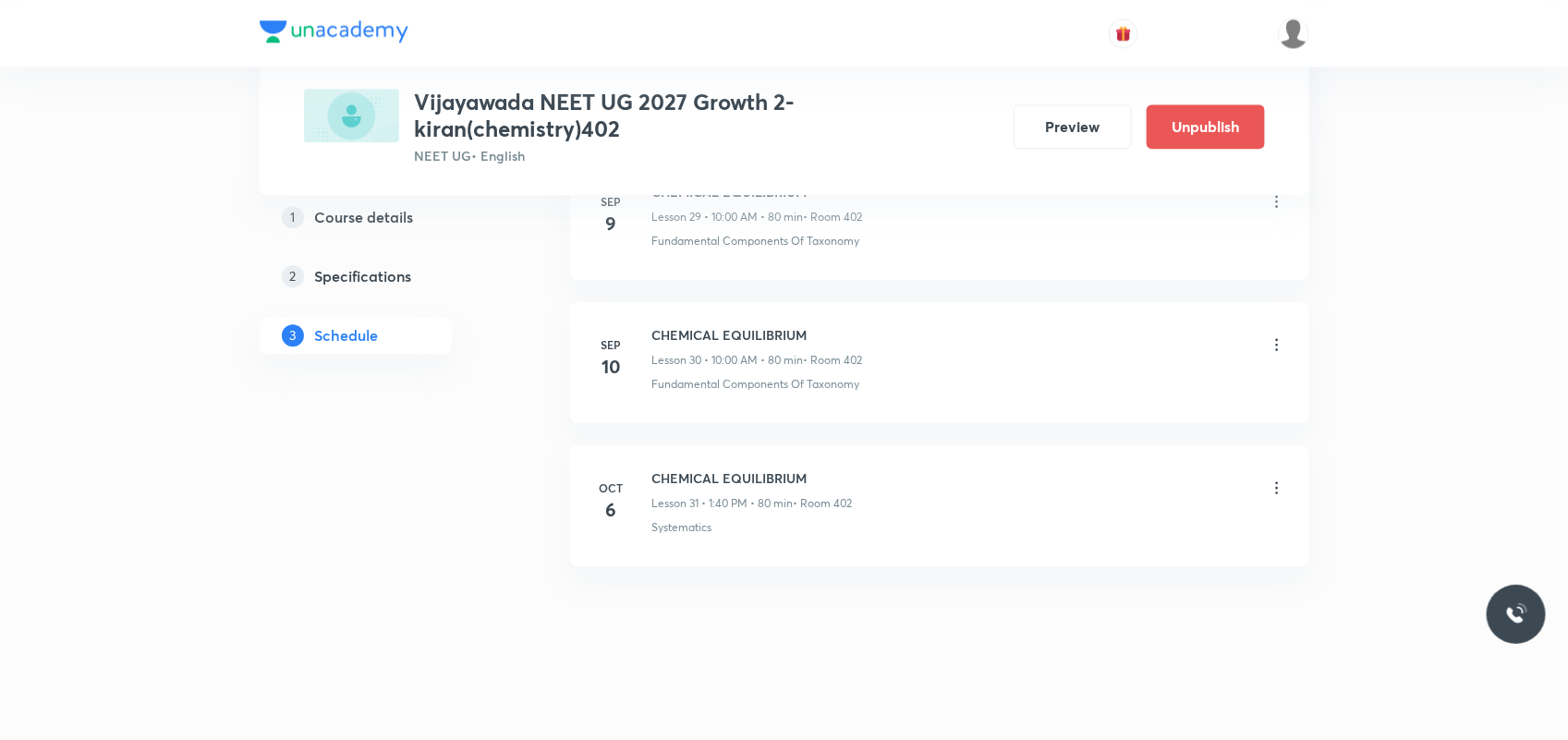
click at [1252, 481] on icon at bounding box center [1276, 487] width 18 height 18
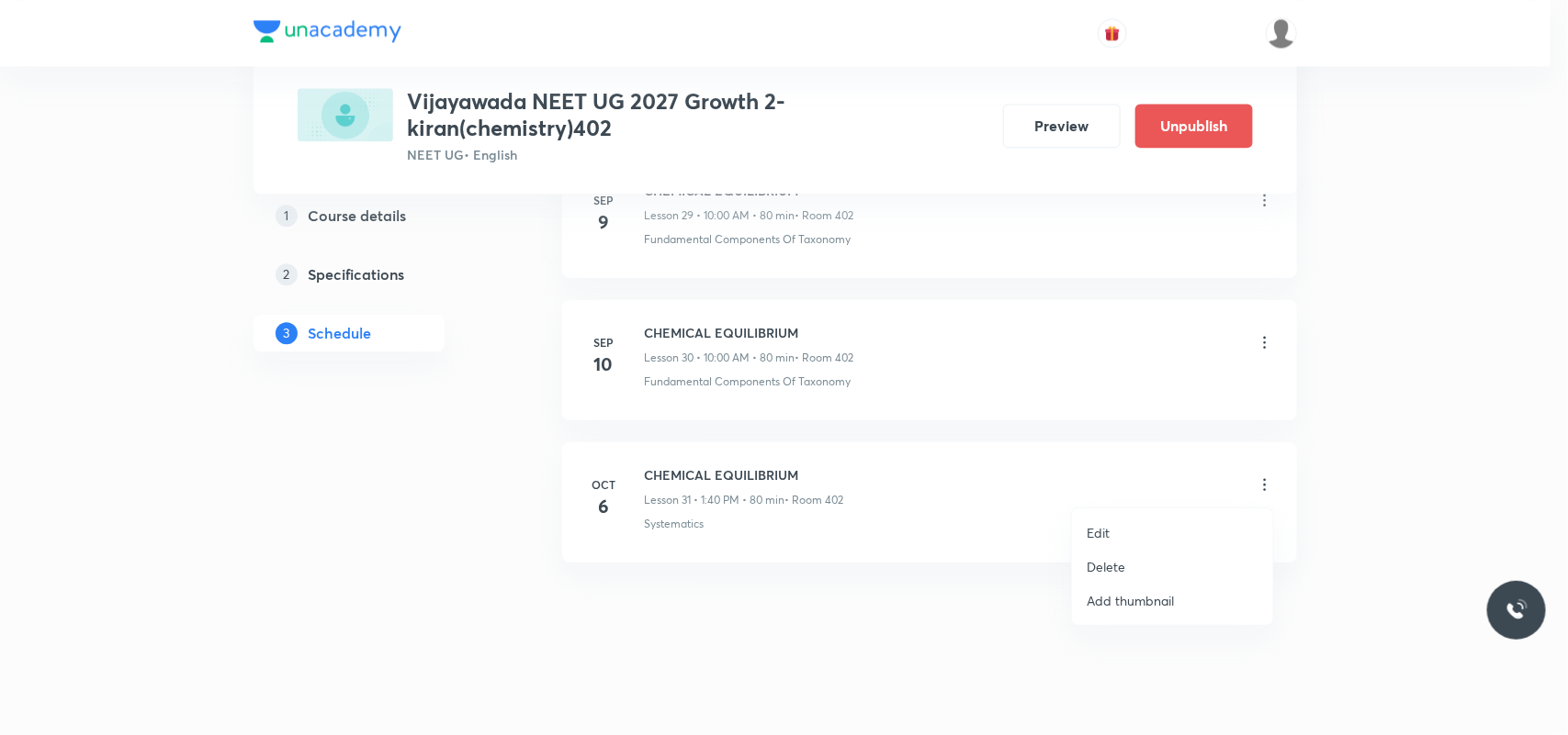
click at [1127, 568] on li "Delete" at bounding box center [1172, 567] width 201 height 34
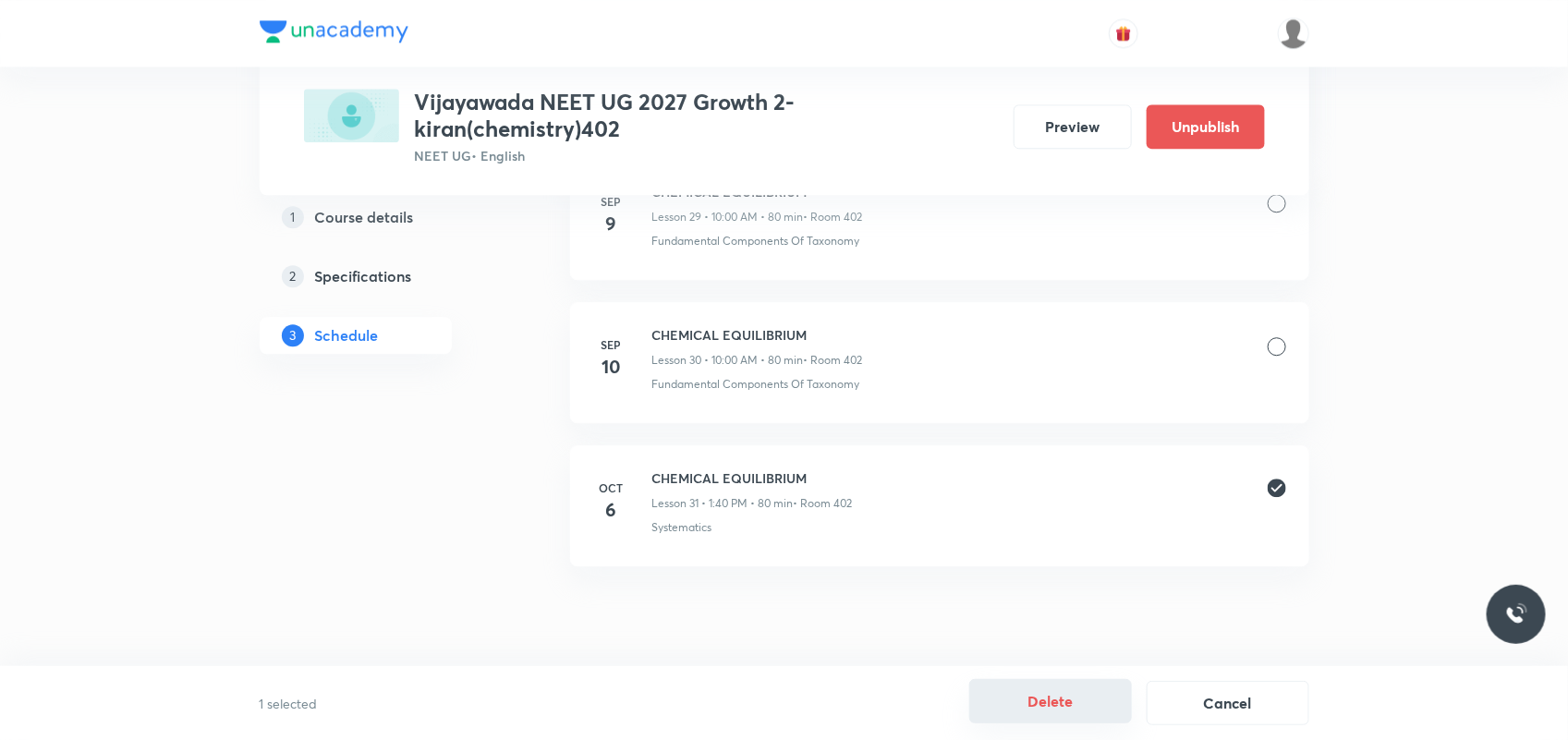
click at [1067, 592] on button "Delete" at bounding box center [1051, 702] width 163 height 44
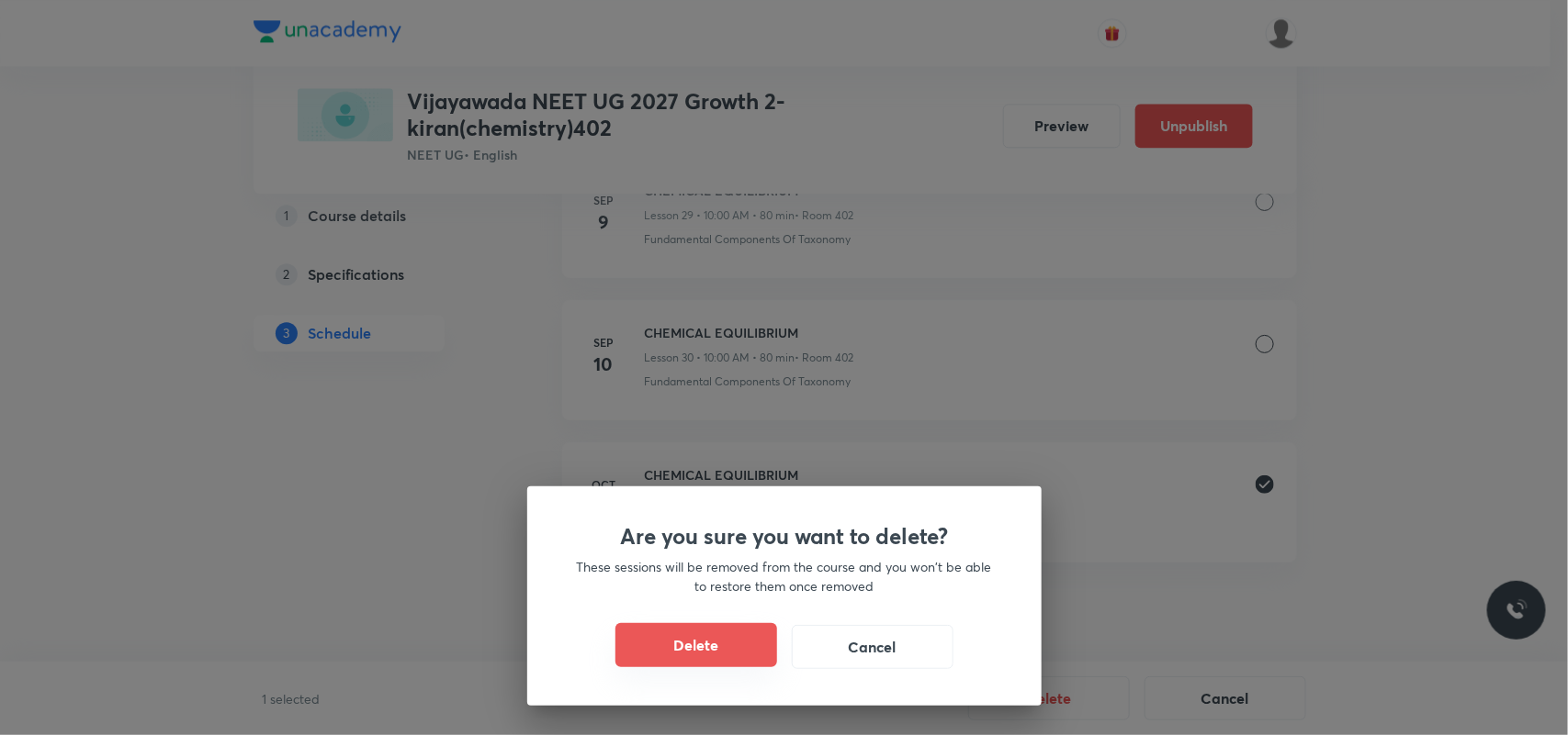
click at [716, 588] on button "Delete" at bounding box center [696, 645] width 162 height 44
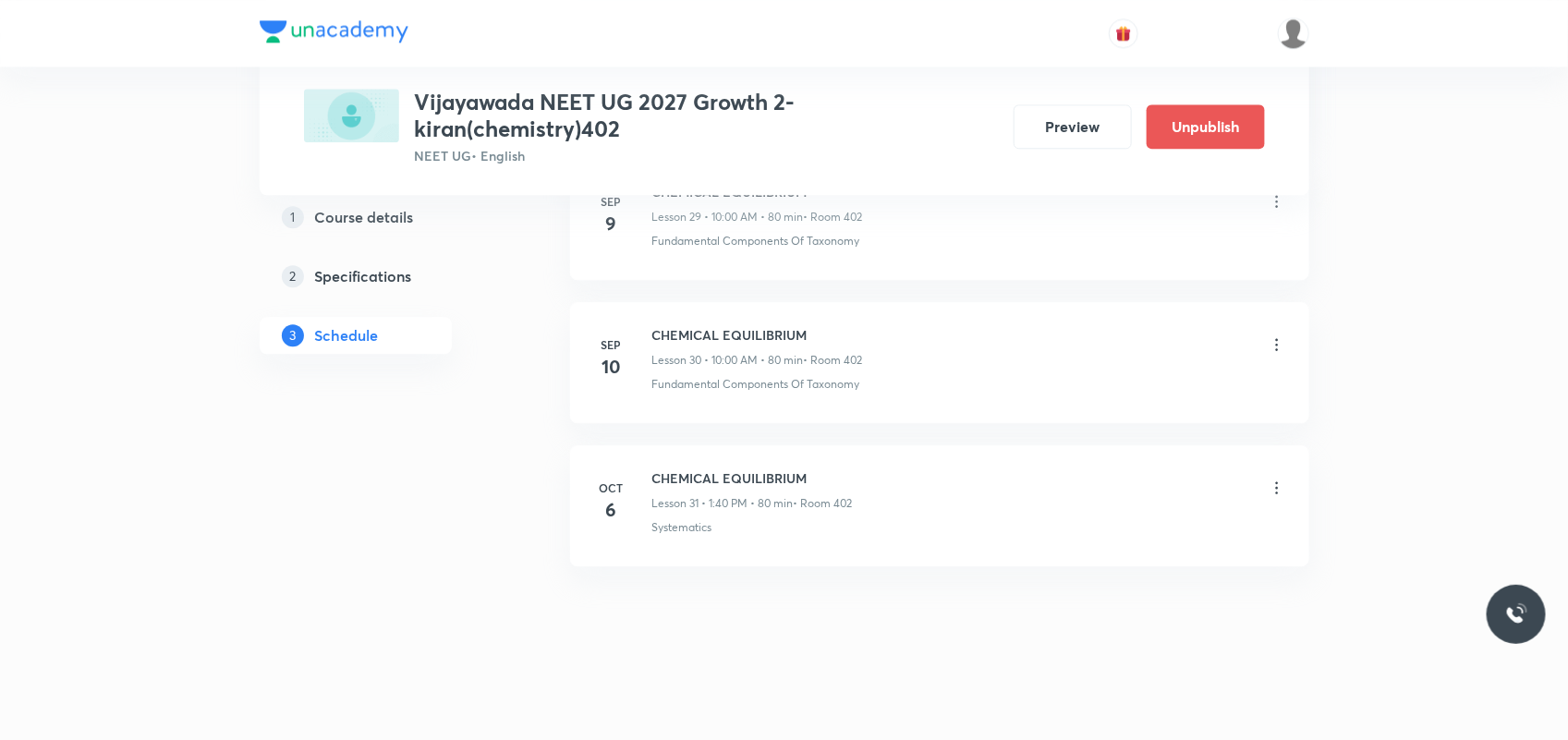
scroll to position [5075, 0]
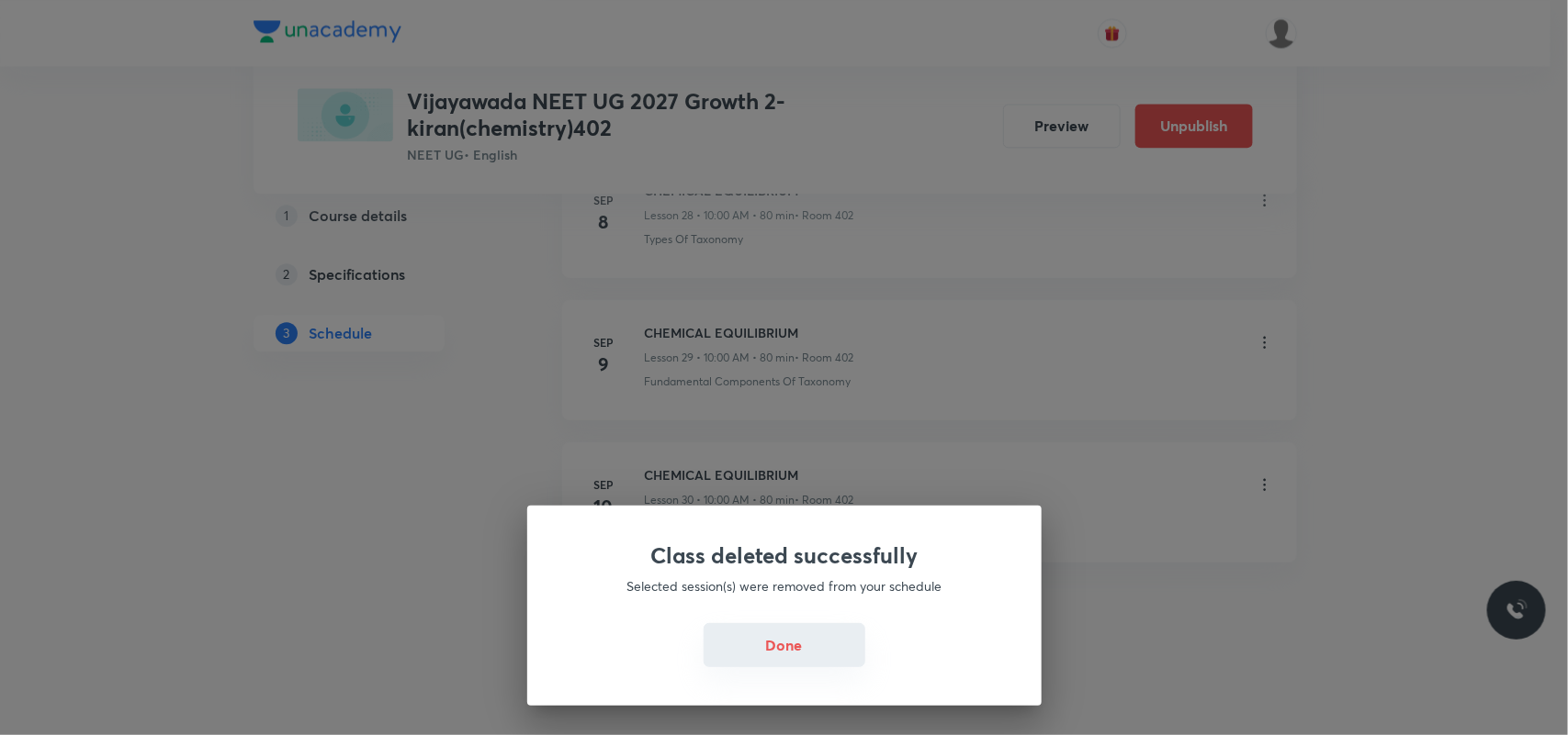
drag, startPoint x: 787, startPoint y: 649, endPoint x: 793, endPoint y: 341, distance: 308.1
click at [787, 588] on button "Done" at bounding box center [784, 645] width 162 height 44
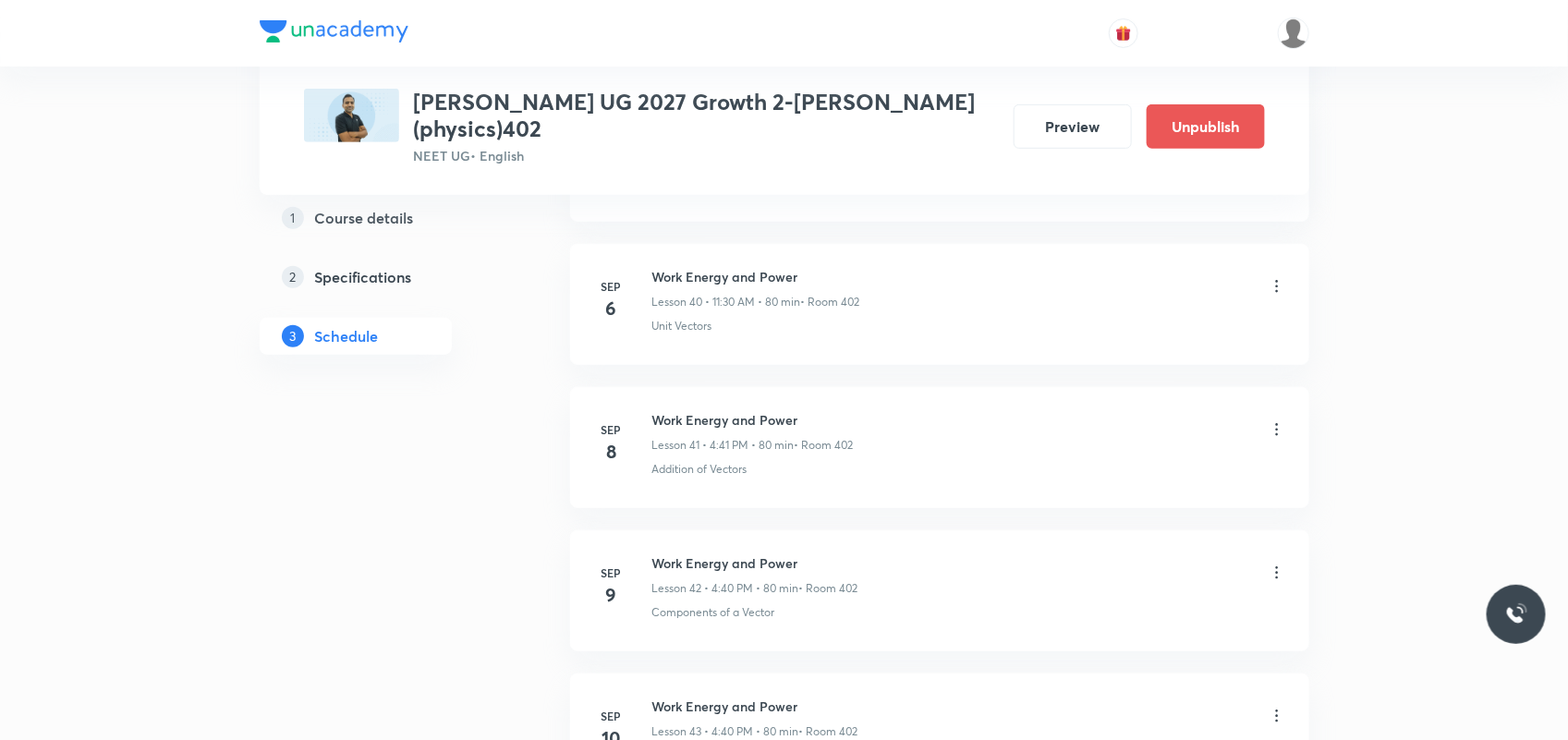
scroll to position [7085, 0]
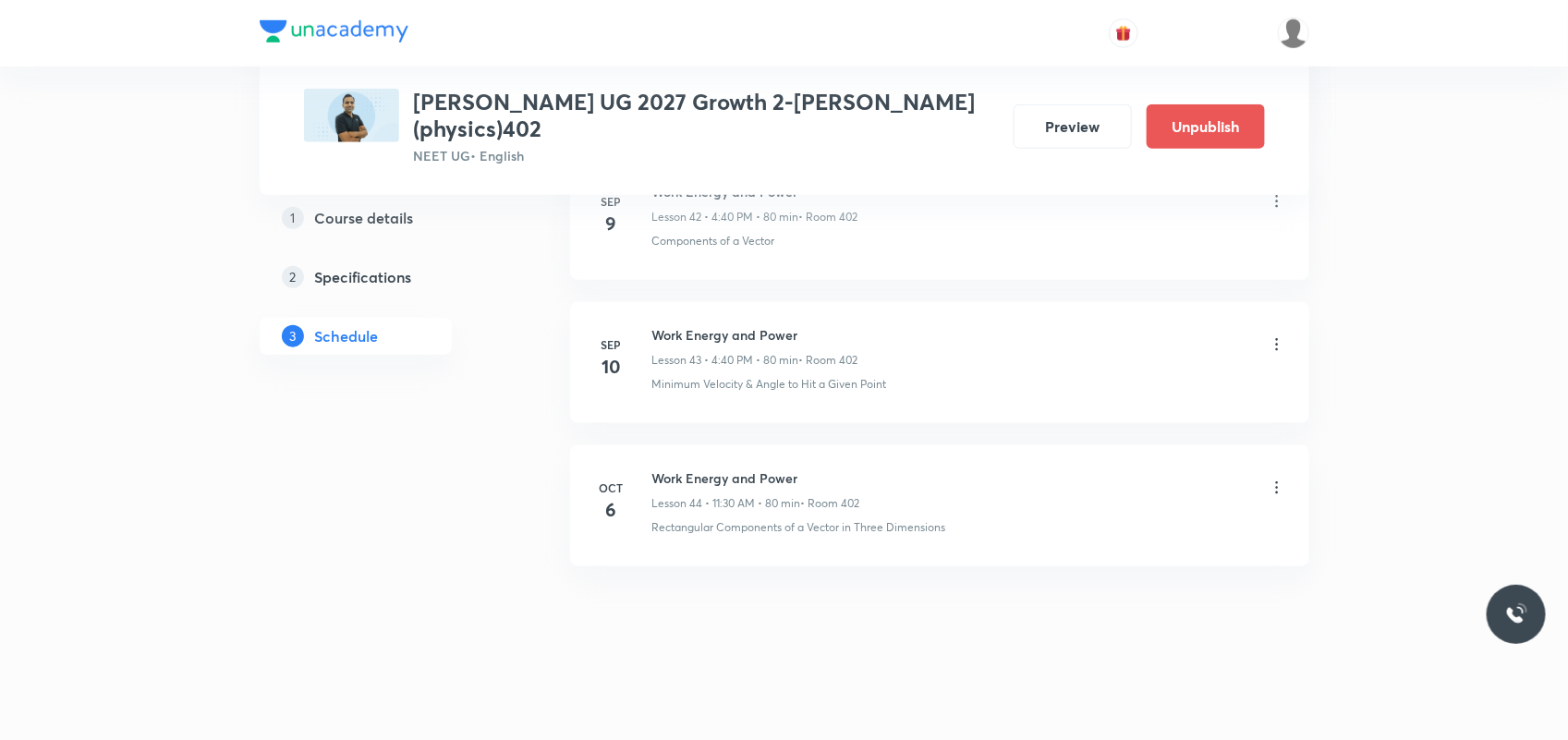
click at [1267, 485] on icon at bounding box center [1276, 487] width 18 height 18
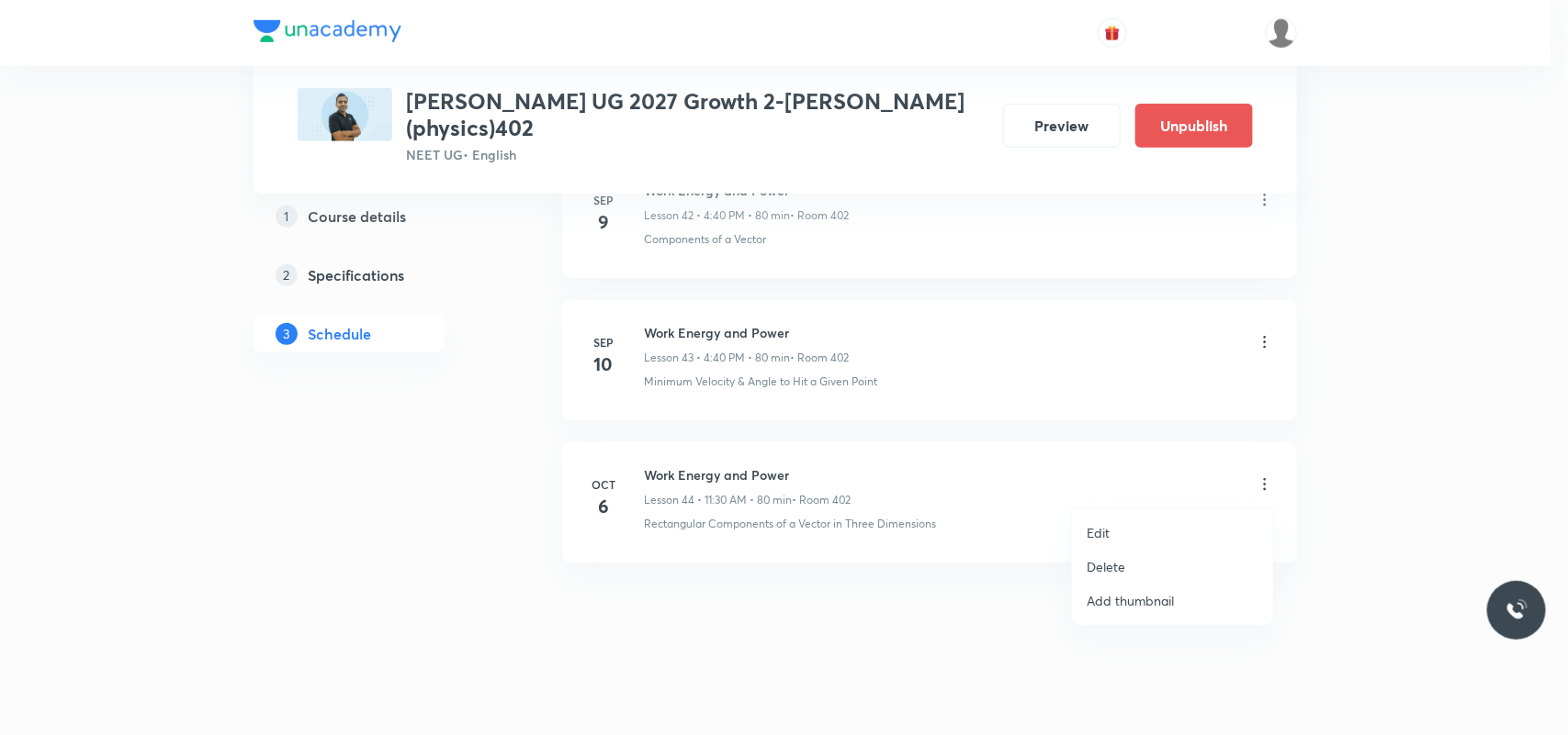
click at [1131, 557] on li "Delete" at bounding box center [1172, 567] width 201 height 34
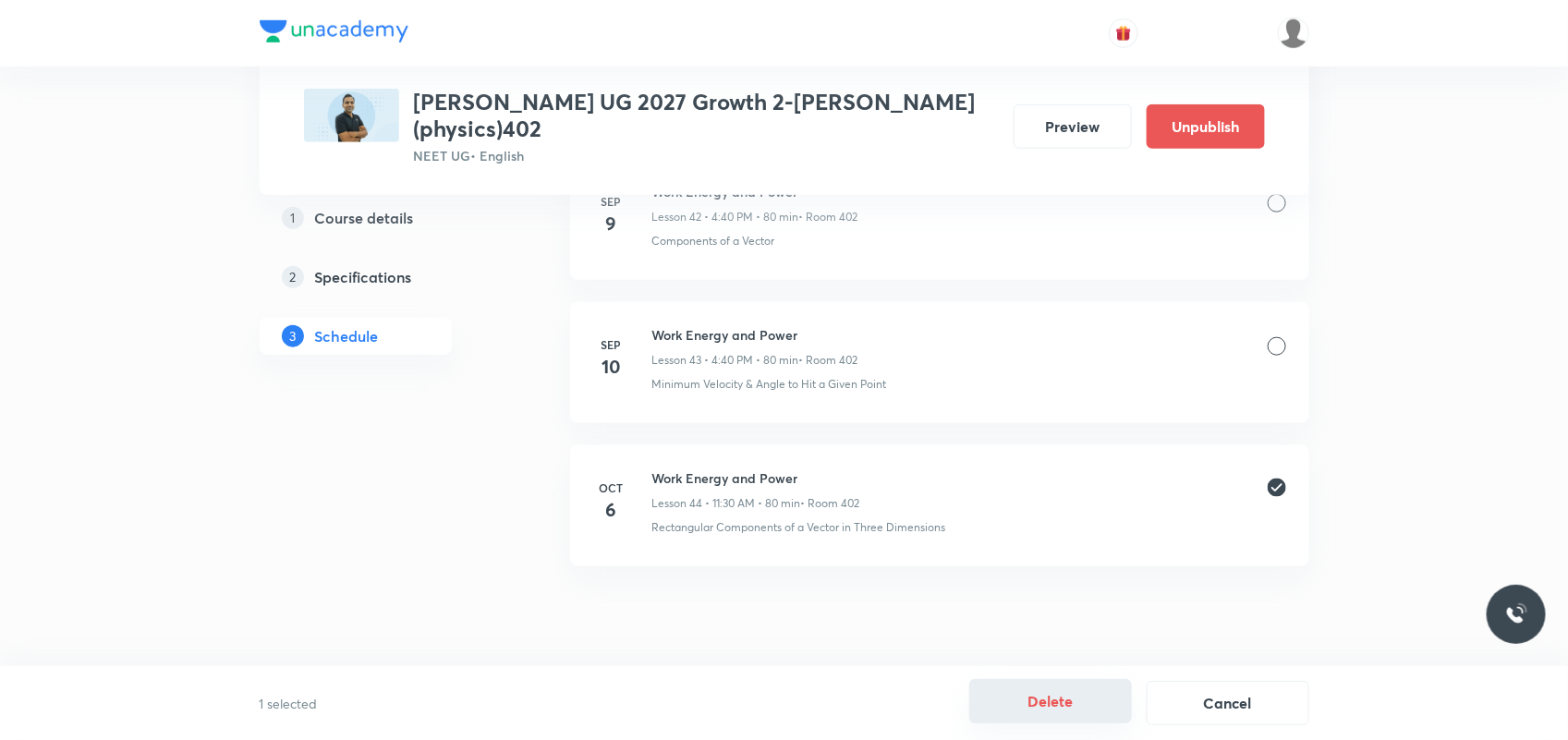
click at [1021, 704] on button "Delete" at bounding box center [1051, 702] width 163 height 44
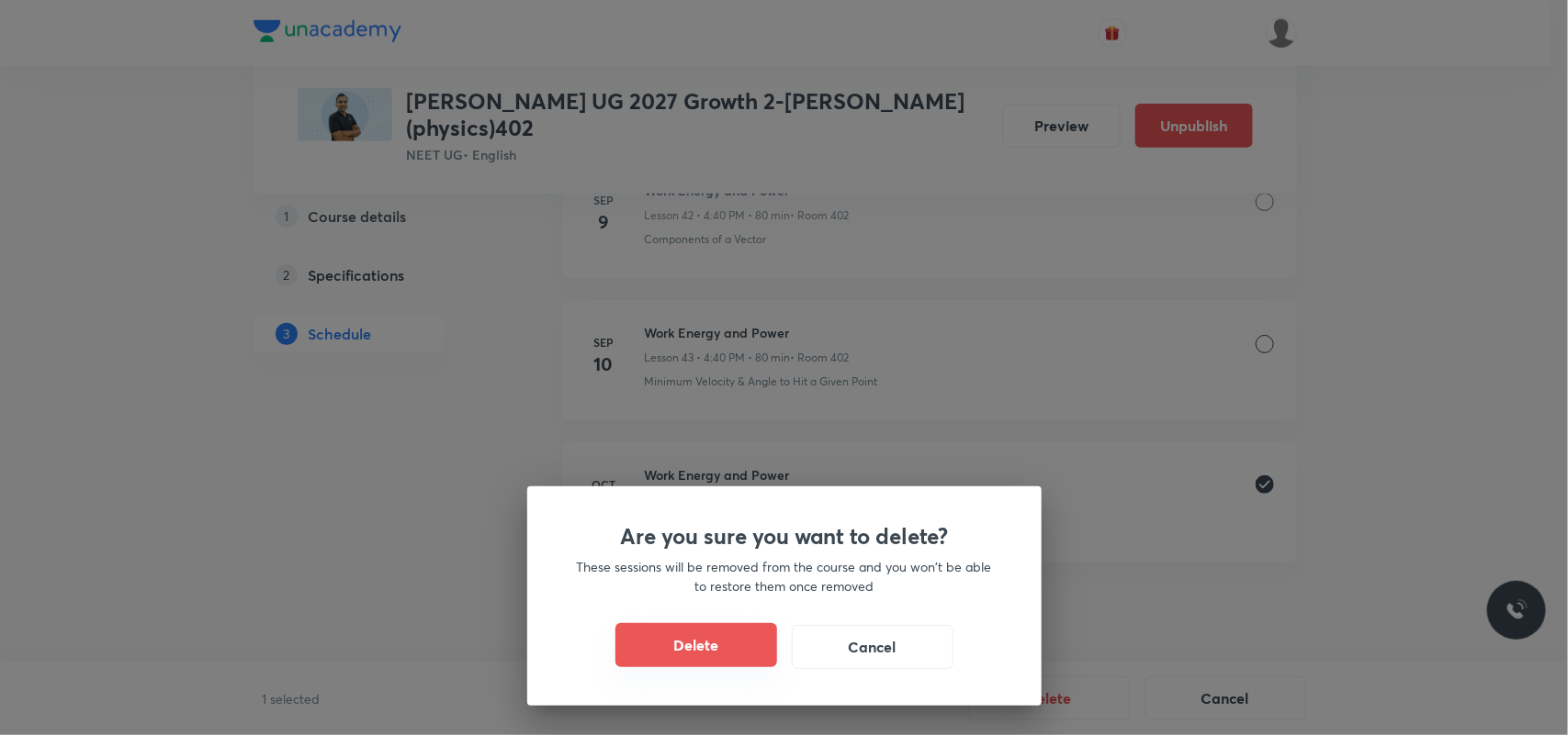
click at [740, 663] on button "Delete" at bounding box center [696, 645] width 162 height 44
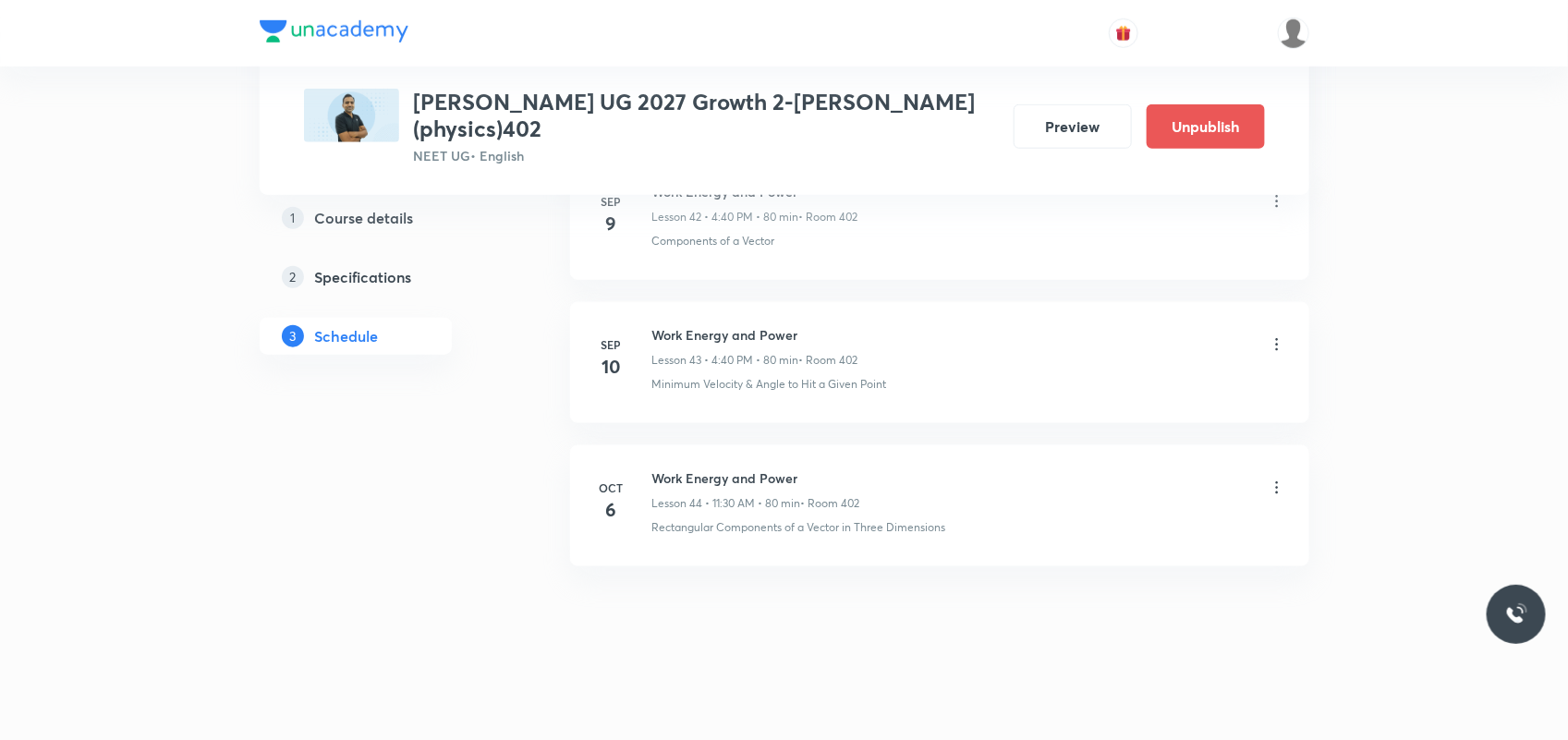
scroll to position [6941, 0]
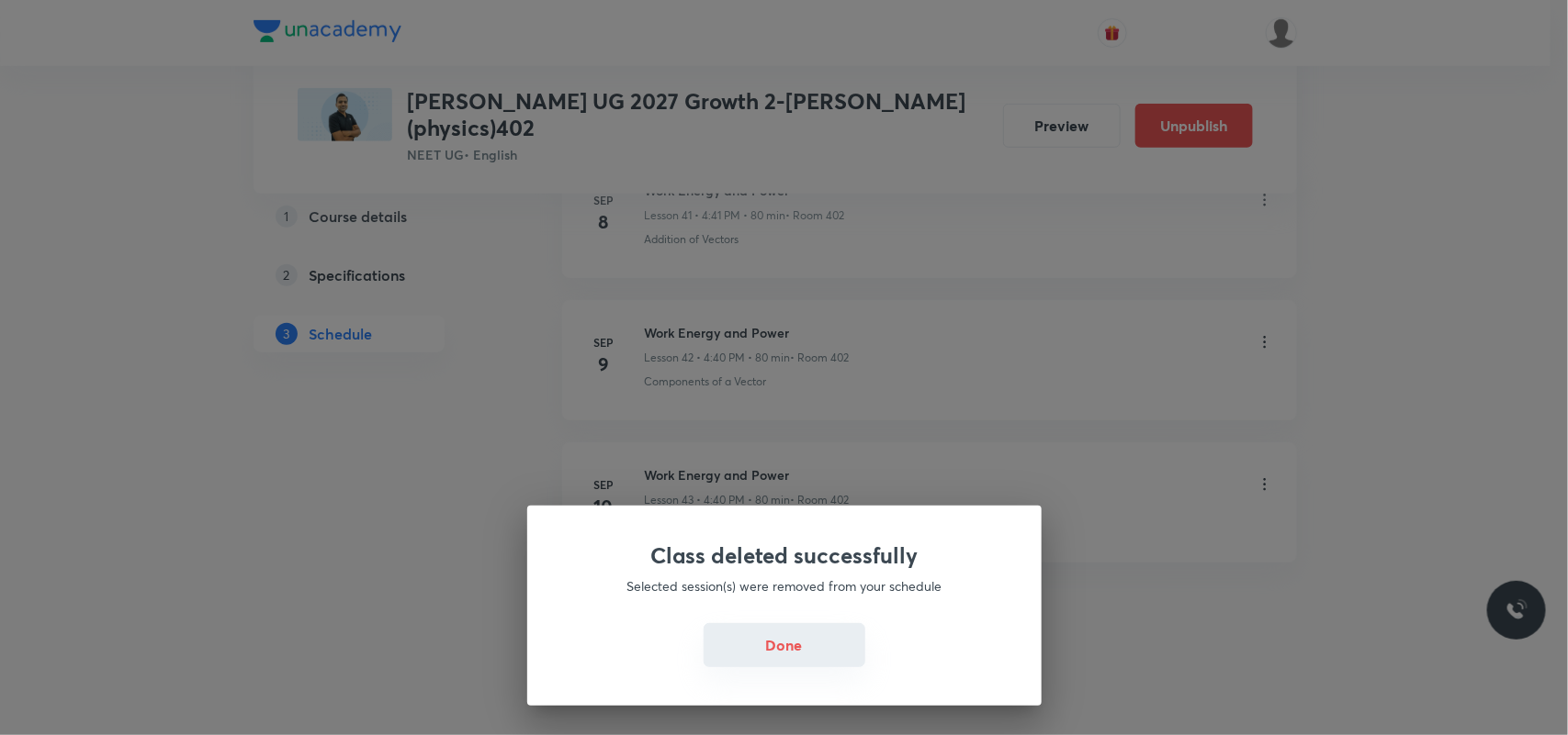
click at [811, 648] on button "Done" at bounding box center [784, 645] width 162 height 44
